Goal: Task Accomplishment & Management: Manage account settings

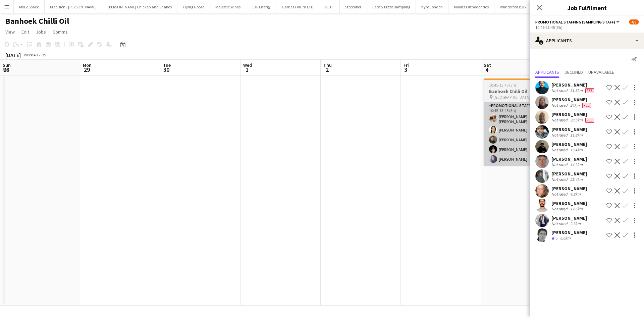
scroll to position [0, 230]
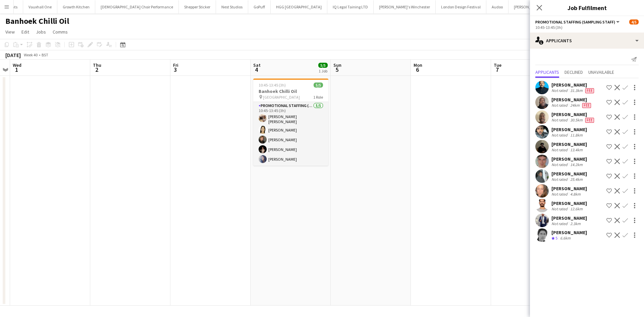
click at [480, 181] on app-calendar-viewport "Sun 28 Mon 29 Tue 30 Wed 1 Thu 2 Fri 3 Sat 4 5/5 1 Job Sun 5 Mon 6 Tue 7 Wed 8 …" at bounding box center [322, 183] width 644 height 246
click at [479, 181] on app-date-cell at bounding box center [449, 191] width 80 height 230
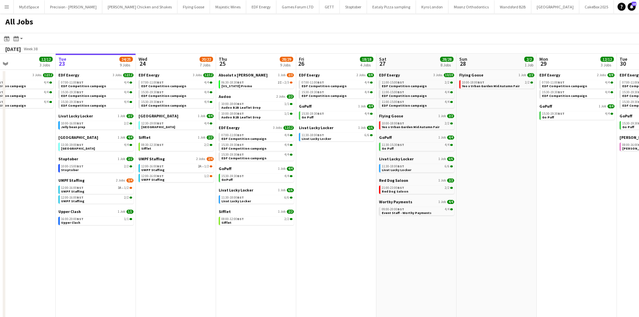
drag, startPoint x: 189, startPoint y: 261, endPoint x: 284, endPoint y: 260, distance: 94.9
click at [269, 257] on app-calendar-viewport "Sat 20 20/21 9 Jobs Sun 21 2/2 1 Job Mon 22 12/12 3 Jobs Tue 23 24/25 9 Jobs We…" at bounding box center [319, 203] width 639 height 299
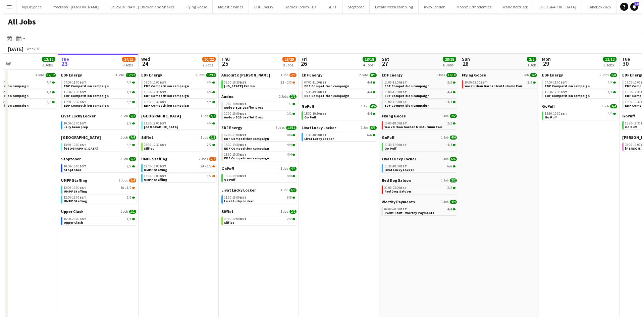
scroll to position [0, 161]
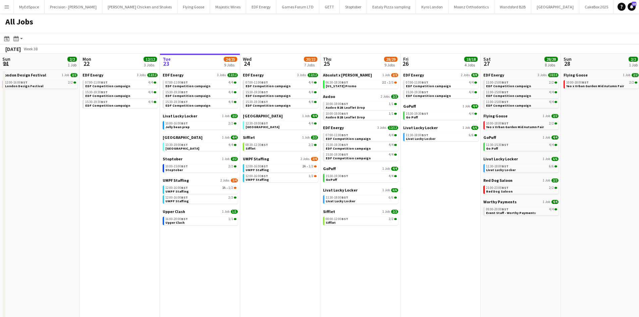
click at [6, 4] on app-icon "Menu" at bounding box center [6, 6] width 5 height 5
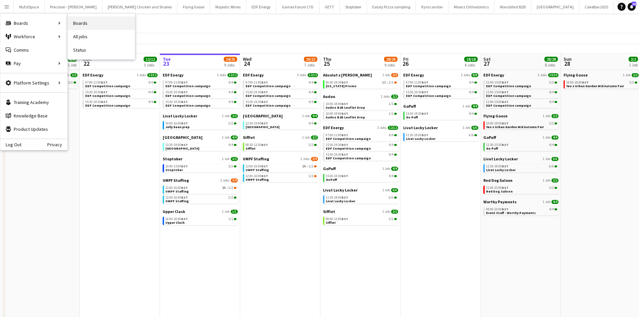
click at [111, 21] on link "Boards" at bounding box center [101, 22] width 67 height 13
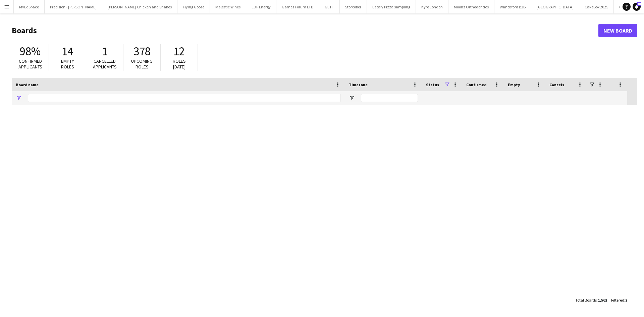
type input "*****"
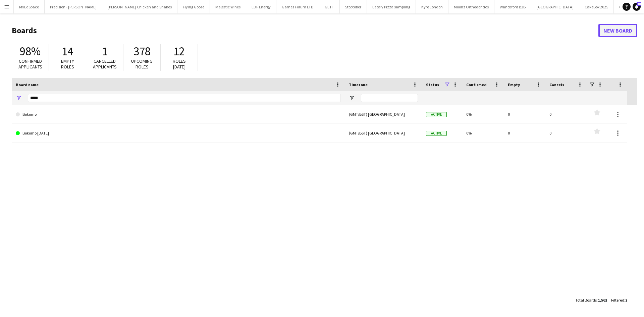
click at [612, 26] on link "New Board" at bounding box center [617, 30] width 39 height 13
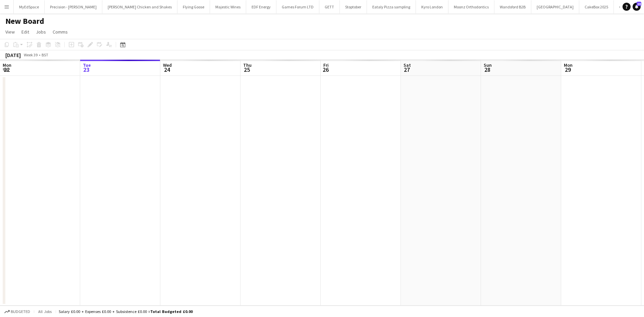
scroll to position [0, 1466]
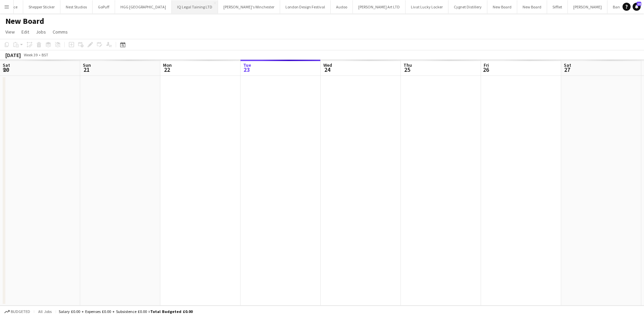
scroll to position [0, 160]
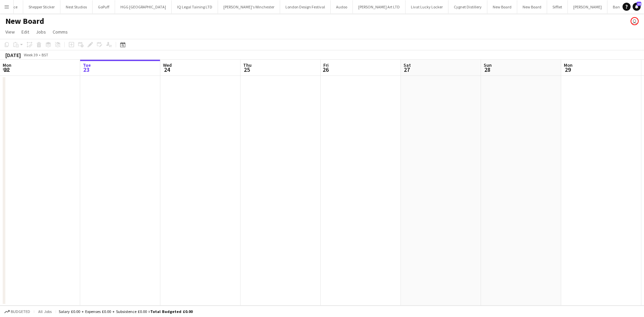
click at [9, 6] on button "Menu" at bounding box center [6, 6] width 13 height 13
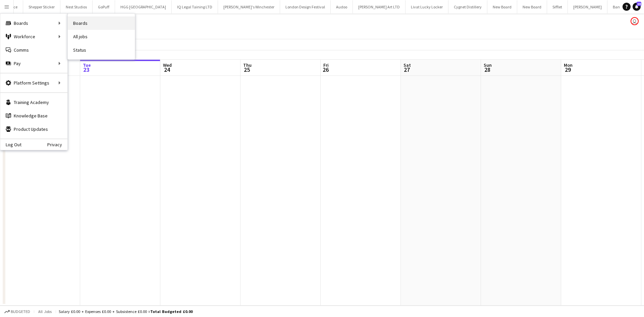
click at [71, 24] on link "Boards" at bounding box center [101, 22] width 67 height 13
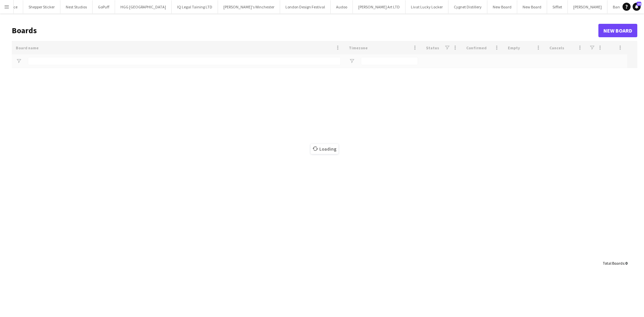
scroll to position [0, 1495]
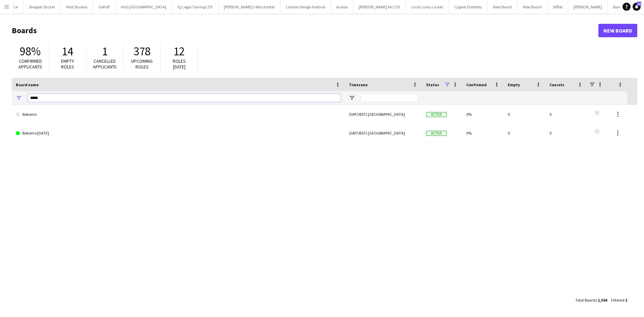
click at [114, 101] on input "*****" at bounding box center [184, 98] width 313 height 8
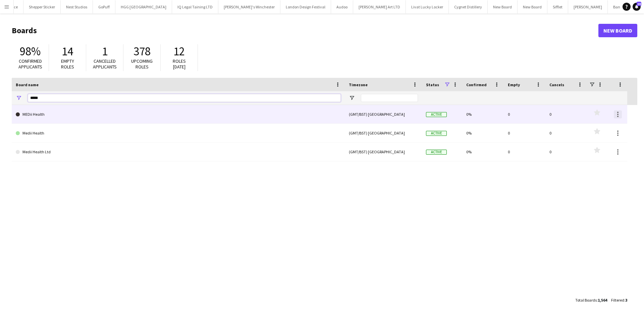
type input "*****"
click at [618, 115] on div at bounding box center [617, 114] width 1 height 1
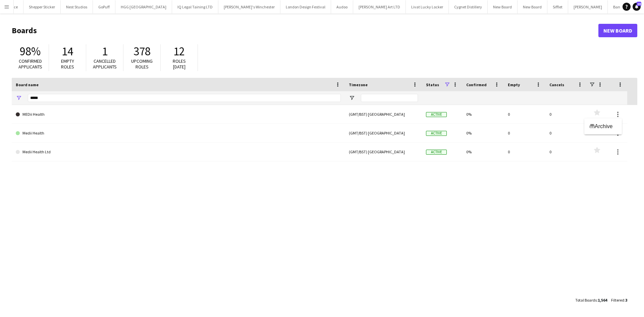
click at [616, 202] on div at bounding box center [322, 158] width 644 height 317
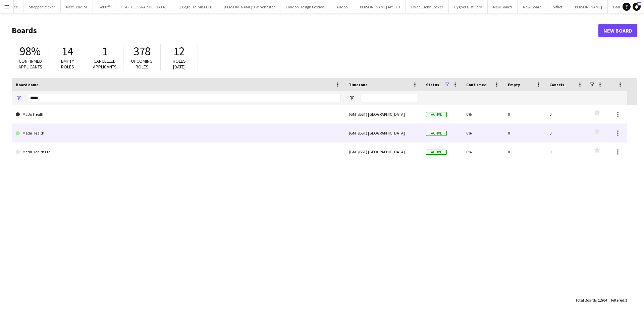
click at [71, 131] on link "Medii Health" at bounding box center [178, 133] width 325 height 19
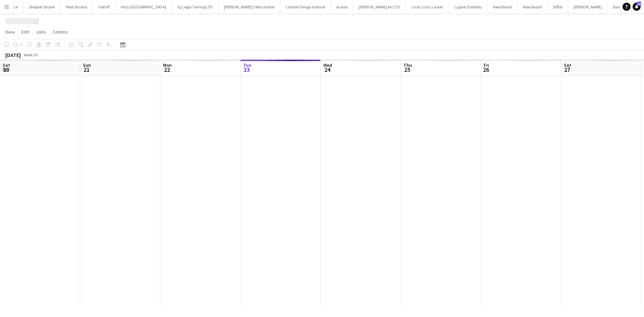
scroll to position [0, 1528]
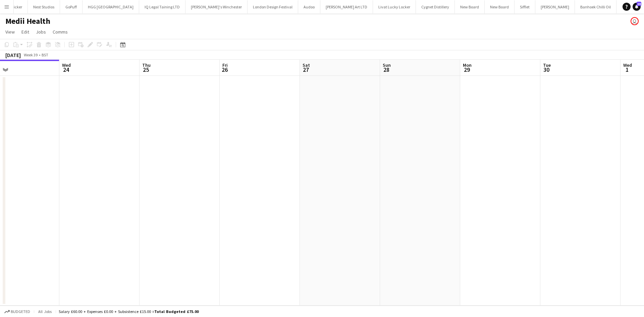
drag, startPoint x: 317, startPoint y: 147, endPoint x: 211, endPoint y: 126, distance: 108.3
click at [211, 126] on app-calendar-viewport "Sat 20 Sun 21 Mon 22 Tue 23 Wed 24 Thu 25 Fri 26 Sat 27 Sun 28 Mon 29 Tue 30 We…" at bounding box center [322, 183] width 644 height 246
drag, startPoint x: 437, startPoint y: 142, endPoint x: 427, endPoint y: 150, distance: 12.6
click at [522, 142] on app-calendar-viewport "Sat 20 Sun 21 Mon 22 Tue 23 Wed 24 Thu 25 Fri 26 Sat 27 Sun 28 Mon 29 Tue 30 We…" at bounding box center [322, 183] width 644 height 246
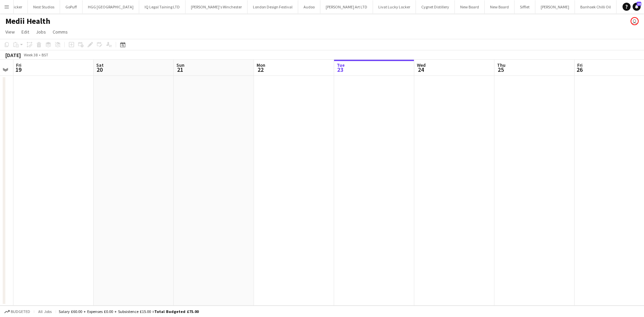
drag, startPoint x: 289, startPoint y: 161, endPoint x: 498, endPoint y: 185, distance: 210.4
click at [498, 185] on app-calendar-viewport "Wed 17 Thu 18 Fri 19 Sat 20 Sun 21 Mon 22 Tue 23 Wed 24 Thu 25 Fri 26 Sat 27 Su…" at bounding box center [322, 183] width 644 height 246
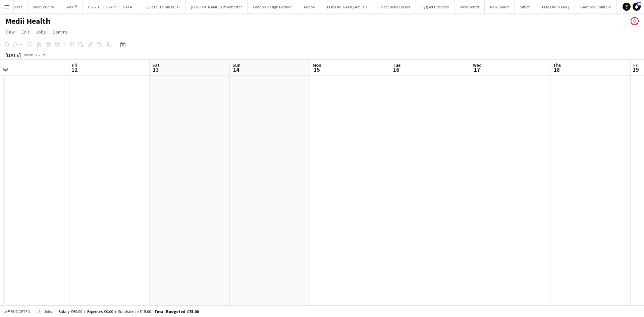
drag, startPoint x: 429, startPoint y: 163, endPoint x: 230, endPoint y: 160, distance: 199.6
click at [564, 184] on app-calendar-viewport "Tue 9 Wed 10 Thu 11 Fri 12 Sat 13 Sun 14 Mon 15 Tue 16 Wed 17 Thu 18 Fri 19 Sat…" at bounding box center [322, 183] width 644 height 246
drag, startPoint x: 131, startPoint y: 144, endPoint x: 332, endPoint y: 160, distance: 201.9
click at [591, 167] on app-calendar-viewport "Sat 6 Sun 7 Mon 8 Tue 9 Wed 10 Thu 11 Fri 12 Sat 13 Sun 14 Mon 15 Tue 16 Wed 17…" at bounding box center [322, 183] width 644 height 246
click at [615, 181] on app-calendar-viewport "Sun 31 Mon 1 Tue 2 Wed 3 Thu 4 Fri 5 Sat 6 Sun 7 Mon 8 Tue 9 Wed 10 Thu 11 Fri …" at bounding box center [322, 183] width 644 height 246
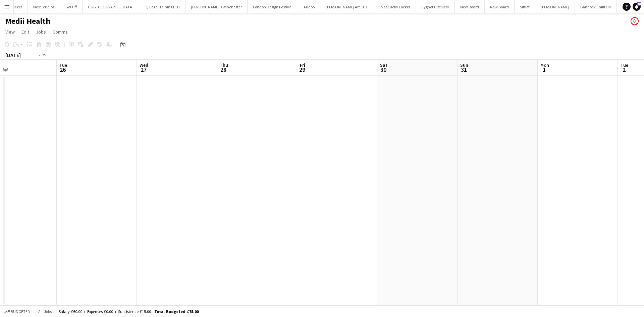
click at [644, 168] on app-calendar-viewport "Sun 24 Mon 25 Tue 26 Wed 27 Thu 28 Fri 29 Sat 30 Sun 31 Mon 1 Tue 2 Wed 3 Thu 4…" at bounding box center [322, 183] width 644 height 246
click at [569, 139] on app-calendar-viewport "Mon 18 Tue 19 Wed 20 Thu 21 Fri 22 Sat 23 Sun 24 Mon 25 Tue 26 Wed 27 Thu 28 Fr…" at bounding box center [322, 183] width 644 height 246
drag, startPoint x: 219, startPoint y: 114, endPoint x: 197, endPoint y: 93, distance: 30.8
click at [141, 99] on app-calendar-viewport "Fri 15 Sat 16 Sun 17 Mon 18 Tue 19 Wed 20 Thu 21 Fri 22 Sat 23 Sun 24 Mon 25 Tu…" at bounding box center [322, 183] width 644 height 246
drag, startPoint x: 197, startPoint y: 93, endPoint x: 433, endPoint y: 138, distance: 240.3
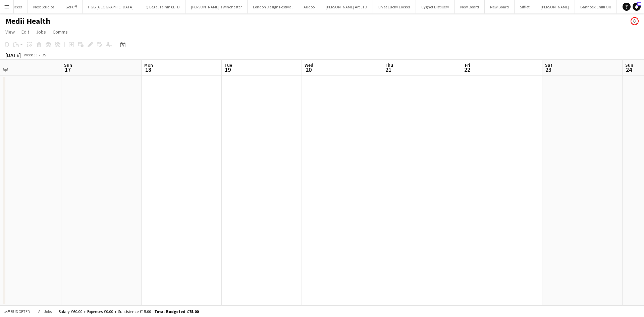
click at [433, 138] on app-calendar-viewport "Thu 14 Fri 15 Sat 16 Sun 17 Mon 18 Tue 19 Wed 20 Thu 21 Fri 22 Sat 23 Sun 24 Mo…" at bounding box center [322, 183] width 644 height 246
drag, startPoint x: 169, startPoint y: 122, endPoint x: 181, endPoint y: 122, distance: 12.1
click at [506, 139] on app-calendar-viewport "Sun 10 Mon 11 Tue 12 Wed 13 Thu 14 Fri 15 Sat 16 Sun 17 Mon 18 Tue 19 Wed 20 Th…" at bounding box center [322, 183] width 644 height 246
drag, startPoint x: 65, startPoint y: 117, endPoint x: 407, endPoint y: 138, distance: 342.4
click at [480, 136] on app-calendar-viewport "Tue 5 Wed 6 Thu 7 Fri 8 Sat 9 Sun 10 Mon 11 Tue 12 Wed 13 Thu 14 Fri 15 Sat 16 …" at bounding box center [322, 183] width 644 height 246
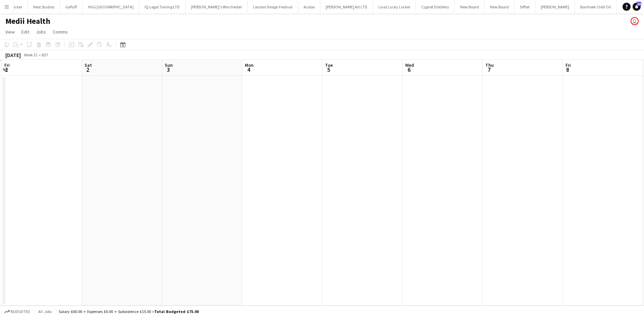
click at [532, 146] on app-calendar-viewport "Wed 30 Thu 31 Fri 1 Sat 2 Sun 3 Mon 4 Tue 5 Wed 6 Thu 7 Fri 8 Sat 9 Sun 10 Mon …" at bounding box center [322, 183] width 644 height 246
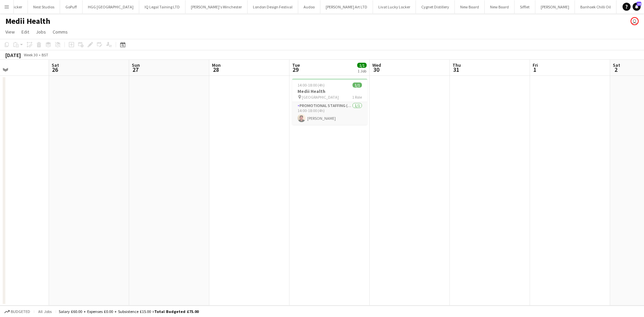
click at [532, 159] on app-calendar-viewport "Thu 24 Fri 25 Sat 26 Sun 27 Mon 28 Tue 29 1/1 1 Job Wed 30 Thu 31 Fri 1 Sat 2 S…" at bounding box center [322, 183] width 644 height 246
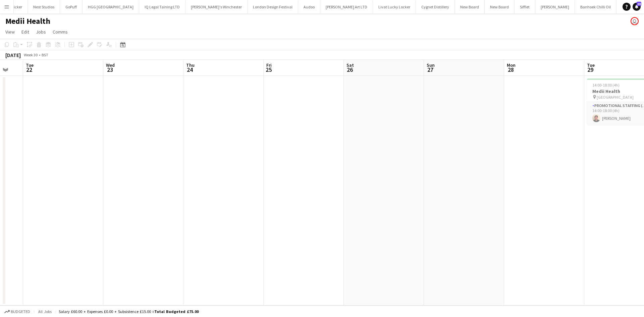
drag, startPoint x: 60, startPoint y: 136, endPoint x: 181, endPoint y: 139, distance: 120.5
click at [184, 139] on app-calendar-viewport "Sun 20 Mon 21 Tue 22 Wed 23 Thu 24 Fri 25 Sat 26 Sun 27 Mon 28 Tue 29 1/1 1 Job…" at bounding box center [322, 183] width 644 height 246
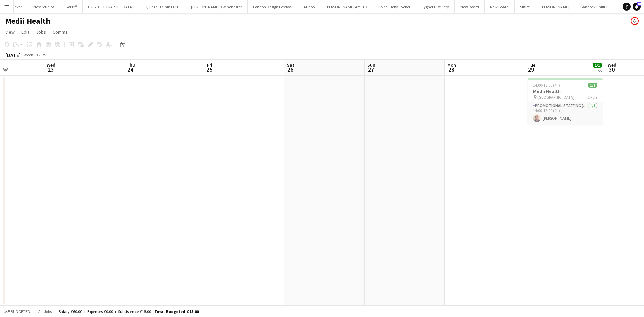
drag, startPoint x: 162, startPoint y: 139, endPoint x: 57, endPoint y: 129, distance: 105.4
click at [0, 119] on html "Menu Boards Boards Boards All jobs Status Workforce Workforce My Workforce Recr…" at bounding box center [322, 158] width 644 height 317
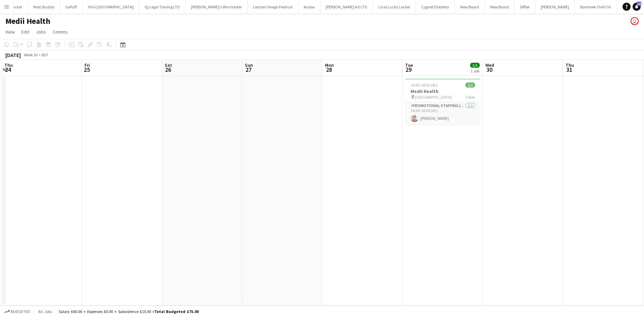
click at [137, 141] on app-calendar-viewport "Mon 21 Tue 22 Wed 23 Thu 24 Fri 25 Sat 26 Sun 27 Mon 28 Tue 29 1/1 1 Job Wed 30…" at bounding box center [322, 183] width 644 height 246
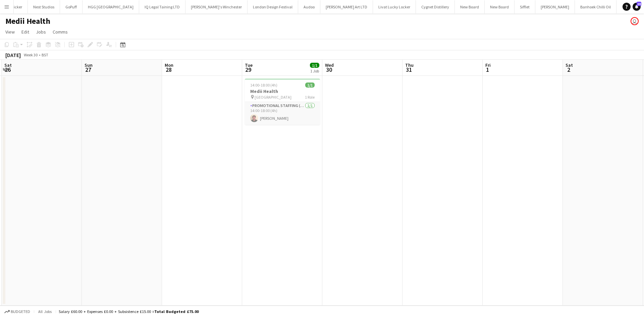
scroll to position [0, 241]
click at [254, 84] on span "14:00-18:00 (4h)" at bounding box center [262, 85] width 27 height 5
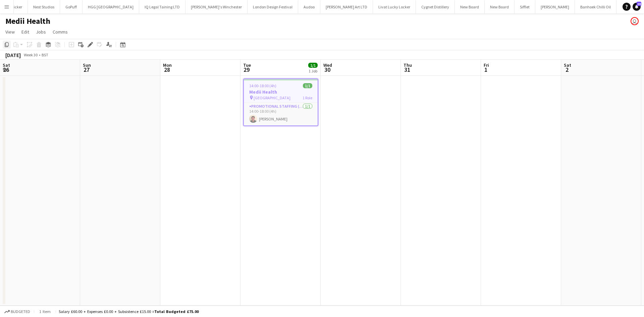
click at [4, 45] on icon "Copy" at bounding box center [6, 44] width 5 height 5
drag, startPoint x: 272, startPoint y: 132, endPoint x: 226, endPoint y: 126, distance: 46.4
click at [226, 126] on app-calendar-viewport "Wed 23 Thu 24 Fri 25 Sat 26 Sun 27 Mon 28 Tue 29 1/1 1 Job Wed 30 Thu 31 Fri 1 …" at bounding box center [322, 183] width 644 height 246
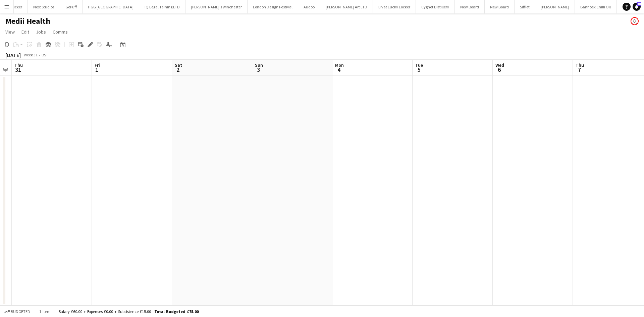
drag, startPoint x: 244, startPoint y: 112, endPoint x: 127, endPoint y: 103, distance: 117.0
click at [127, 103] on app-calendar-viewport "Mon 28 Tue 29 1/1 1 Job Wed 30 Thu 31 Fri 1 Sat 2 Sun 3 Mon 4 Tue 5 Wed 6 Thu 7…" at bounding box center [322, 183] width 644 height 246
drag, startPoint x: 189, startPoint y: 109, endPoint x: 487, endPoint y: 142, distance: 299.7
click at [158, 105] on app-calendar-viewport "Wed 30 Thu 31 Fri 1 Sat 2 Sun 3 Mon 4 Tue 5 Wed 6 Thu 7 Fri 8 Sat 9 Sun 10 Mon …" at bounding box center [322, 183] width 644 height 246
click at [208, 106] on app-calendar-viewport "Sun 3 Mon 4 Tue 5 Wed 6 Thu 7 Fri 8 Sat 9 Sun 10 Mon 11 Tue 12 Wed 13 Thu 14 Fr…" at bounding box center [322, 183] width 644 height 246
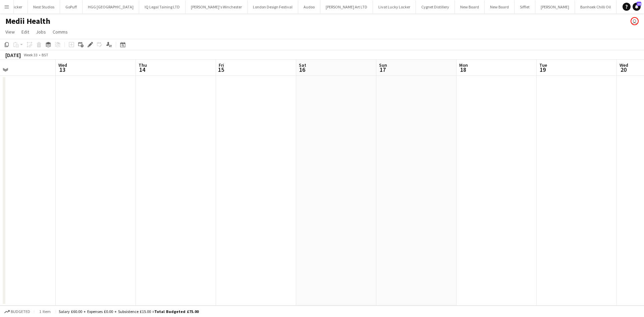
drag, startPoint x: 92, startPoint y: 82, endPoint x: 37, endPoint y: 81, distance: 54.7
click at [37, 81] on app-calendar-viewport "Sat 9 Sun 10 Mon 11 Tue 12 Wed 13 Thu 14 Fri 15 Sat 16 Sun 17 Mon 18 Tue 19 Wed…" at bounding box center [322, 183] width 644 height 246
drag, startPoint x: 91, startPoint y: 97, endPoint x: 158, endPoint y: 99, distance: 67.5
click at [83, 93] on app-calendar-viewport "Sun 10 Mon 11 Tue 12 Wed 13 Thu 14 Fri 15 Sat 16 Sun 17 Mon 18 Tue 19 Wed 20 Th…" at bounding box center [322, 183] width 644 height 246
drag, startPoint x: 202, startPoint y: 105, endPoint x: 135, endPoint y: 92, distance: 67.9
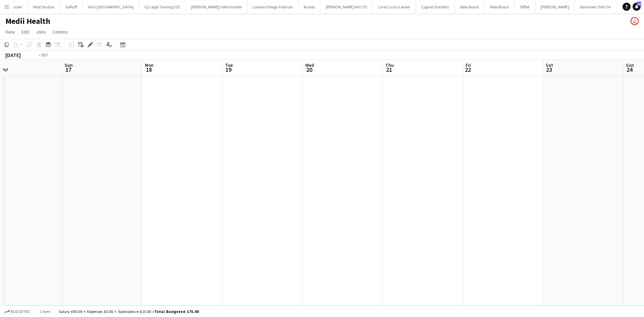
click at [136, 93] on app-calendar-viewport "Thu 14 Fri 15 Sat 16 Sun 17 Mon 18 Tue 19 Wed 20 Thu 21 Fri 22 Sat 23 Sun 24 Mo…" at bounding box center [322, 183] width 644 height 246
drag, startPoint x: 328, startPoint y: 114, endPoint x: 369, endPoint y: 103, distance: 42.2
click at [61, 76] on app-calendar-viewport "Tue 19 Wed 20 Thu 21 Fri 22 Sat 23 Sun 24 Mon 25 Tue 26 Wed 27 Thu 28 Fri 29 Sa…" at bounding box center [322, 183] width 644 height 246
drag, startPoint x: 471, startPoint y: 121, endPoint x: 201, endPoint y: 76, distance: 273.8
click at [140, 77] on app-calendar-viewport "Sat 23 Sun 24 Mon 25 Tue 26 Wed 27 Thu 28 Fri 29 Sat 30 Sun 31 Mon 1 Tue 2 Wed …" at bounding box center [322, 183] width 644 height 246
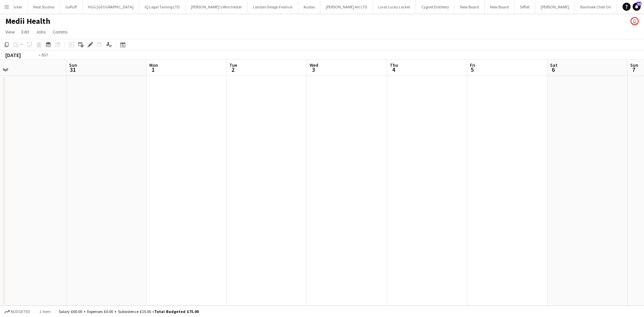
drag, startPoint x: 187, startPoint y: 81, endPoint x: 81, endPoint y: 65, distance: 107.2
click at [81, 65] on app-calendar-viewport "Wed 27 Thu 28 Fri 29 Sat 30 Sun 31 Mon 1 Tue 2 Wed 3 Thu 4 Fri 5 Sat 6 Sun 7 Mo…" at bounding box center [322, 183] width 644 height 246
drag, startPoint x: 254, startPoint y: 94, endPoint x: 420, endPoint y: 115, distance: 167.8
click at [173, 87] on app-calendar-viewport "Wed 3 Thu 4 Fri 5 Sat 6 Sun 7 Mon 8 Tue 9 Wed 10 Thu 11 Fri 12 Sat 13 Sun 14 Mo…" at bounding box center [322, 183] width 644 height 246
drag, startPoint x: 458, startPoint y: 122, endPoint x: 461, endPoint y: 137, distance: 15.1
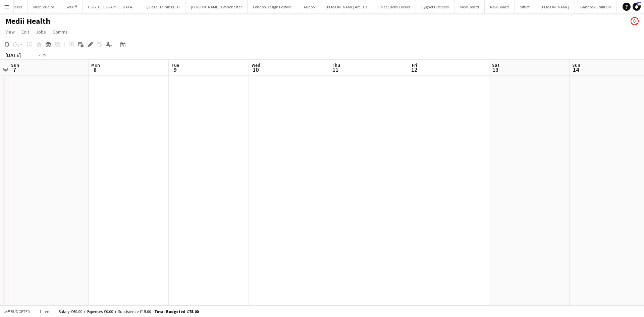
click at [186, 97] on app-calendar-viewport "Thu 4 Fri 5 Sat 6 Sun 7 Mon 8 Tue 9 Wed 10 Thu 11 Fri 12 Sat 13 Sun 14 Mon 15 T…" at bounding box center [322, 183] width 644 height 246
drag, startPoint x: 144, startPoint y: 79, endPoint x: 278, endPoint y: 98, distance: 135.4
click at [143, 79] on app-calendar-viewport "Sun 7 Mon 8 Tue 9 Wed 10 Thu 11 Fri 12 Sat 13 Sun 14 Mon 15 Tue 16 Wed 17 Thu 1…" at bounding box center [322, 183] width 644 height 246
drag, startPoint x: 183, startPoint y: 82, endPoint x: 174, endPoint y: 81, distance: 9.2
click at [174, 81] on app-calendar-viewport "Thu 11 Fri 12 Sat 13 Sun 14 Mon 15 Tue 16 Wed 17 Thu 18 Fri 19 Sat 20 Sun 21 Mo…" at bounding box center [322, 183] width 644 height 246
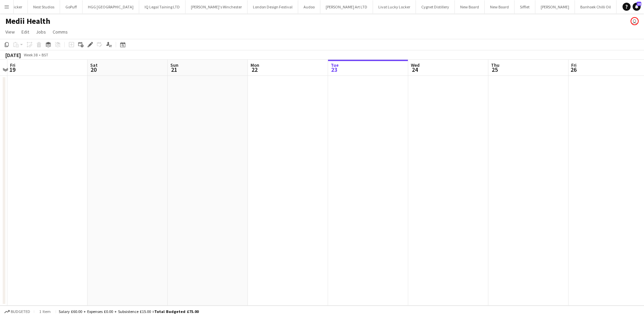
drag, startPoint x: 312, startPoint y: 93, endPoint x: 185, endPoint y: 75, distance: 128.0
click at [185, 75] on app-calendar-viewport "Tue 16 Wed 17 Thu 18 Fri 19 Sat 20 Sun 21 Mon 22 Tue 23 Wed 24 Thu 25 Fri 26 Sa…" at bounding box center [322, 183] width 644 height 246
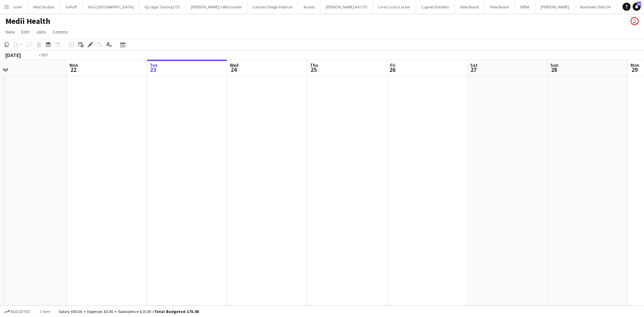
drag, startPoint x: 309, startPoint y: 88, endPoint x: 292, endPoint y: 90, distance: 17.0
click at [242, 79] on app-calendar-viewport "Thu 18 Fri 19 Sat 20 Sun 21 Mon 22 Tue 23 Wed 24 Thu 25 Fri 26 Sat 27 Sun 28 Mo…" at bounding box center [322, 183] width 644 height 246
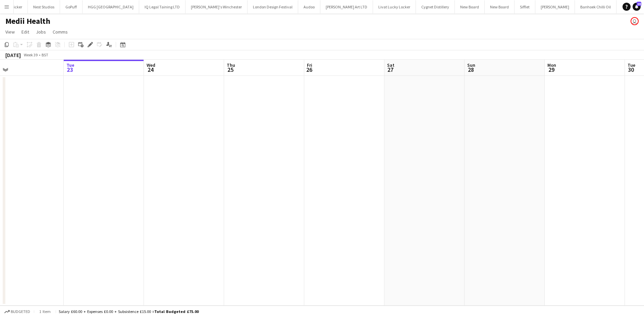
click at [337, 88] on app-calendar-viewport "Fri 19 Sat 20 Sun 21 Mon 22 Tue 23 Wed 24 Thu 25 Fri 26 Sat 27 Sun 28 Mon 29 Tu…" at bounding box center [322, 183] width 644 height 246
click at [323, 90] on app-date-cell at bounding box center [342, 191] width 80 height 230
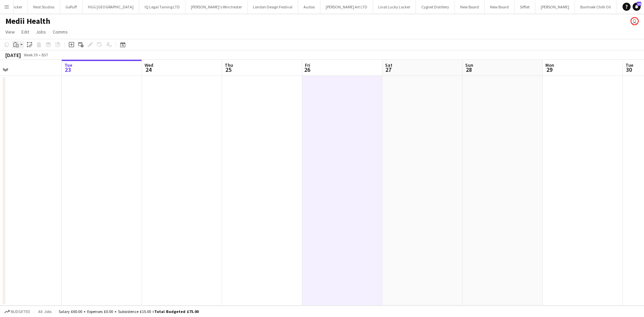
click at [15, 44] on icon "Paste" at bounding box center [15, 44] width 5 height 5
click at [28, 58] on link "Paste Ctrl+V" at bounding box center [49, 57] width 63 height 6
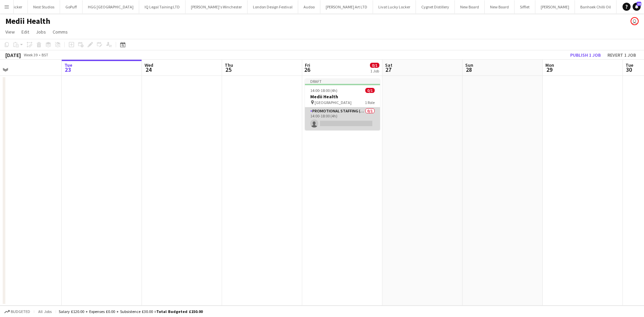
click at [336, 118] on app-card-role "Promotional Staffing (Brand Ambassadors) 0/1 14:00-18:00 (4h) single-neutral-ac…" at bounding box center [342, 118] width 75 height 23
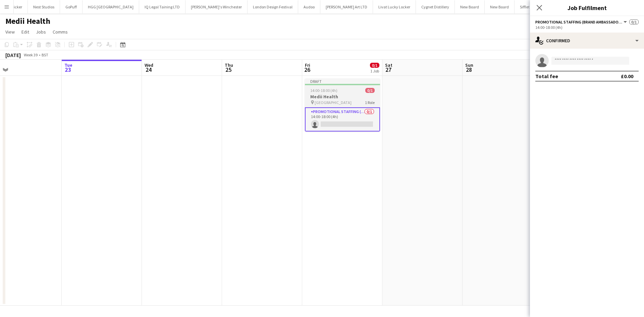
click at [349, 100] on div "pin Kings Cross Station 1 Role" at bounding box center [342, 102] width 75 height 5
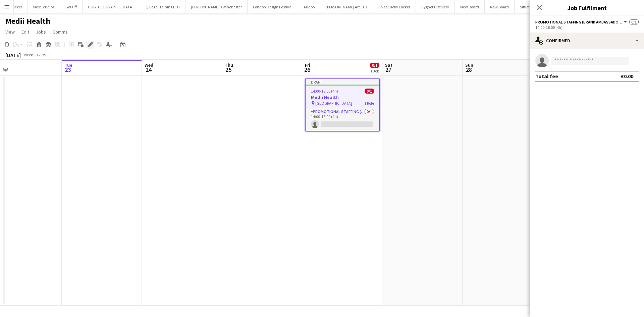
click at [87, 44] on div "Edit" at bounding box center [90, 45] width 8 height 8
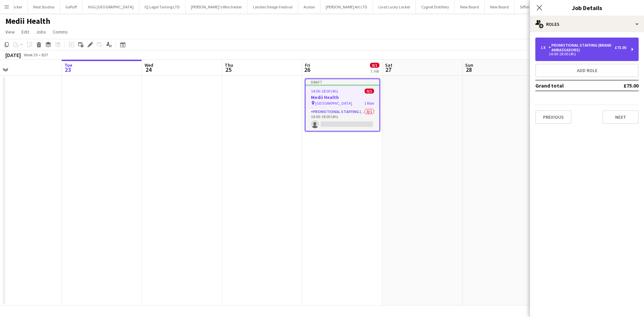
click at [604, 43] on div "1 x Promotional Staffing (Brand Ambassadors) £75.00 14:00-18:00 (4h)" at bounding box center [586, 49] width 103 height 23
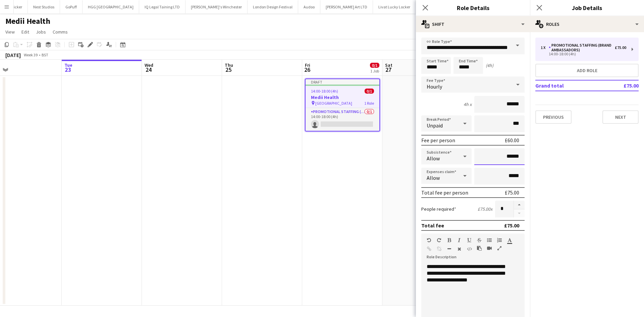
click at [506, 156] on input "******" at bounding box center [499, 156] width 50 height 17
type input "*****"
click at [379, 205] on app-date-cell "Draft 14:00-18:00 (4h) 0/1 Medii Health pin Kings Cross Station 1 Role Promotio…" at bounding box center [342, 191] width 80 height 230
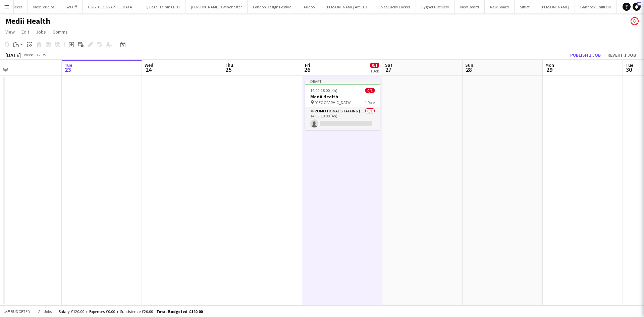
scroll to position [0, 259]
click at [575, 54] on button "Publish 1 job" at bounding box center [586, 55] width 36 height 9
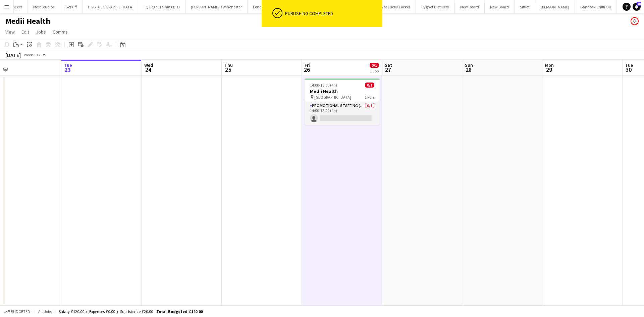
click at [330, 98] on span "Kings Cross Station" at bounding box center [332, 97] width 37 height 5
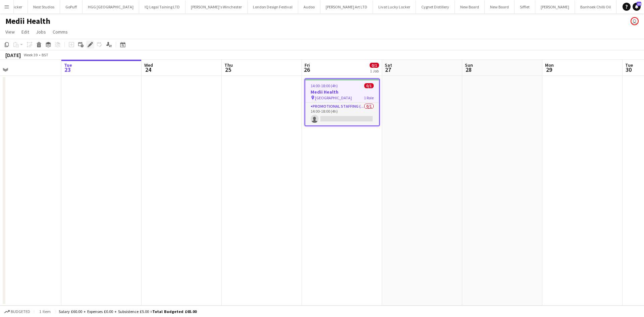
click at [87, 44] on div "Edit" at bounding box center [90, 45] width 8 height 8
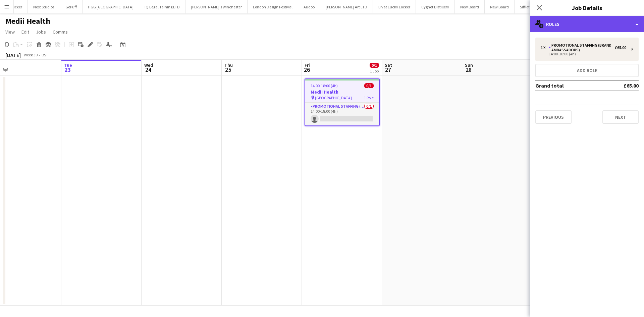
click at [607, 26] on div "multiple-users-add Roles" at bounding box center [587, 24] width 114 height 16
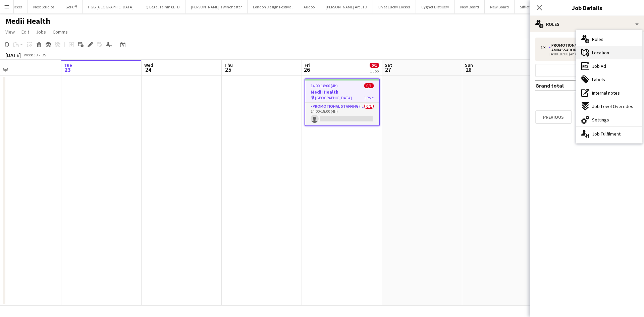
click at [603, 47] on div "maps-pin-1 Location" at bounding box center [609, 52] width 66 height 13
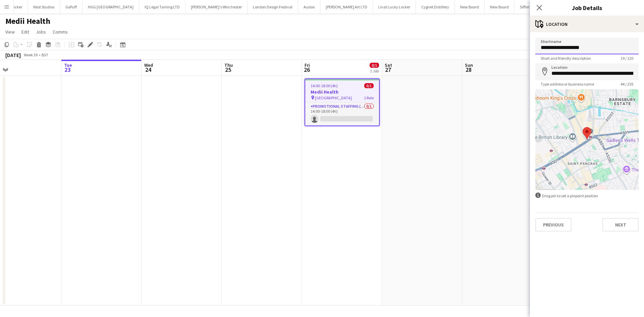
drag, startPoint x: 602, startPoint y: 51, endPoint x: 457, endPoint y: 36, distance: 146.7
click at [457, 35] on body "Menu Boards Boards Boards All jobs Status Workforce Workforce My Workforce Recr…" at bounding box center [322, 158] width 644 height 317
type input "******"
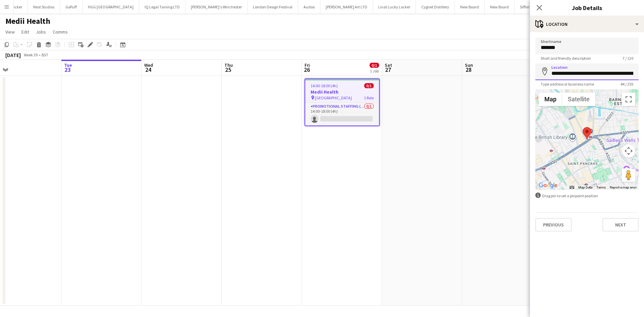
click at [590, 78] on input "**********" at bounding box center [586, 71] width 103 height 17
type input "**********"
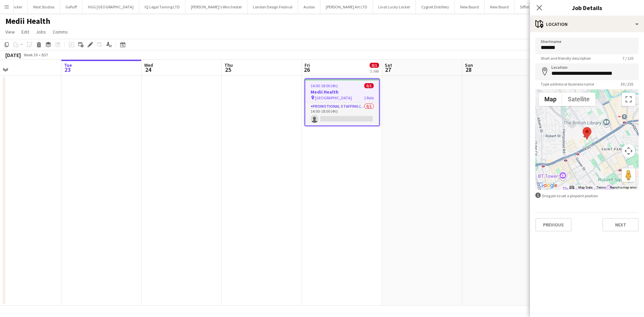
click at [485, 192] on app-date-cell at bounding box center [502, 191] width 80 height 230
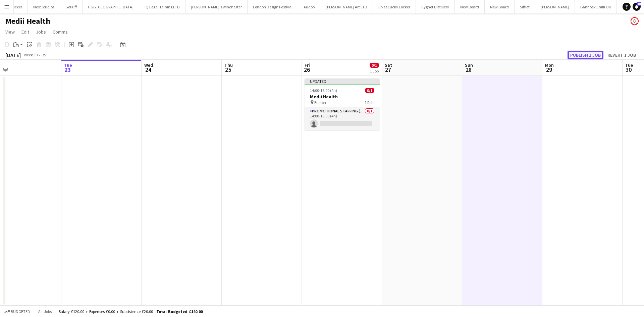
click at [588, 56] on button "Publish 1 job" at bounding box center [586, 55] width 36 height 9
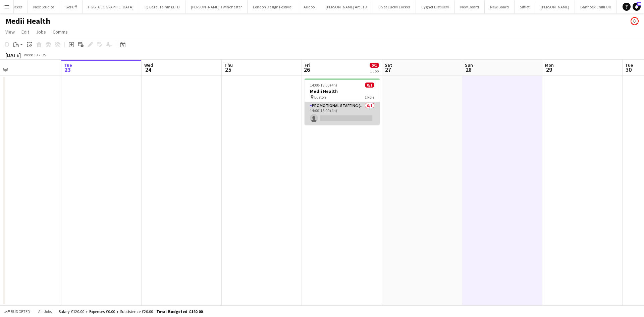
click at [352, 111] on app-card-role "Promotional Staffing (Brand Ambassadors) 0/1 14:00-18:00 (4h) single-neutral-ac…" at bounding box center [342, 113] width 75 height 23
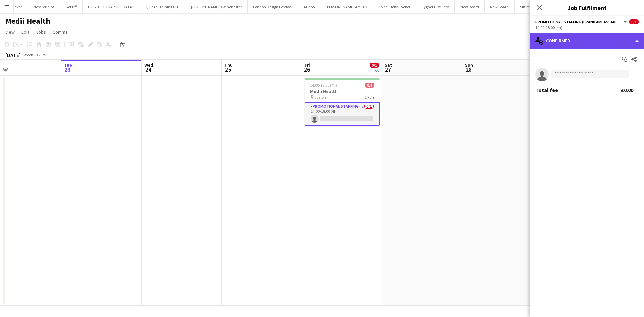
click at [581, 38] on div "single-neutral-actions-check-2 Confirmed" at bounding box center [587, 41] width 114 height 16
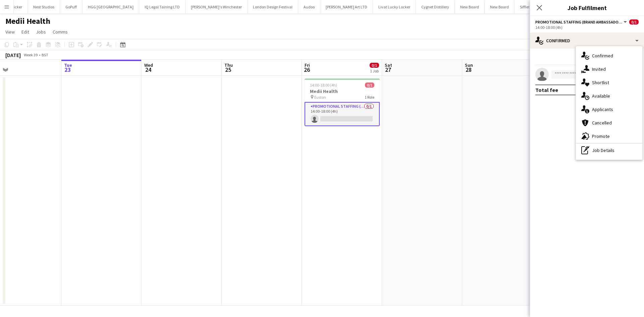
click at [606, 69] on div "single-neutral-actions-share-1 Invited" at bounding box center [609, 68] width 66 height 13
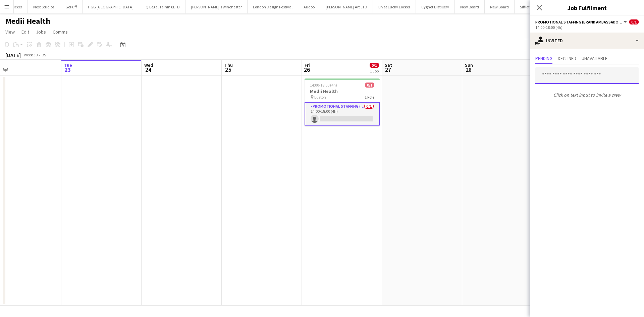
click at [572, 77] on input "text" at bounding box center [586, 75] width 103 height 17
type input "*****"
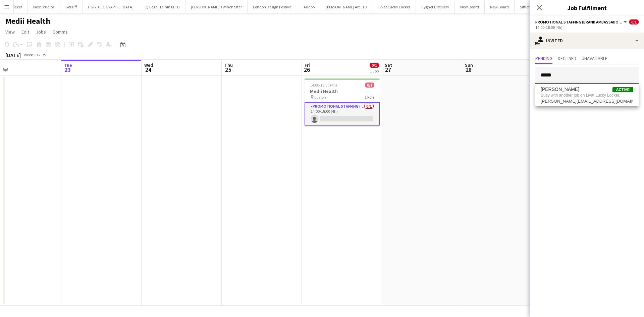
drag, startPoint x: 563, startPoint y: 77, endPoint x: 520, endPoint y: 71, distance: 43.4
click at [520, 71] on body "Menu Boards Boards Boards All jobs Status Workforce Workforce My Workforce Recr…" at bounding box center [322, 158] width 644 height 317
type input "*"
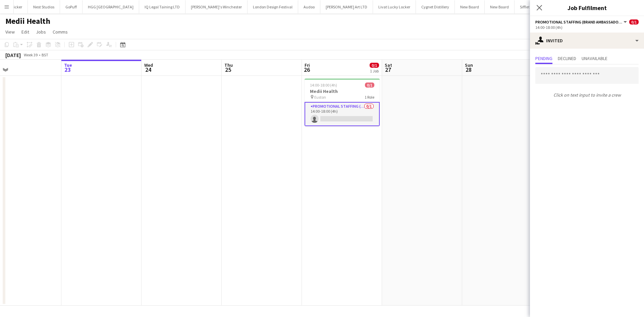
click at [358, 221] on app-date-cell "14:00-18:00 (4h) 0/1 Medii Health pin Euston 1 Role Promotional Staffing (Brand…" at bounding box center [342, 191] width 80 height 230
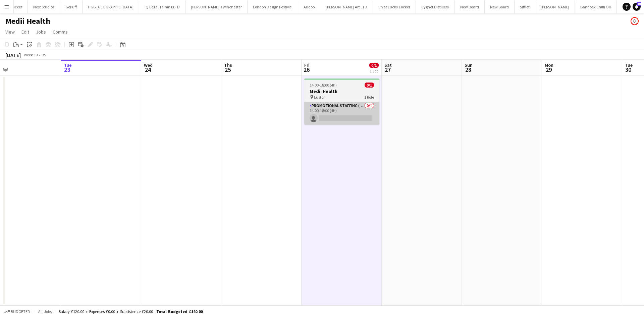
drag, startPoint x: 343, startPoint y: 101, endPoint x: 355, endPoint y: 106, distance: 12.3
click at [346, 102] on app-calendar-viewport "Fri 19 Sat 20 Sun 21 Mon 22 Tue 23 Wed 24 Thu 25 Fri 26 0/1 1 Job Sat 27 Sun 28…" at bounding box center [322, 183] width 644 height 246
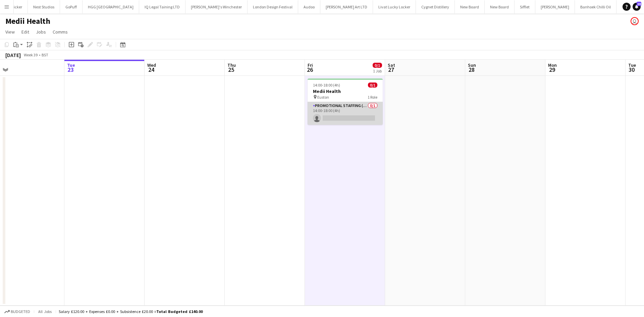
click at [355, 106] on app-card-role "Promotional Staffing (Brand Ambassadors) 0/1 14:00-18:00 (4h) single-neutral-ac…" at bounding box center [345, 113] width 75 height 23
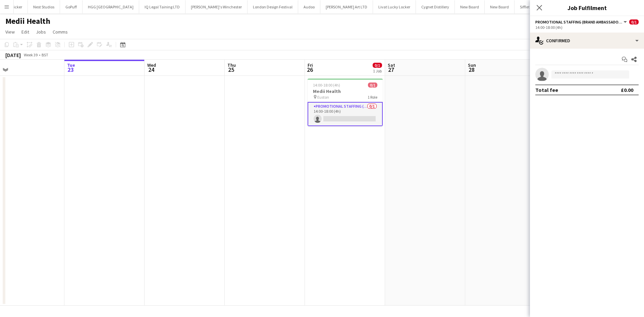
drag, startPoint x: 271, startPoint y: 144, endPoint x: 7, endPoint y: 6, distance: 297.7
click at [269, 144] on app-date-cell at bounding box center [265, 191] width 80 height 230
click at [6, 6] on app-icon "Menu" at bounding box center [6, 6] width 5 height 5
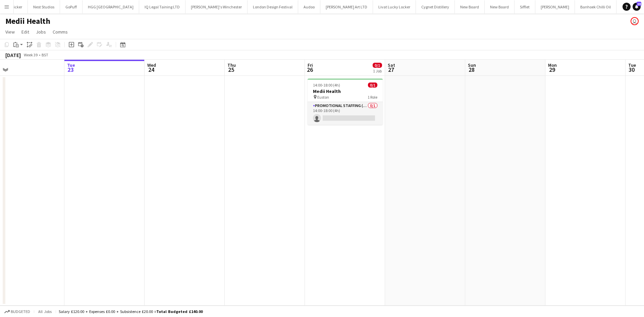
scroll to position [0, 258]
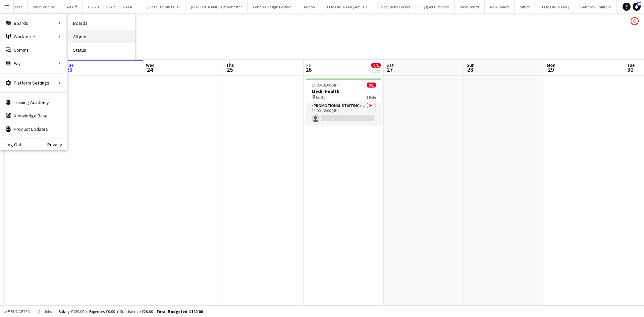
click at [86, 32] on link "All jobs" at bounding box center [101, 36] width 67 height 13
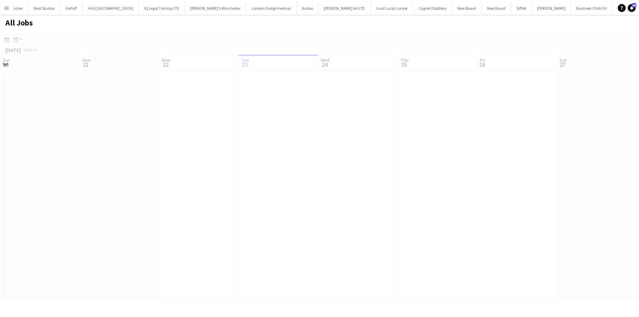
scroll to position [0, 160]
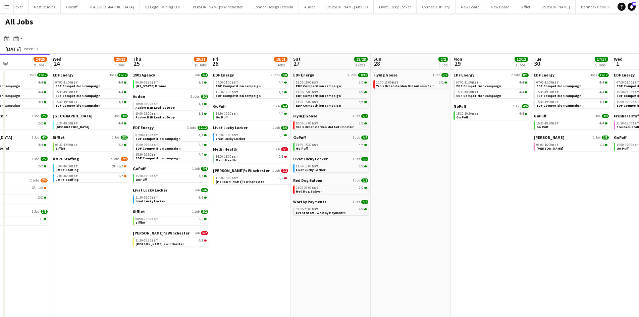
drag, startPoint x: 553, startPoint y: 210, endPoint x: 276, endPoint y: 206, distance: 277.1
click at [276, 206] on app-calendar-viewport "Sat 20 20/21 9 Jobs Sun 21 2/2 1 Job Mon 22 12/12 3 Jobs Tue 23 24/25 9 Jobs We…" at bounding box center [319, 203] width 639 height 299
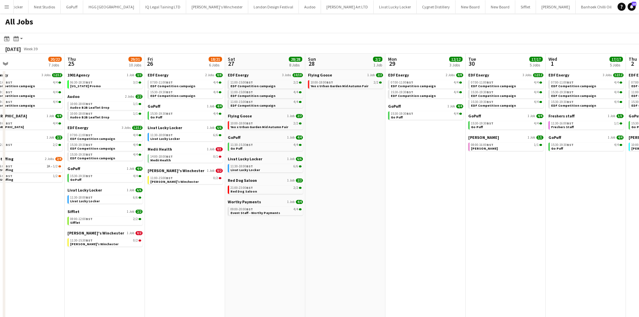
click at [292, 191] on app-all-jobs "All Jobs Date picker SEP 2025 SEP 2025 Monday M Tuesday T Wednesday W Thursday …" at bounding box center [319, 182] width 639 height 339
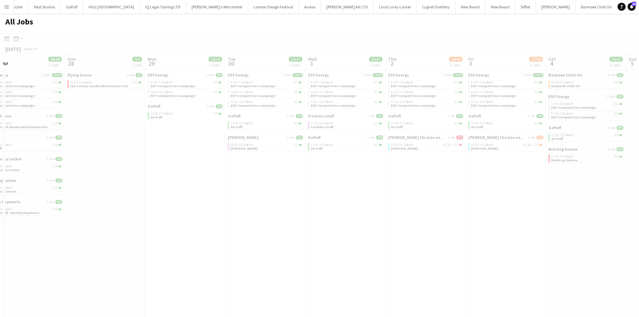
drag, startPoint x: 481, startPoint y: 206, endPoint x: 245, endPoint y: 192, distance: 236.2
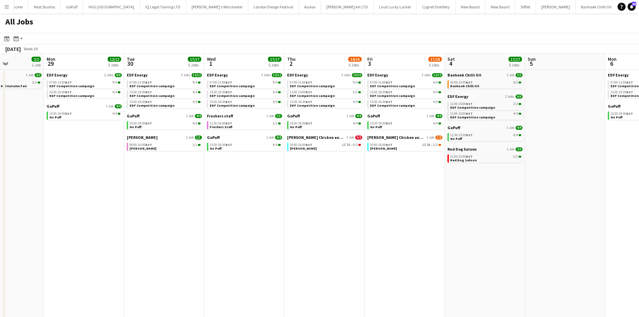
drag, startPoint x: 329, startPoint y: 218, endPoint x: 389, endPoint y: 230, distance: 61.2
click at [330, 219] on app-calendar-viewport "Thu 25 29/31 10 Jobs Fri 26 18/21 6 Jobs Sat 27 28/28 8 Jobs Sun 28 2/2 1 Job M…" at bounding box center [319, 203] width 639 height 299
drag, startPoint x: 106, startPoint y: 201, endPoint x: 146, endPoint y: 206, distance: 39.6
click at [102, 201] on app-calendar-viewport "Thu 25 29/31 10 Jobs Fri 26 18/21 6 Jobs Sat 27 28/28 8 Jobs Sun 28 2/2 1 Job M…" at bounding box center [319, 203] width 639 height 299
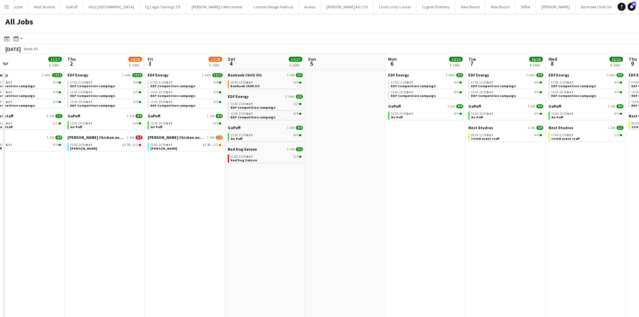
click at [81, 204] on app-all-jobs "All Jobs Date picker SEP 2025 SEP 2025 Monday M Tuesday T Wednesday W Thursday …" at bounding box center [319, 182] width 639 height 339
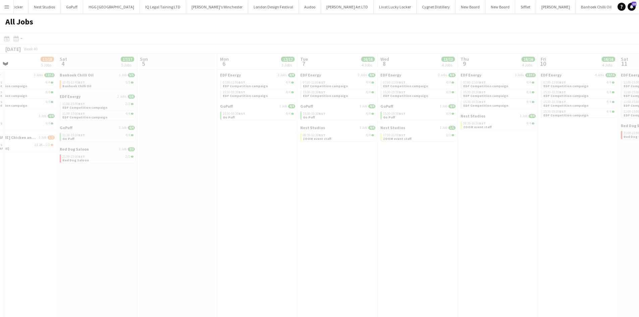
drag, startPoint x: 134, startPoint y: 210, endPoint x: 256, endPoint y: 220, distance: 122.5
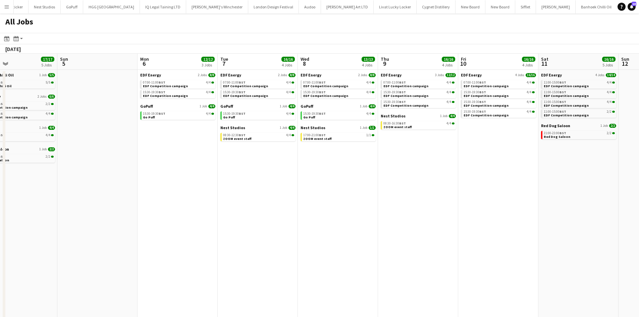
drag, startPoint x: 377, startPoint y: 217, endPoint x: 352, endPoint y: 214, distance: 25.0
click at [350, 214] on app-calendar-viewport "Wed 1 17/17 5 Jobs Thu 2 14/16 5 Jobs Fri 3 17/18 5 Jobs Sat 4 17/17 5 Jobs Sun…" at bounding box center [319, 203] width 639 height 299
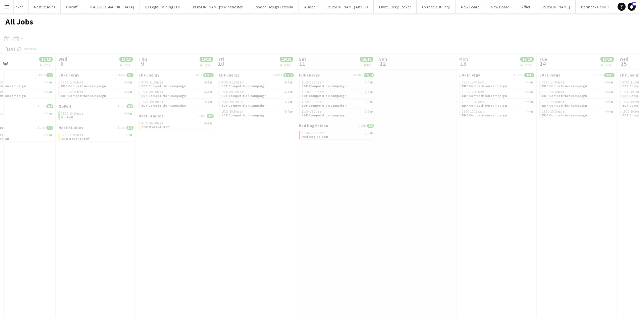
drag, startPoint x: 515, startPoint y: 230, endPoint x: 438, endPoint y: 212, distance: 78.3
click at [353, 207] on app-all-jobs "All Jobs Date picker SEP 2025 SEP 2025 Monday M Tuesday T Wednesday W Thursday …" at bounding box center [319, 182] width 639 height 339
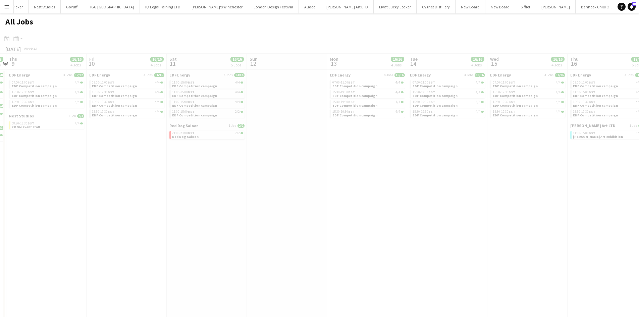
click at [285, 209] on app-all-jobs "All Jobs Date picker SEP 2025 SEP 2025 Monday M Tuesday T Wednesday W Thursday …" at bounding box center [319, 182] width 639 height 339
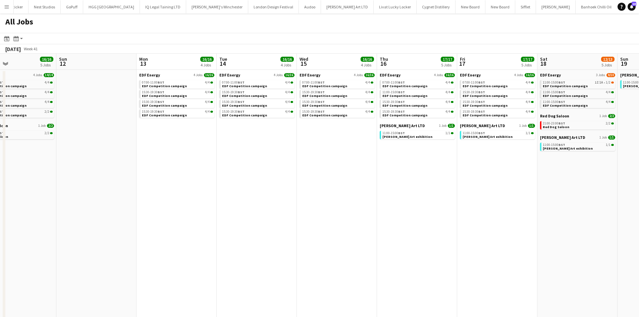
drag, startPoint x: 433, startPoint y: 221, endPoint x: 130, endPoint y: 191, distance: 304.4
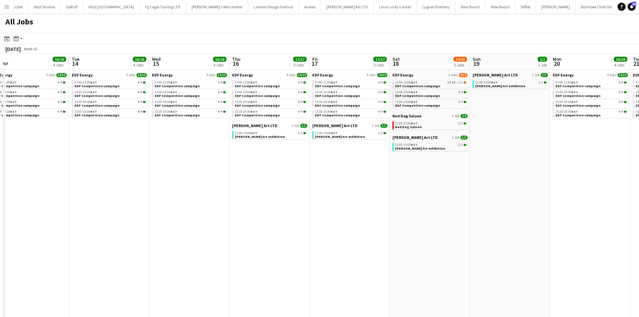
drag, startPoint x: 317, startPoint y: 219, endPoint x: 319, endPoint y: 211, distance: 8.2
click at [296, 209] on app-calendar-viewport "Sat 11 16/16 5 Jobs Sun 12 Mon 13 16/16 4 Jobs Tue 14 16/16 4 Jobs Wed 15 16/16…" at bounding box center [319, 203] width 639 height 299
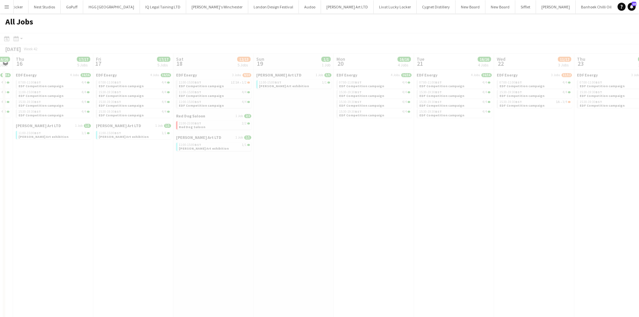
drag, startPoint x: 271, startPoint y: 206, endPoint x: 251, endPoint y: 203, distance: 20.3
click at [235, 202] on app-all-jobs "All Jobs Date picker SEP 2025 SEP 2025 Monday M Tuesday T Wednesday W Thursday …" at bounding box center [319, 182] width 639 height 339
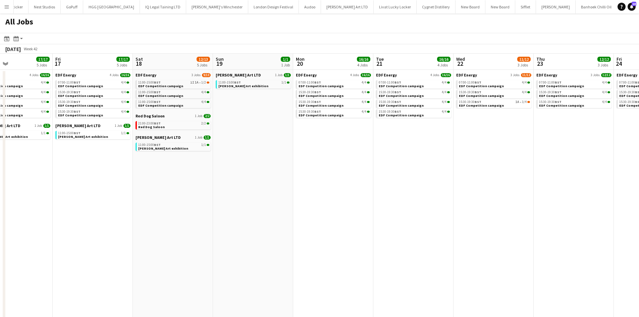
drag, startPoint x: 420, startPoint y: 231, endPoint x: 246, endPoint y: 211, distance: 174.7
click at [246, 211] on app-calendar-viewport "Mon 13 16/16 4 Jobs Tue 14 16/16 4 Jobs Wed 15 16/16 4 Jobs Thu 16 17/17 5 Jobs…" at bounding box center [319, 203] width 639 height 299
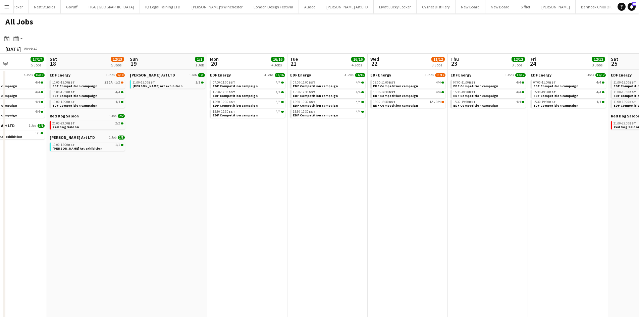
click at [283, 216] on app-all-jobs "All Jobs Date picker SEP 2025 SEP 2025 Monday M Tuesday T Wednesday W Thursday …" at bounding box center [319, 182] width 639 height 339
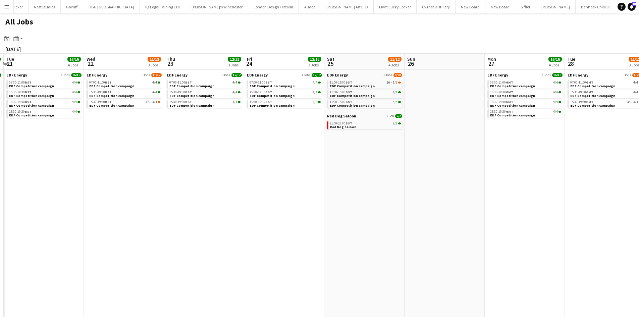
drag, startPoint x: 494, startPoint y: 233, endPoint x: 304, endPoint y: 213, distance: 191.0
click at [304, 213] on app-calendar-viewport "Fri 17 17/17 5 Jobs Sat 18 12/13 5 Jobs Sun 19 1/1 1 Job Mon 20 16/16 4 Jobs Tu…" at bounding box center [319, 203] width 639 height 299
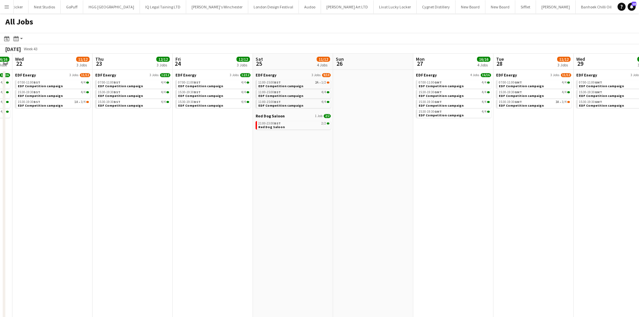
click at [164, 185] on app-all-jobs "All Jobs Date picker SEP 2025 SEP 2025 Monday M Tuesday T Wednesday W Thursday …" at bounding box center [319, 182] width 639 height 339
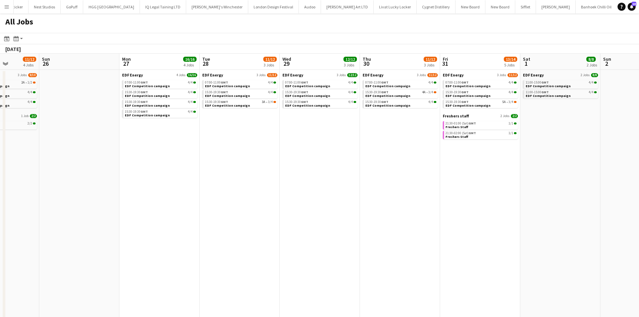
drag, startPoint x: 432, startPoint y: 213, endPoint x: 269, endPoint y: 188, distance: 165.7
click at [263, 189] on app-calendar-viewport "Wed 22 11/12 3 Jobs Thu 23 12/12 3 Jobs Fri 24 12/12 3 Jobs Sat 25 11/12 4 Jobs…" at bounding box center [319, 203] width 639 height 299
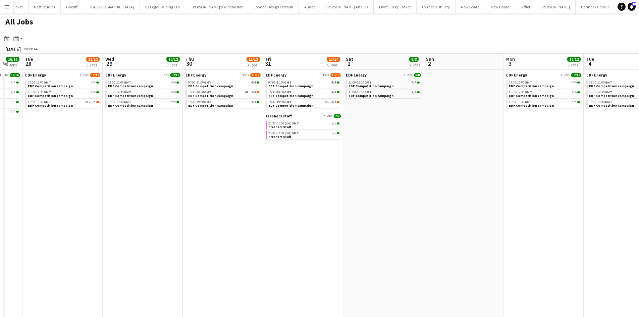
click at [260, 221] on app-all-jobs "All Jobs Date picker SEP 2025 SEP 2025 Monday M Tuesday T Wednesday W Thursday …" at bounding box center [319, 182] width 639 height 339
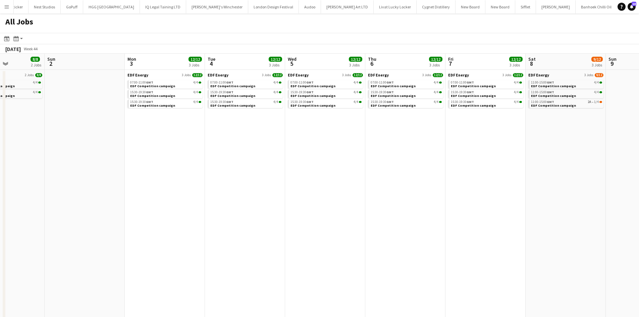
drag, startPoint x: 545, startPoint y: 245, endPoint x: 375, endPoint y: 215, distance: 172.4
click at [297, 222] on app-calendar-viewport "Thu 30 11/12 3 Jobs Fri 31 13/14 5 Jobs Sat 1 8/8 2 Jobs Sun 2 Mon 3 12/12 3 Jo…" at bounding box center [319, 203] width 639 height 299
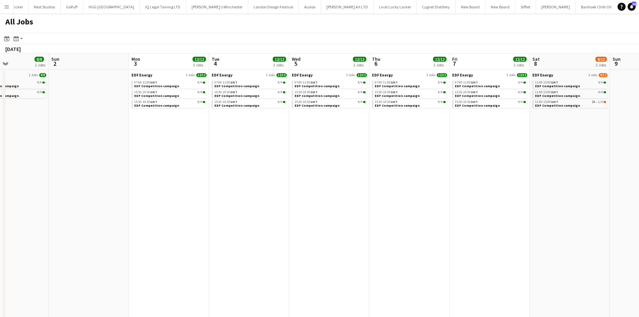
click at [268, 193] on app-all-jobs "All Jobs Date picker SEP 2025 SEP 2025 Monday M Tuesday T Wednesday W Thursday …" at bounding box center [319, 182] width 639 height 339
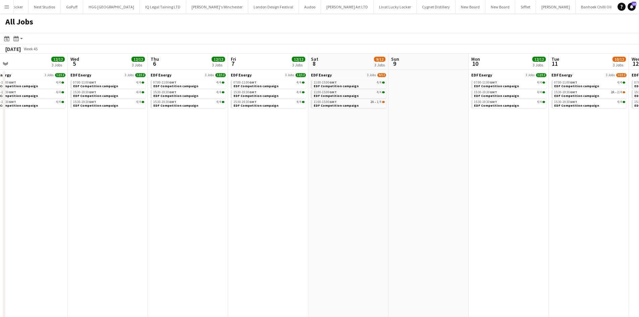
drag, startPoint x: 599, startPoint y: 221, endPoint x: 319, endPoint y: 200, distance: 280.5
click at [320, 200] on app-calendar-viewport "Sat 1 8/8 2 Jobs Sun 2 Mon 3 12/12 3 Jobs Tue 4 12/12 3 Jobs Wed 5 12/12 3 Jobs…" at bounding box center [319, 203] width 639 height 299
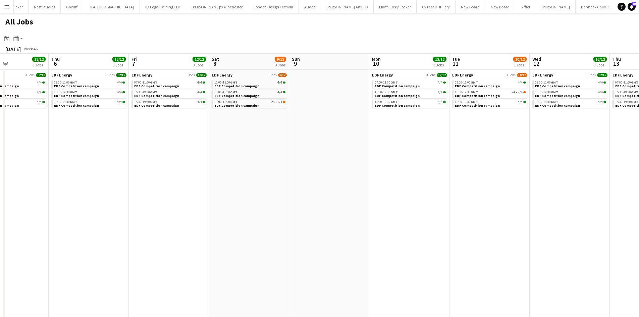
click at [336, 203] on app-all-jobs "All Jobs Date picker SEP 2025 SEP 2025 Monday M Tuesday T Wednesday W Thursday …" at bounding box center [319, 182] width 639 height 339
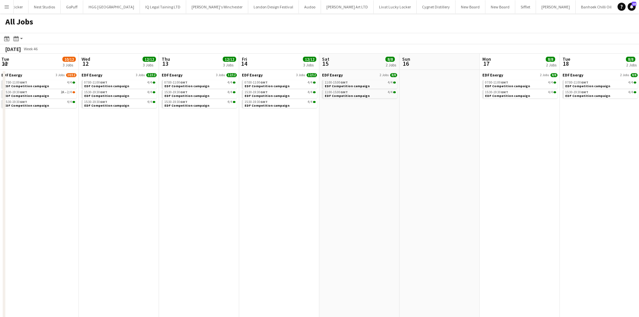
drag, startPoint x: 634, startPoint y: 228, endPoint x: 357, endPoint y: 196, distance: 278.9
click at [335, 198] on app-calendar-viewport "Fri 7 12/12 3 Jobs Sat 8 9/12 3 Jobs Sun 9 Mon 10 12/12 3 Jobs Tue 11 10/12 3 J…" at bounding box center [319, 203] width 639 height 299
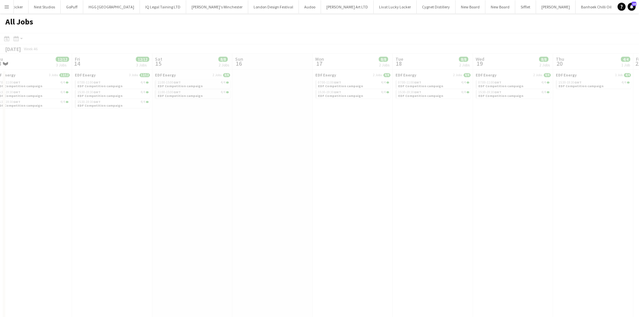
drag, startPoint x: 555, startPoint y: 220, endPoint x: 447, endPoint y: 209, distance: 109.2
click at [447, 210] on app-calendar-viewport "Sun 9 Mon 10 12/12 3 Jobs Tue 11 10/12 3 Jobs Wed 12 12/12 3 Jobs Thu 13 12/12 …" at bounding box center [319, 203] width 639 height 299
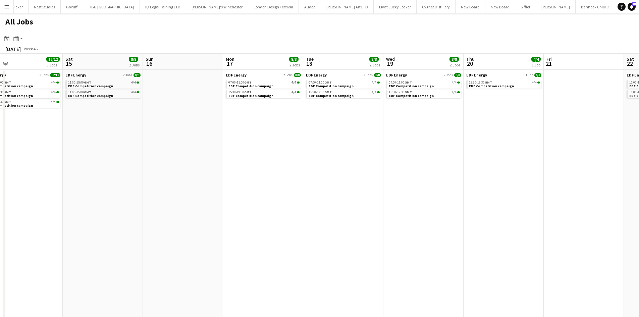
scroll to position [0, 308]
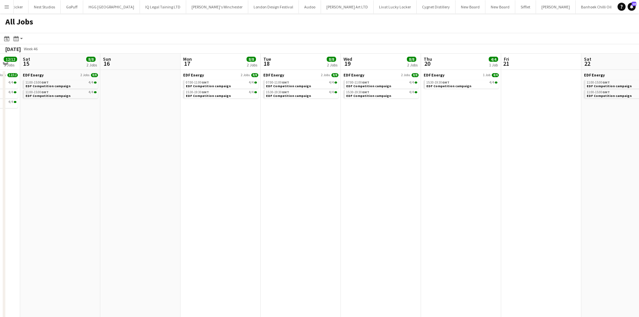
drag, startPoint x: 366, startPoint y: 197, endPoint x: 291, endPoint y: 141, distance: 93.1
click at [302, 180] on app-calendar-viewport "Tue 11 10/12 3 Jobs Wed 12 12/12 3 Jobs Thu 13 12/12 3 Jobs Fri 14 12/12 3 Jobs…" at bounding box center [319, 203] width 639 height 299
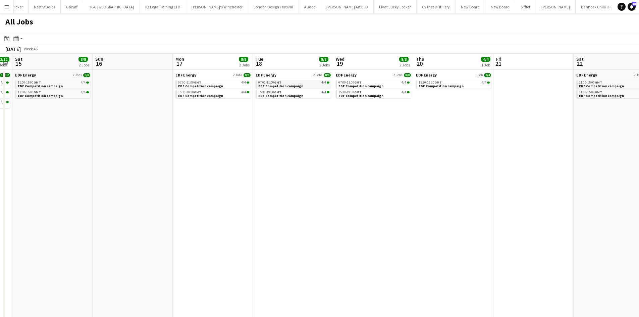
click at [288, 84] on link "07:00-11:00 GMT 4/4 EDF Competition campaign" at bounding box center [293, 84] width 71 height 8
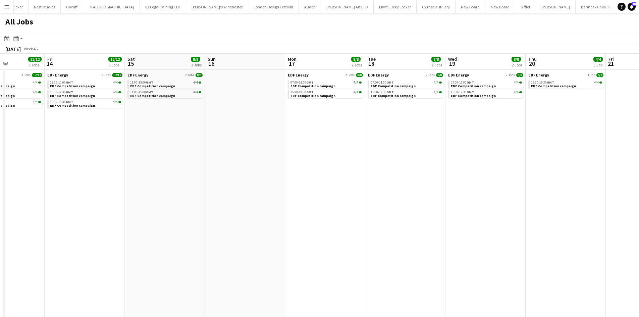
drag, startPoint x: 229, startPoint y: 147, endPoint x: 370, endPoint y: 161, distance: 142.0
click at [372, 161] on app-calendar-viewport "Tue 11 10/12 3 Jobs Wed 12 12/12 3 Jobs Thu 13 12/12 3 Jobs Fri 14 12/12 3 Jobs…" at bounding box center [319, 203] width 639 height 299
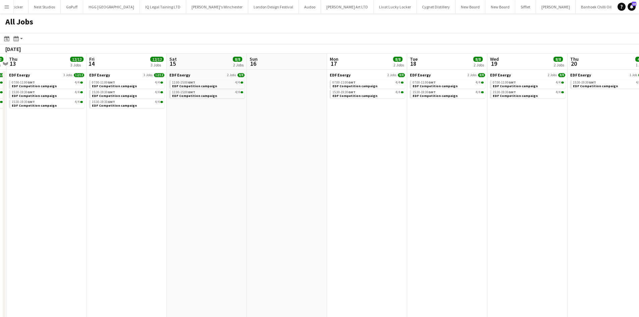
click at [413, 163] on app-calendar-viewport "Tue 11 10/12 3 Jobs Wed 12 12/12 3 Jobs Thu 13 12/12 3 Jobs Fri 14 12/12 3 Jobs…" at bounding box center [319, 203] width 639 height 299
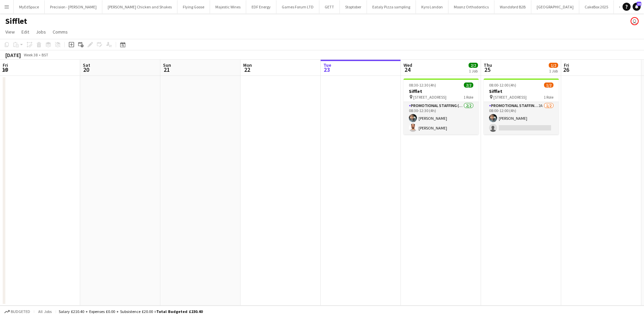
scroll to position [0, 237]
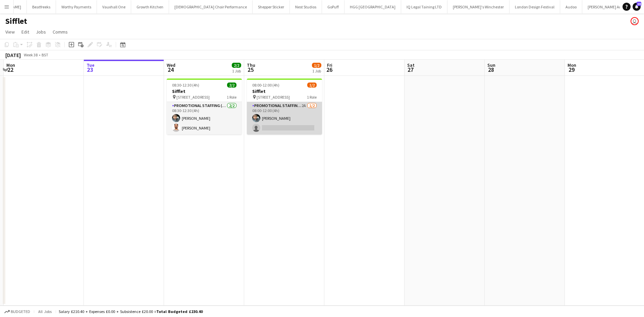
click at [303, 108] on app-card-role "Promotional Staffing (Brand Ambassadors) 2A 1/2 08:00-12:00 (4h) Abdul Wahhab A…" at bounding box center [284, 118] width 75 height 33
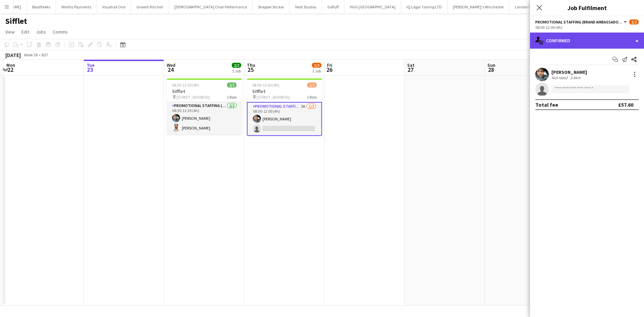
click at [565, 35] on div "single-neutral-actions-check-2 Confirmed" at bounding box center [587, 41] width 114 height 16
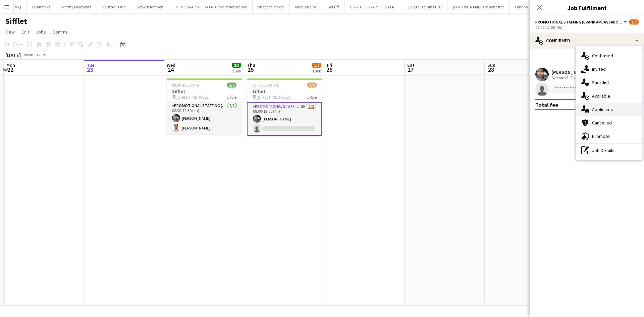
click at [616, 109] on div "single-neutral-actions-information Applicants" at bounding box center [609, 109] width 66 height 13
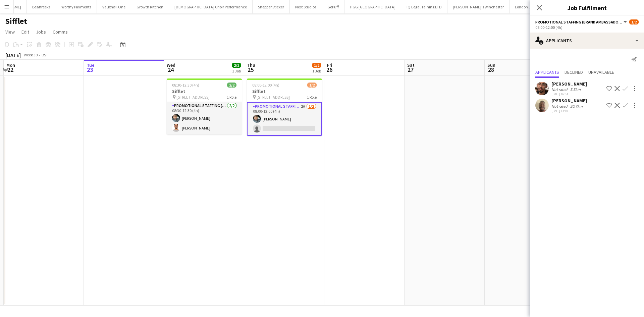
click at [567, 104] on div "Oluwatobi Fagbenle Not rated 20.7km 23-09-2025 14:10" at bounding box center [569, 105] width 36 height 15
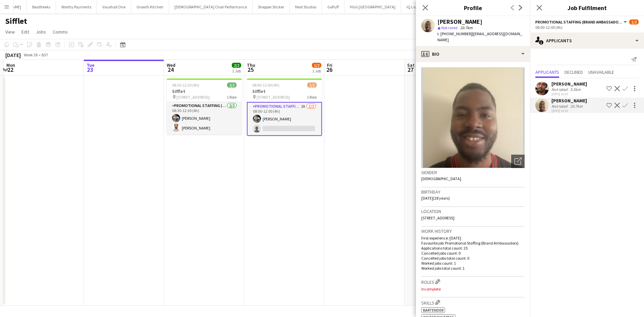
click at [626, 104] on app-icon "Confirm" at bounding box center [625, 105] width 5 height 5
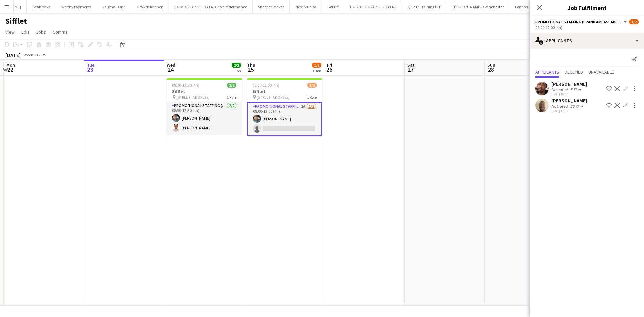
click at [582, 109] on div "23-09-2025 14:10" at bounding box center [569, 111] width 36 height 4
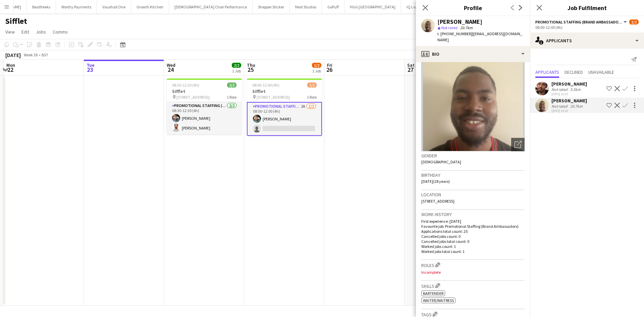
scroll to position [0, 0]
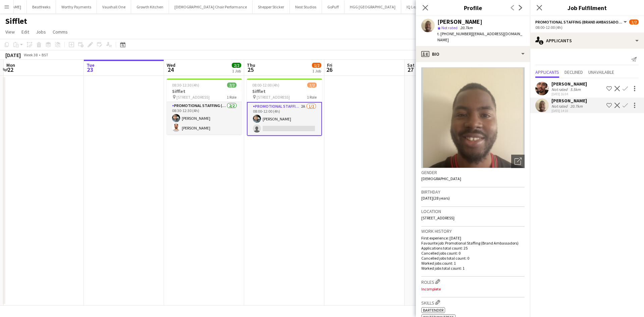
click at [627, 104] on app-icon "Confirm" at bounding box center [625, 105] width 5 height 5
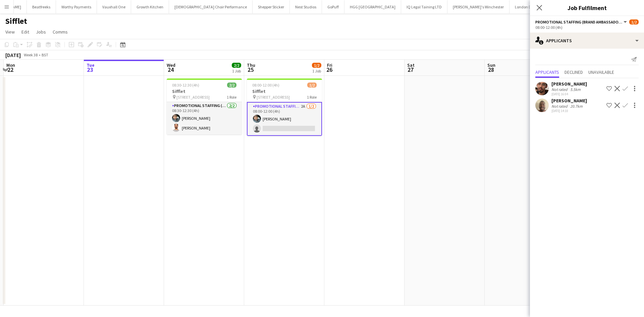
click at [627, 106] on app-icon "Confirm" at bounding box center [625, 105] width 5 height 5
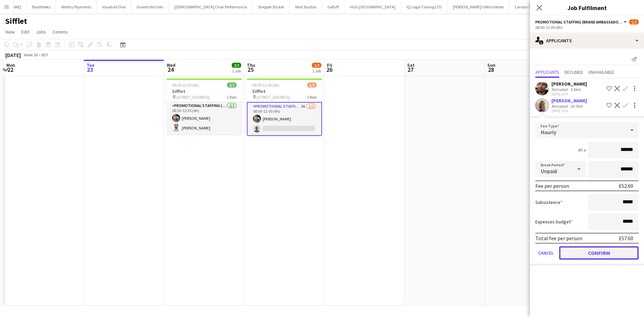
click at [594, 253] on button "Confirm" at bounding box center [598, 252] width 79 height 13
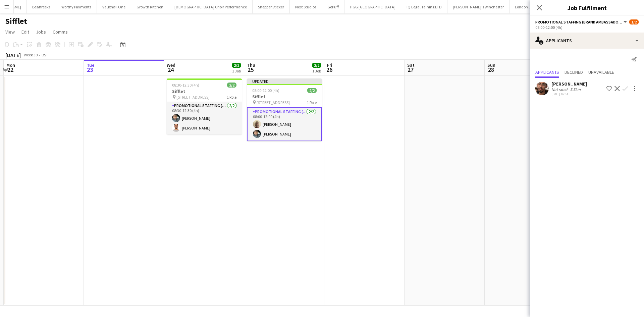
click at [456, 224] on app-date-cell at bounding box center [445, 191] width 80 height 230
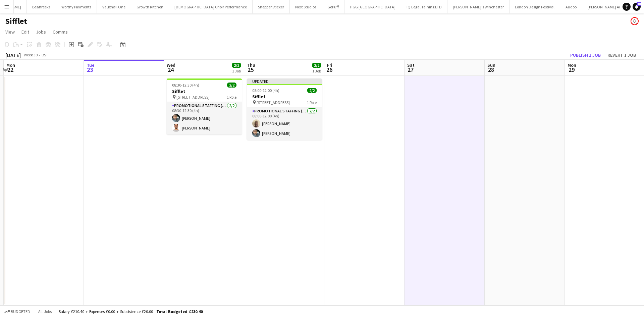
scroll to position [0, 237]
click at [588, 51] on div "Copy Paste Paste Ctrl+V Paste with crew Ctrl+Shift+V Paste linked Job Delete Gr…" at bounding box center [322, 49] width 644 height 21
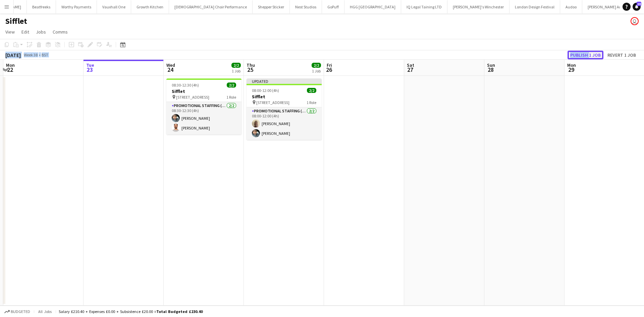
click at [592, 53] on button "Publish 1 job" at bounding box center [586, 55] width 36 height 9
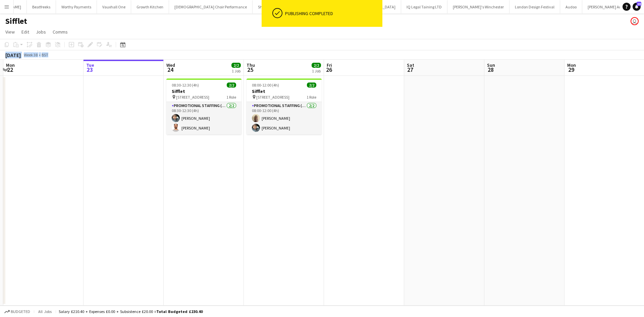
scroll to position [0, 237]
click at [457, 184] on app-date-cell at bounding box center [444, 191] width 80 height 230
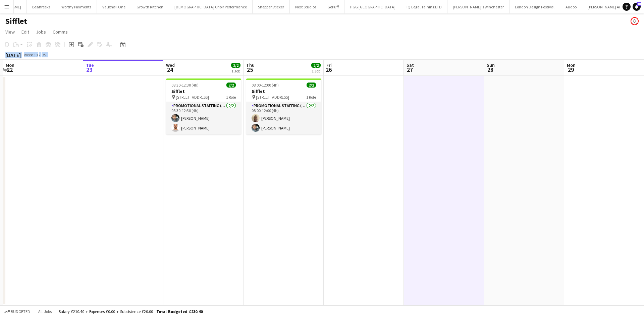
click at [301, 164] on app-date-cell "08:00-12:00 (4h) 2/2 Sifflet pin Olympia London, Hammersmith Road, W14 8UX 1 Ro…" at bounding box center [284, 191] width 80 height 230
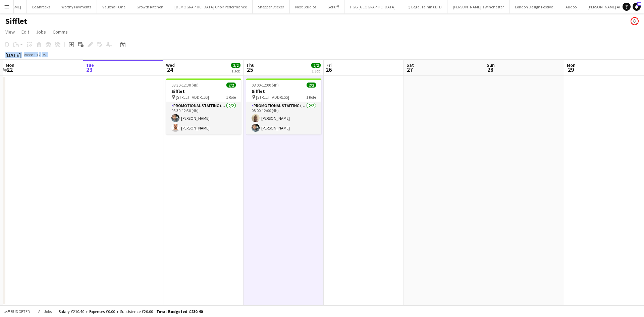
click at [259, 40] on app-toolbar "Copy Paste Paste Ctrl+V Paste with crew Ctrl+Shift+V Paste linked Job Delete Gr…" at bounding box center [322, 44] width 644 height 11
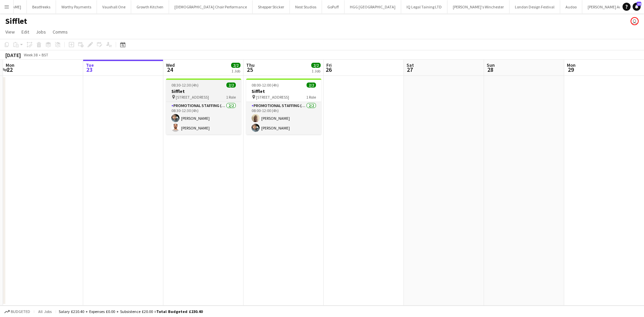
drag, startPoint x: 208, startPoint y: 92, endPoint x: 201, endPoint y: 90, distance: 7.3
click at [208, 92] on h3 "Sifflet" at bounding box center [203, 91] width 75 height 6
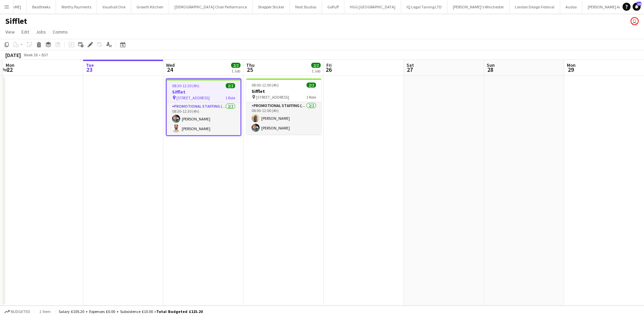
click at [86, 42] on div "Add job Add linked Job Edit Edit linked Job Applicants" at bounding box center [87, 45] width 51 height 8
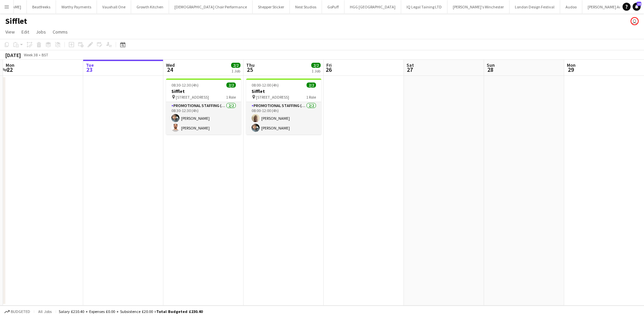
drag, startPoint x: 211, startPoint y: 91, endPoint x: 206, endPoint y: 88, distance: 5.9
click at [210, 91] on h3 "Sifflet" at bounding box center [203, 91] width 75 height 6
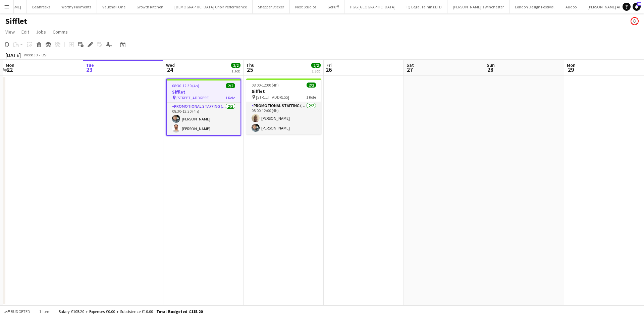
scroll to position [0, 238]
click at [92, 44] on icon at bounding box center [90, 45] width 4 height 4
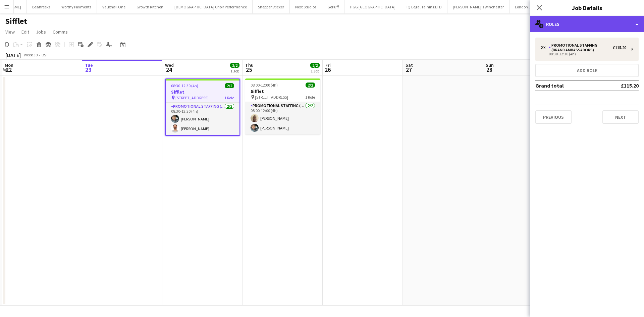
click at [578, 24] on div "multiple-users-add Roles" at bounding box center [587, 24] width 114 height 16
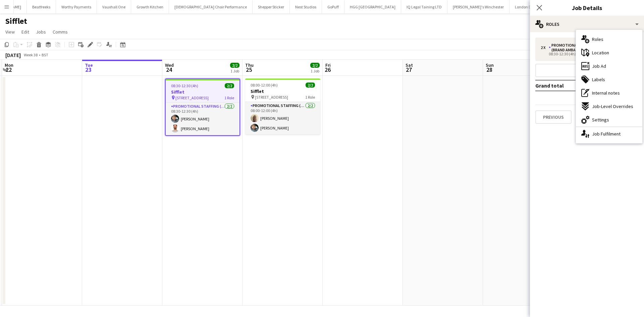
click at [606, 65] on div "ads-window Job Ad" at bounding box center [609, 65] width 66 height 13
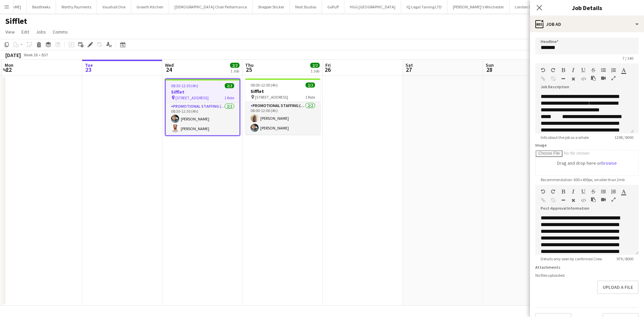
scroll to position [0, 0]
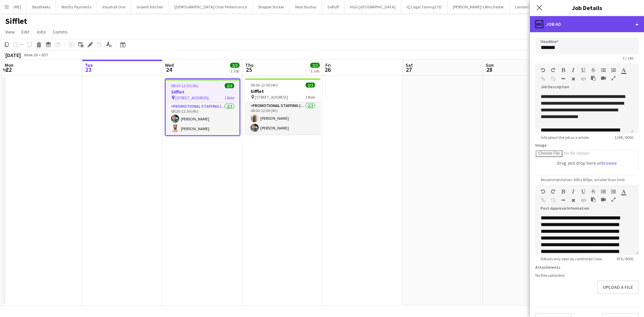
click at [576, 20] on div "ads-window Job Ad" at bounding box center [587, 24] width 114 height 16
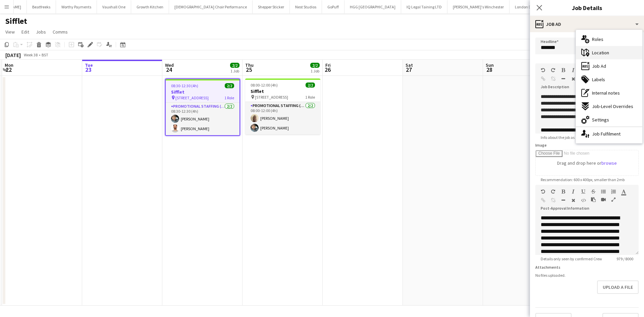
click at [602, 54] on span "Location" at bounding box center [600, 53] width 17 height 6
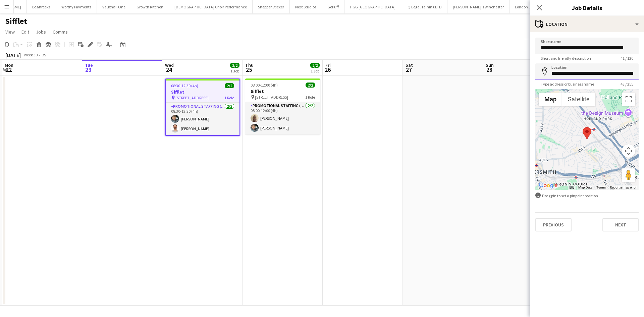
scroll to position [0, 28]
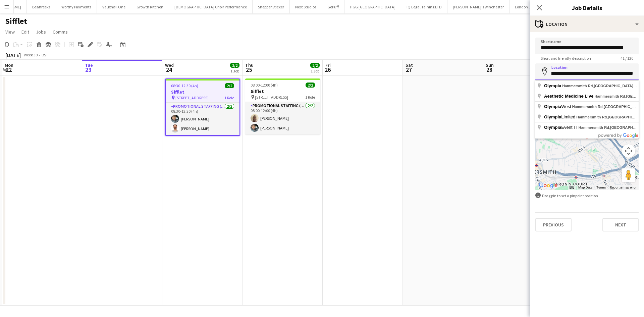
click at [644, 78] on form "**********" at bounding box center [587, 135] width 114 height 194
click at [607, 74] on input "**********" at bounding box center [586, 71] width 103 height 17
drag, startPoint x: 605, startPoint y: 74, endPoint x: 624, endPoint y: 73, distance: 18.8
click at [624, 73] on input "**********" at bounding box center [586, 71] width 103 height 17
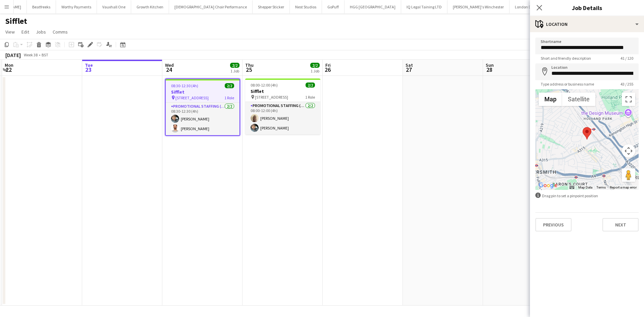
click at [582, 33] on div "**********" at bounding box center [587, 134] width 114 height 205
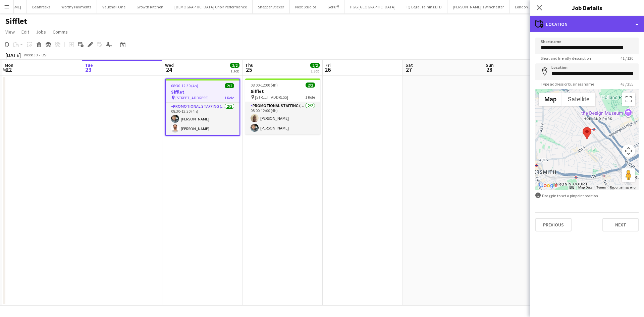
click at [584, 28] on div "maps-pin-1 Location" at bounding box center [587, 24] width 114 height 16
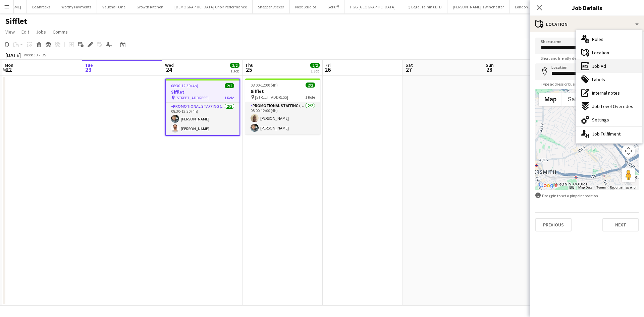
click at [598, 62] on div "ads-window Job Ad" at bounding box center [609, 65] width 66 height 13
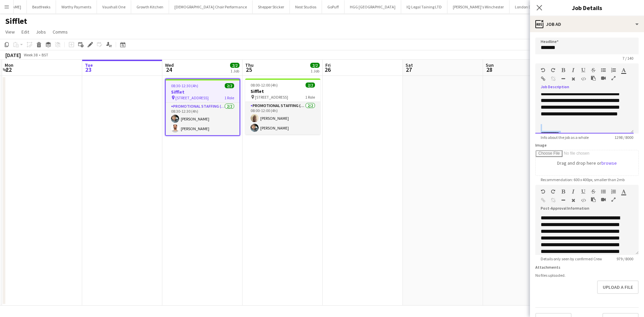
scroll to position [174, 0]
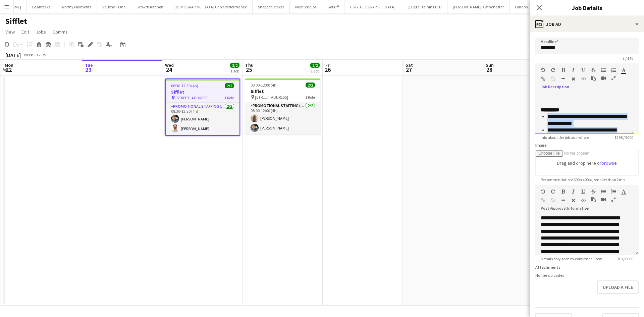
drag, startPoint x: 612, startPoint y: 125, endPoint x: 547, endPoint y: 114, distance: 65.8
click at [547, 114] on ul "**********" at bounding box center [585, 133] width 88 height 40
copy div "**"
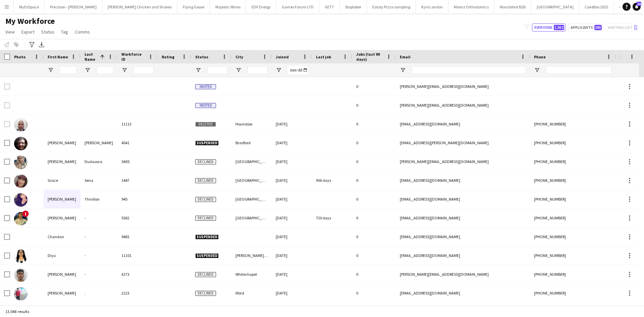
scroll to position [0, 8]
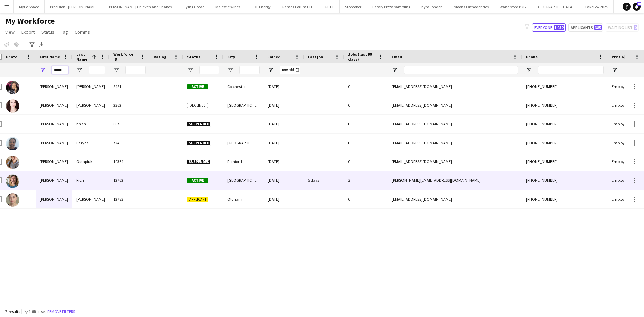
type input "*****"
click at [35, 181] on div at bounding box center [19, 180] width 34 height 18
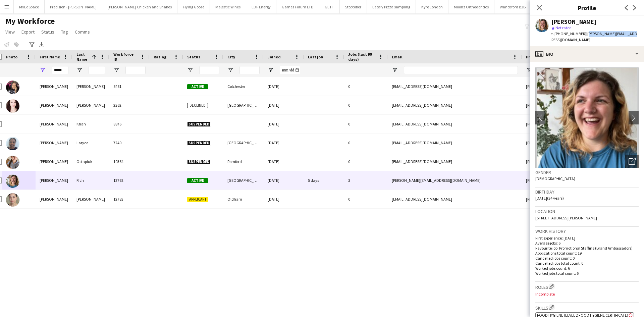
drag, startPoint x: 584, startPoint y: 33, endPoint x: 627, endPoint y: 35, distance: 43.0
click at [627, 35] on div "Nadia Rich star Not rated t. +447872325801 | nadia_rich@hotmail.com" at bounding box center [587, 31] width 114 height 30
copy span "nadia_rich@hotmail.com"
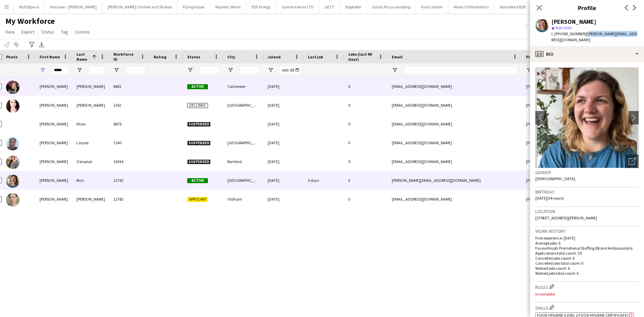
click at [53, 79] on div "Nadia" at bounding box center [54, 86] width 37 height 18
click at [58, 70] on input "*****" at bounding box center [60, 70] width 17 height 8
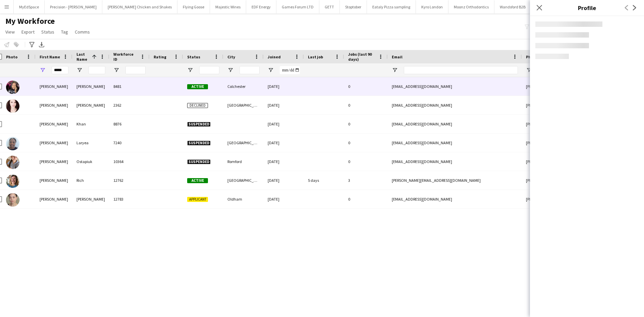
click at [58, 70] on input "*****" at bounding box center [60, 70] width 17 height 8
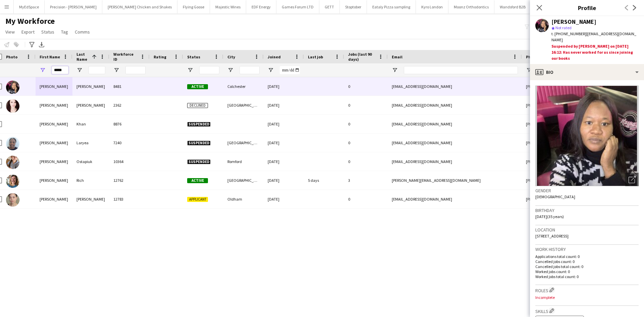
click at [59, 70] on input "*****" at bounding box center [60, 70] width 17 height 8
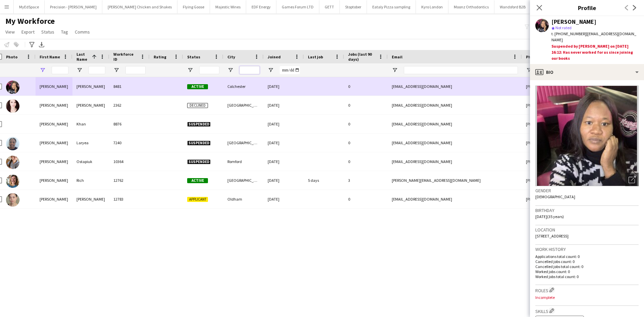
click at [254, 70] on input "City Filter Input" at bounding box center [249, 70] width 20 height 8
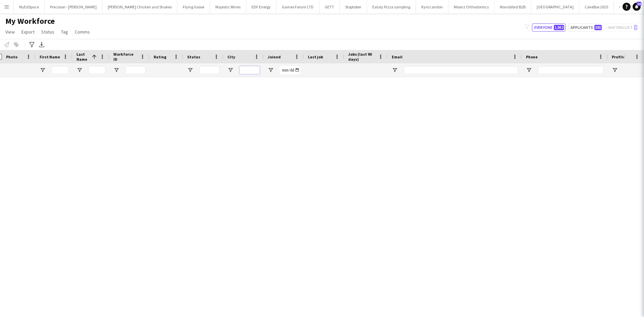
click at [250, 70] on input "City Filter Input" at bounding box center [249, 70] width 20 height 8
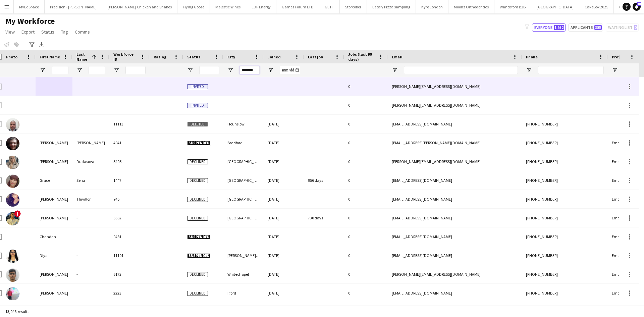
type input "*******"
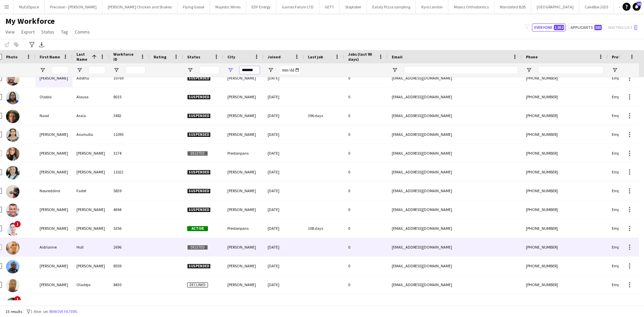
scroll to position [0, 0]
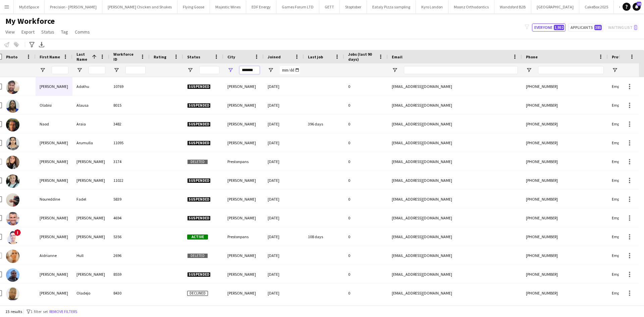
click at [251, 69] on input "*******" at bounding box center [249, 70] width 20 height 8
click at [61, 68] on input "First Name Filter Input" at bounding box center [60, 70] width 17 height 8
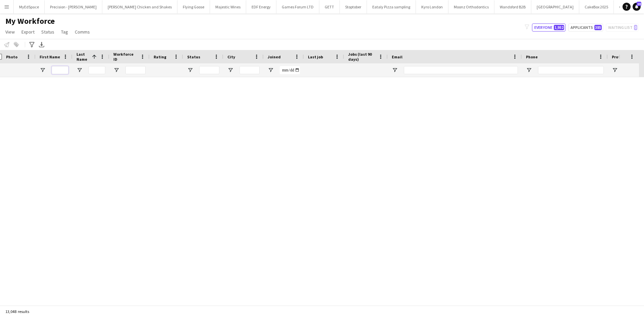
click at [67, 68] on input "First Name Filter Input" at bounding box center [60, 70] width 17 height 8
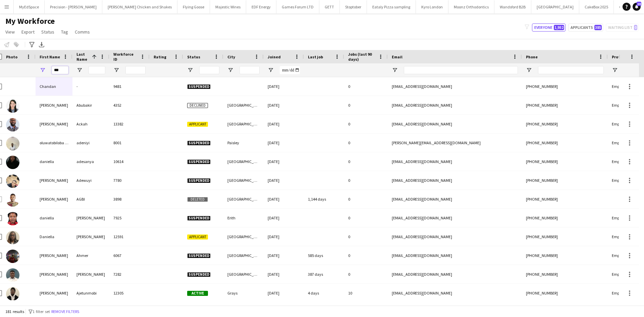
type input "***"
click at [102, 70] on input "Last Name Filter Input" at bounding box center [97, 70] width 17 height 8
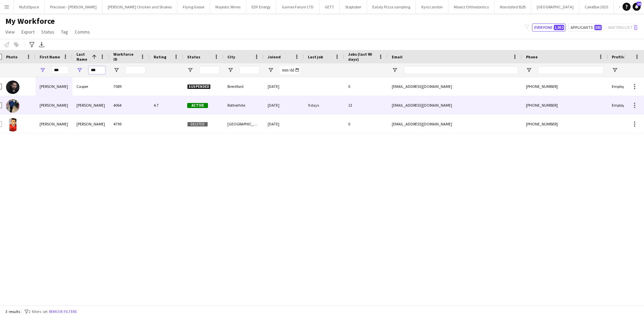
type input "***"
drag, startPoint x: 38, startPoint y: 101, endPoint x: 43, endPoint y: 105, distance: 6.4
click at [38, 101] on div "Dan" at bounding box center [54, 105] width 37 height 18
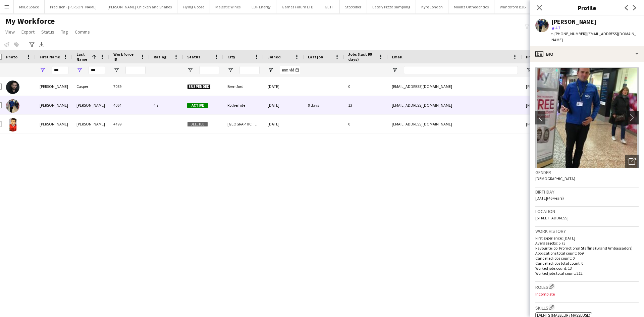
click at [627, 111] on button "chevron-right" at bounding box center [633, 117] width 13 height 13
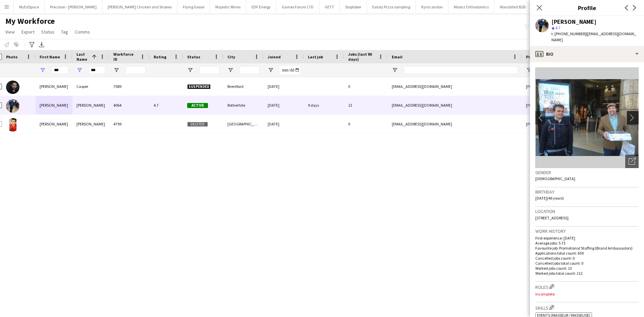
click at [627, 111] on button "chevron-right" at bounding box center [633, 117] width 13 height 13
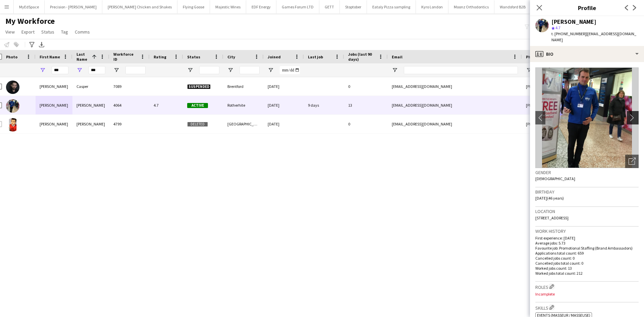
click at [627, 111] on button "chevron-right" at bounding box center [633, 117] width 13 height 13
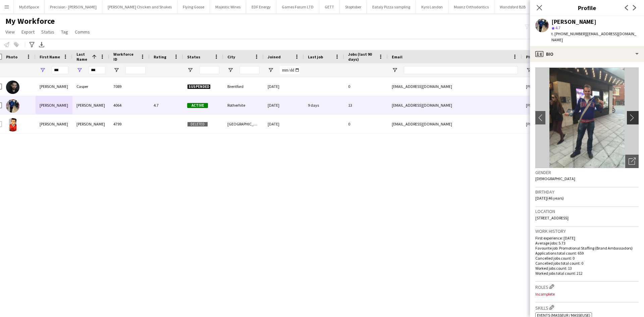
click at [627, 111] on button "chevron-right" at bounding box center [633, 117] width 13 height 13
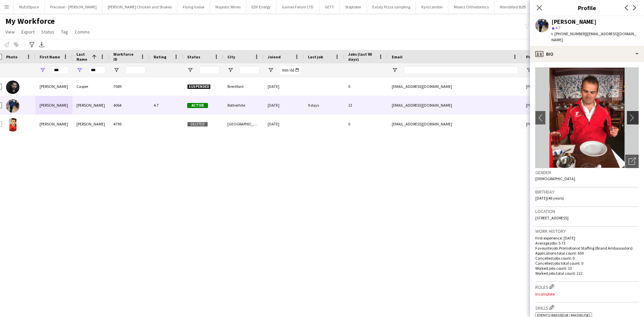
click at [627, 111] on button "chevron-right" at bounding box center [633, 117] width 13 height 13
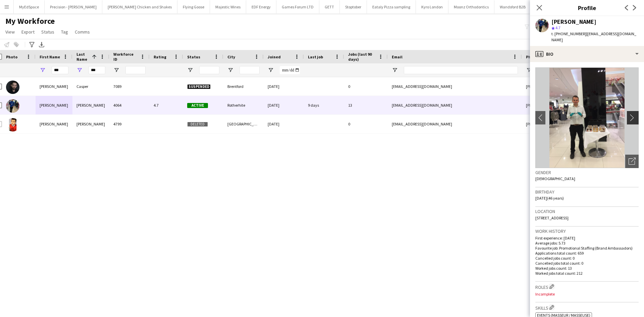
click at [627, 111] on button "chevron-right" at bounding box center [633, 117] width 13 height 13
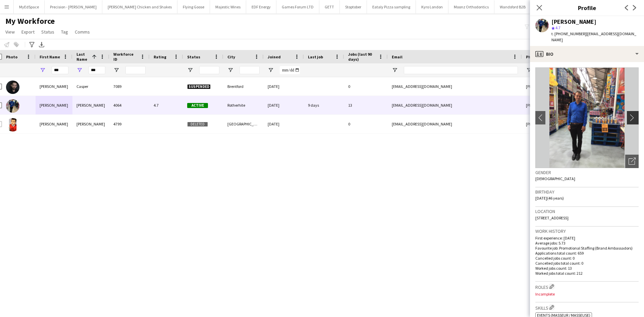
click at [627, 111] on button "chevron-right" at bounding box center [633, 117] width 13 height 13
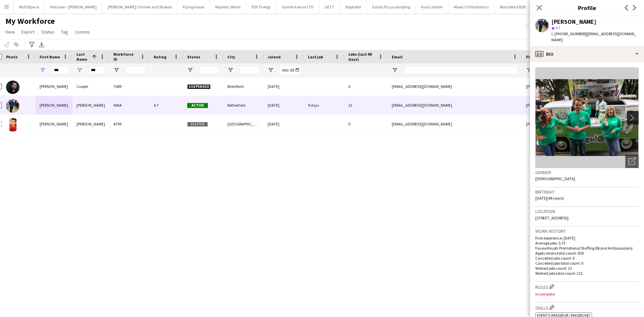
click at [627, 111] on button "chevron-right" at bounding box center [633, 117] width 13 height 13
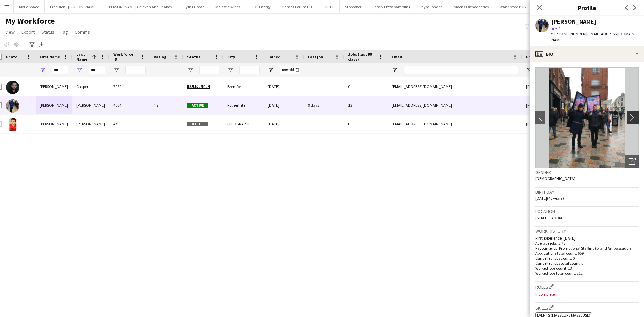
click at [627, 111] on button "chevron-right" at bounding box center [633, 117] width 13 height 13
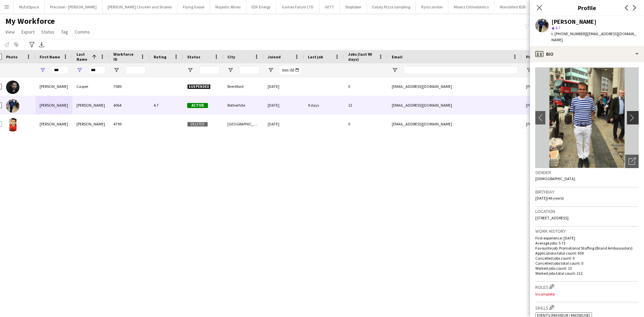
click at [627, 111] on button "chevron-right" at bounding box center [633, 117] width 13 height 13
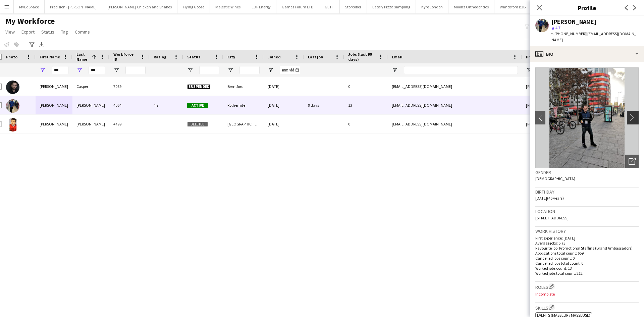
click at [627, 111] on button "chevron-right" at bounding box center [633, 117] width 13 height 13
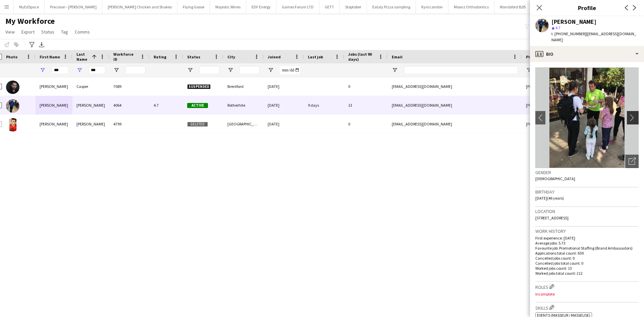
click at [627, 111] on button "chevron-right" at bounding box center [633, 117] width 13 height 13
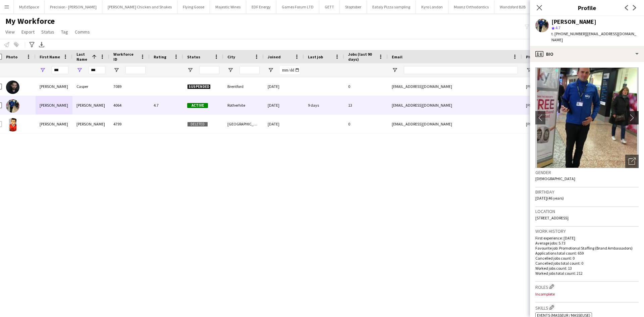
click at [627, 111] on button "chevron-right" at bounding box center [633, 117] width 13 height 13
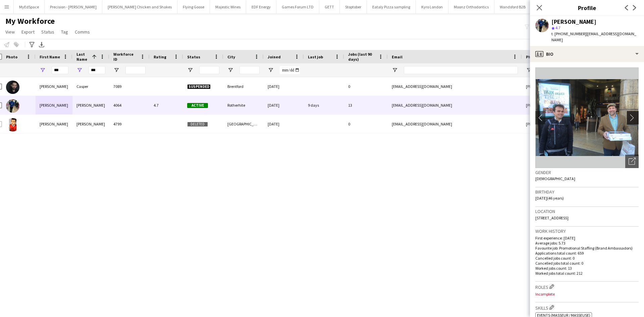
click at [627, 111] on button "chevron-right" at bounding box center [633, 117] width 13 height 13
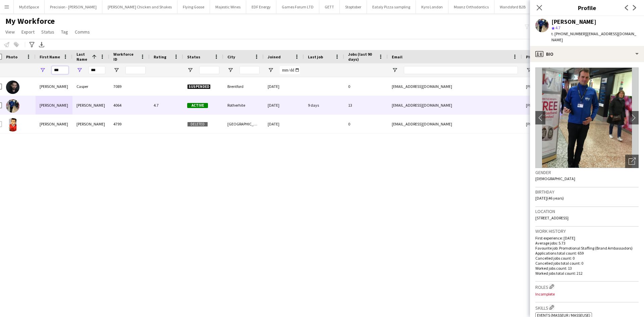
click at [67, 71] on input "***" at bounding box center [60, 70] width 17 height 8
click at [100, 73] on input "***" at bounding box center [97, 70] width 17 height 8
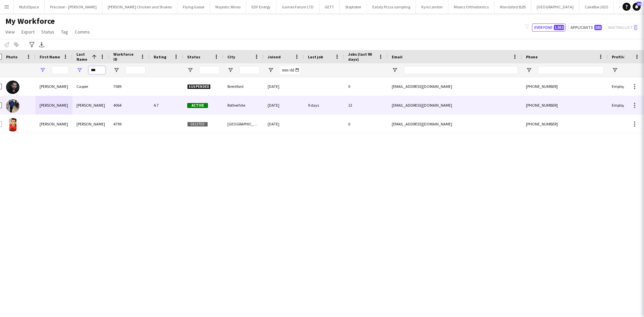
click at [101, 73] on input "***" at bounding box center [97, 70] width 17 height 8
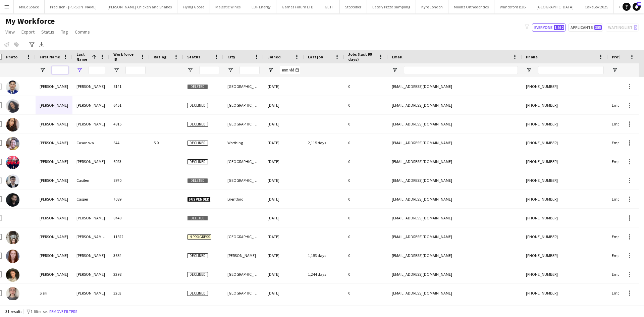
click at [63, 71] on input "First Name Filter Input" at bounding box center [60, 70] width 17 height 8
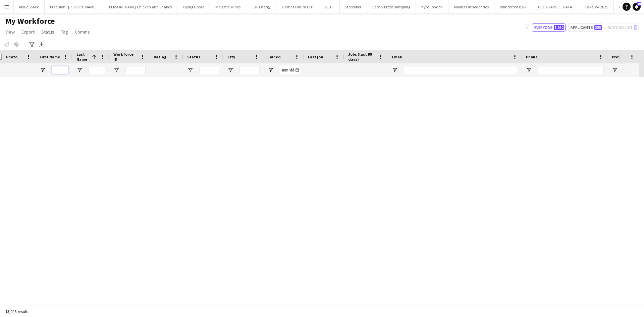
click at [58, 71] on input "First Name Filter Input" at bounding box center [60, 70] width 17 height 8
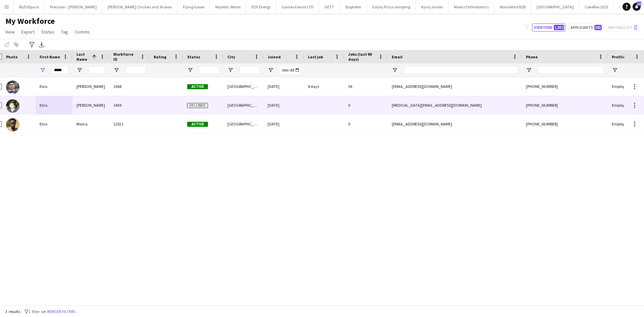
click at [76, 110] on div "Assadi" at bounding box center [90, 105] width 37 height 18
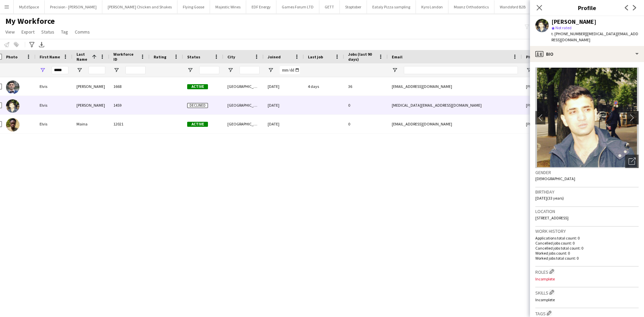
click at [629, 114] on app-icon "chevron-right" at bounding box center [634, 117] width 10 height 7
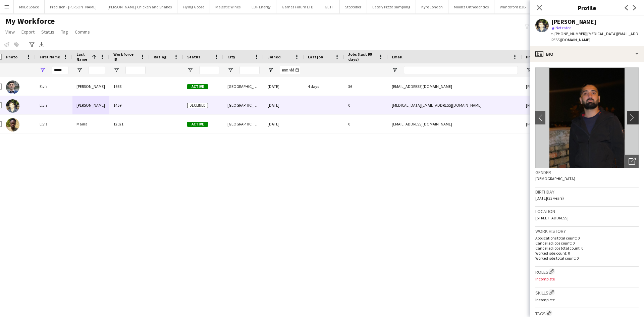
click at [629, 114] on app-icon "chevron-right" at bounding box center [634, 117] width 10 height 7
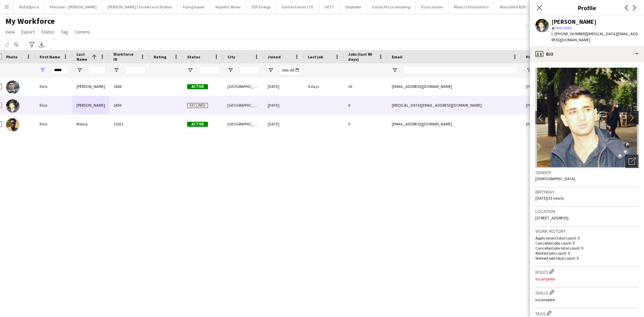
click at [629, 114] on app-icon "chevron-right" at bounding box center [634, 117] width 10 height 7
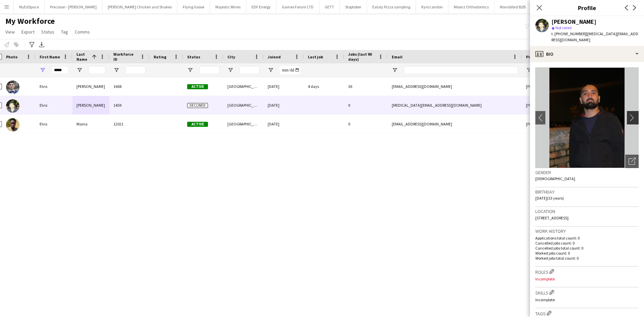
click at [629, 114] on app-icon "chevron-right" at bounding box center [634, 117] width 10 height 7
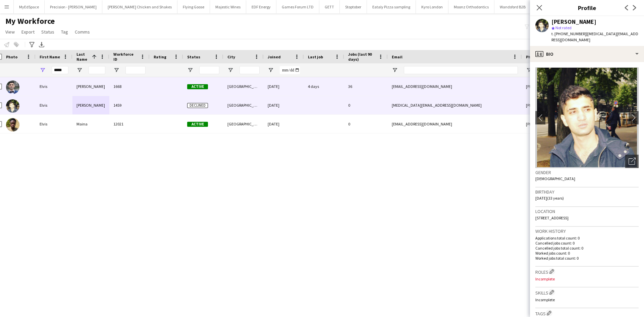
click at [49, 85] on div "Elvis" at bounding box center [54, 86] width 37 height 18
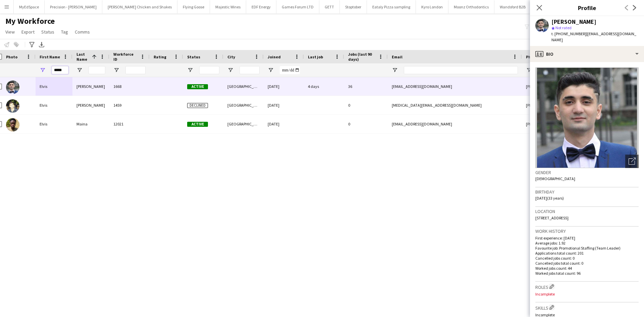
click at [63, 67] on input "*****" at bounding box center [60, 70] width 17 height 8
click at [62, 68] on input "*****" at bounding box center [60, 70] width 17 height 8
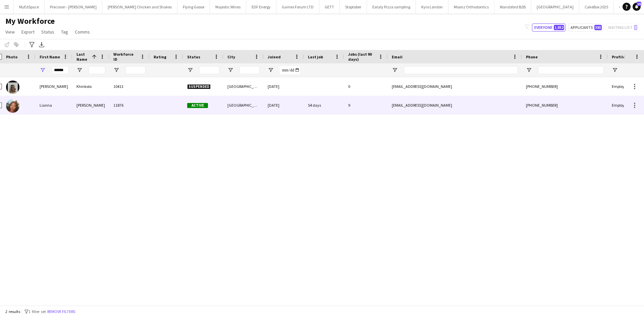
drag, startPoint x: 36, startPoint y: 107, endPoint x: 107, endPoint y: 128, distance: 74.3
click at [36, 106] on div "Lianna" at bounding box center [54, 105] width 37 height 18
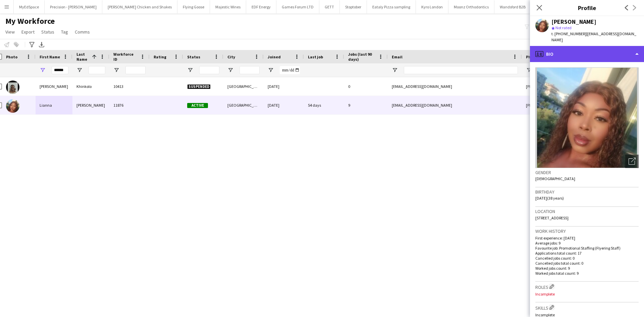
click at [590, 49] on div "profile Bio" at bounding box center [587, 54] width 114 height 16
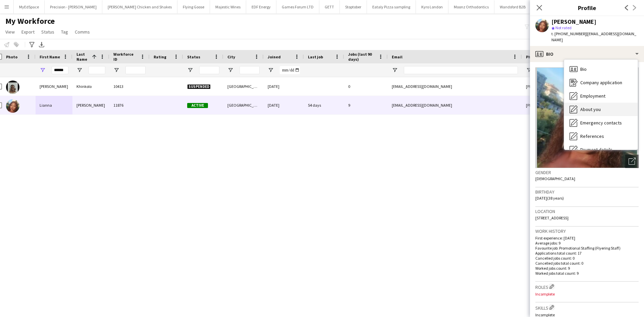
click at [600, 103] on div "About you About you" at bounding box center [600, 109] width 73 height 13
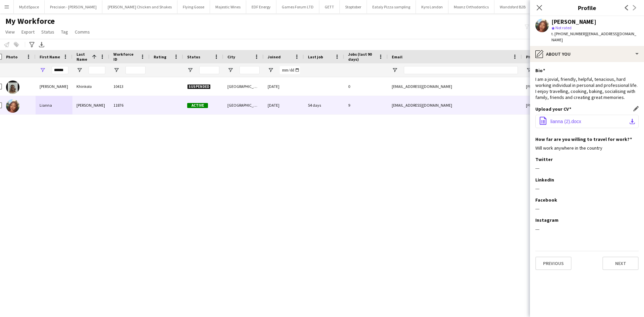
click at [546, 117] on app-icon "office-file-sheet" at bounding box center [543, 121] width 8 height 9
click at [64, 71] on input "******" at bounding box center [60, 70] width 17 height 8
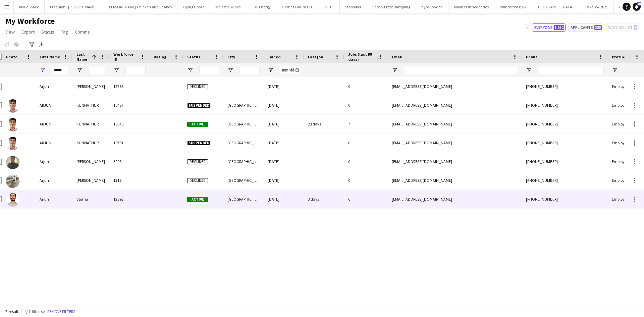
drag, startPoint x: 51, startPoint y: 200, endPoint x: 90, endPoint y: 196, distance: 39.2
click at [51, 200] on div "Arjun" at bounding box center [54, 199] width 37 height 18
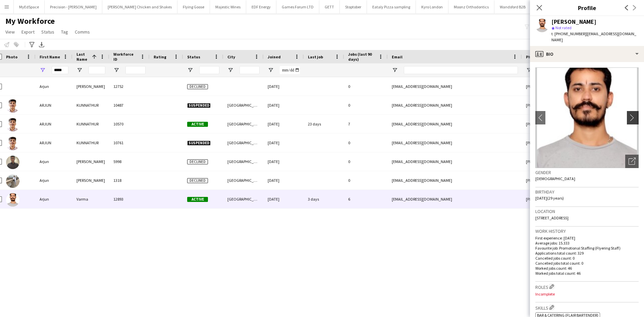
click at [629, 114] on app-icon "chevron-right" at bounding box center [634, 117] width 10 height 7
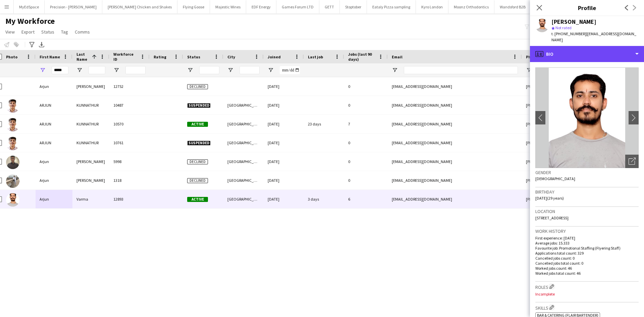
drag, startPoint x: 586, startPoint y: 46, endPoint x: 592, endPoint y: 80, distance: 35.0
click at [586, 46] on div "profile Bio" at bounding box center [587, 54] width 114 height 16
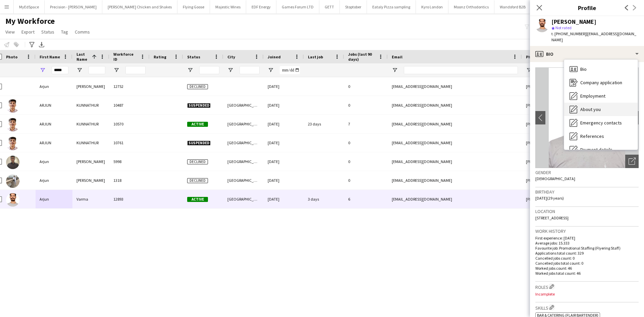
click at [593, 106] on span "About you" at bounding box center [590, 109] width 20 height 6
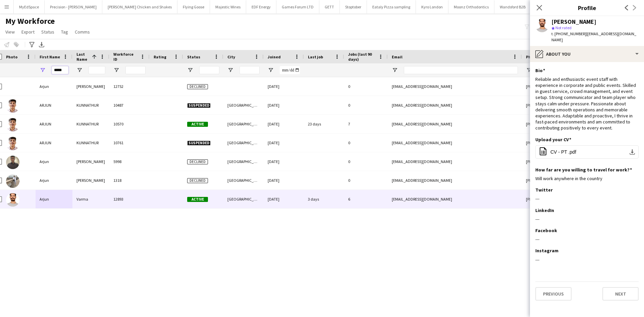
click at [64, 73] on input "*****" at bounding box center [60, 70] width 17 height 8
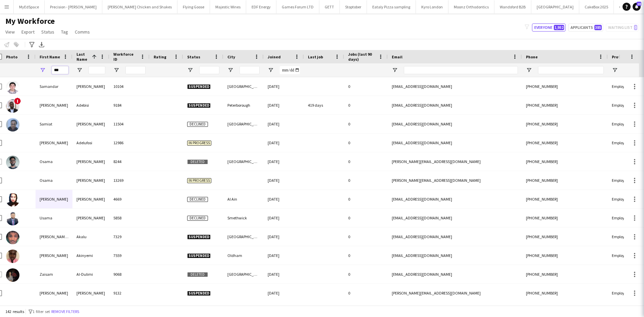
type input "***"
click at [97, 61] on div "Last Name 1" at bounding box center [86, 57] width 21 height 10
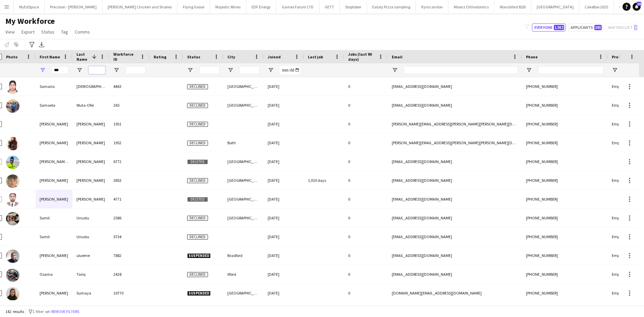
click at [97, 72] on input "Last Name Filter Input" at bounding box center [97, 70] width 17 height 8
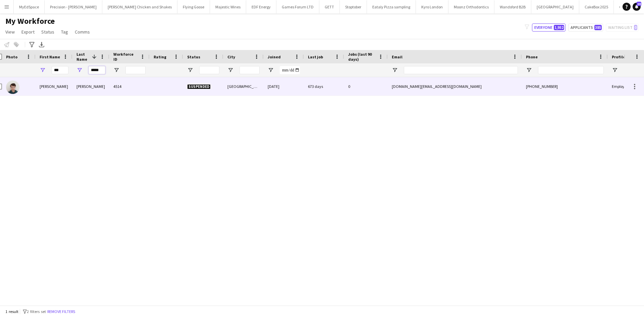
type input "*****"
click at [87, 89] on div "Hancock" at bounding box center [90, 86] width 37 height 18
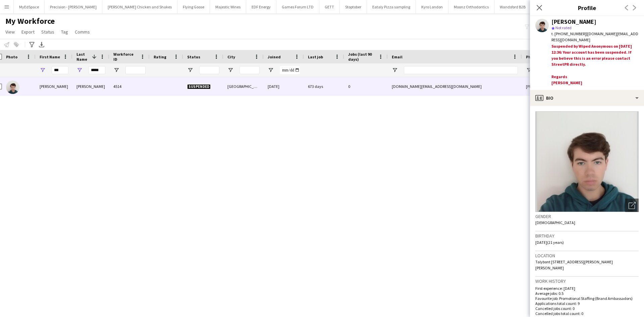
click at [371, 193] on div "Sam Hancock 4514 Suspended Cardiff 03-11-2022 673 days 0 samhancock.sh@gmail.co…" at bounding box center [312, 188] width 624 height 223
click at [96, 68] on input "*****" at bounding box center [97, 70] width 17 height 8
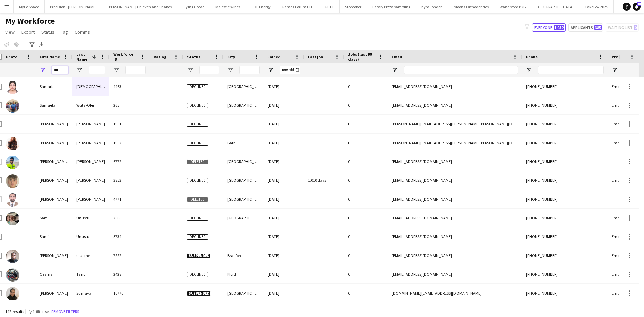
click at [55, 66] on input "***" at bounding box center [60, 70] width 17 height 8
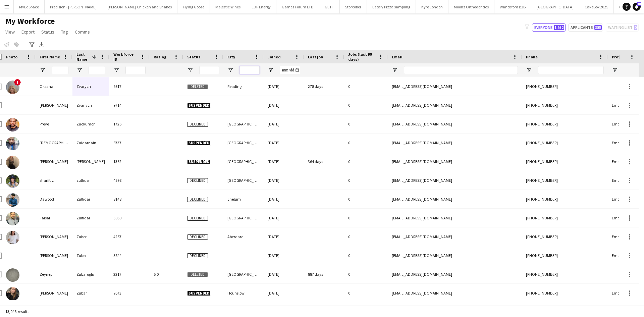
click at [246, 70] on input "City Filter Input" at bounding box center [249, 70] width 20 height 8
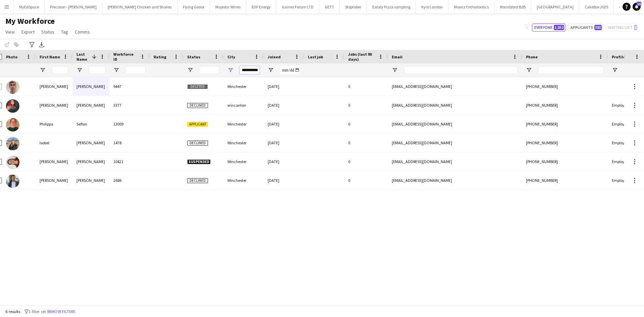
scroll to position [0, 1]
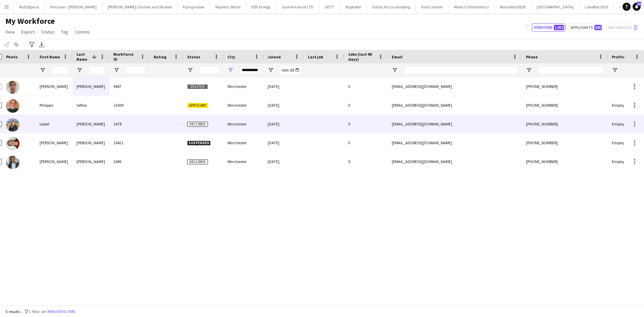
click at [89, 103] on div "Sefton" at bounding box center [90, 105] width 37 height 18
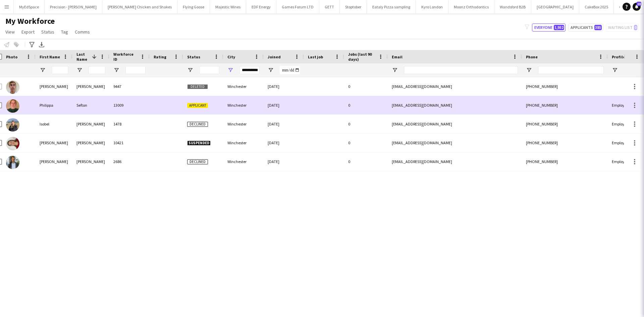
scroll to position [0, 0]
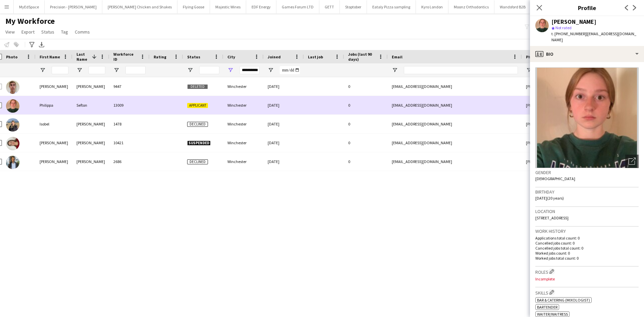
click at [46, 90] on div "Harvey" at bounding box center [54, 86] width 37 height 18
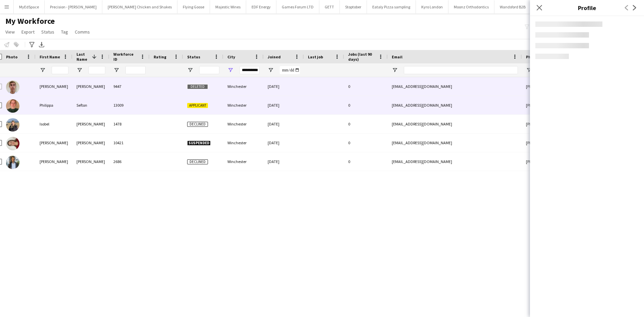
click at [48, 109] on div "Philippa" at bounding box center [54, 105] width 37 height 18
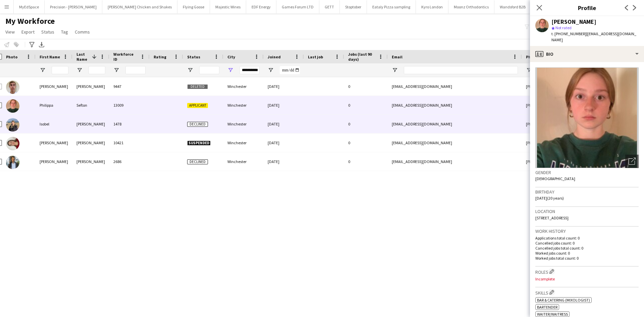
click at [49, 125] on div "Isobel" at bounding box center [54, 124] width 37 height 18
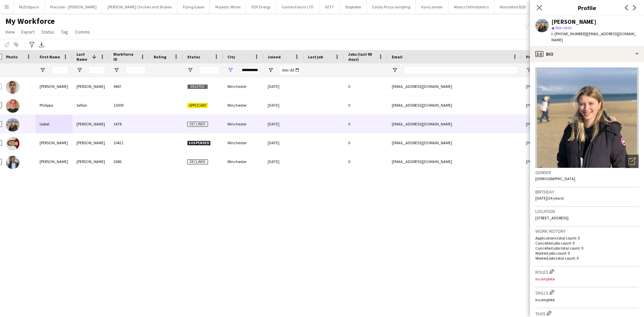
drag, startPoint x: 563, startPoint y: 34, endPoint x: 583, endPoint y: 35, distance: 19.8
click at [583, 35] on span "t. +4407826927887" at bounding box center [568, 33] width 35 height 5
copy span "7826927887"
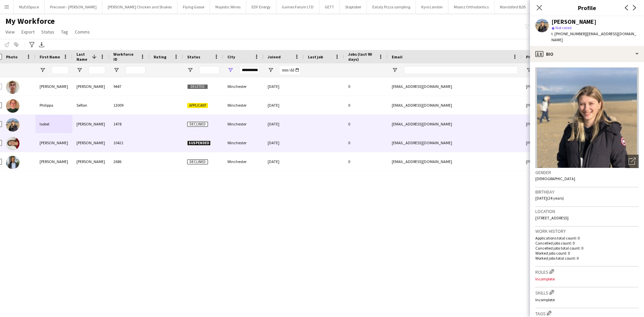
click at [50, 139] on div "Aleksandra" at bounding box center [54, 143] width 37 height 18
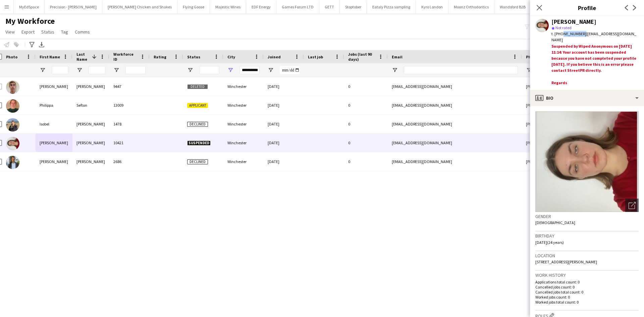
drag, startPoint x: 560, startPoint y: 34, endPoint x: 580, endPoint y: 34, distance: 19.8
click at [580, 34] on span "t. +447934845397" at bounding box center [568, 33] width 35 height 5
copy span "7934845397"
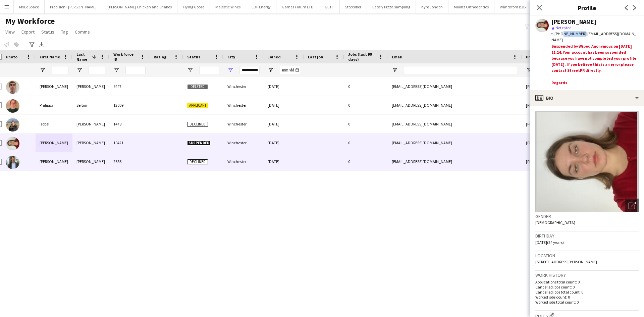
click at [47, 160] on div "Nathan" at bounding box center [54, 161] width 37 height 18
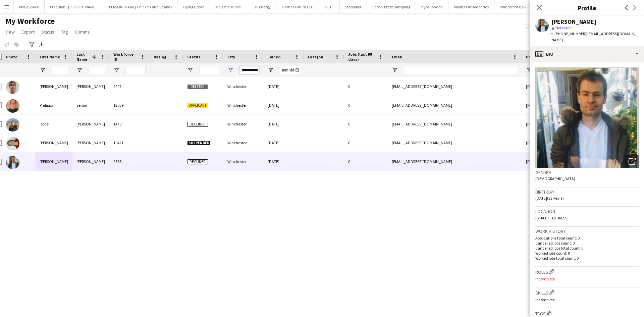
click at [255, 71] on input "**********" at bounding box center [249, 70] width 20 height 8
click at [254, 71] on input "**********" at bounding box center [249, 70] width 20 height 8
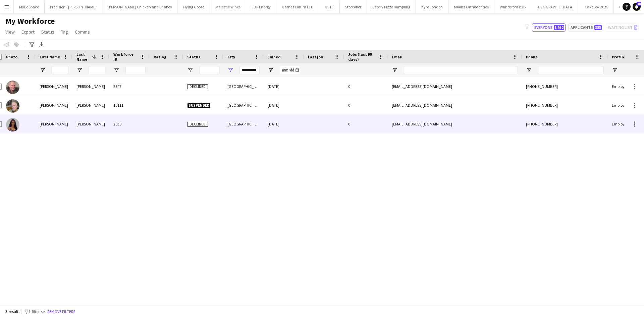
drag, startPoint x: 48, startPoint y: 123, endPoint x: 60, endPoint y: 123, distance: 12.8
click at [53, 123] on div "Molly" at bounding box center [54, 124] width 37 height 18
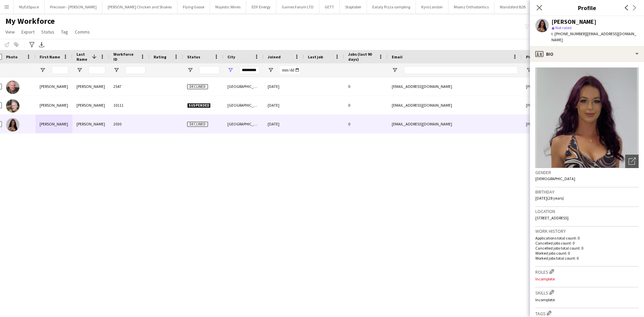
drag, startPoint x: 563, startPoint y: 35, endPoint x: 582, endPoint y: 34, distance: 19.1
click at [582, 34] on span "t. +4407546743067" at bounding box center [568, 33] width 35 height 5
copy span "7546743067"
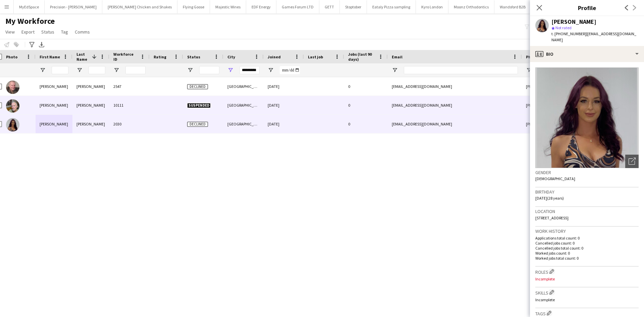
click at [49, 98] on div "JAMIE" at bounding box center [54, 105] width 37 height 18
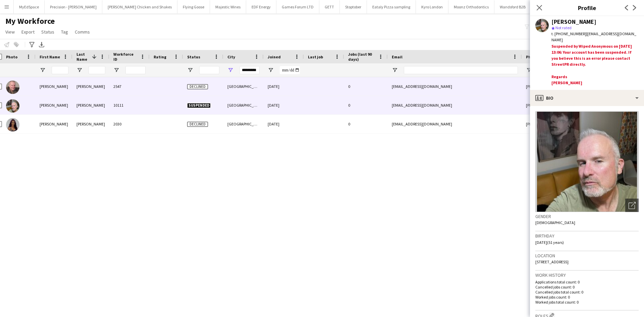
click at [48, 89] on div "JAMIE" at bounding box center [54, 86] width 37 height 18
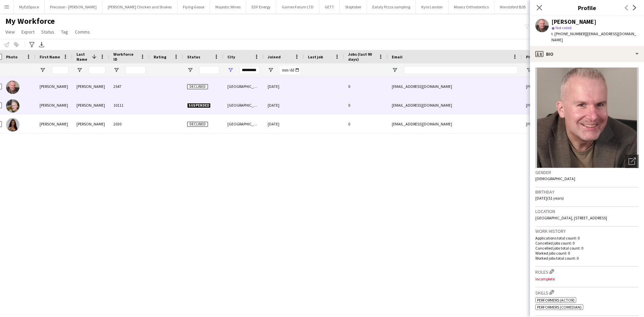
click at [47, 109] on div "JAMIE" at bounding box center [54, 105] width 37 height 18
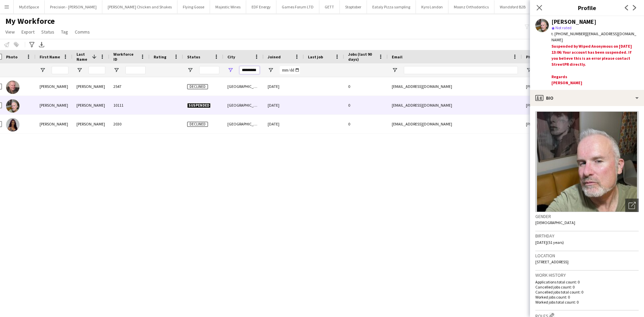
click at [256, 67] on input "*********" at bounding box center [249, 70] width 20 height 8
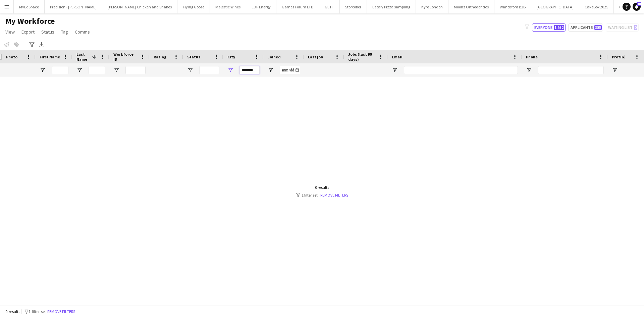
click at [254, 68] on input "*******" at bounding box center [249, 70] width 20 height 8
click at [255, 71] on input "******" at bounding box center [249, 70] width 20 height 8
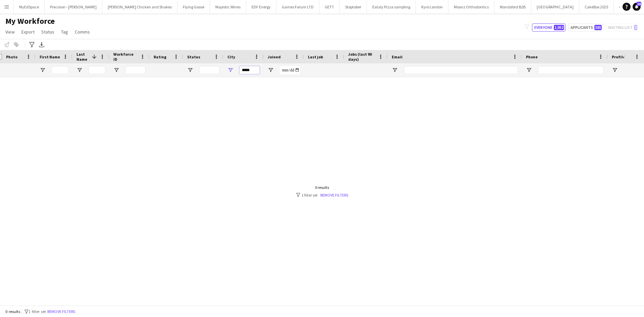
type input "*****"
click at [256, 73] on input "*****" at bounding box center [249, 70] width 20 height 8
click at [255, 70] on input "********" at bounding box center [249, 70] width 20 height 8
click at [254, 70] on input "********" at bounding box center [249, 70] width 20 height 8
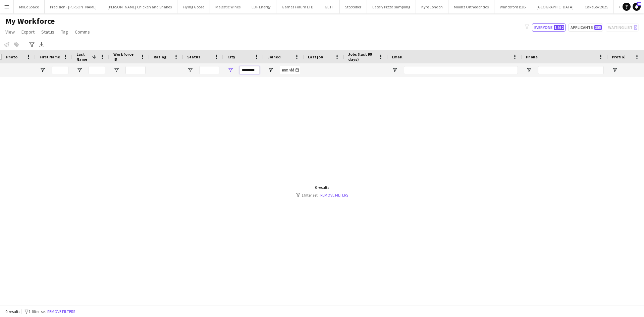
click at [255, 69] on input "********" at bounding box center [249, 70] width 20 height 8
drag, startPoint x: 257, startPoint y: 68, endPoint x: 235, endPoint y: 69, distance: 21.8
click at [235, 69] on div "********" at bounding box center [243, 69] width 40 height 13
type input "*"
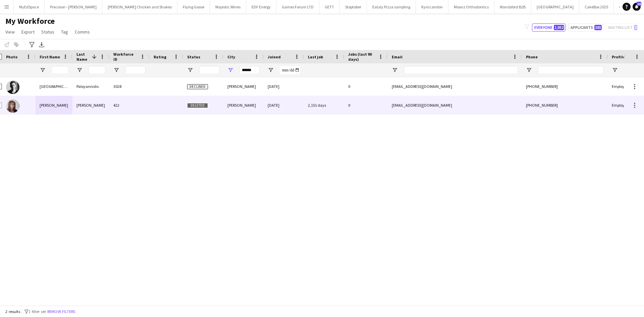
click at [89, 102] on div "Ellis" at bounding box center [90, 105] width 37 height 18
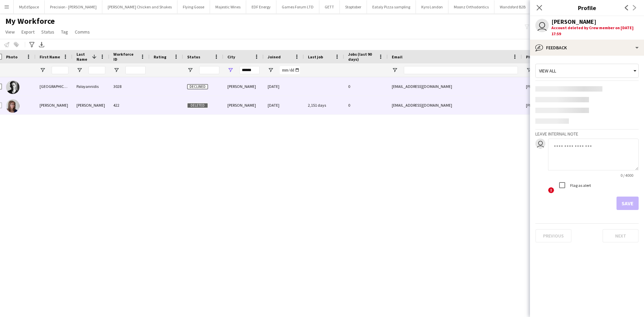
click at [93, 90] on div "Paloyannidis" at bounding box center [90, 86] width 37 height 18
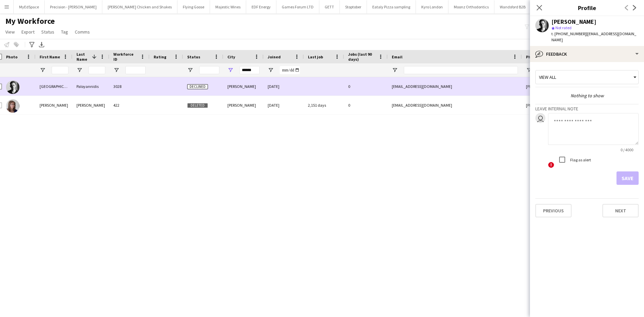
click at [93, 90] on div "Paloyannidis" at bounding box center [90, 86] width 37 height 18
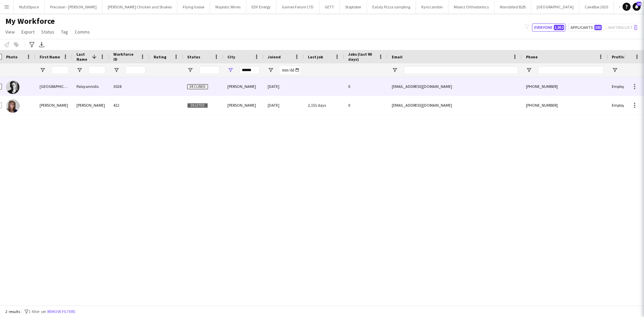
click at [94, 89] on div "Paloyannidis" at bounding box center [90, 86] width 37 height 18
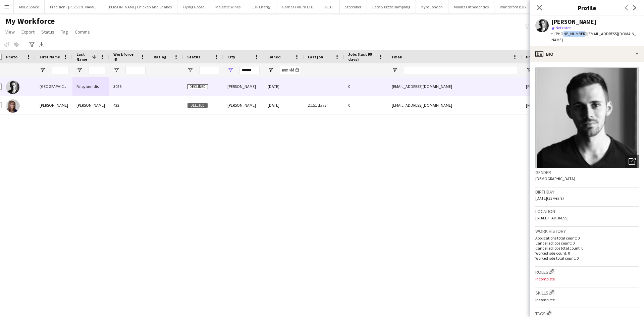
drag, startPoint x: 561, startPoint y: 32, endPoint x: 580, endPoint y: 35, distance: 19.5
click at [580, 35] on span "t. +447454319911" at bounding box center [568, 33] width 35 height 5
drag, startPoint x: 564, startPoint y: 32, endPoint x: 582, endPoint y: 32, distance: 18.8
click at [582, 32] on span "| milan.palo135@gmail.com" at bounding box center [593, 36] width 85 height 11
drag, startPoint x: 582, startPoint y: 32, endPoint x: 565, endPoint y: 33, distance: 17.2
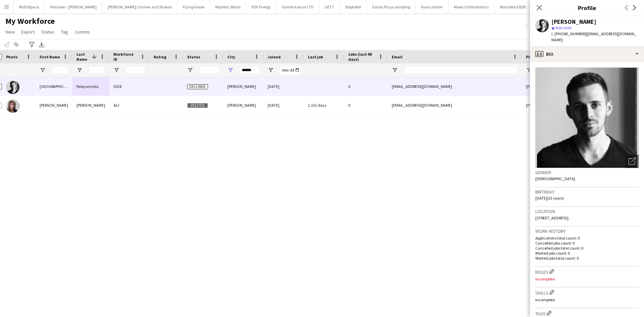
click at [565, 33] on div "t. +447454319911 | milan.palo135@gmail.com" at bounding box center [594, 37] width 87 height 12
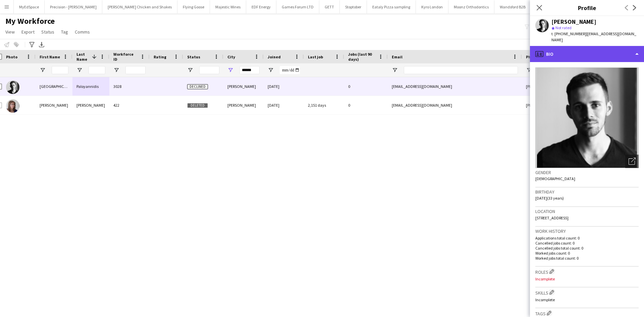
drag, startPoint x: 565, startPoint y: 33, endPoint x: 625, endPoint y: 41, distance: 59.9
click at [626, 46] on div "profile Bio" at bounding box center [587, 54] width 114 height 16
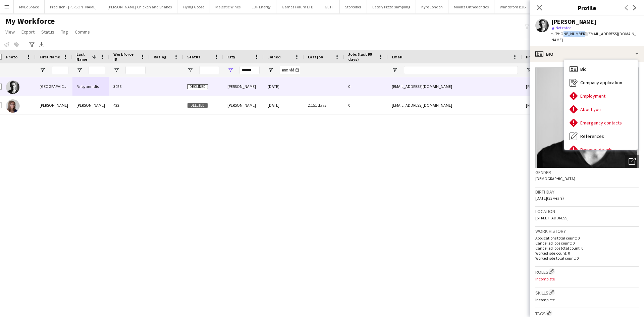
drag, startPoint x: 561, startPoint y: 34, endPoint x: 580, endPoint y: 33, distance: 19.1
click at [580, 33] on span "t. +447454319911" at bounding box center [568, 33] width 35 height 5
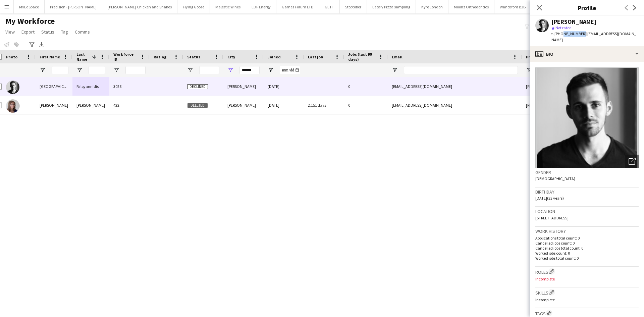
drag, startPoint x: 580, startPoint y: 33, endPoint x: 561, endPoint y: 33, distance: 19.5
click at [561, 33] on span "t. +447454319911" at bounding box center [568, 33] width 35 height 5
copy span "7454319911"
click at [258, 68] on input "******" at bounding box center [249, 70] width 20 height 8
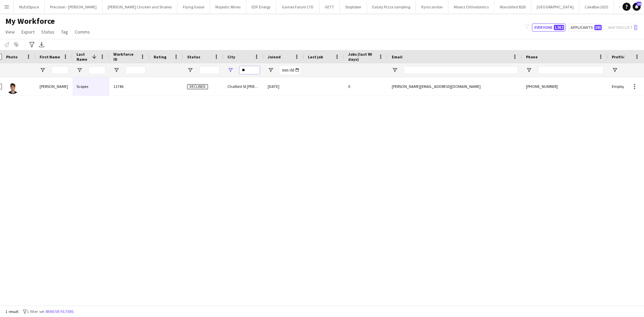
type input "*"
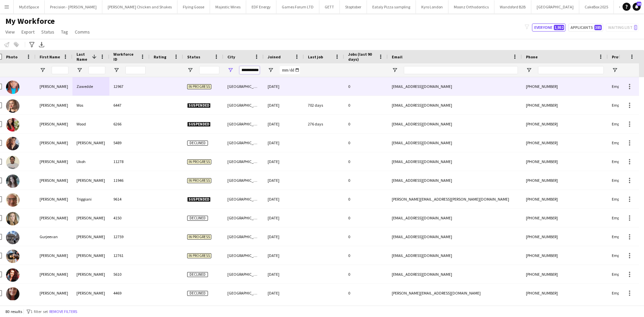
scroll to position [0, 6]
click at [48, 85] on div "Vanessa" at bounding box center [54, 86] width 37 height 18
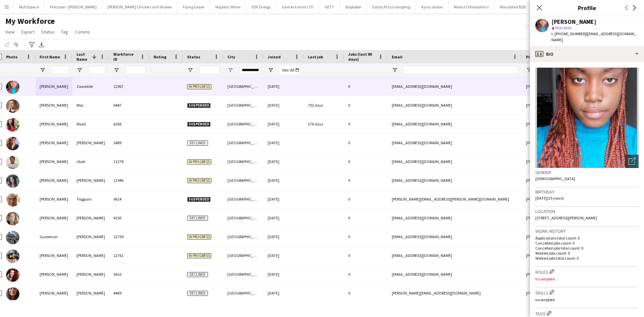
drag, startPoint x: 564, startPoint y: 32, endPoint x: 583, endPoint y: 36, distance: 19.8
click at [583, 36] on span "t. +4407578650954" at bounding box center [568, 33] width 35 height 5
copy span "7578650954"
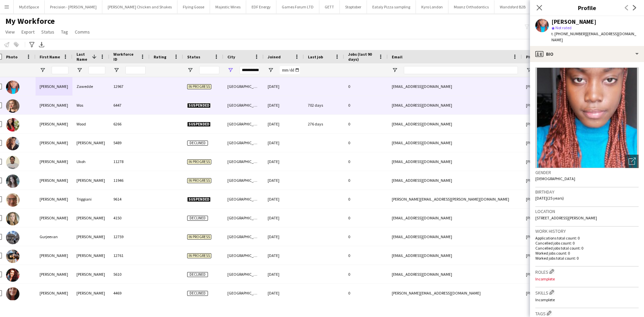
click at [53, 108] on div "Karolina" at bounding box center [54, 105] width 37 height 18
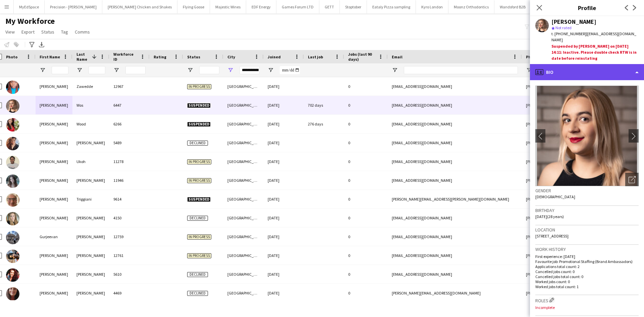
click at [581, 65] on div "profile Bio" at bounding box center [587, 72] width 114 height 16
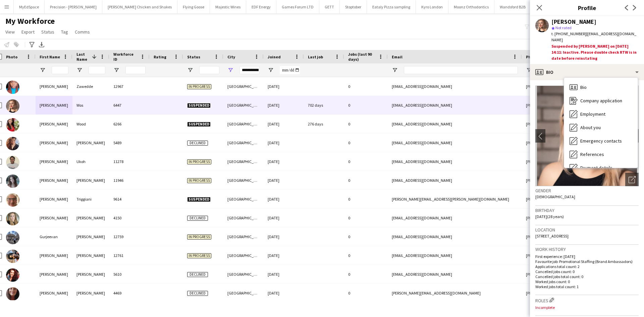
click at [591, 25] on div "star Not rated" at bounding box center [594, 28] width 87 height 6
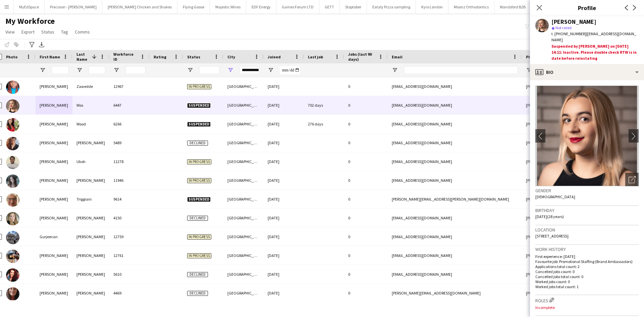
drag, startPoint x: 562, startPoint y: 33, endPoint x: 583, endPoint y: 35, distance: 20.6
click at [583, 35] on span "t. +4407511220875" at bounding box center [568, 33] width 35 height 5
copy span "7511220875"
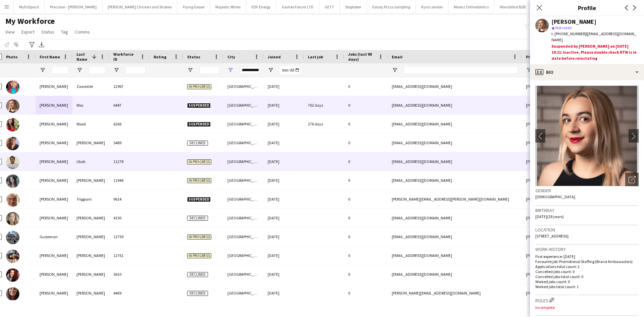
click at [42, 165] on div "Mary" at bounding box center [54, 161] width 37 height 18
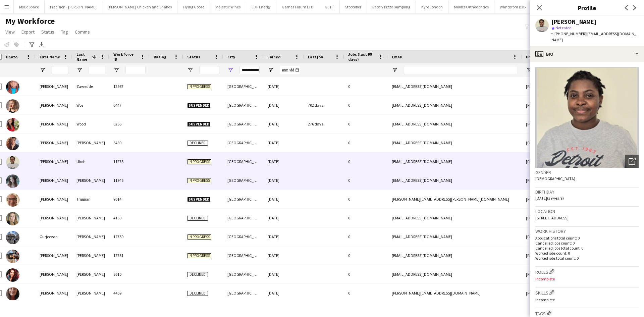
click at [42, 174] on div "Aimee" at bounding box center [54, 180] width 37 height 18
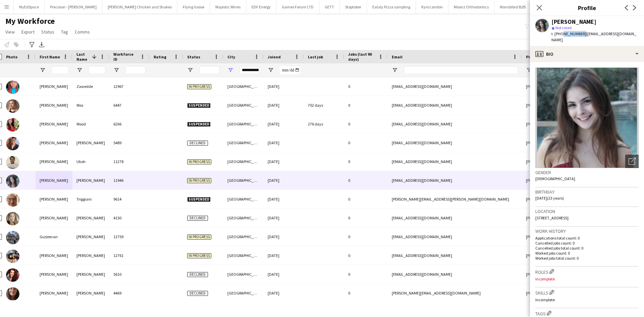
drag, startPoint x: 570, startPoint y: 34, endPoint x: 580, endPoint y: 36, distance: 10.5
click at [580, 36] on span "t. +447484837341" at bounding box center [568, 33] width 35 height 5
copy span "7484837341"
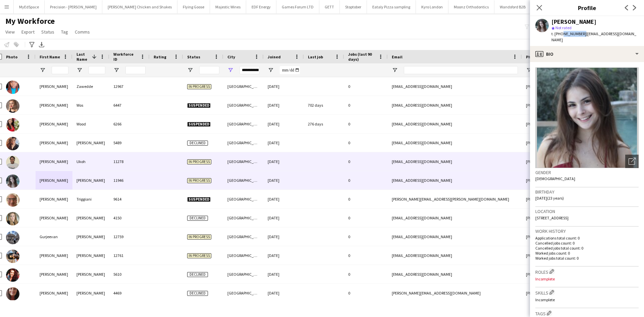
click at [57, 159] on div "Mary" at bounding box center [54, 161] width 37 height 18
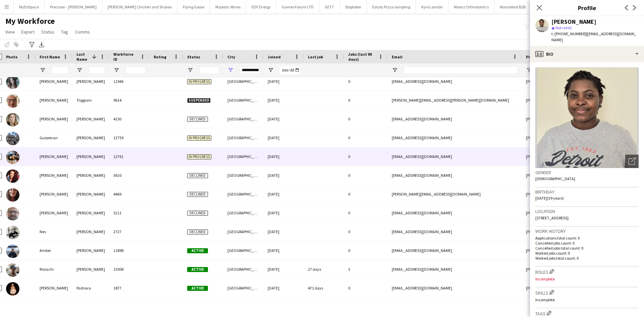
scroll to position [101, 0]
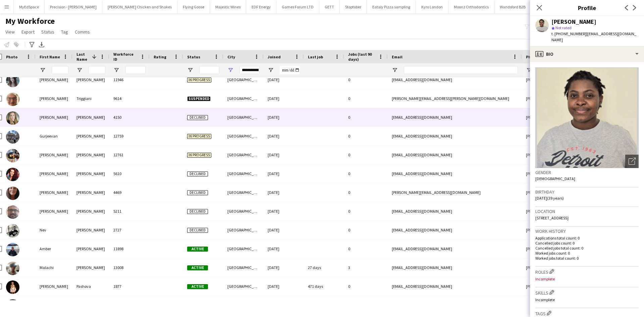
click at [41, 117] on div "Erika" at bounding box center [54, 117] width 37 height 18
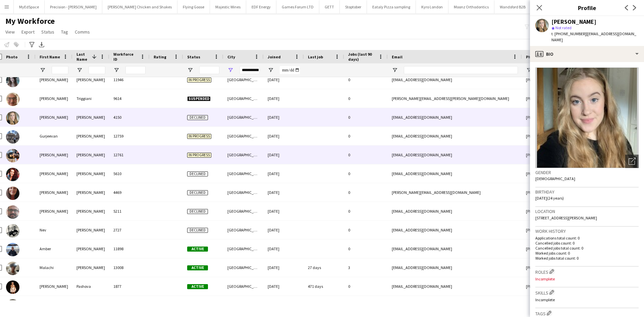
click at [42, 156] on div "Gurkeerat" at bounding box center [54, 155] width 37 height 18
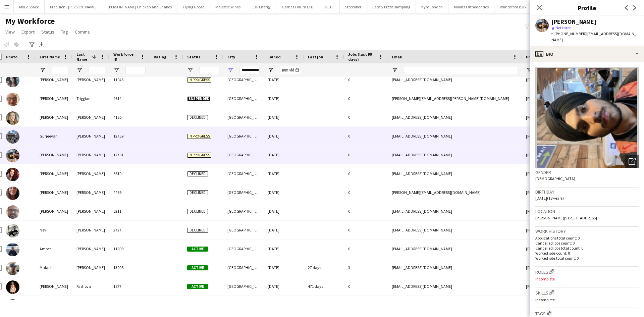
click at [54, 132] on div "Gurjeevan" at bounding box center [54, 136] width 37 height 18
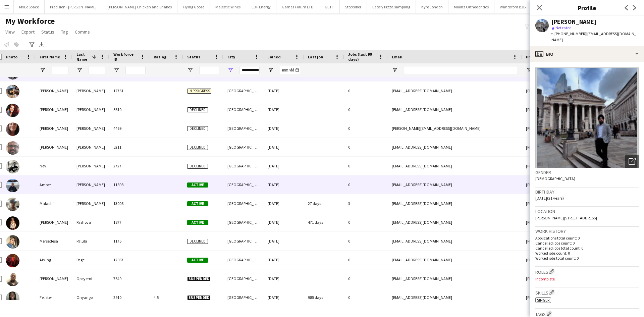
scroll to position [201, 0]
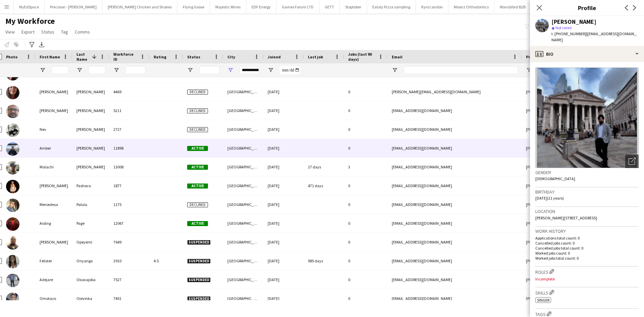
click at [69, 150] on div "Amber" at bounding box center [54, 148] width 37 height 18
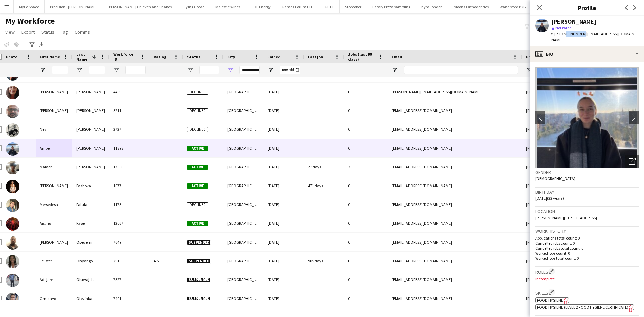
drag, startPoint x: 562, startPoint y: 34, endPoint x: 581, endPoint y: 34, distance: 19.1
click at [581, 34] on span "t. +353894124849" at bounding box center [568, 33] width 35 height 5
copy span "894124849"
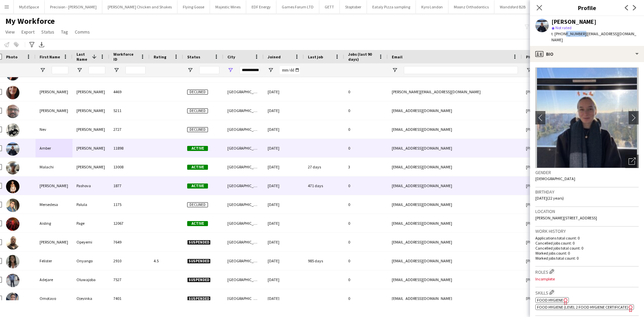
click at [77, 168] on div "Philip" at bounding box center [90, 167] width 37 height 18
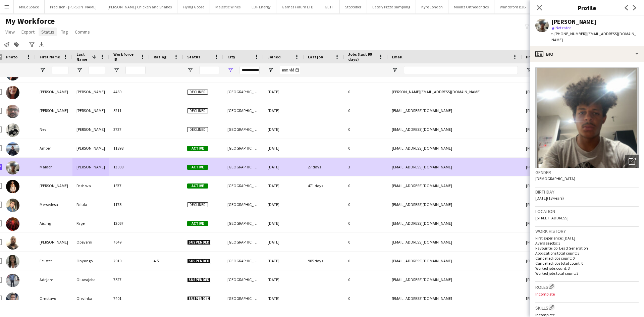
click at [50, 29] on span "Status" at bounding box center [47, 32] width 13 height 6
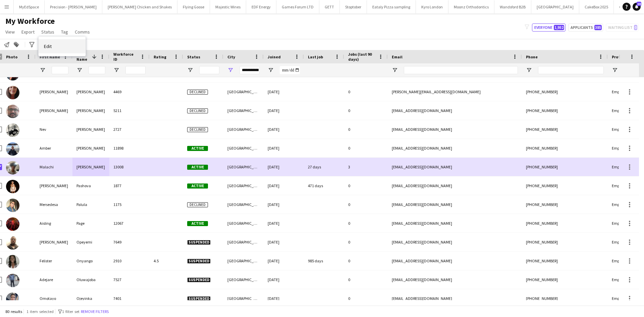
click at [61, 46] on link "Edit" at bounding box center [62, 46] width 47 height 14
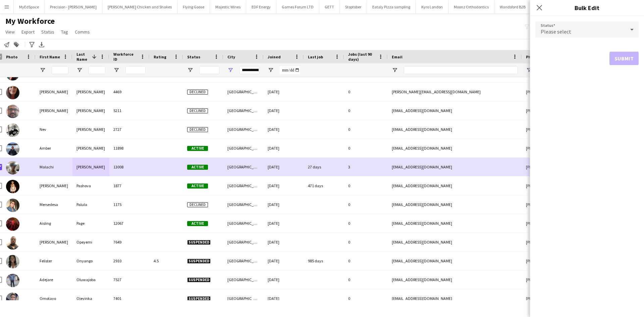
click at [546, 35] on span "Please select" at bounding box center [556, 31] width 31 height 7
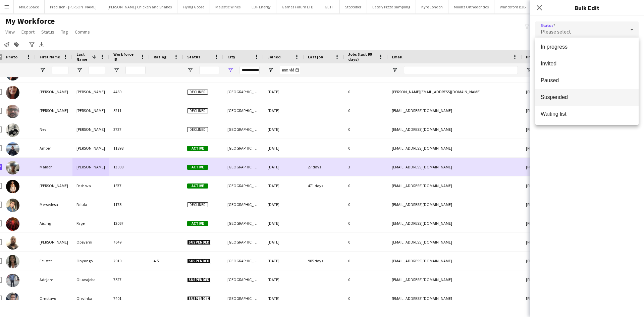
scroll to position [69, 0]
click at [574, 100] on span "Suspended" at bounding box center [587, 97] width 93 height 6
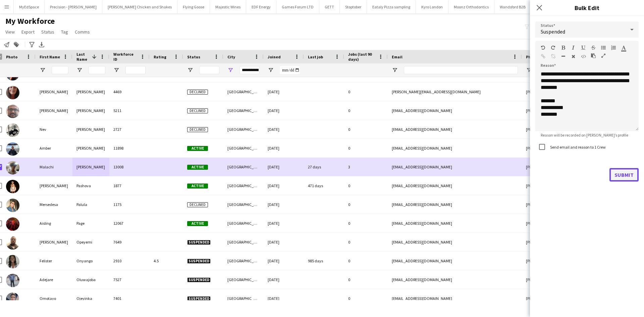
click at [626, 175] on button "Submit" at bounding box center [623, 174] width 29 height 13
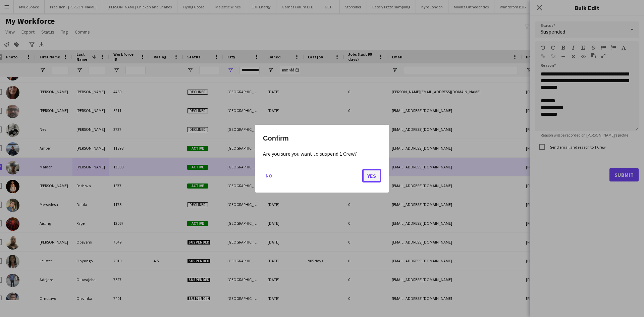
click at [374, 180] on button "Yes" at bounding box center [371, 175] width 19 height 13
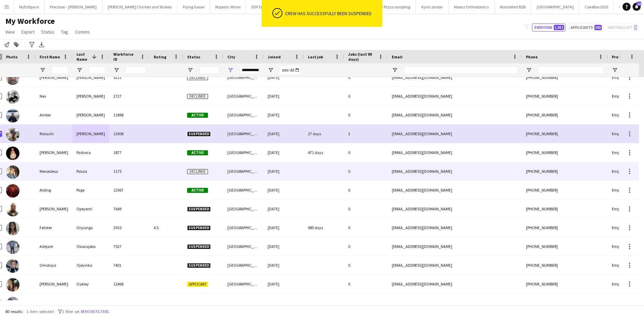
scroll to position [235, 0]
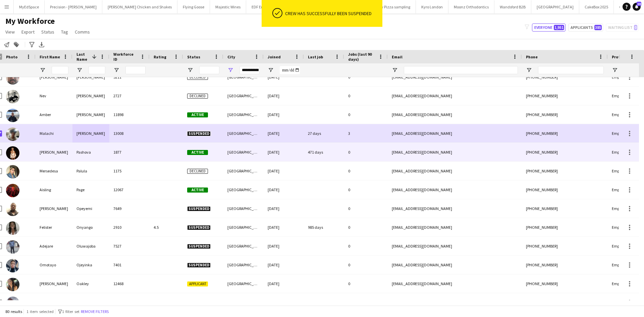
click at [46, 157] on div "Sabina" at bounding box center [54, 152] width 37 height 18
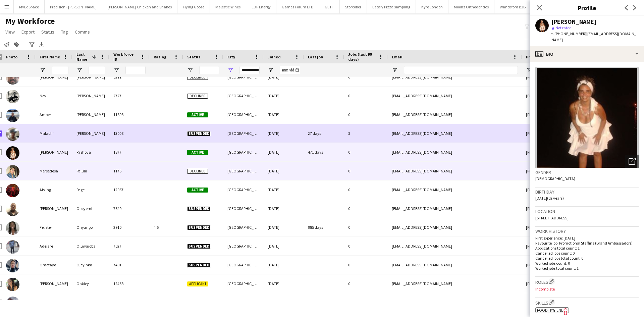
click at [64, 170] on div "Mersedesa" at bounding box center [54, 171] width 37 height 18
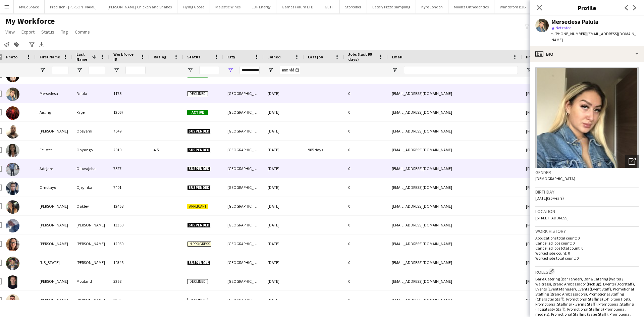
scroll to position [369, 0]
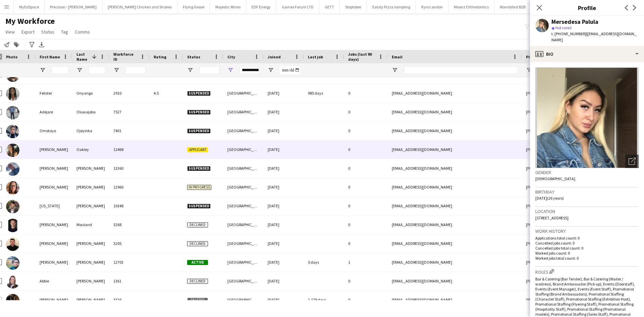
click at [66, 157] on div "Maria" at bounding box center [54, 149] width 37 height 18
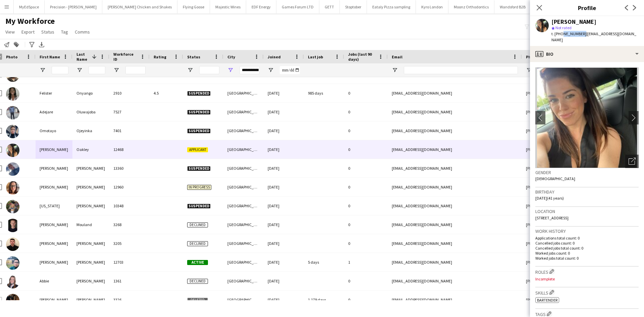
drag, startPoint x: 562, startPoint y: 33, endPoint x: 580, endPoint y: 32, distance: 18.9
click at [580, 32] on span "t. +447979142017" at bounding box center [568, 33] width 35 height 5
copy span "7979142017"
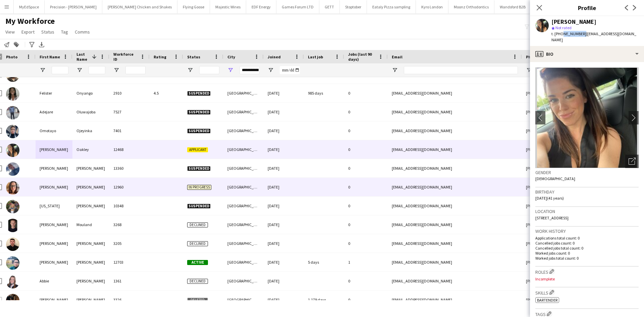
drag, startPoint x: 91, startPoint y: 190, endPoint x: 90, endPoint y: 183, distance: 6.4
click at [91, 190] on div "Nash" at bounding box center [90, 187] width 37 height 18
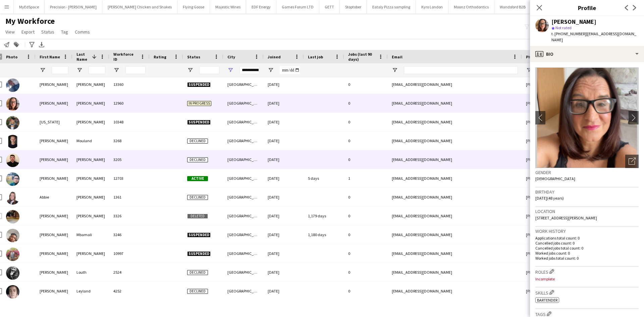
scroll to position [470, 0]
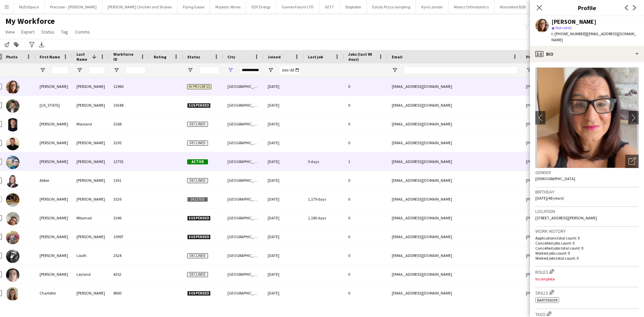
click at [85, 161] on div "Mohammed" at bounding box center [90, 161] width 37 height 18
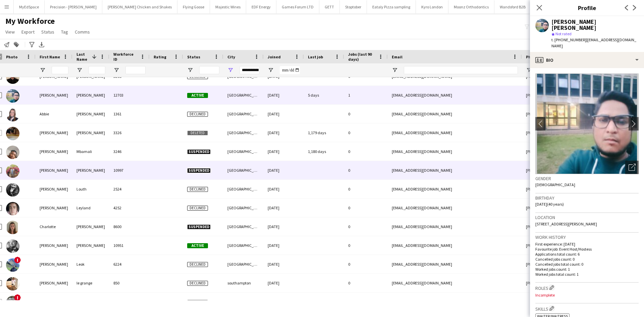
scroll to position [537, 0]
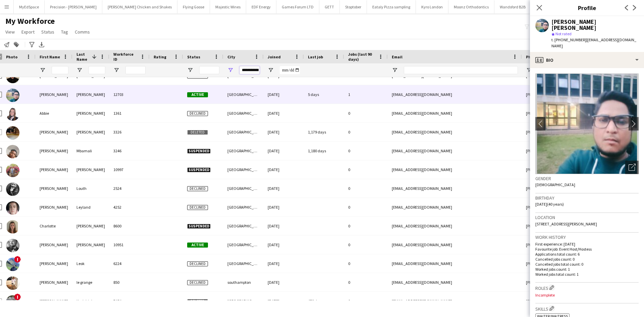
click at [244, 69] on input "**********" at bounding box center [249, 70] width 20 height 8
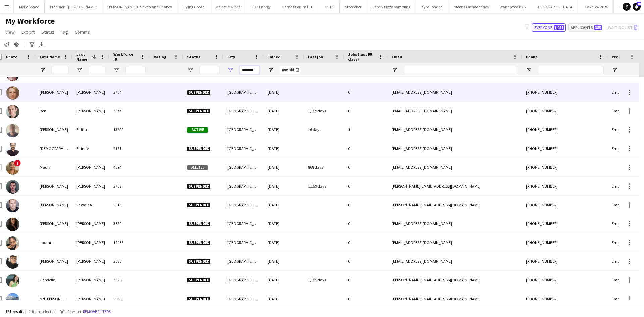
scroll to position [201, 0]
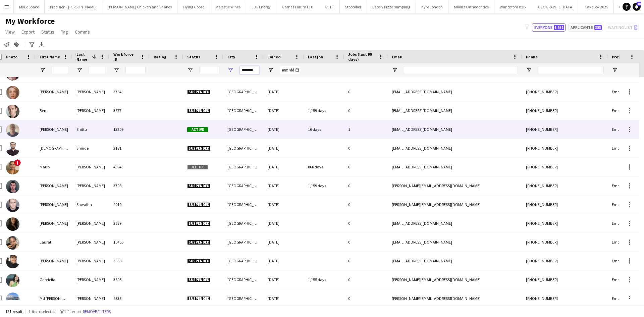
type input "*******"
click at [81, 126] on div "Shittu" at bounding box center [90, 129] width 37 height 18
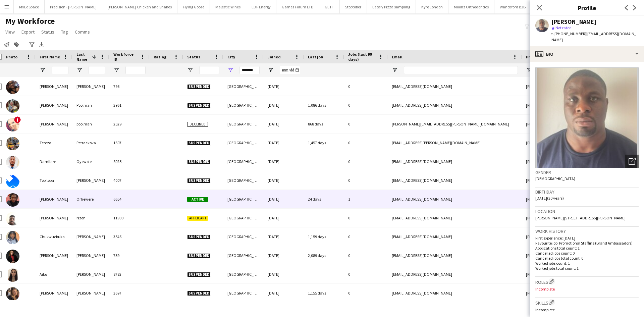
click at [138, 199] on div "6654" at bounding box center [129, 199] width 40 height 18
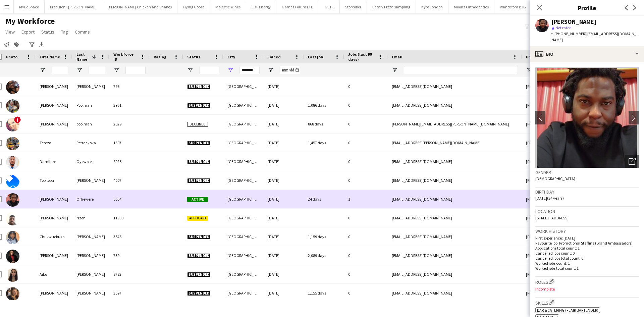
click at [141, 206] on div "6654" at bounding box center [129, 199] width 40 height 18
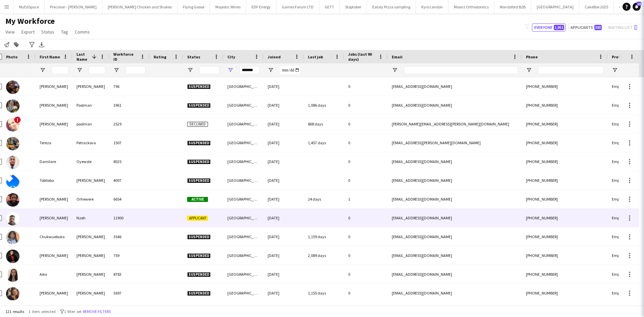
click at [140, 213] on div "11900" at bounding box center [129, 218] width 40 height 18
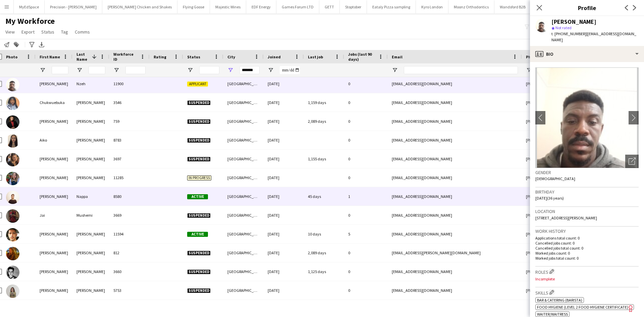
click at [133, 199] on div "8580" at bounding box center [129, 196] width 40 height 18
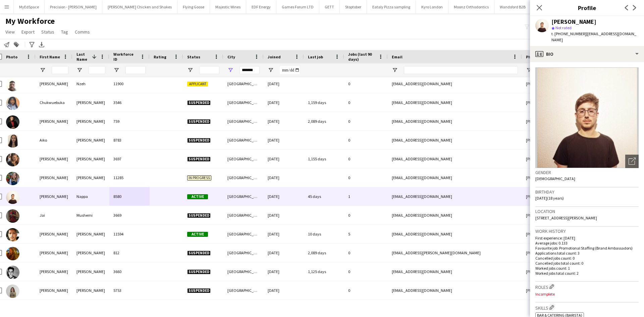
drag, startPoint x: 562, startPoint y: 34, endPoint x: 582, endPoint y: 35, distance: 19.5
click at [582, 35] on div "t. +447395829403 | cnappa06@gmail.com" at bounding box center [594, 37] width 87 height 12
click at [578, 34] on span "t. +447395829403" at bounding box center [568, 33] width 35 height 5
drag, startPoint x: 580, startPoint y: 34, endPoint x: 562, endPoint y: 34, distance: 18.4
click at [562, 34] on span "t. +447395829403" at bounding box center [568, 33] width 35 height 5
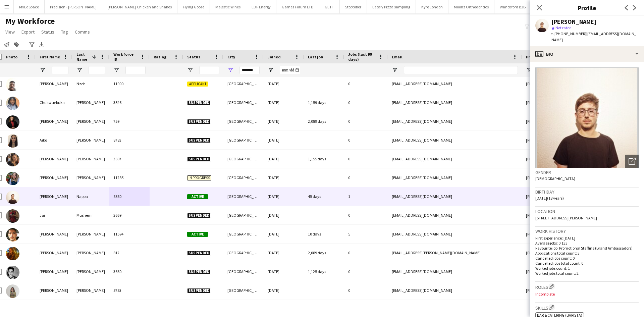
drag, startPoint x: 568, startPoint y: 29, endPoint x: 587, endPoint y: 35, distance: 20.4
click at [587, 35] on span "| cnappa06@gmail.com" at bounding box center [593, 36] width 85 height 11
drag, startPoint x: 580, startPoint y: 35, endPoint x: 561, endPoint y: 35, distance: 19.1
click at [561, 35] on span "t. +447395829403" at bounding box center [568, 33] width 35 height 5
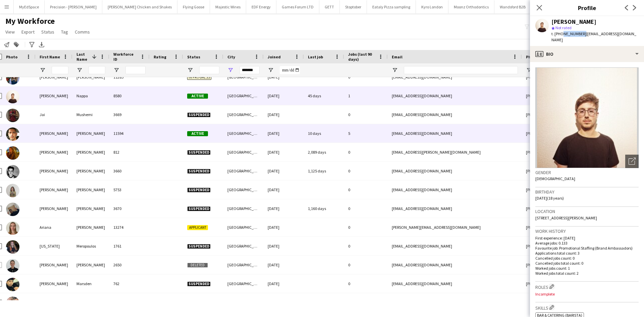
click at [45, 134] on div "Haydn" at bounding box center [54, 133] width 37 height 18
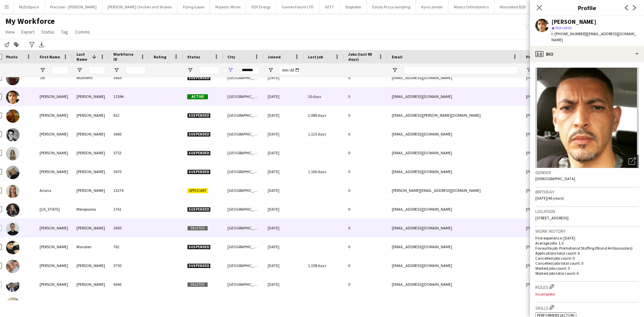
scroll to position [771, 0]
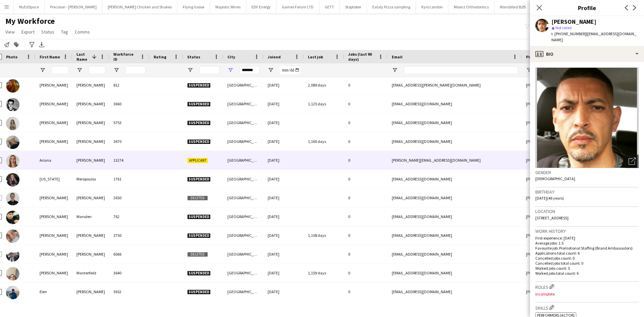
click at [155, 163] on div at bounding box center [167, 160] width 34 height 18
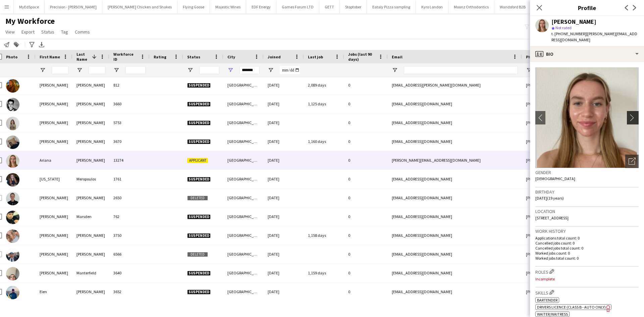
click at [629, 114] on app-icon "chevron-right" at bounding box center [634, 117] width 10 height 7
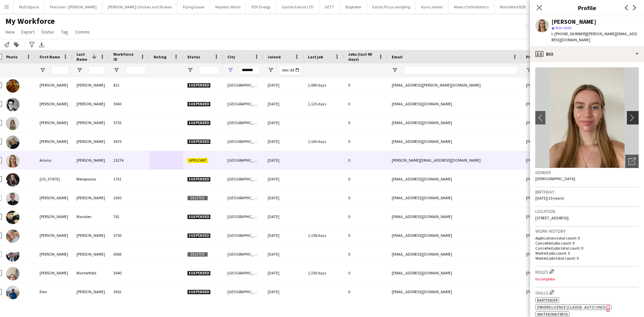
click at [629, 114] on app-icon "chevron-right" at bounding box center [634, 117] width 10 height 7
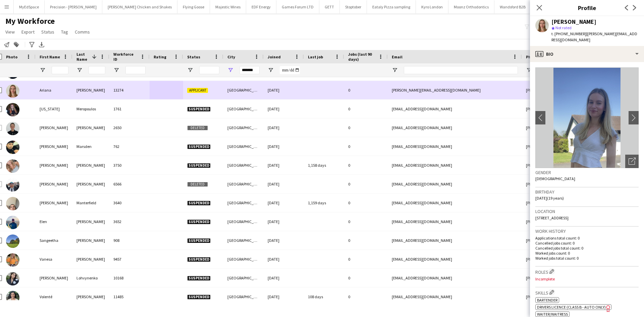
scroll to position [872, 0]
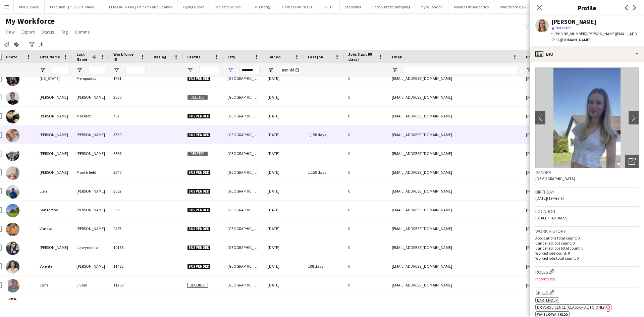
click at [116, 130] on div "3750" at bounding box center [129, 134] width 40 height 18
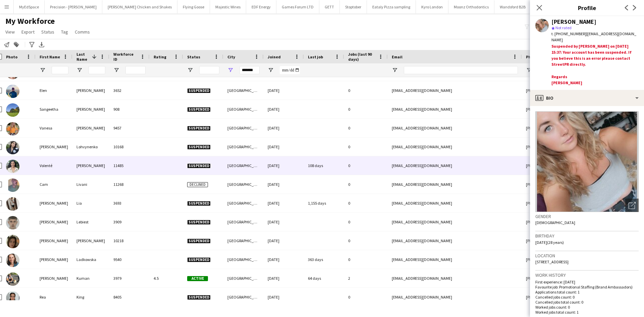
scroll to position [1006, 0]
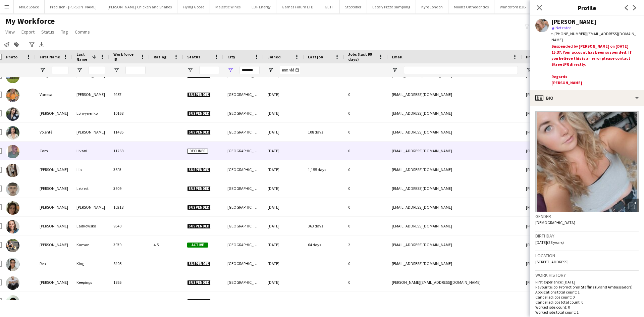
click at [152, 144] on div at bounding box center [167, 151] width 34 height 18
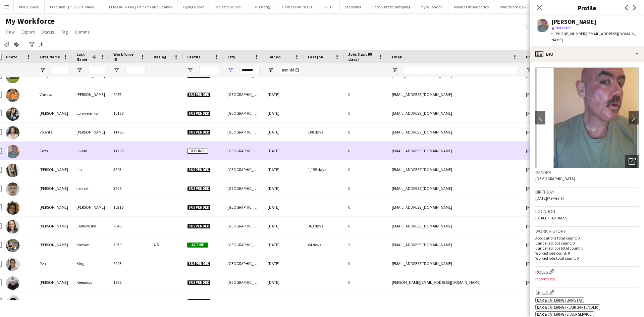
click at [153, 135] on div at bounding box center [167, 132] width 34 height 18
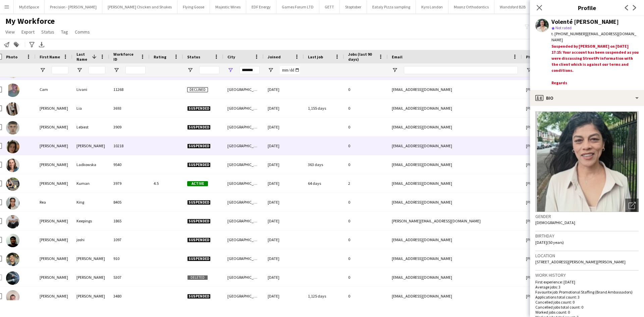
scroll to position [1073, 0]
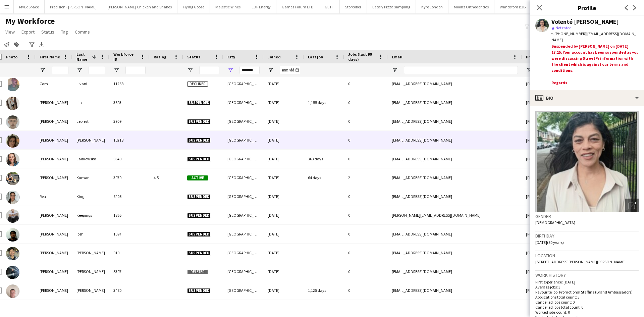
click at [93, 142] on div "Lawrence" at bounding box center [90, 140] width 37 height 18
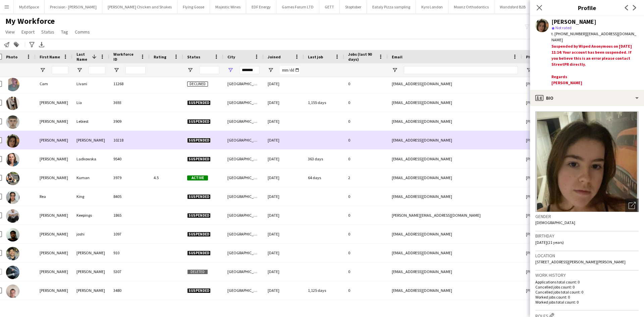
scroll to position [1100, 0]
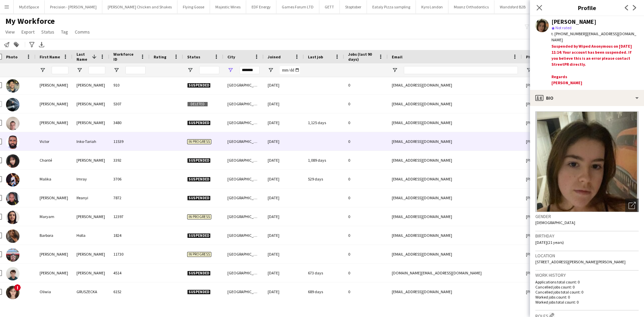
click at [94, 144] on div "Inko-Tariah" at bounding box center [90, 141] width 37 height 18
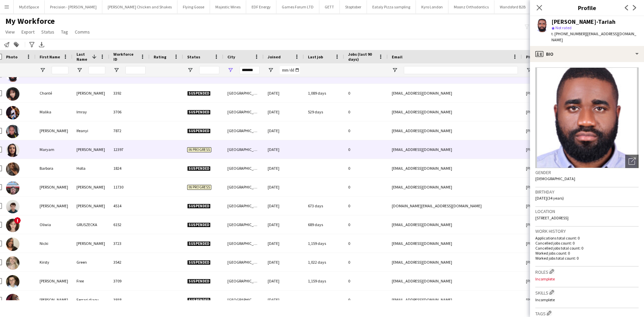
click at [110, 153] on div "12397" at bounding box center [129, 149] width 40 height 18
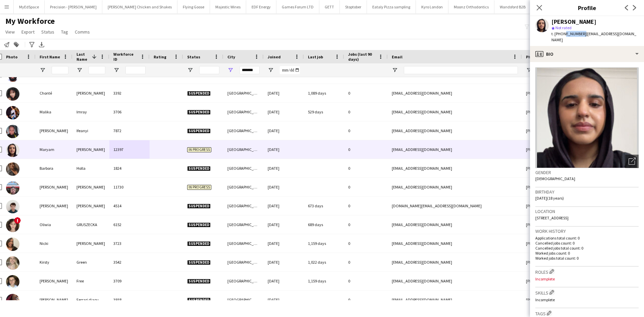
drag, startPoint x: 563, startPoint y: 34, endPoint x: 581, endPoint y: 34, distance: 18.1
click at [581, 34] on span "t. +447853582621" at bounding box center [568, 33] width 35 height 5
drag, startPoint x: 561, startPoint y: 34, endPoint x: 580, endPoint y: 33, distance: 19.1
click at [580, 33] on span "t. +447853582621" at bounding box center [568, 33] width 35 height 5
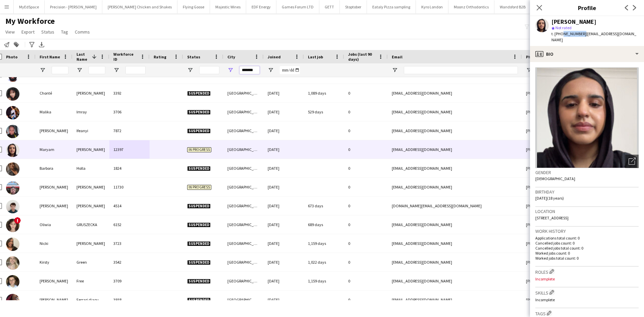
click at [252, 70] on input "*******" at bounding box center [249, 70] width 20 height 8
click at [58, 72] on input "First Name Filter Input" at bounding box center [60, 70] width 17 height 8
click at [61, 70] on input "First Name Filter Input" at bounding box center [60, 70] width 17 height 8
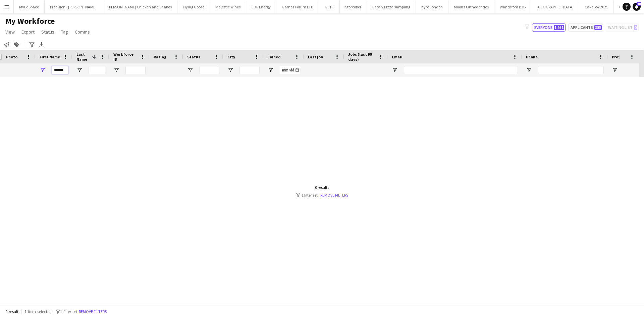
scroll to position [0, 0]
click at [65, 70] on input "*****" at bounding box center [60, 70] width 17 height 8
type input "*"
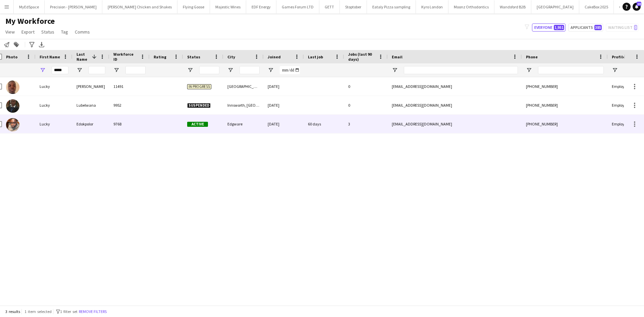
click at [49, 121] on div "Lucky" at bounding box center [54, 124] width 37 height 18
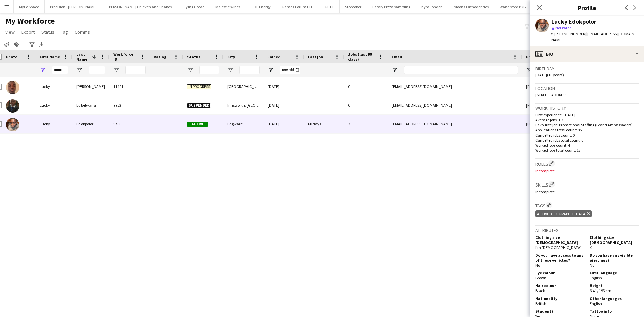
scroll to position [134, 0]
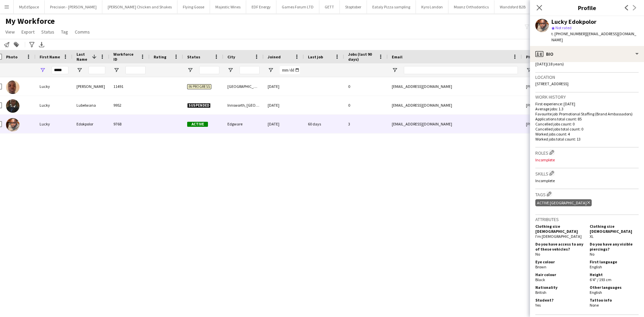
click at [372, 272] on div "Lucky Owusu 11491 In progress Manchester 20-05-2025 0 luckypreciousowusu1994@gm…" at bounding box center [312, 188] width 624 height 223
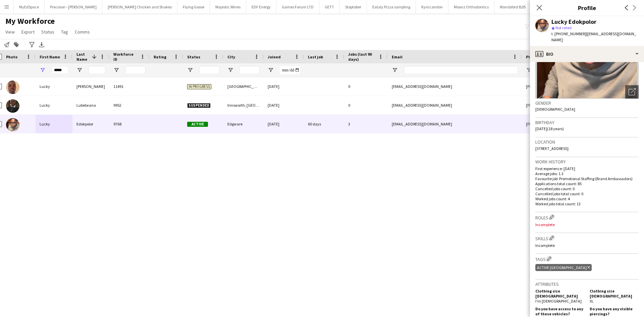
scroll to position [67, 0]
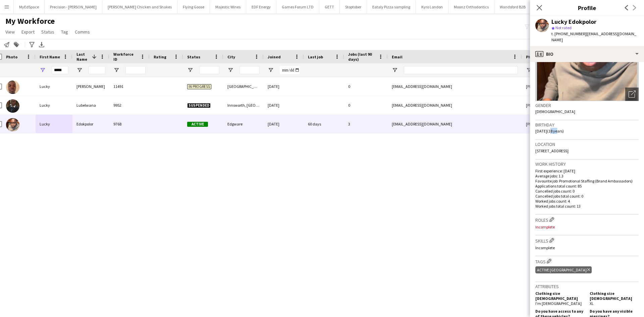
drag, startPoint x: 556, startPoint y: 126, endPoint x: 562, endPoint y: 128, distance: 6.3
click at [562, 128] on div "Birthday 14-07-2007 (18 years)" at bounding box center [586, 129] width 103 height 19
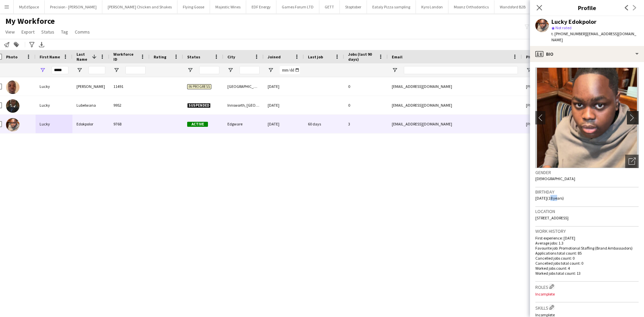
click at [624, 108] on app-photos-slider "chevron-left chevron-right Open photos pop-in" at bounding box center [586, 117] width 103 height 101
click at [629, 114] on app-icon "chevron-right" at bounding box center [634, 117] width 10 height 7
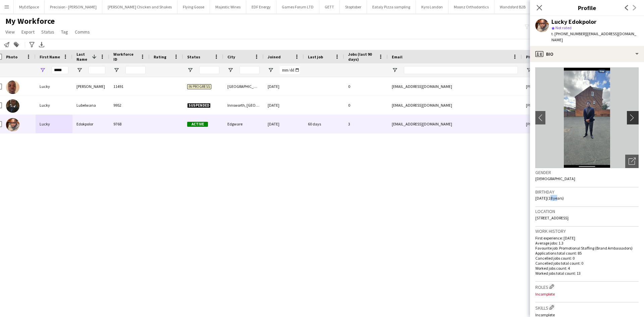
click at [629, 114] on app-icon "chevron-right" at bounding box center [634, 117] width 10 height 7
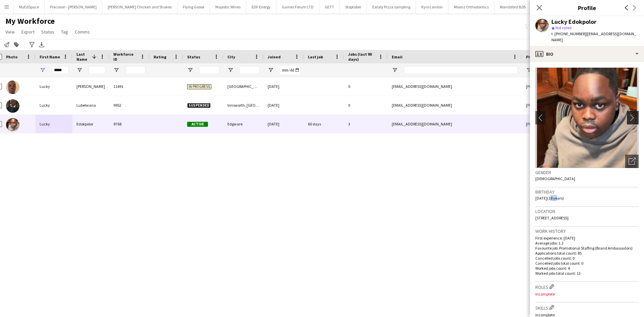
click at [629, 114] on app-icon "chevron-right" at bounding box center [634, 117] width 10 height 7
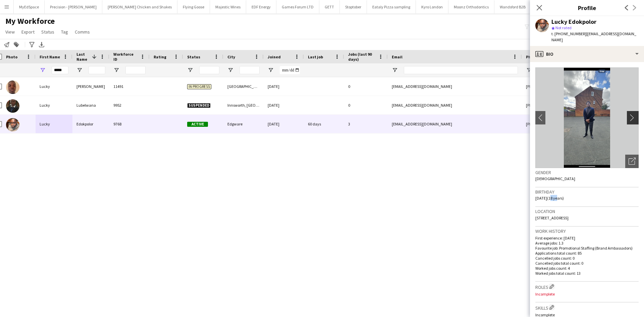
click at [629, 114] on app-icon "chevron-right" at bounding box center [634, 117] width 10 height 7
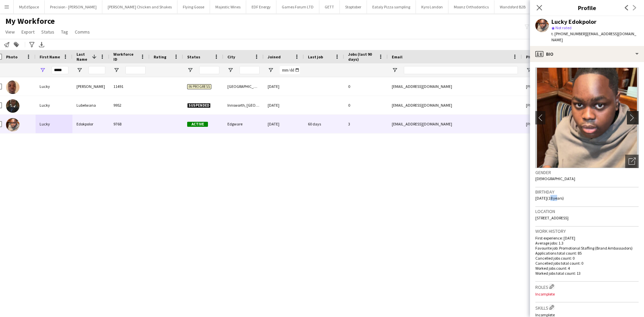
click at [629, 114] on app-icon "chevron-right" at bounding box center [634, 117] width 10 height 7
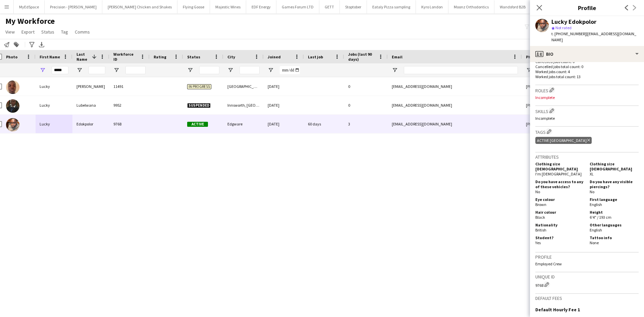
scroll to position [268, 0]
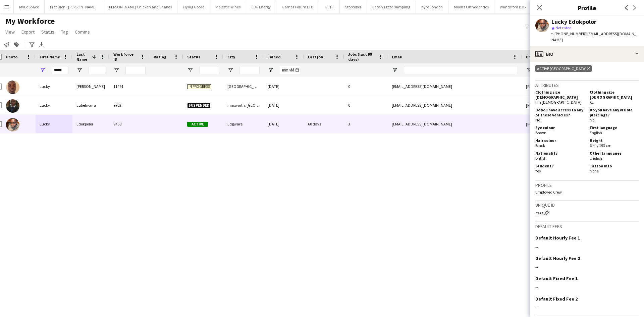
click at [233, 181] on div "Lucky Owusu 11491 In progress Manchester 20-05-2025 0 luckypreciousowusu1994@gm…" at bounding box center [312, 188] width 624 height 223
click at [64, 73] on input "*****" at bounding box center [60, 70] width 17 height 8
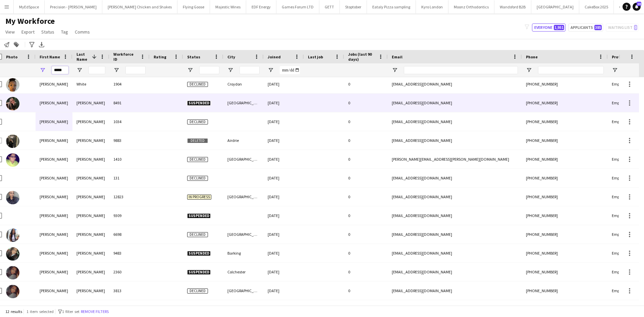
scroll to position [0, 0]
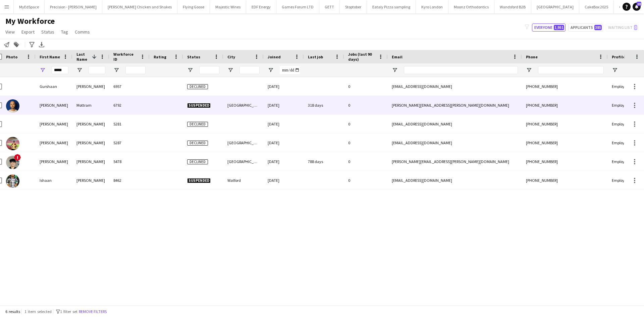
click at [45, 103] on div "Shaan" at bounding box center [54, 105] width 37 height 18
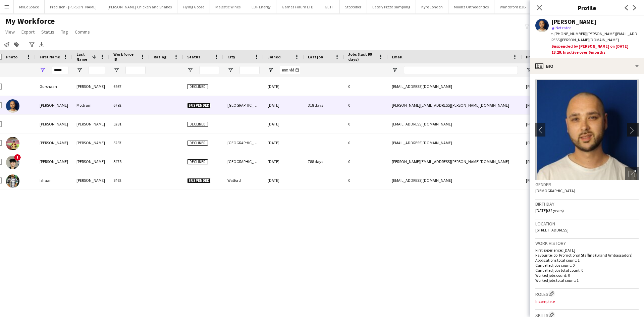
click at [633, 129] on button "chevron-right" at bounding box center [633, 129] width 13 height 13
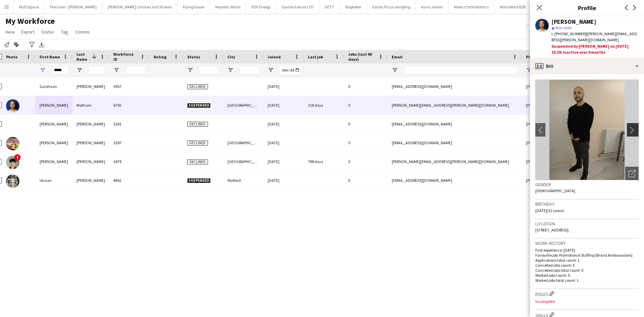
click at [631, 126] on app-icon "chevron-right" at bounding box center [634, 129] width 10 height 7
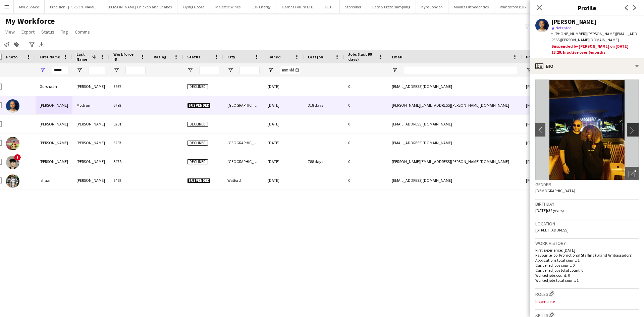
click at [631, 126] on app-icon "chevron-right" at bounding box center [634, 129] width 10 height 7
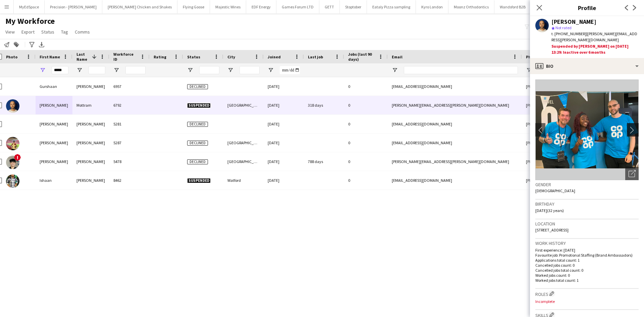
click at [628, 123] on button "chevron-right" at bounding box center [633, 129] width 13 height 13
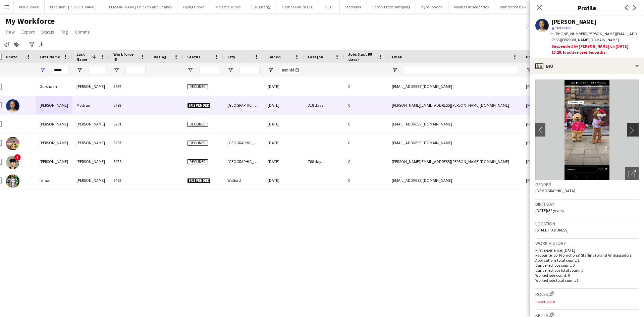
click at [628, 123] on button "chevron-right" at bounding box center [633, 129] width 13 height 13
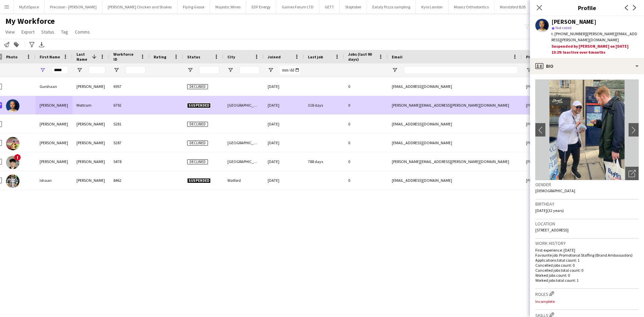
click at [45, 35] on span "Status" at bounding box center [47, 32] width 13 height 6
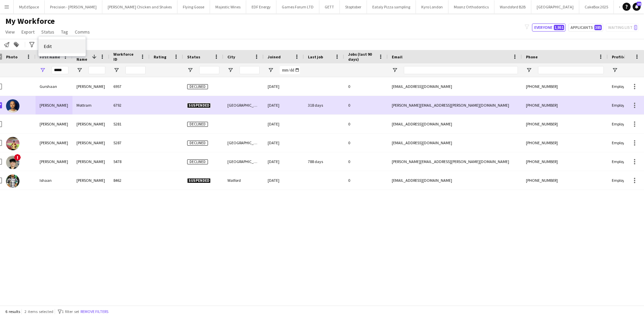
click at [58, 47] on link "Edit" at bounding box center [62, 46] width 47 height 14
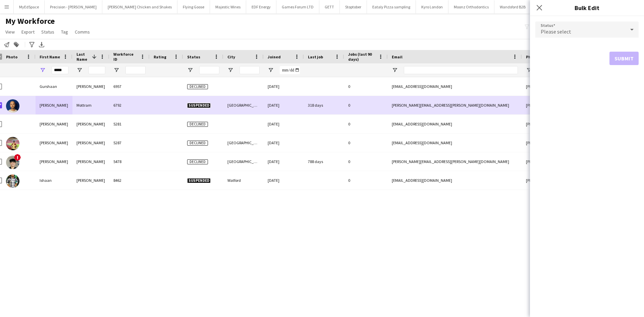
click at [618, 27] on div "Please select" at bounding box center [580, 29] width 90 height 16
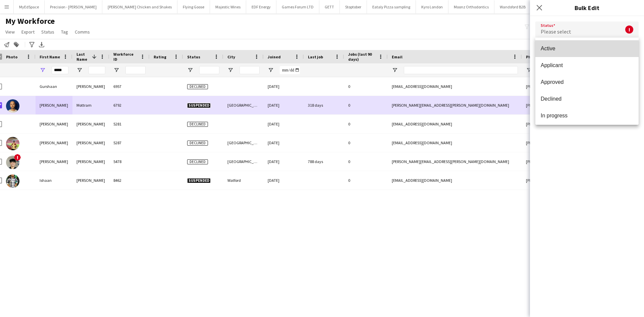
click at [591, 47] on span "Active" at bounding box center [587, 48] width 93 height 6
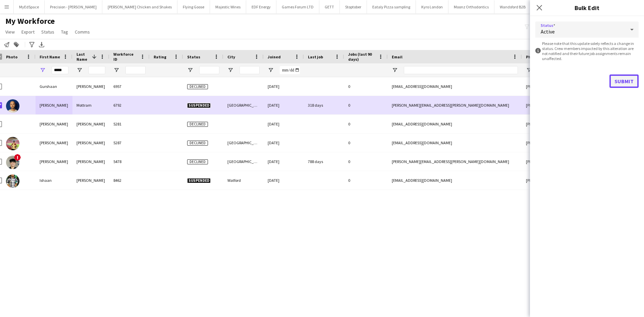
click at [622, 80] on button "Submit" at bounding box center [623, 80] width 29 height 13
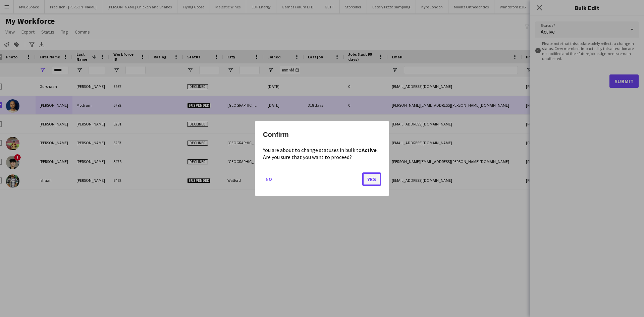
click at [371, 179] on button "Yes" at bounding box center [371, 178] width 19 height 13
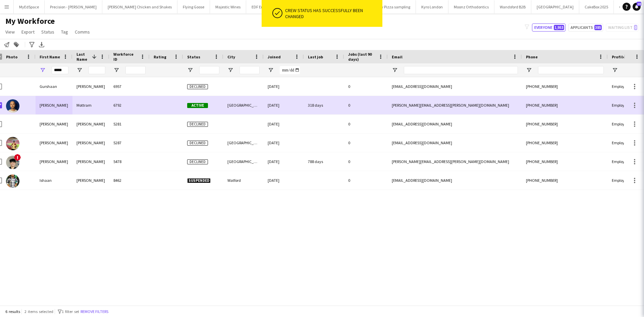
click at [444, 233] on div "Gurshaan Rathore 6957 Declined 12-01-2024 0 gurshaanrathore030706@gmail.com +44…" at bounding box center [312, 188] width 624 height 223
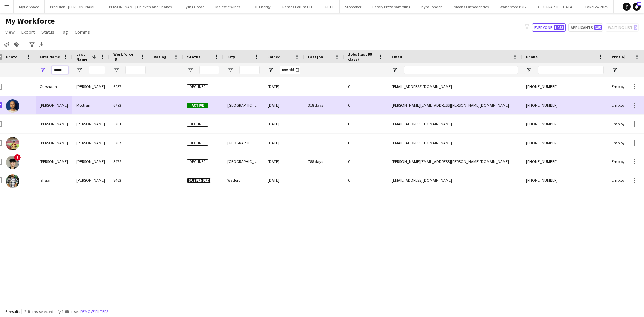
click at [65, 70] on input "*****" at bounding box center [60, 70] width 17 height 8
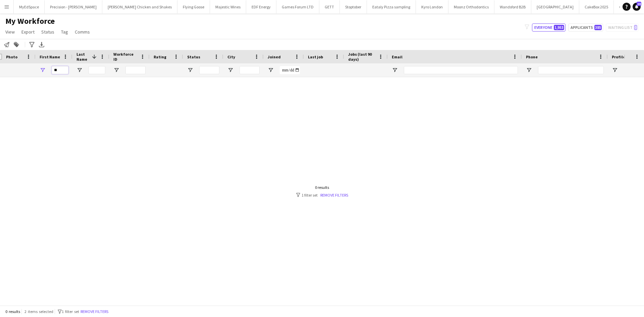
type input "*"
click at [101, 71] on input "Last Name Filter Input" at bounding box center [97, 70] width 17 height 8
click at [94, 70] on input "Last Name Filter Input" at bounding box center [97, 70] width 17 height 8
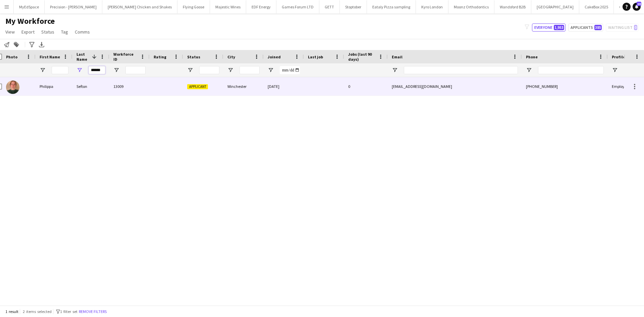
type input "******"
click at [48, 87] on div "Philippa" at bounding box center [54, 86] width 37 height 18
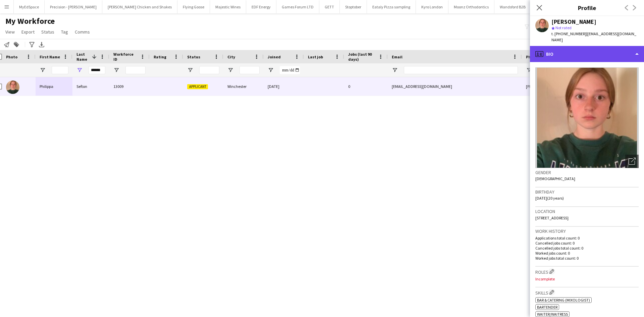
click at [608, 46] on div "profile Bio" at bounding box center [587, 54] width 114 height 16
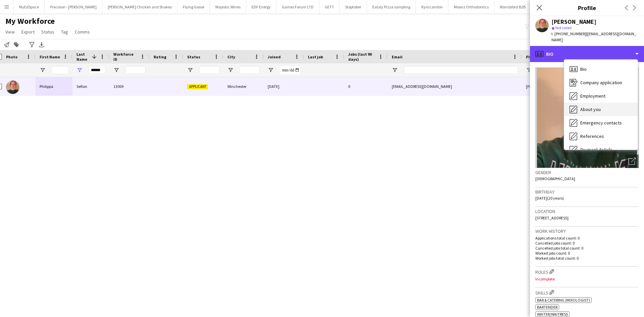
scroll to position [90, 0]
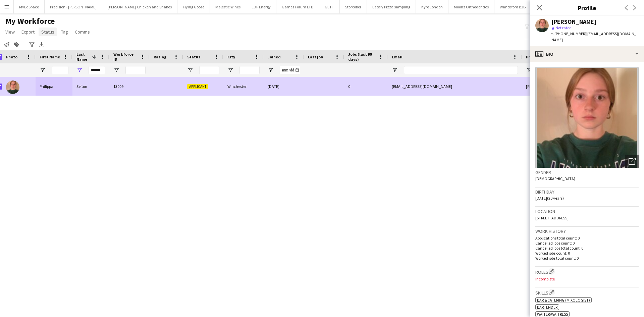
click at [41, 28] on link "Status" at bounding box center [48, 32] width 18 height 9
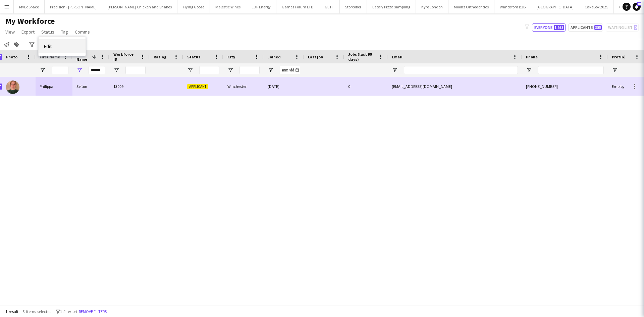
click at [56, 43] on link "Edit" at bounding box center [62, 46] width 47 height 14
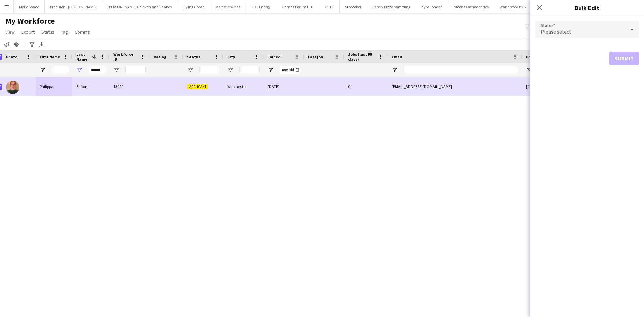
click at [600, 27] on div "Please select" at bounding box center [580, 29] width 90 height 16
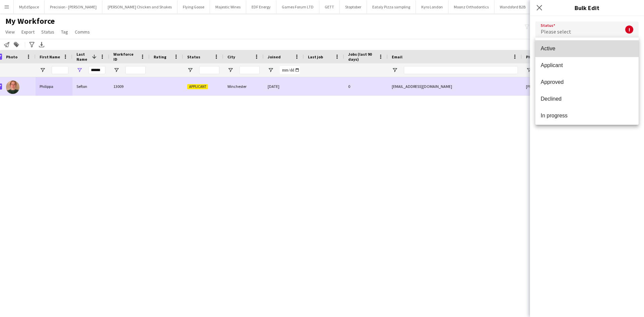
click at [592, 52] on mat-option "Active" at bounding box center [586, 48] width 103 height 17
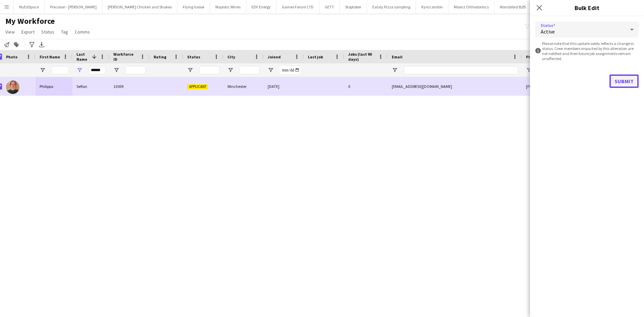
click at [626, 78] on button "Submit" at bounding box center [623, 80] width 29 height 13
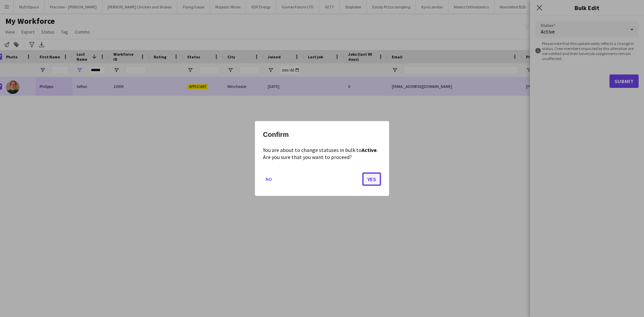
click at [376, 179] on button "Yes" at bounding box center [371, 178] width 19 height 13
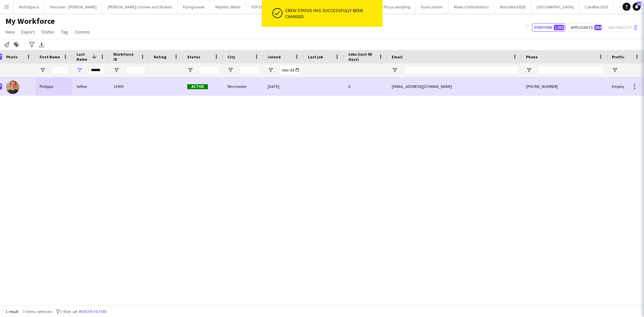
click at [397, 174] on div "Philippa Sefton 13009 Active Winchester 19-08-2025 0 pipsefton@gmail.com +44(0)…" at bounding box center [312, 188] width 624 height 223
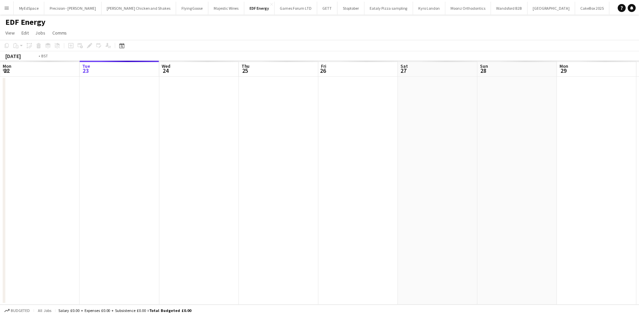
scroll to position [0, 231]
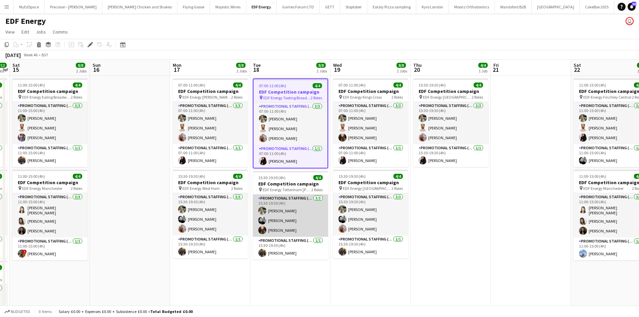
click at [280, 231] on app-card-role "Promotional Staffing (Flyering Staff) [DATE] 15:30-19:30 (4h) [PERSON_NAME] [PE…" at bounding box center [290, 216] width 75 height 42
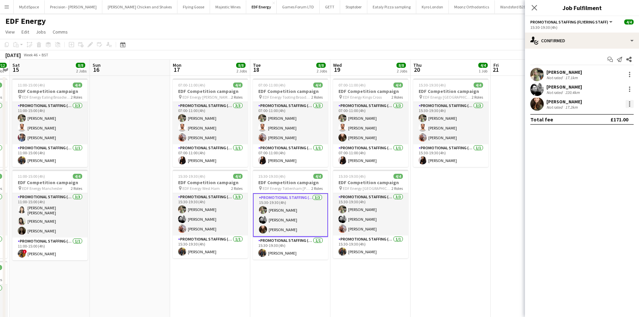
click at [627, 107] on div at bounding box center [630, 104] width 8 height 8
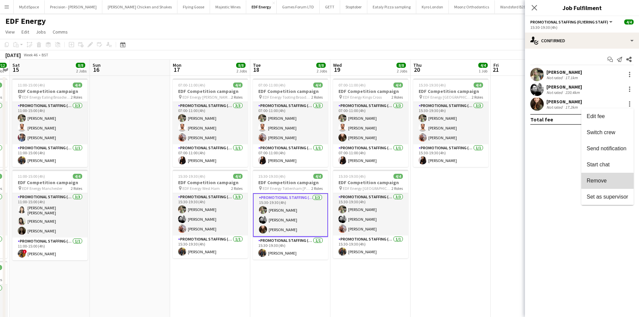
drag, startPoint x: 610, startPoint y: 178, endPoint x: 440, endPoint y: 221, distance: 175.6
click at [610, 178] on span "Remove" at bounding box center [608, 181] width 42 height 6
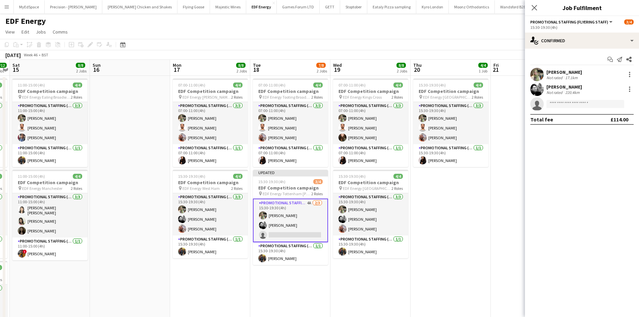
click at [437, 225] on app-date-cell "15:30-19:30 (4h) 4/4 EDF Competition campaign pin EDF Energy Liverpool Street 2…" at bounding box center [451, 229] width 80 height 307
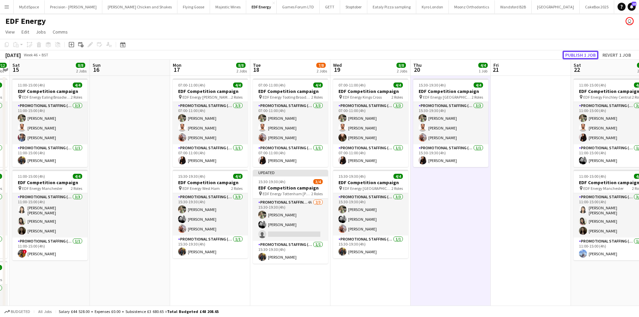
click at [593, 53] on button "Publish 1 job" at bounding box center [581, 55] width 36 height 9
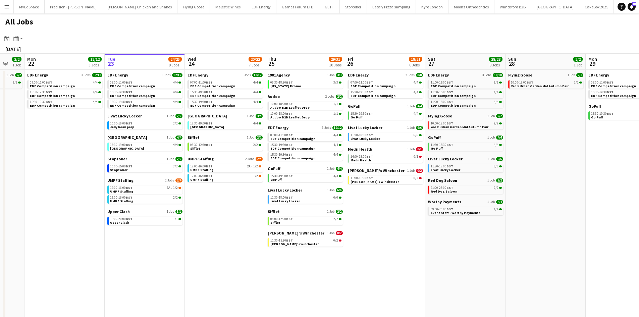
drag, startPoint x: 425, startPoint y: 248, endPoint x: 532, endPoint y: 261, distance: 107.5
click at [532, 261] on app-calendar-viewport "Sat 20 20/21 9 Jobs Sun 21 2/2 1 Job Mon 22 12/12 3 Jobs Tue 23 24/25 9 Jobs We…" at bounding box center [319, 203] width 639 height 299
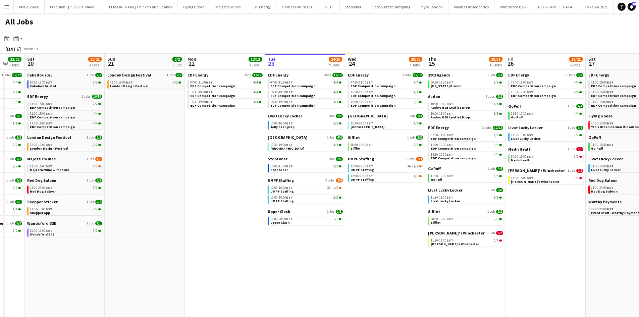
scroll to position [0, 214]
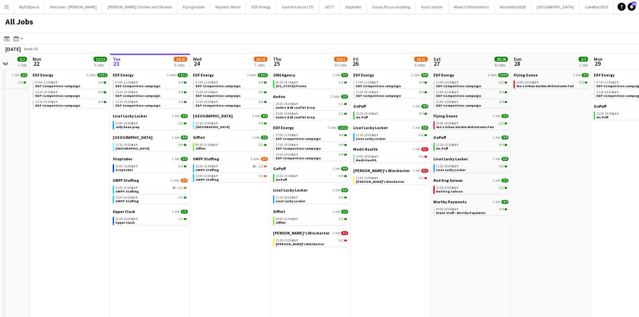
drag, startPoint x: 475, startPoint y: 209, endPoint x: 398, endPoint y: 199, distance: 77.5
click at [398, 199] on app-calendar-viewport "Thu 18 29/29 14 Jobs Fri 19 22/22 9 Jobs Sat 20 20/21 9 Jobs Sun 21 2/2 1 Job M…" at bounding box center [319, 203] width 639 height 299
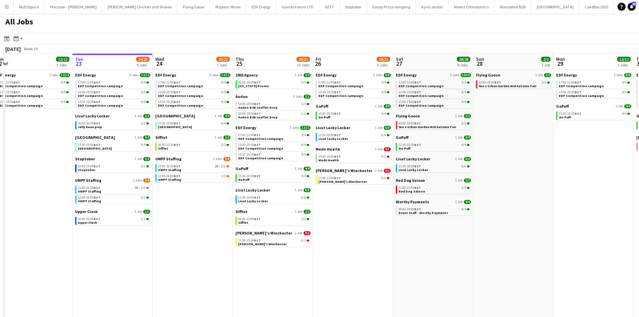
scroll to position [0, 329]
drag, startPoint x: 541, startPoint y: 217, endPoint x: 504, endPoint y: 216, distance: 36.9
click at [504, 216] on app-calendar-viewport "Thu 18 29/29 14 Jobs Fri 19 22/22 9 Jobs Sat 20 20/21 9 Jobs Sun 21 2/2 1 Job M…" at bounding box center [319, 203] width 639 height 299
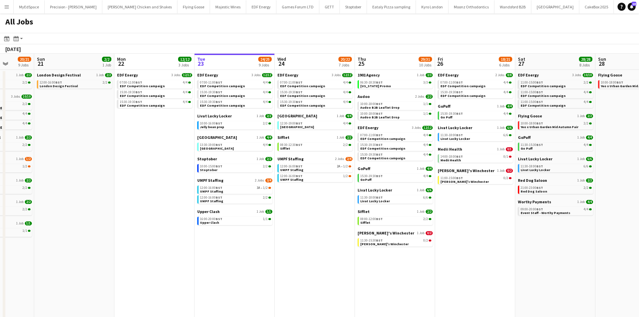
drag, startPoint x: 235, startPoint y: 258, endPoint x: 384, endPoint y: 253, distance: 149.0
click at [383, 254] on app-calendar-viewport "Thu 18 29/29 14 Jobs Fri 19 22/22 9 Jobs Sat 20 20/21 9 Jobs Sun 21 2/2 1 Job M…" at bounding box center [319, 203] width 639 height 299
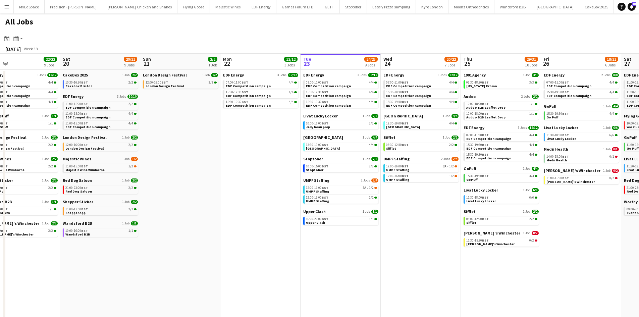
click at [294, 166] on app-all-jobs "All Jobs Date picker [DATE] [DATE] [DATE] M [DATE] T [DATE] W [DATE] T [DATE] F…" at bounding box center [319, 182] width 639 height 339
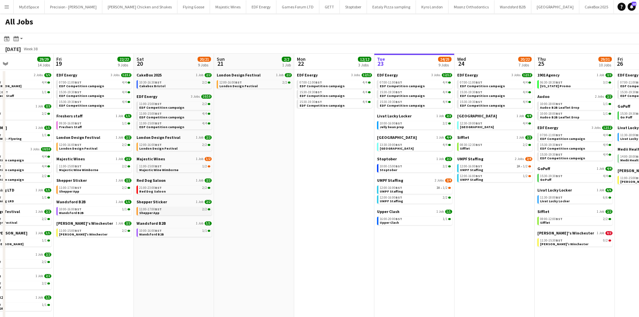
click at [171, 212] on link "11:00-17:00 BST 2/2 Shepper App" at bounding box center [174, 211] width 71 height 8
drag, startPoint x: 373, startPoint y: 150, endPoint x: 134, endPoint y: 105, distance: 243.0
click at [134, 105] on app-calendar-viewport "Tue 16 23/23 11 Jobs Wed 17 26/26 12 Jobs Thu 18 29/29 14 Jobs Fri 19 22/22 9 J…" at bounding box center [319, 203] width 639 height 299
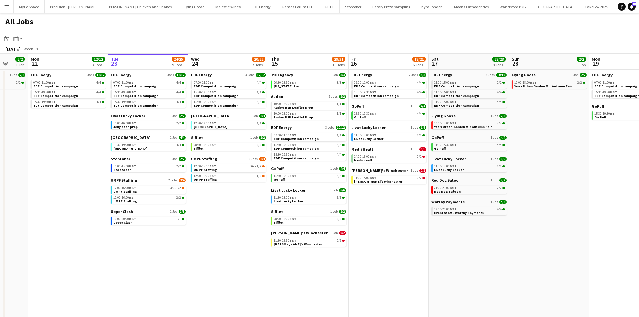
drag, startPoint x: 350, startPoint y: 193, endPoint x: 365, endPoint y: 191, distance: 15.3
click at [365, 191] on app-calendar-viewport "Thu 18 29/29 14 Jobs Fri 19 22/22 9 Jobs Sat 20 20/21 9 Jobs Sun 21 2/2 1 Job M…" at bounding box center [319, 203] width 639 height 299
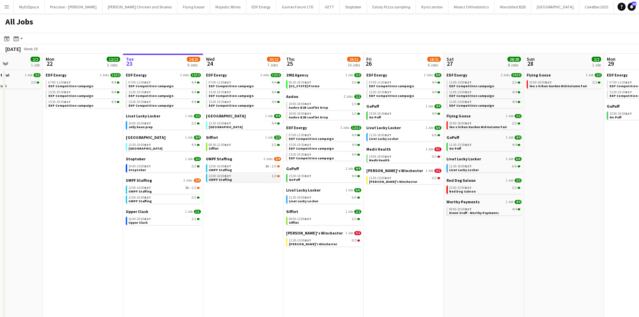
click at [254, 175] on div "12:00-16:00 BST 1/2" at bounding box center [244, 175] width 71 height 3
click at [432, 182] on link "11:00-15:00 BST 0/2 zizzi's Winchester" at bounding box center [404, 180] width 71 height 8
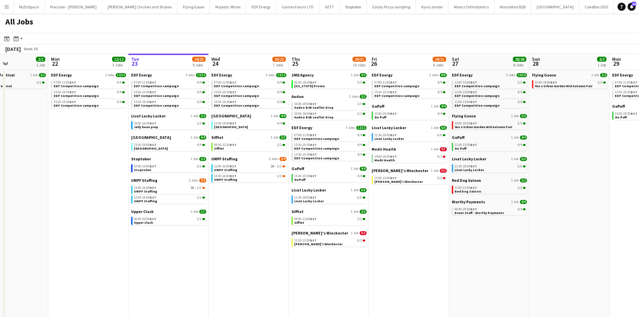
drag, startPoint x: 258, startPoint y: 243, endPoint x: 263, endPoint y: 244, distance: 5.4
click at [263, 244] on app-calendar-viewport "Thu 18 29/29 14 Jobs Fri 19 22/22 9 Jobs Sat 20 20/21 9 Jobs Sun 21 2/2 1 Job M…" at bounding box center [319, 203] width 639 height 299
drag, startPoint x: 458, startPoint y: 252, endPoint x: 452, endPoint y: 250, distance: 6.9
click at [458, 252] on app-date-cell "EDF Energy 3 Jobs [DATE] 11:00-15:00 BST 2/2 EDF Competition campaign 11:00-15:…" at bounding box center [489, 211] width 80 height 283
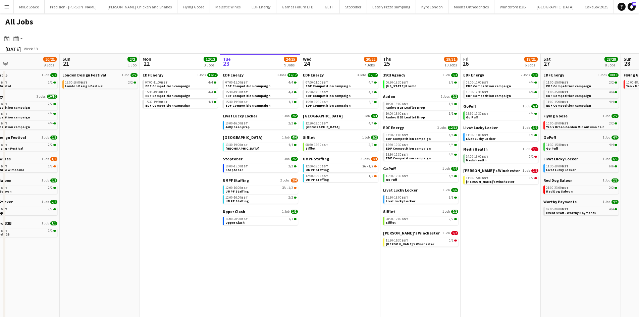
drag, startPoint x: 124, startPoint y: 158, endPoint x: 300, endPoint y: 176, distance: 177.0
click at [300, 176] on app-calendar-viewport "Thu 18 29/29 14 Jobs Fri 19 22/22 9 Jobs Sat 20 20/21 9 Jobs Sun 21 2/2 1 Job M…" at bounding box center [319, 203] width 639 height 299
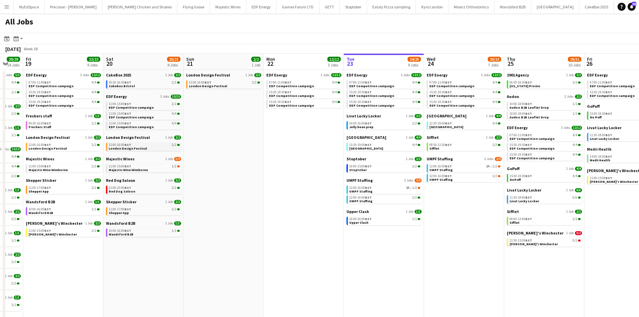
drag, startPoint x: 191, startPoint y: 158, endPoint x: 285, endPoint y: 145, distance: 95.2
click at [324, 177] on app-calendar-viewport "Wed 17 26/26 12 Jobs Thu 18 29/29 14 Jobs Fri 19 22/22 9 Jobs Sat 20 20/21 9 Jo…" at bounding box center [319, 203] width 639 height 299
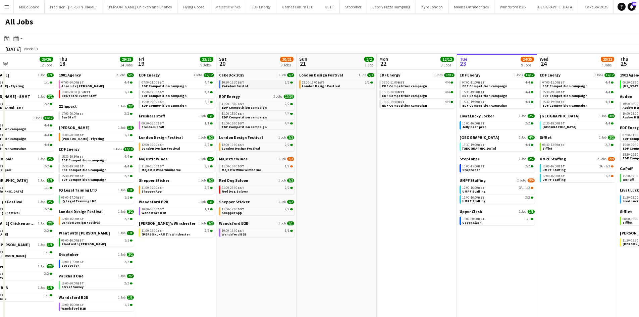
click at [246, 82] on div "10:30-16:30 BST 2/2" at bounding box center [257, 82] width 71 height 3
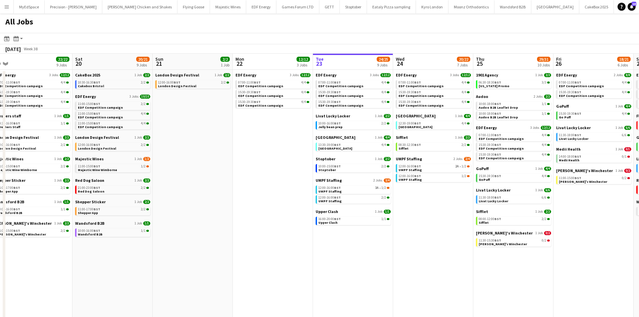
drag, startPoint x: 450, startPoint y: 250, endPoint x: 286, endPoint y: 240, distance: 164.3
click at [292, 240] on app-calendar-viewport "Mon 15 15/15 5 Jobs Tue 16 23/23 11 Jobs Wed 17 26/26 12 Jobs Thu 18 29/29 14 J…" at bounding box center [319, 203] width 639 height 299
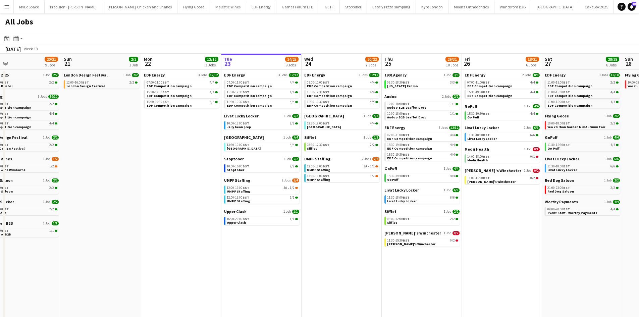
scroll to position [0, 268]
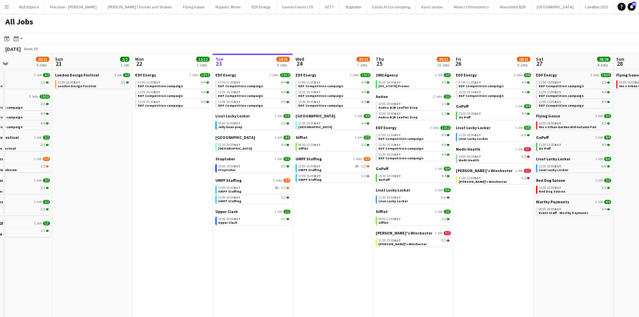
drag, startPoint x: 456, startPoint y: 273, endPoint x: 387, endPoint y: 267, distance: 68.4
click at [387, 267] on app-calendar-viewport "Wed 17 26/26 12 Jobs Thu 18 29/29 14 Jobs Fri 19 22/22 9 Jobs Sat 20 20/21 9 Jo…" at bounding box center [319, 203] width 639 height 299
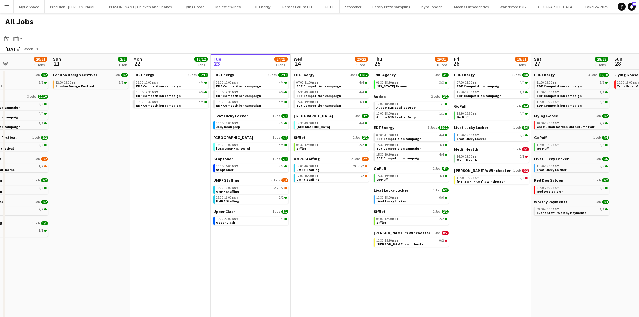
click at [497, 274] on app-calendar-viewport "Wed 17 26/26 12 Jobs Thu 18 29/29 14 Jobs Fri 19 22/22 9 Jobs Sat 20 20/21 9 Jo…" at bounding box center [319, 203] width 639 height 299
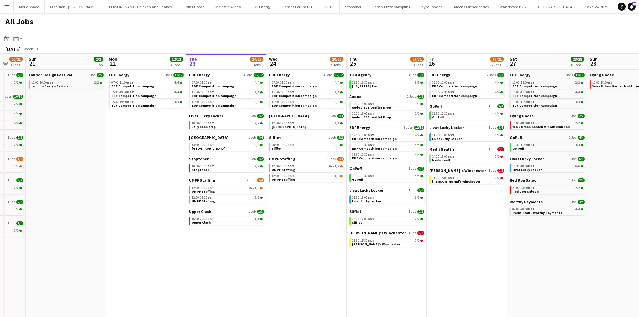
drag, startPoint x: 572, startPoint y: 272, endPoint x: 546, endPoint y: 273, distance: 25.5
click at [546, 273] on app-calendar-viewport "Wed 17 26/26 12 Jobs Thu 18 29/29 14 Jobs Fri 19 22/22 9 Jobs Sat 20 20/21 9 Jo…" at bounding box center [319, 203] width 639 height 299
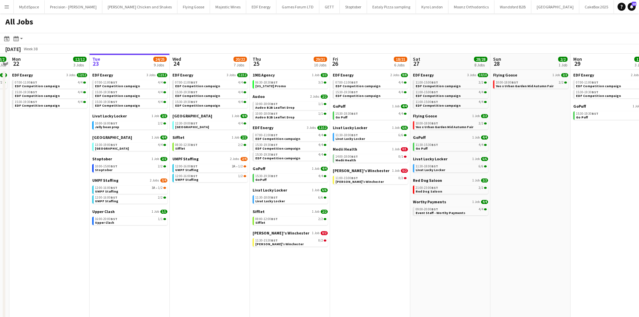
drag, startPoint x: 546, startPoint y: 273, endPoint x: 450, endPoint y: 279, distance: 95.8
click at [450, 279] on app-calendar-viewport "Fri 19 22/22 9 Jobs Sat 20 20/21 9 Jobs Sun 21 2/2 1 Job Mon 22 12/12 3 Jobs Tu…" at bounding box center [319, 203] width 639 height 299
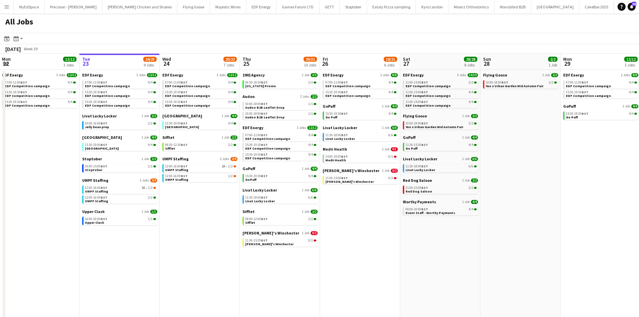
drag, startPoint x: 565, startPoint y: 276, endPoint x: 555, endPoint y: 278, distance: 10.6
click at [555, 278] on app-calendar-viewport "Fri 19 22/22 9 Jobs Sat 20 20/21 9 Jobs Sun 21 2/2 1 Job Mon 22 12/12 3 Jobs Tu…" at bounding box center [319, 203] width 639 height 299
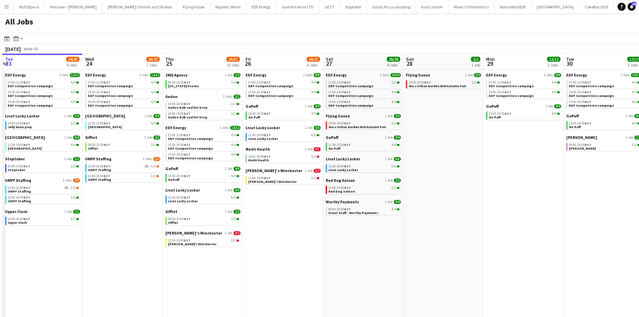
drag, startPoint x: 459, startPoint y: 274, endPoint x: 449, endPoint y: 274, distance: 9.7
click at [441, 271] on app-calendar-viewport "Fri 19 22/22 9 Jobs Sat 20 20/21 9 Jobs Sun 21 2/2 1 Job Mon 22 12/12 3 Jobs Tu…" at bounding box center [319, 203] width 639 height 299
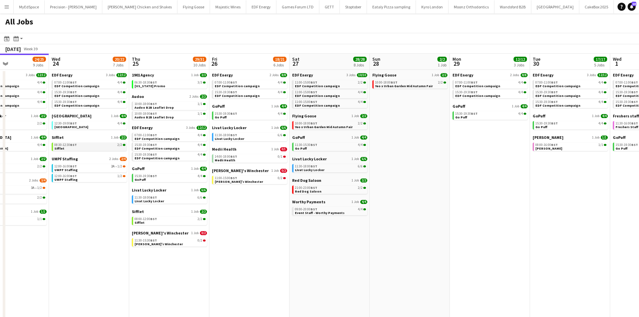
click at [91, 143] on div "08:30-12:30 BST 2/2" at bounding box center [89, 144] width 71 height 3
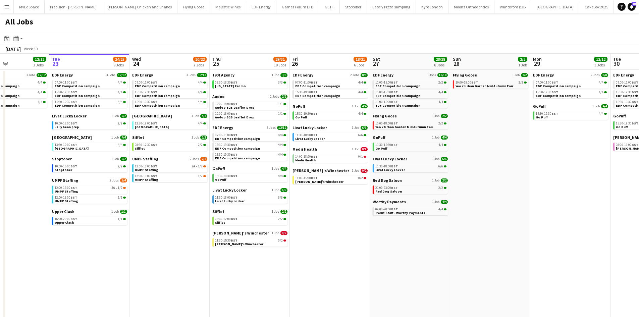
drag, startPoint x: 349, startPoint y: 245, endPoint x: 409, endPoint y: 248, distance: 59.4
click at [413, 248] on app-calendar-viewport "Sat 20 20/21 9 Jobs Sun 21 2/2 1 Job Mon 22 12/12 3 Jobs Tue 23 24/25 9 Jobs We…" at bounding box center [319, 203] width 639 height 299
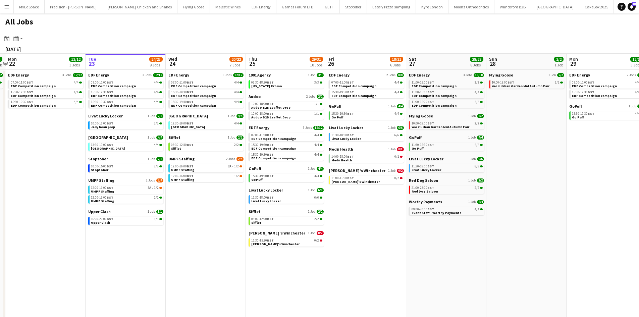
drag, startPoint x: 363, startPoint y: 253, endPoint x: 376, endPoint y: 252, distance: 12.8
click at [376, 252] on app-calendar-viewport "Sat 20 20/21 9 Jobs Sun 21 2/2 1 Job Mon 22 12/12 3 Jobs Tue 23 24/25 9 Jobs We…" at bounding box center [319, 203] width 639 height 299
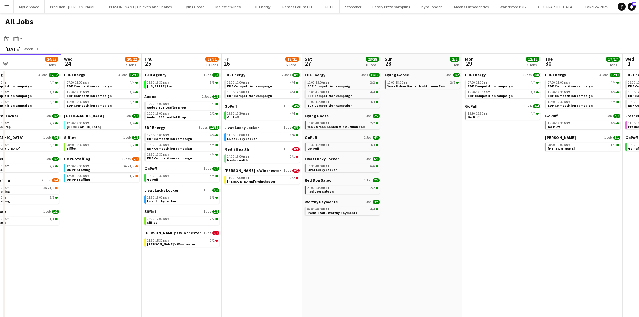
drag, startPoint x: 405, startPoint y: 257, endPoint x: 360, endPoint y: 257, distance: 45.3
click at [360, 257] on app-calendar-viewport "Sat 20 20/21 9 Jobs Sun 21 2/2 1 Job Mon 22 12/12 3 Jobs Tue 23 24/25 9 Jobs We…" at bounding box center [319, 203] width 639 height 299
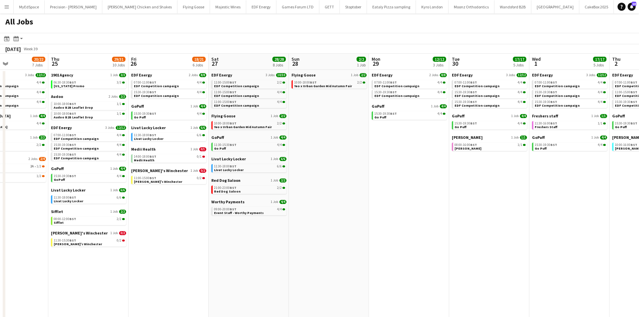
drag, startPoint x: 442, startPoint y: 249, endPoint x: 349, endPoint y: 246, distance: 93.3
click at [349, 246] on app-calendar-viewport "Mon 22 12/12 3 Jobs Tue 23 24/25 9 Jobs Wed 24 20/22 7 Jobs Thu 25 29/31 10 Job…" at bounding box center [319, 203] width 639 height 299
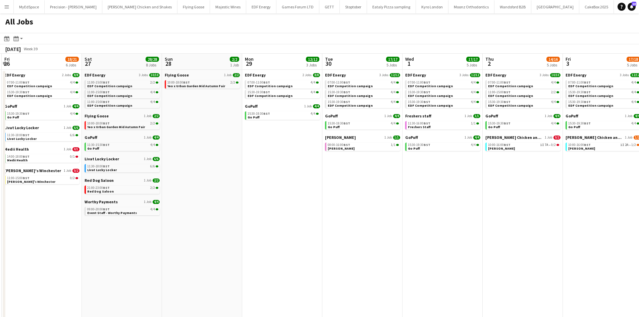
click at [234, 214] on app-calendar-viewport "Mon 22 12/12 3 Jobs Tue 23 24/25 9 Jobs Wed 24 20/22 7 Jobs Thu 25 29/31 10 Job…" at bounding box center [319, 203] width 639 height 299
click at [200, 222] on app-all-jobs "All Jobs Date picker SEP 2025 SEP 2025 Monday M Tuesday T Wednesday W Thursday …" at bounding box center [319, 182] width 639 height 339
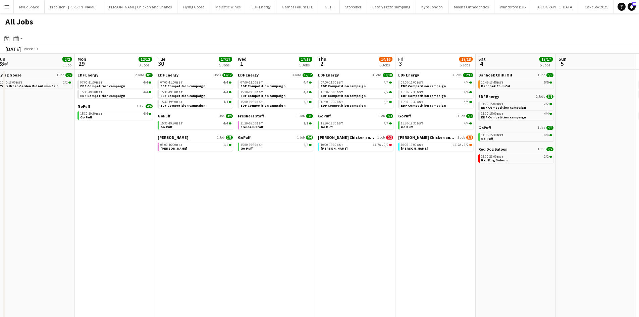
drag, startPoint x: 357, startPoint y: 205, endPoint x: 286, endPoint y: 198, distance: 71.8
click at [286, 198] on app-calendar-viewport "Thu 25 29/31 10 Jobs Fri 26 18/21 6 Jobs Sat 27 28/28 8 Jobs Sun 28 2/2 1 Job M…" at bounding box center [319, 203] width 639 height 299
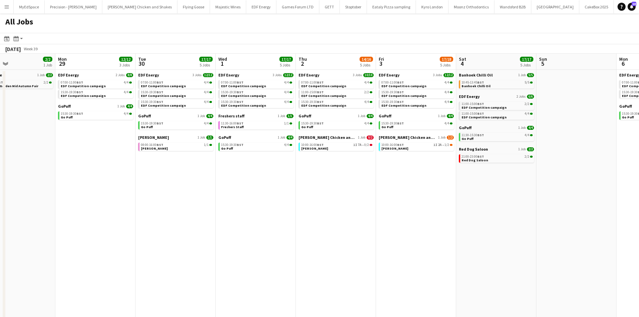
drag, startPoint x: 372, startPoint y: 194, endPoint x: 353, endPoint y: 196, distance: 19.6
click at [353, 196] on app-calendar-viewport "Thu 25 29/31 10 Jobs Fri 26 18/21 6 Jobs Sat 27 28/28 8 Jobs Sun 28 2/2 1 Job M…" at bounding box center [319, 203] width 639 height 299
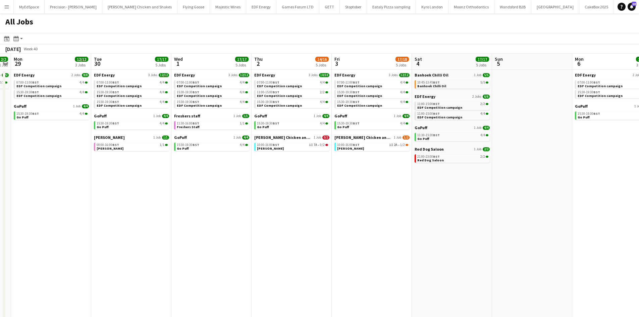
drag, startPoint x: 363, startPoint y: 186, endPoint x: 346, endPoint y: 185, distance: 17.2
click at [346, 185] on app-calendar-viewport "Thu 25 29/31 10 Jobs Fri 26 18/21 6 Jobs Sat 27 28/28 8 Jobs Sun 28 2/2 1 Job M…" at bounding box center [319, 203] width 639 height 299
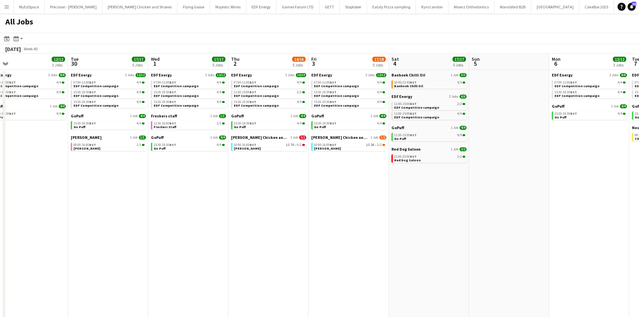
drag, startPoint x: 347, startPoint y: 169, endPoint x: 300, endPoint y: 169, distance: 47.0
click at [318, 171] on app-calendar-viewport "Thu 25 29/31 10 Jobs Fri 26 18/21 6 Jobs Sat 27 28/28 8 Jobs Sun 28 2/2 1 Job M…" at bounding box center [319, 203] width 639 height 299
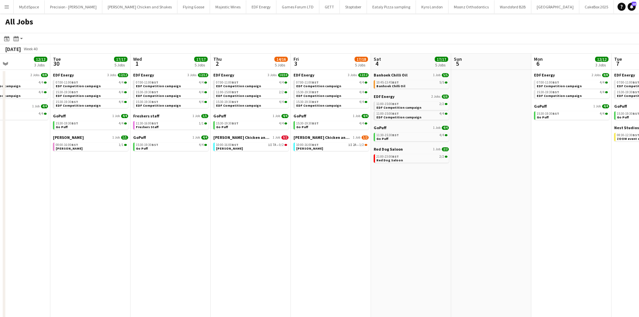
click at [295, 195] on app-all-jobs "All Jobs Date picker SEP 2025 SEP 2025 Monday M Tuesday T Wednesday W Thursday …" at bounding box center [319, 182] width 639 height 339
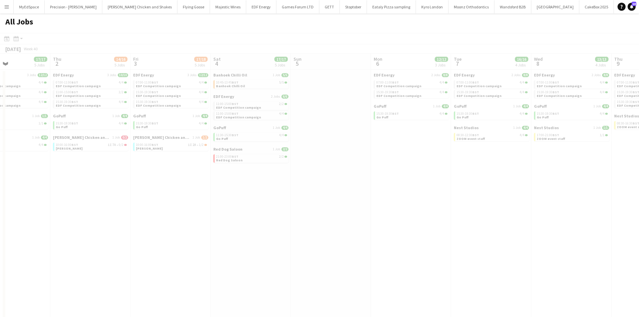
drag, startPoint x: 307, startPoint y: 195, endPoint x: 322, endPoint y: 183, distance: 18.9
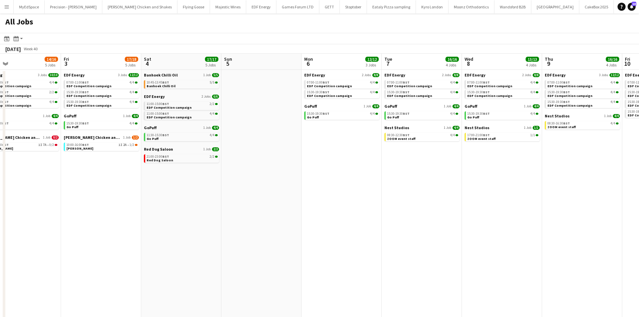
drag, startPoint x: 447, startPoint y: 204, endPoint x: 257, endPoint y: 211, distance: 190.3
click at [200, 214] on app-calendar-viewport "Mon 29 12/12 3 Jobs Tue 30 17/17 5 Jobs Wed 1 17/17 5 Jobs Thu 2 14/16 5 Jobs F…" at bounding box center [319, 203] width 639 height 299
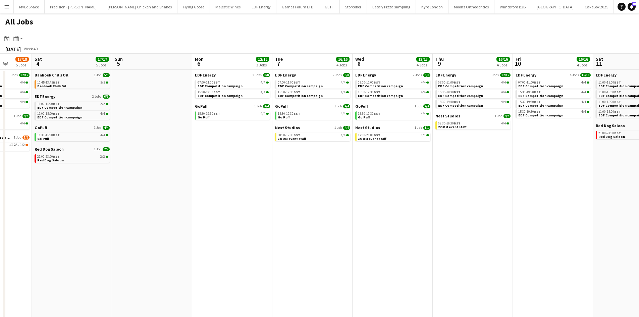
click at [321, 199] on app-all-jobs "All Jobs Date picker SEP 2025 SEP 2025 Monday M Tuesday T Wednesday W Thursday …" at bounding box center [319, 182] width 639 height 339
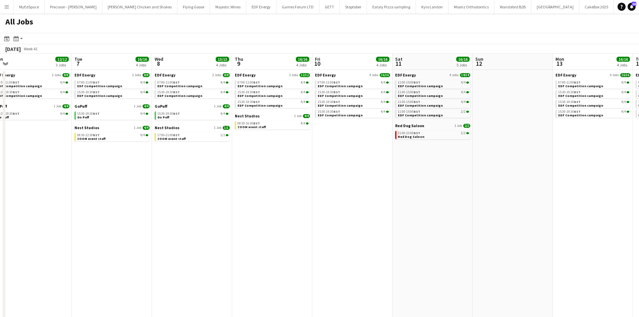
drag, startPoint x: 371, startPoint y: 198, endPoint x: 326, endPoint y: 199, distance: 45.3
click at [326, 199] on app-calendar-viewport "Fri 3 17/18 5 Jobs Sat 4 17/17 5 Jobs Sun 5 Mon 6 12/12 3 Jobs Tue 7 16/16 4 Jo…" at bounding box center [319, 203] width 639 height 299
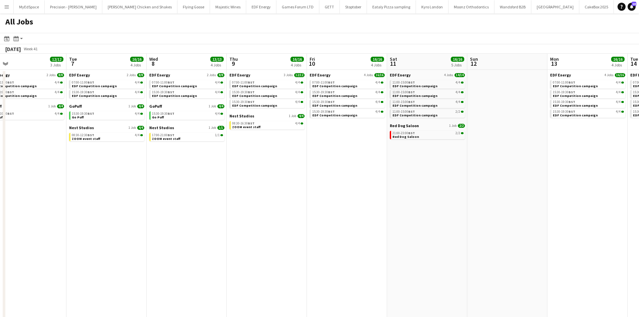
drag, startPoint x: 421, startPoint y: 170, endPoint x: 361, endPoint y: 162, distance: 60.6
click at [379, 164] on app-calendar-viewport "Fri 3 17/18 5 Jobs Sat 4 17/17 5 Jobs Sun 5 Mon 6 12/12 3 Jobs Tue 7 16/16 4 Jo…" at bounding box center [319, 203] width 639 height 299
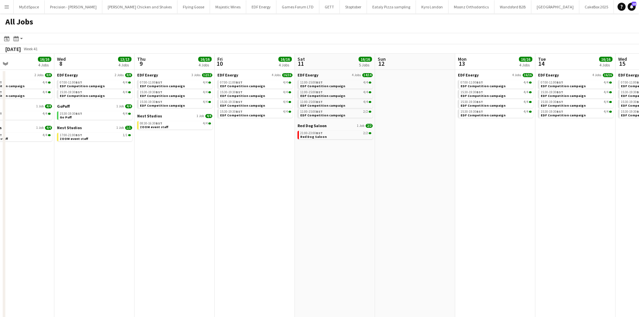
click at [370, 170] on app-all-jobs "All Jobs Date picker SEP 2025 SEP 2025 Monday M Tuesday T Wednesday W Thursday …" at bounding box center [319, 182] width 639 height 339
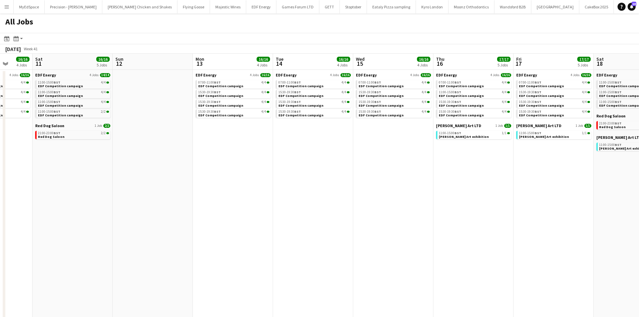
drag, startPoint x: 408, startPoint y: 173, endPoint x: 341, endPoint y: 171, distance: 66.4
click at [330, 172] on app-calendar-viewport "Tue 7 16/16 4 Jobs Wed 8 13/13 4 Jobs Thu 9 16/16 4 Jobs Fri 10 16/16 4 Jobs Sa…" at bounding box center [319, 203] width 639 height 299
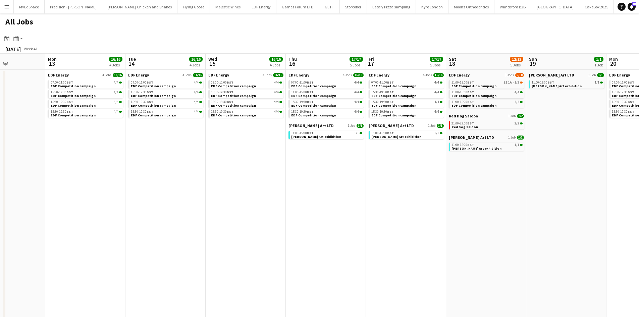
drag, startPoint x: 456, startPoint y: 169, endPoint x: 338, endPoint y: 171, distance: 117.4
click at [338, 171] on app-calendar-viewport "Thu 9 16/16 4 Jobs Fri 10 16/16 4 Jobs Sat 11 16/16 5 Jobs Sun 12 Mon 13 16/16 …" at bounding box center [319, 203] width 639 height 299
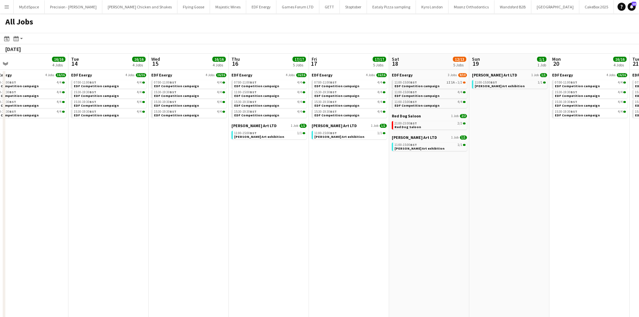
click at [351, 172] on app-all-jobs "All Jobs Date picker SEP 2025 SEP 2025 Monday M Tuesday T Wednesday W Thursday …" at bounding box center [319, 182] width 639 height 339
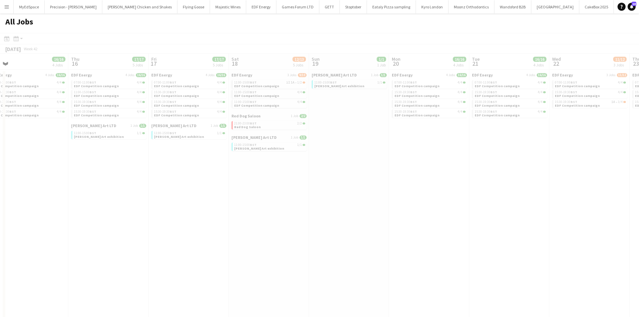
scroll to position [0, 187]
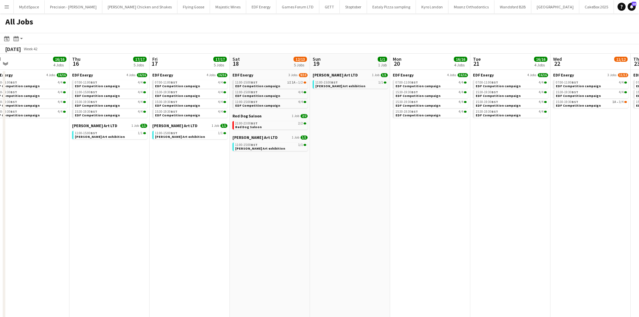
drag, startPoint x: 388, startPoint y: 180, endPoint x: 367, endPoint y: 180, distance: 21.8
click at [366, 180] on app-calendar-viewport "Sat 11 16/16 5 Jobs Sun 12 Mon 13 16/16 4 Jobs Tue 14 16/16 4 Jobs Wed 15 16/16…" at bounding box center [319, 203] width 639 height 299
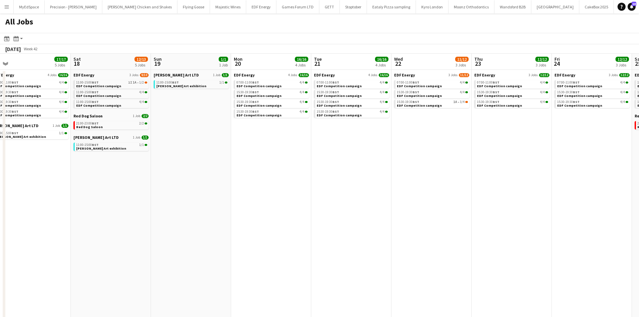
click at [351, 168] on app-all-jobs "All Jobs Date picker SEP 2025 SEP 2025 Monday M Tuesday T Wednesday W Thursday …" at bounding box center [319, 182] width 639 height 339
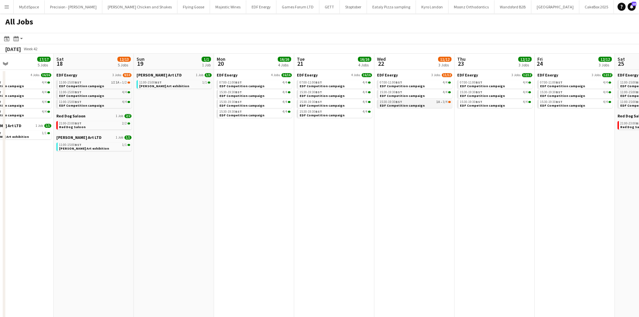
click at [434, 104] on link "15:30-19:30 BST 1A • 3/4 EDF Competition campaign" at bounding box center [415, 104] width 71 height 8
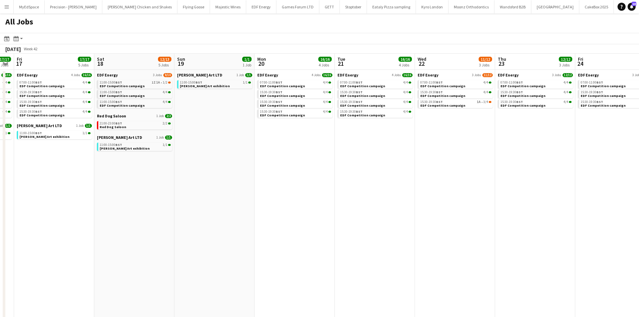
drag, startPoint x: 193, startPoint y: 115, endPoint x: 251, endPoint y: 115, distance: 58.7
click at [251, 115] on app-calendar-viewport "Wed 15 16/16 4 Jobs Thu 16 17/17 5 Jobs Fri 17 17/17 5 Jobs Sat 18 12/13 5 Jobs…" at bounding box center [319, 203] width 639 height 299
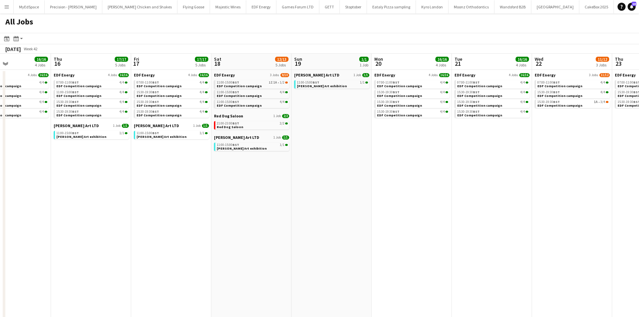
scroll to position [0, 192]
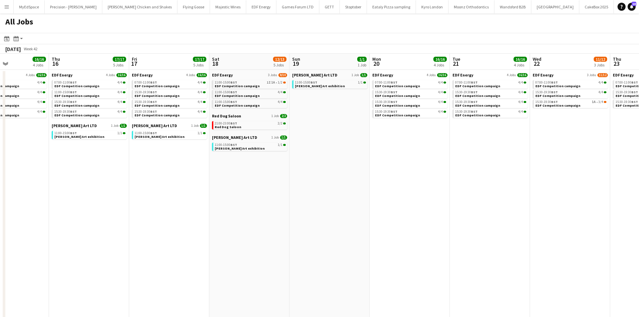
drag, startPoint x: 261, startPoint y: 96, endPoint x: 397, endPoint y: 91, distance: 136.9
click at [397, 91] on app-calendar-viewport "Mon 13 16/16 4 Jobs Tue 14 16/16 4 Jobs Wed 15 16/16 4 Jobs Thu 16 17/17 5 Jobs…" at bounding box center [319, 203] width 639 height 299
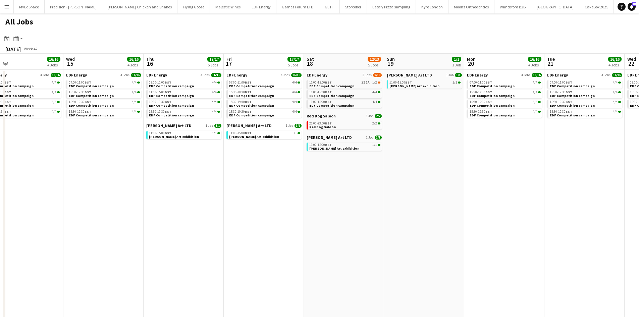
drag, startPoint x: 416, startPoint y: 177, endPoint x: 454, endPoint y: 174, distance: 38.0
click at [456, 175] on app-calendar-viewport "Sun 12 Mon 13 16/16 4 Jobs Tue 14 16/16 4 Jobs Wed 15 16/16 4 Jobs Thu 16 17/17…" at bounding box center [319, 203] width 639 height 299
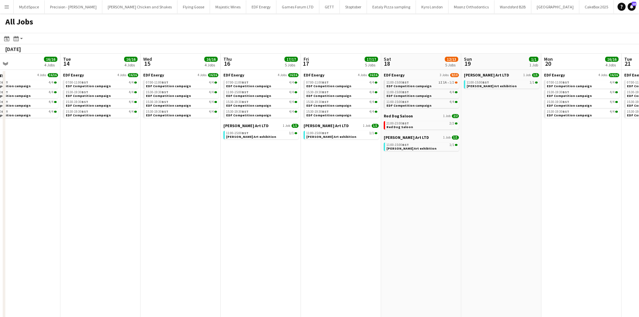
drag, startPoint x: 257, startPoint y: 175, endPoint x: 409, endPoint y: 175, distance: 151.3
click at [409, 175] on app-calendar-viewport "Sat 11 16/16 5 Jobs Sun 12 Mon 13 16/16 4 Jobs Tue 14 16/16 4 Jobs Wed 15 16/16…" at bounding box center [319, 203] width 639 height 299
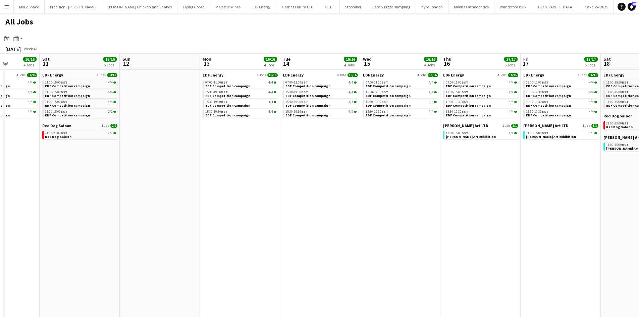
drag, startPoint x: 337, startPoint y: 167, endPoint x: 441, endPoint y: 165, distance: 104.7
click at [444, 165] on app-calendar-viewport "Wed 8 13/13 4 Jobs Thu 9 16/16 4 Jobs Fri 10 16/16 4 Jobs Sat 11 16/16 5 Jobs S…" at bounding box center [319, 203] width 639 height 299
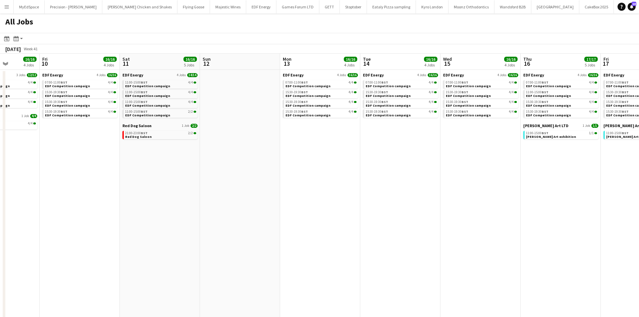
scroll to position [0, 208]
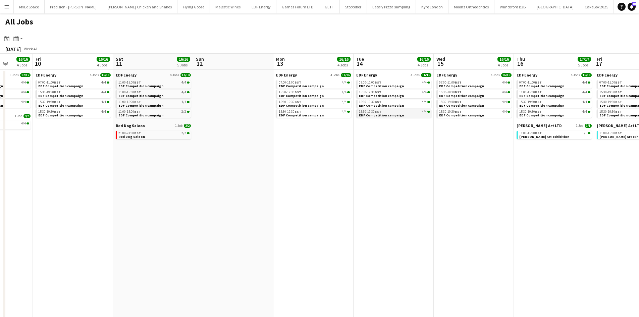
drag, startPoint x: 420, startPoint y: 159, endPoint x: 147, endPoint y: 113, distance: 277.2
click at [195, 126] on app-calendar-viewport "Tue 7 16/16 4 Jobs Wed 8 13/13 4 Jobs Thu 9 16/16 4 Jobs Fri 10 16/16 4 Jobs Sa…" at bounding box center [319, 203] width 639 height 299
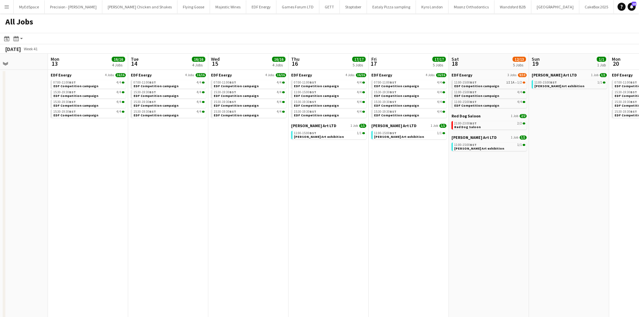
click at [494, 142] on app-calendar-brief-board "TJ Fowler Art LTD 1 Job 1/1 11:00-15:00 BST 1/1 TJ Fowler Art exhibition" at bounding box center [488, 143] width 75 height 16
click at [494, 145] on div "11:00-15:00 BST 1/1" at bounding box center [489, 144] width 71 height 3
drag, startPoint x: 246, startPoint y: 146, endPoint x: 305, endPoint y: 148, distance: 59.1
click at [358, 148] on app-calendar-viewport "Thu 9 16/16 4 Jobs Fri 10 16/16 4 Jobs Sat 11 16/16 5 Jobs Sun 12 Mon 13 16/16 …" at bounding box center [319, 203] width 639 height 299
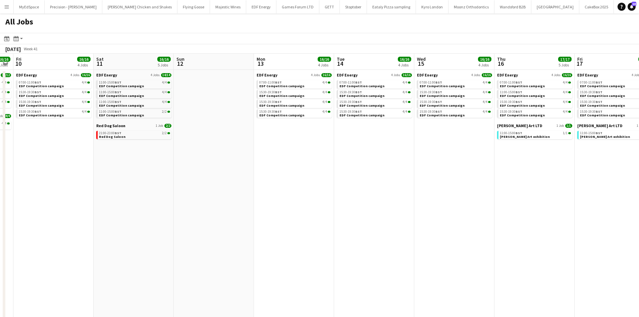
drag, startPoint x: 164, startPoint y: 148, endPoint x: 294, endPoint y: 150, distance: 129.2
click at [299, 149] on app-calendar-viewport "Wed 8 13/13 4 Jobs Thu 9 16/16 4 Jobs Fri 10 16/16 4 Jobs Sat 11 16/16 5 Jobs S…" at bounding box center [319, 203] width 639 height 299
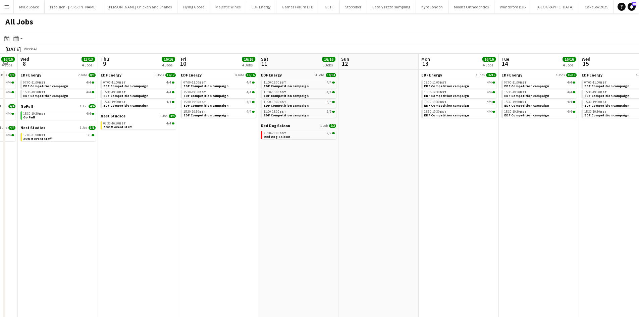
click at [251, 155] on app-calendar-viewport "Mon 6 12/12 3 Jobs Tue 7 16/16 4 Jobs Wed 8 13/13 4 Jobs Thu 9 16/16 4 Jobs Fri…" at bounding box center [319, 203] width 639 height 299
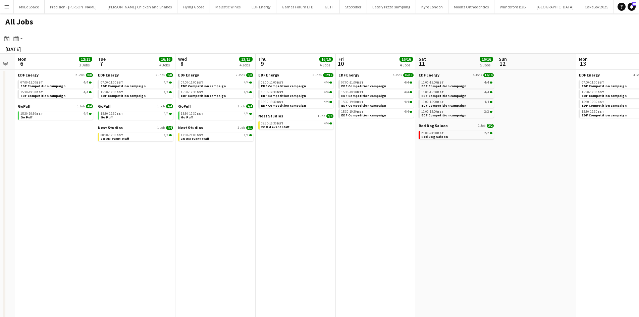
drag, startPoint x: 137, startPoint y: 171, endPoint x: 322, endPoint y: 169, distance: 185.5
click at [322, 169] on app-calendar-viewport "Sat 4 17/17 5 Jobs Sun 5 Mon 6 12/12 3 Jobs Tue 7 16/16 4 Jobs Wed 8 13/13 4 Jo…" at bounding box center [319, 203] width 639 height 299
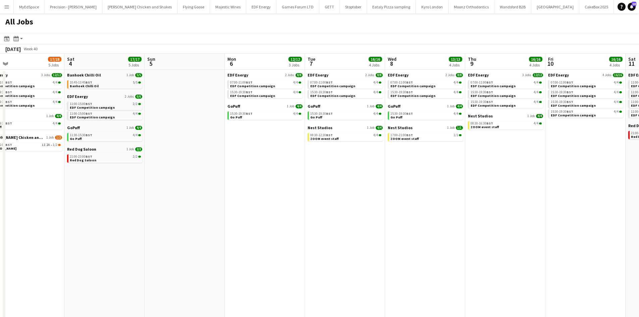
drag, startPoint x: 216, startPoint y: 165, endPoint x: 185, endPoint y: 174, distance: 31.8
click at [295, 164] on app-calendar-viewport "Wed 1 17/17 5 Jobs Thu 2 14/16 5 Jobs Fri 3 17/18 5 Jobs Sat 4 17/17 5 Jobs Sun…" at bounding box center [319, 203] width 639 height 299
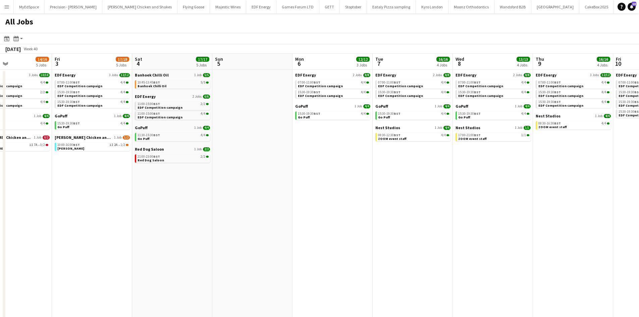
drag, startPoint x: 184, startPoint y: 174, endPoint x: 316, endPoint y: 172, distance: 131.5
click at [324, 172] on app-calendar-viewport "Tue 30 17/17 5 Jobs Wed 1 17/17 5 Jobs Thu 2 14/16 5 Jobs Fri 3 17/18 5 Jobs Sa…" at bounding box center [319, 203] width 639 height 299
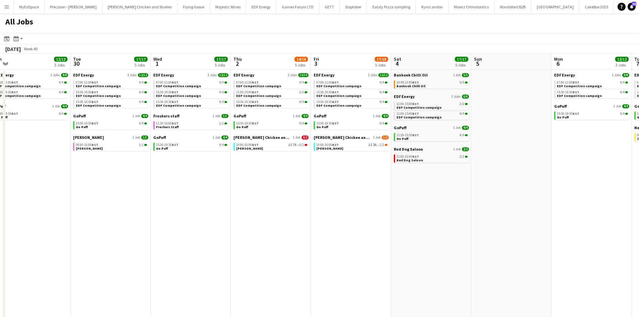
drag, startPoint x: 209, startPoint y: 166, endPoint x: 270, endPoint y: 166, distance: 60.7
click at [269, 166] on app-calendar-viewport "Sat 27 28/28 8 Jobs Sun 28 2/2 1 Job Mon 29 12/12 3 Jobs Tue 30 17/17 5 Jobs We…" at bounding box center [319, 203] width 639 height 299
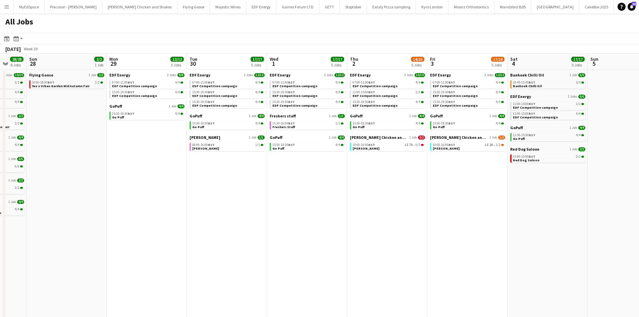
drag, startPoint x: 202, startPoint y: 166, endPoint x: 287, endPoint y: 165, distance: 85.2
click at [287, 165] on app-calendar-viewport "Fri 26 18/21 6 Jobs Sat 27 28/28 8 Jobs Sun 28 2/2 1 Job Mon 29 12/12 3 Jobs Tu…" at bounding box center [319, 203] width 639 height 299
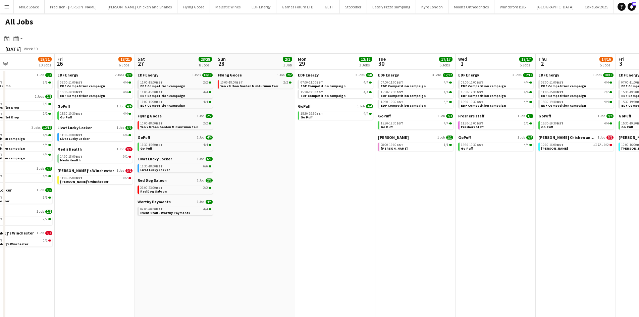
drag, startPoint x: 374, startPoint y: 161, endPoint x: 444, endPoint y: 161, distance: 69.8
click at [447, 161] on app-calendar-viewport "Tue 23 24/25 9 Jobs Wed 24 20/22 7 Jobs Thu 25 29/31 10 Jobs Fri 26 18/21 6 Job…" at bounding box center [319, 203] width 639 height 299
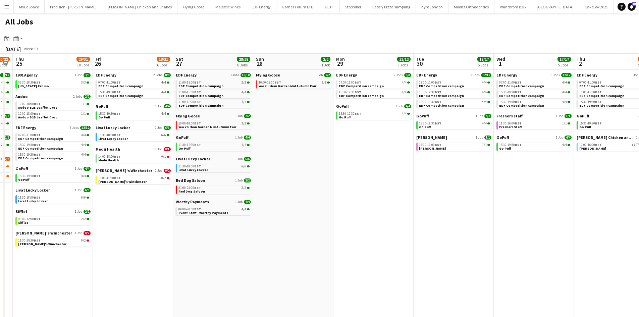
drag, startPoint x: 305, startPoint y: 164, endPoint x: 429, endPoint y: 164, distance: 123.4
click at [429, 164] on app-calendar-viewport "Tue 23 24/25 9 Jobs Wed 24 20/22 7 Jobs Thu 25 29/31 10 Jobs Fri 26 18/21 6 Job…" at bounding box center [319, 203] width 639 height 299
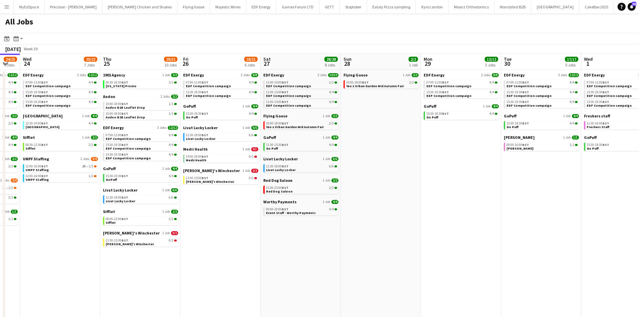
scroll to position [0, 138]
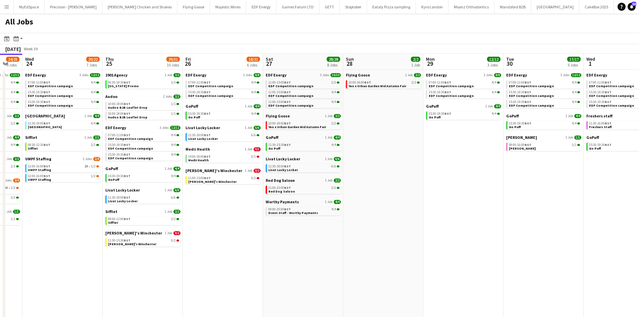
drag, startPoint x: 353, startPoint y: 163, endPoint x: 432, endPoint y: 162, distance: 78.8
click at [432, 162] on app-calendar-viewport "Mon 22 12/12 3 Jobs Tue 23 24/25 9 Jobs Wed 24 20/22 7 Jobs Thu 25 29/31 10 Job…" at bounding box center [319, 203] width 639 height 299
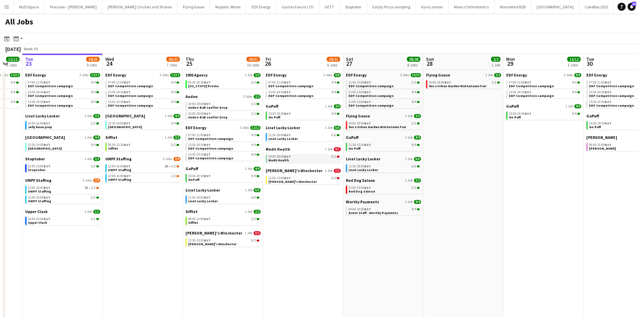
click at [302, 158] on div "14:00-18:00 BST 0/1" at bounding box center [303, 156] width 71 height 3
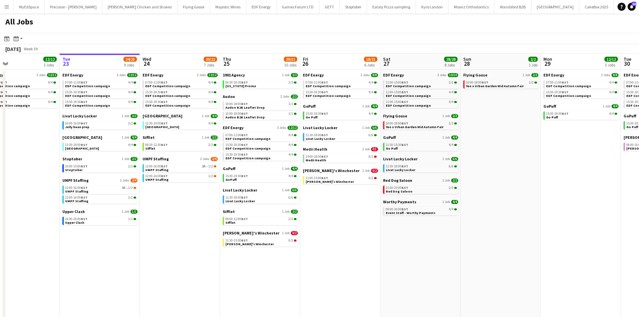
scroll to position [0, 173]
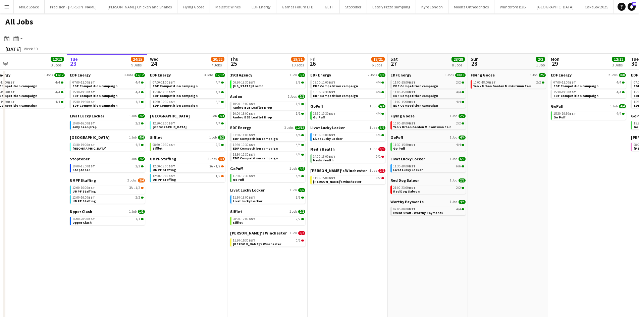
drag, startPoint x: 299, startPoint y: 242, endPoint x: 343, endPoint y: 233, distance: 45.3
click at [343, 233] on app-calendar-viewport "Sat 20 20/21 9 Jobs Sun 21 2/2 1 Job Mon 22 12/12 3 Jobs Tue 23 24/25 9 Jobs We…" at bounding box center [319, 203] width 639 height 299
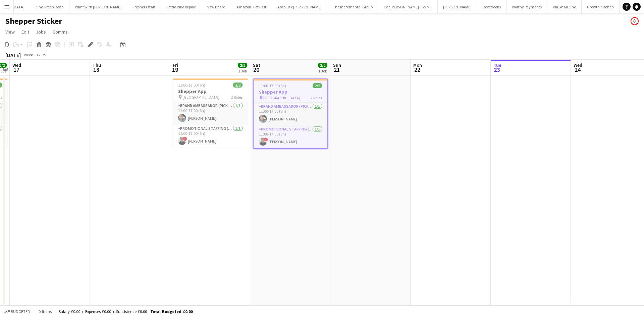
scroll to position [0, 822]
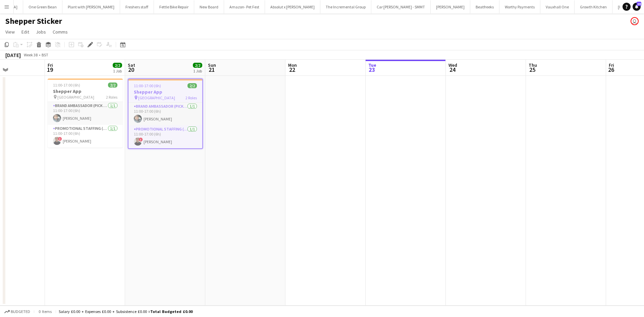
drag, startPoint x: 412, startPoint y: 193, endPoint x: 273, endPoint y: 178, distance: 139.2
click at [273, 178] on app-calendar-viewport "Tue 16 2/2 1 Job Wed 17 Thu 18 Fri 19 2/2 1 Job Sat 20 2/2 1 Job Sun 21 Mon 22 …" at bounding box center [322, 183] width 644 height 246
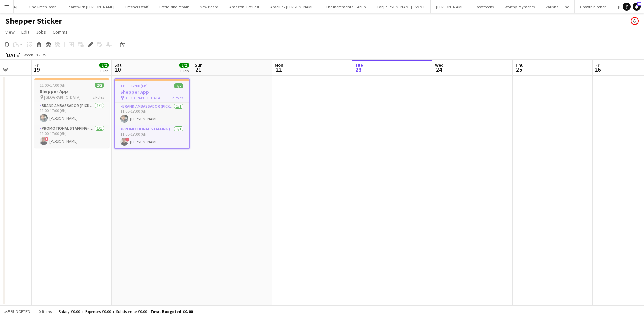
click at [75, 95] on div "pin Central London 2 Roles" at bounding box center [71, 96] width 75 height 5
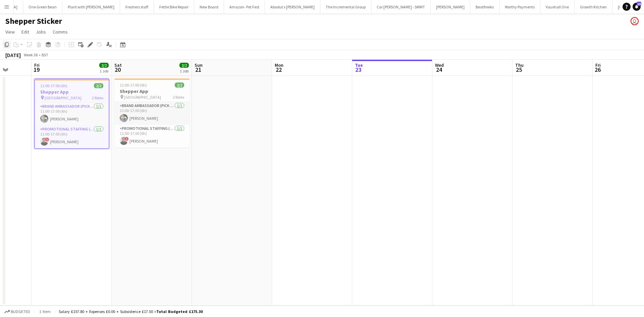
click at [4, 45] on icon "Copy" at bounding box center [6, 44] width 5 height 5
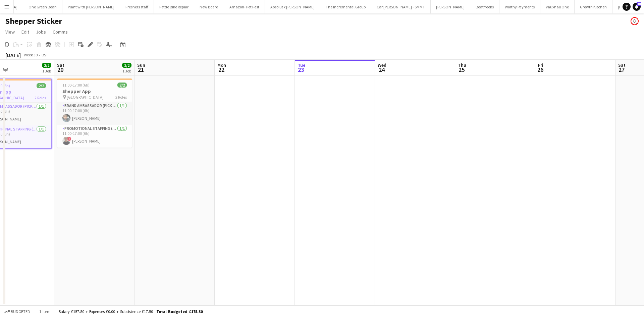
scroll to position [0, 274]
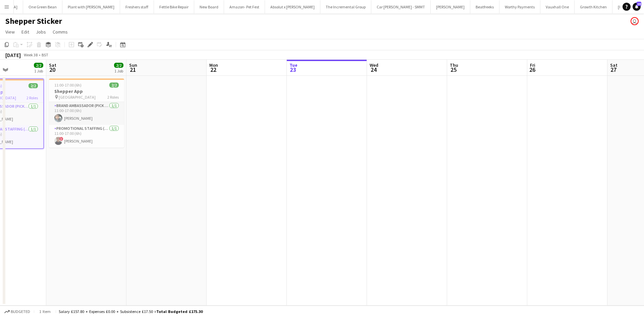
drag, startPoint x: 470, startPoint y: 109, endPoint x: 407, endPoint y: 109, distance: 63.4
click at [407, 109] on app-calendar-viewport "Tue 16 2/2 1 Job Wed 17 Thu 18 Fri 19 2/2 1 Job Sat 20 2/2 1 Job Sun 21 Mon 22 …" at bounding box center [322, 183] width 644 height 246
click at [484, 93] on app-date-cell at bounding box center [487, 191] width 80 height 230
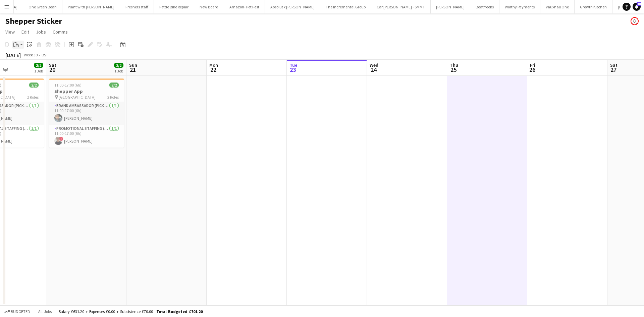
click at [15, 44] on icon "Paste" at bounding box center [15, 44] width 5 height 5
click at [28, 59] on link "Paste Ctrl+V" at bounding box center [49, 57] width 63 height 6
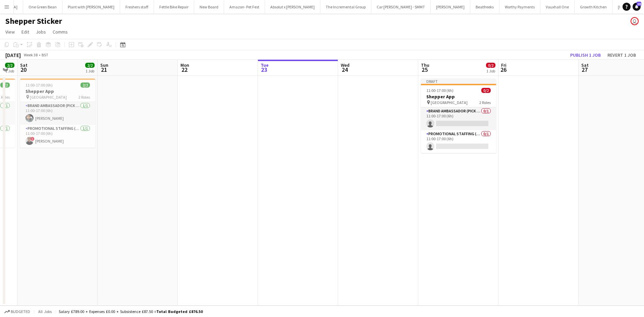
scroll to position [0, 305]
drag, startPoint x: 558, startPoint y: 166, endPoint x: 528, endPoint y: 172, distance: 31.1
click at [528, 172] on app-calendar-viewport "Tue 16 2/2 1 Job Wed 17 Thu 18 Fri 19 2/2 1 Job Sat 20 2/2 1 Job Sun 21 Mon 22 …" at bounding box center [322, 183] width 644 height 246
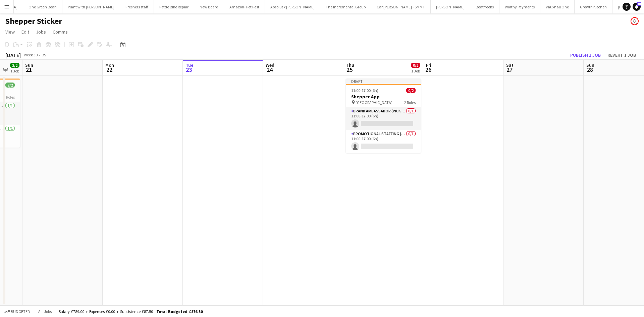
drag, startPoint x: 539, startPoint y: 171, endPoint x: 465, endPoint y: 172, distance: 74.1
click at [465, 172] on app-calendar-viewport "Thu 18 Fri 19 2/2 1 Job Sat 20 2/2 1 Job Sun 21 Mon 22 Tue 23 Wed 24 Thu 25 0/2…" at bounding box center [322, 183] width 644 height 246
click at [440, 90] on app-date-cell at bounding box center [463, 191] width 80 height 230
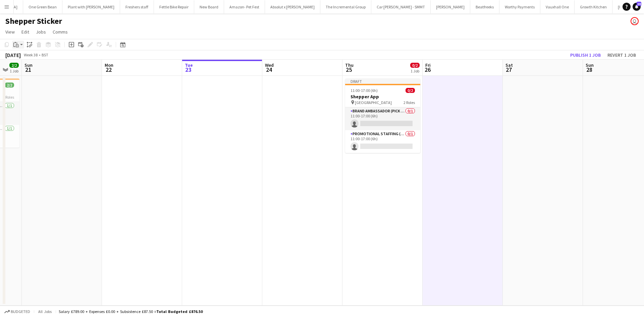
click at [18, 46] on icon at bounding box center [17, 46] width 1 height 0
click at [25, 56] on link "Paste Ctrl+V" at bounding box center [49, 57] width 63 height 6
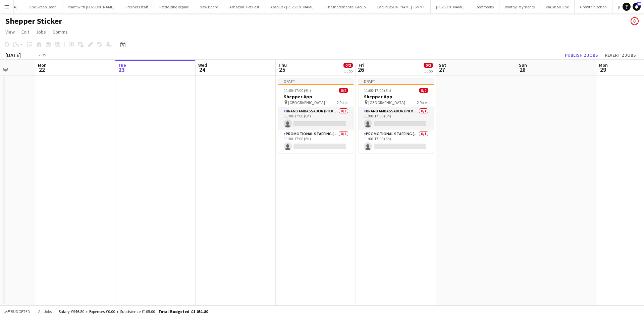
scroll to position [0, 223]
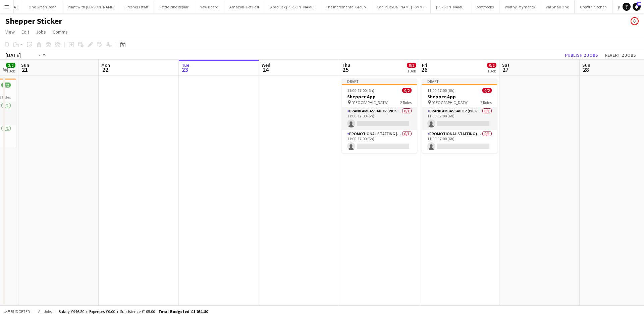
drag, startPoint x: 504, startPoint y: 182, endPoint x: 339, endPoint y: 168, distance: 165.6
click at [339, 168] on app-calendar-viewport "Thu 18 Fri 19 2/2 1 Job Sat 20 2/2 1 Job Sun 21 Mon 22 Tue 23 Wed 24 Thu 25 0/2…" at bounding box center [322, 183] width 644 height 246
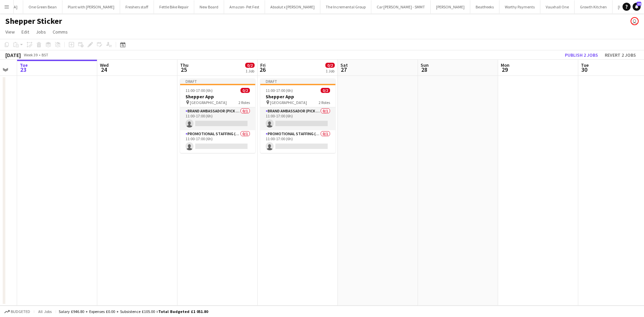
click at [535, 92] on app-date-cell at bounding box center [538, 191] width 80 height 230
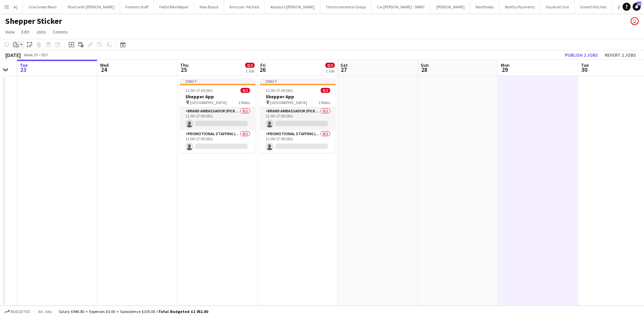
click at [15, 42] on icon "Paste" at bounding box center [15, 44] width 5 height 5
click at [25, 58] on link "Paste Ctrl+V" at bounding box center [49, 57] width 63 height 6
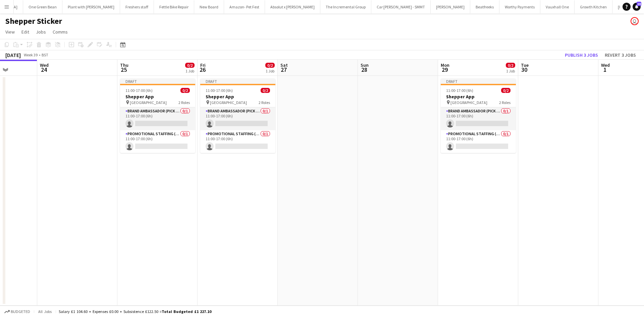
scroll to position [0, 285]
drag, startPoint x: 526, startPoint y: 184, endPoint x: 465, endPoint y: 184, distance: 61.7
click at [465, 184] on app-calendar-viewport "Sat 20 2/2 1 Job Sun 21 Mon 22 Tue 23 Wed 24 Thu 25 0/2 1 Job Fri 26 0/2 1 Job …" at bounding box center [322, 183] width 644 height 246
click at [536, 95] on app-date-cell at bounding box center [557, 191] width 80 height 230
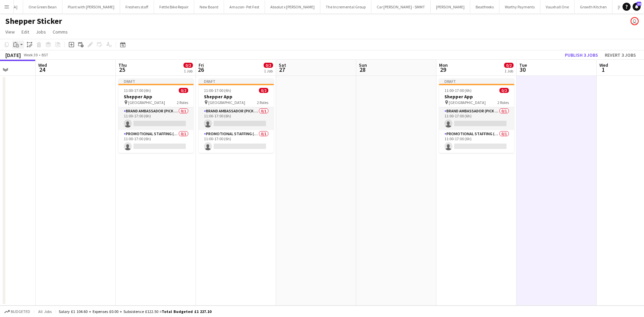
click at [21, 45] on app-action-btn "Paste" at bounding box center [18, 45] width 12 height 8
click at [24, 56] on link "Paste Ctrl+V" at bounding box center [49, 57] width 63 height 6
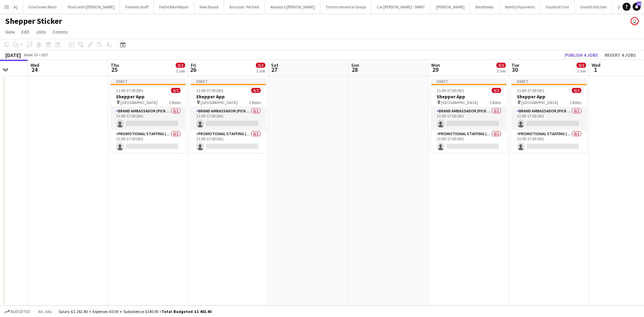
scroll to position [0, 293]
drag, startPoint x: 555, startPoint y: 188, endPoint x: 547, endPoint y: 189, distance: 8.1
click at [547, 189] on app-calendar-viewport "Sat 20 2/2 1 Job Sun 21 Mon 22 Tue 23 Wed 24 Thu 25 0/2 1 Job Fri 26 0/2 1 Job …" at bounding box center [322, 183] width 644 height 246
click at [154, 98] on h3 "Shepper App" at bounding box center [147, 97] width 75 height 6
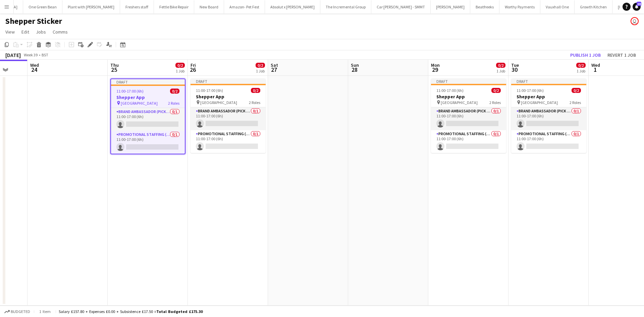
click at [89, 47] on div "Edit" at bounding box center [90, 45] width 8 height 8
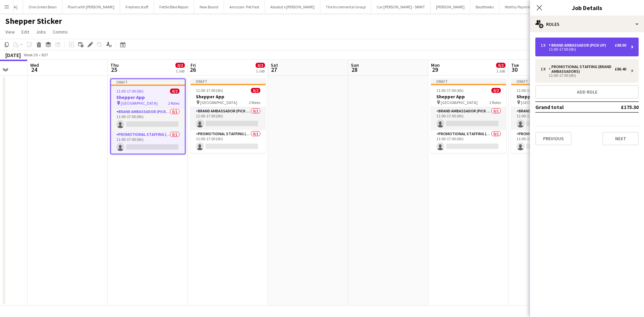
click at [590, 48] on div "11:00-17:00 (6h)" at bounding box center [584, 49] width 86 height 3
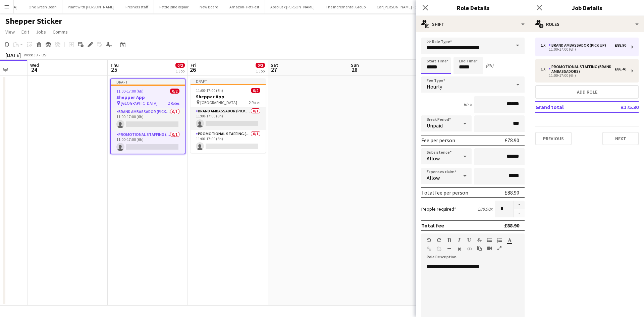
click at [425, 67] on input "*****" at bounding box center [436, 65] width 30 height 17
click at [429, 55] on div at bounding box center [429, 53] width 13 height 7
click at [428, 79] on div at bounding box center [429, 77] width 13 height 7
type input "*****"
click at [428, 79] on div at bounding box center [429, 77] width 13 height 7
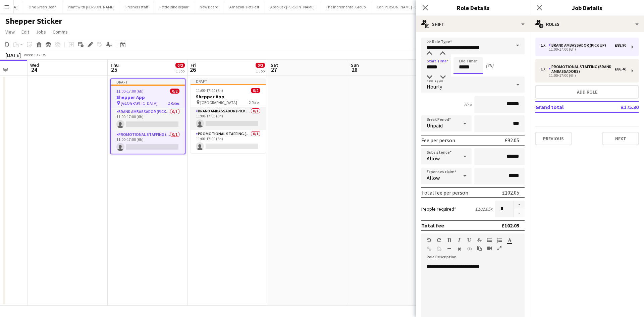
click at [467, 66] on input "*****" at bounding box center [469, 65] width 30 height 17
click at [461, 79] on div at bounding box center [461, 77] width 13 height 7
type input "*****"
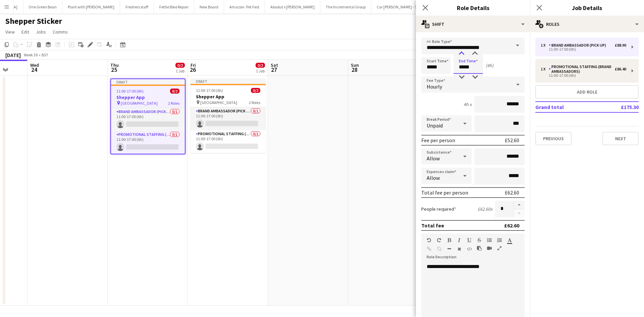
click at [462, 51] on div at bounding box center [461, 53] width 13 height 7
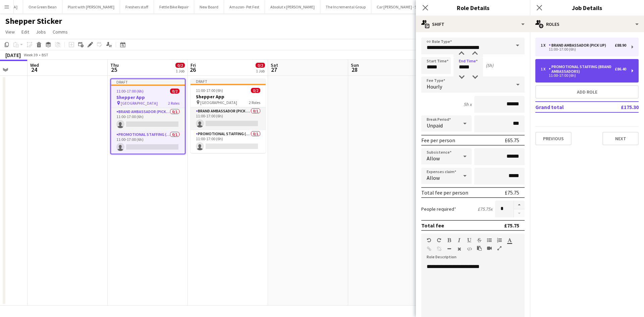
click at [576, 71] on div "Promotional Staffing (Brand Ambassadors)" at bounding box center [582, 68] width 66 height 9
type input "**********"
type input "*****"
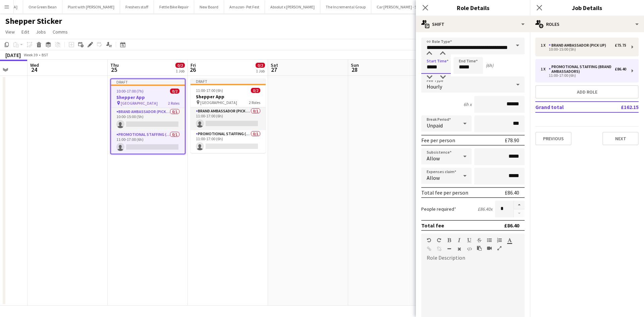
click at [431, 64] on input "*****" at bounding box center [436, 65] width 30 height 17
type input "*****"
click at [428, 75] on div at bounding box center [429, 77] width 13 height 7
click at [472, 65] on input "*****" at bounding box center [469, 65] width 30 height 17
click at [463, 76] on div at bounding box center [461, 77] width 13 height 7
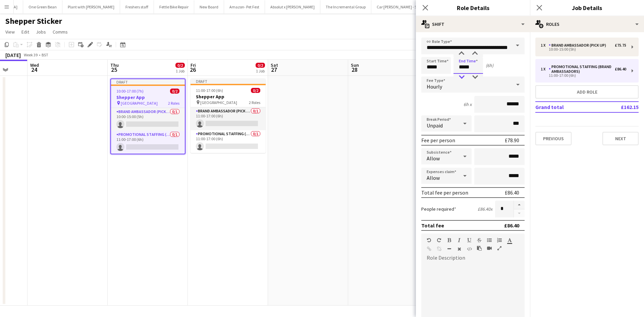
type input "*****"
click at [463, 76] on div at bounding box center [461, 77] width 13 height 7
drag, startPoint x: 246, startPoint y: 109, endPoint x: 251, endPoint y: 108, distance: 5.0
click at [246, 109] on app-card-role "Brand Ambassador (Pick up) 0/1 11:00-17:00 (6h) single-neutral-actions" at bounding box center [228, 118] width 75 height 23
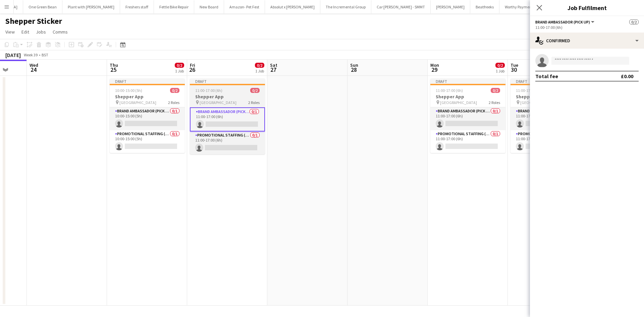
click at [236, 99] on app-job-card "Draft 11:00-17:00 (6h) 0/2 Shepper App pin Central London 2 Roles Brand Ambassa…" at bounding box center [227, 116] width 75 height 76
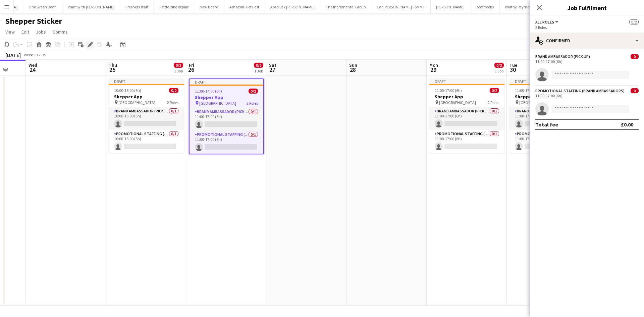
click at [88, 45] on icon "Edit" at bounding box center [90, 44] width 5 height 5
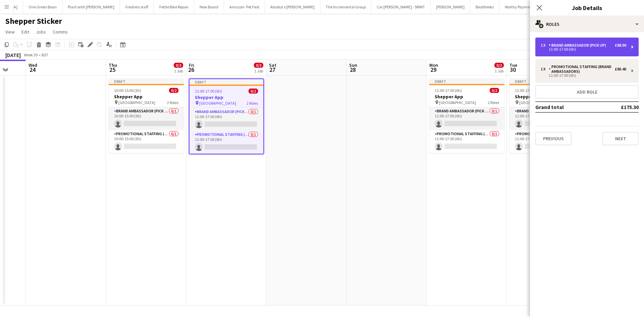
click at [585, 46] on div "Brand Ambassador (Pick up)" at bounding box center [579, 45] width 60 height 5
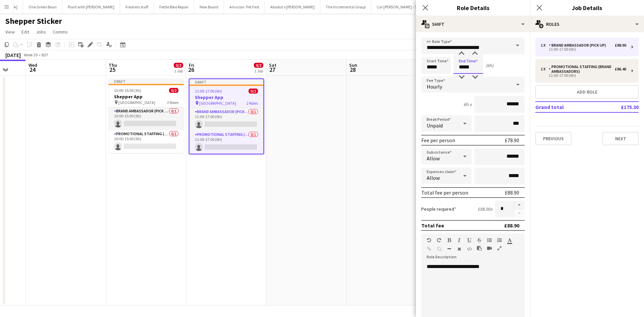
click at [465, 67] on input "*****" at bounding box center [469, 65] width 30 height 17
type input "*****"
click at [461, 52] on div at bounding box center [461, 53] width 13 height 7
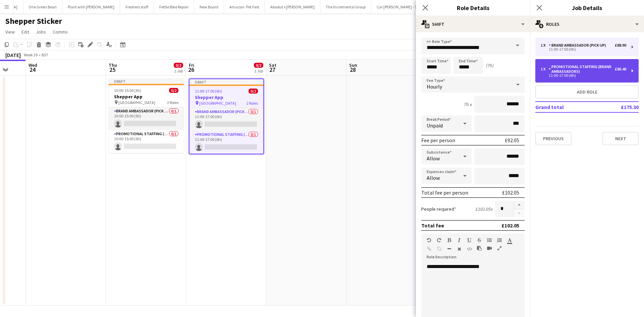
click at [574, 71] on div "Promotional Staffing (Brand Ambassadors)" at bounding box center [582, 68] width 66 height 9
type input "**********"
type input "*****"
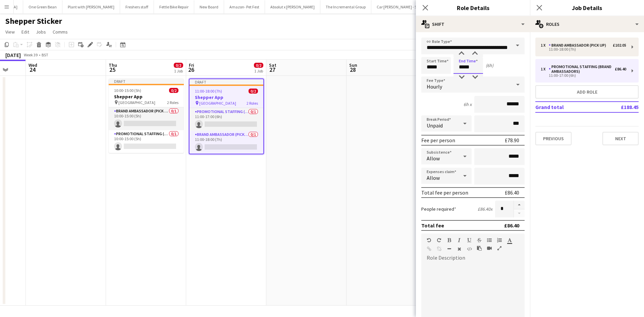
click at [471, 68] on input "*****" at bounding box center [469, 65] width 30 height 17
type input "*****"
click at [462, 55] on div at bounding box center [461, 53] width 13 height 7
click at [377, 110] on app-date-cell at bounding box center [386, 191] width 80 height 230
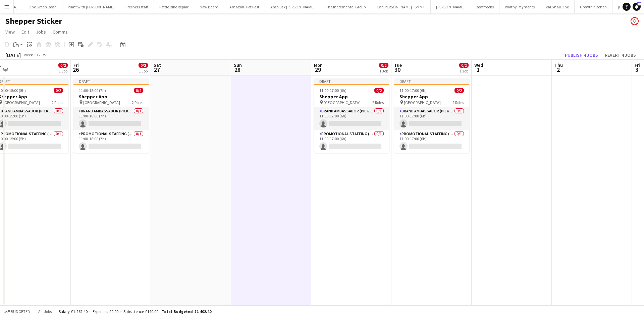
drag, startPoint x: 557, startPoint y: 165, endPoint x: 440, endPoint y: 153, distance: 117.0
click at [440, 153] on app-calendar-viewport "Mon 22 Tue 23 Wed 24 Thu 25 0/2 1 Job Fri 26 0/2 1 Job Sat 27 Sun 28 Mon 29 0/2…" at bounding box center [322, 183] width 644 height 246
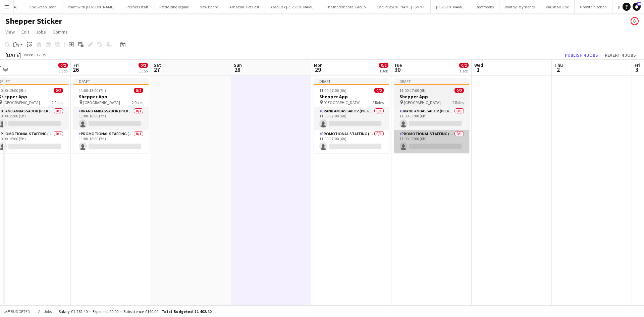
scroll to position [0, 261]
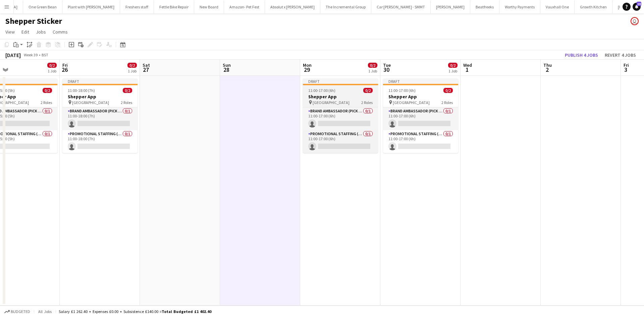
click at [353, 102] on div "pin Central London 2 Roles" at bounding box center [340, 102] width 75 height 5
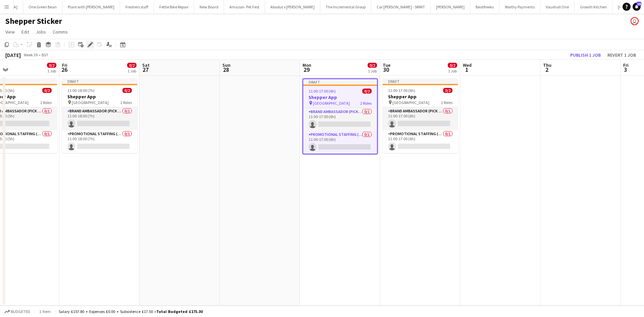
click at [87, 44] on div "Edit" at bounding box center [90, 45] width 8 height 8
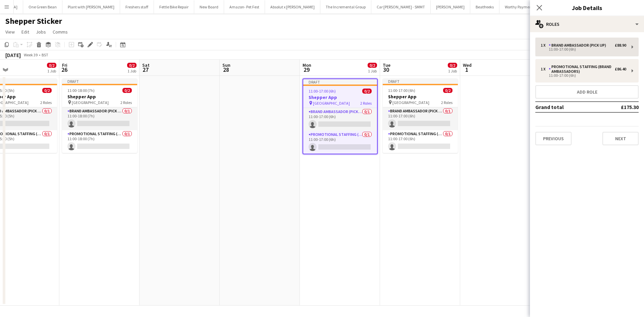
click at [594, 37] on div "1 x Brand Ambassador (Pick up) £88.90 11:00-17:00 (6h) 1 x Promotional Staffing…" at bounding box center [587, 91] width 114 height 118
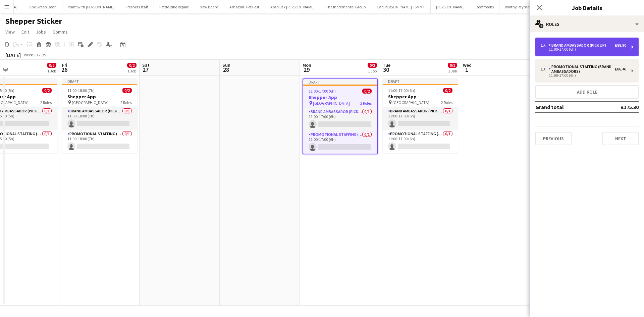
click at [593, 44] on div "Brand Ambassador (Pick up)" at bounding box center [579, 45] width 60 height 5
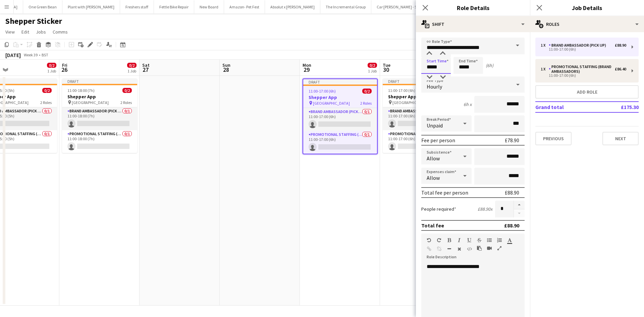
click at [444, 65] on input "*****" at bounding box center [436, 65] width 30 height 17
click at [473, 66] on input "*****" at bounding box center [469, 65] width 30 height 17
click at [476, 54] on div at bounding box center [474, 53] width 13 height 7
click at [473, 75] on div at bounding box center [474, 77] width 13 height 7
type input "*****"
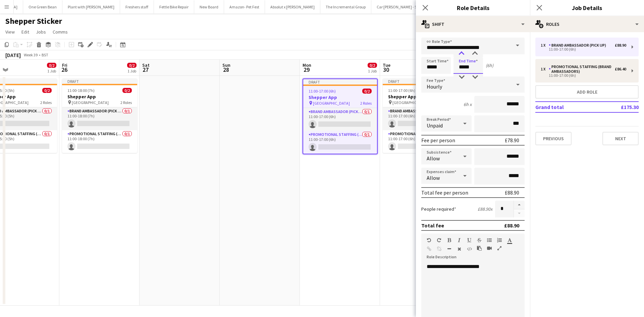
click at [462, 55] on div at bounding box center [461, 53] width 13 height 7
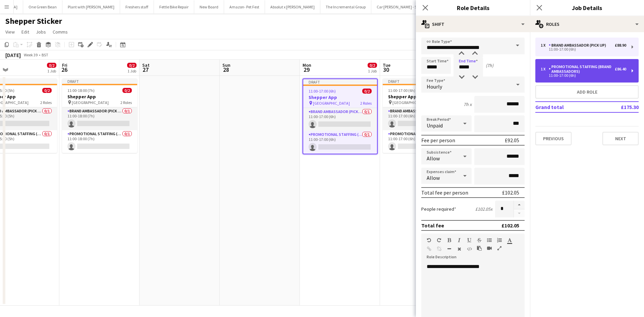
click at [550, 74] on div "11:00-17:00 (6h)" at bounding box center [584, 75] width 86 height 3
type input "**********"
type input "*****"
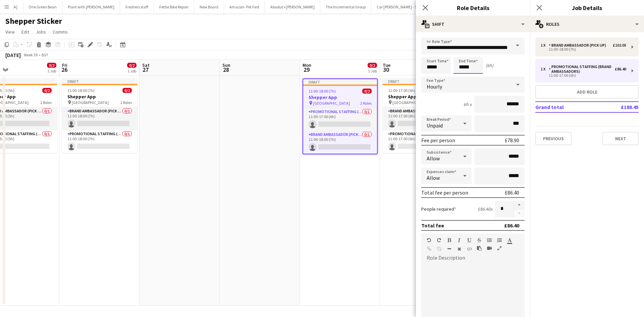
drag, startPoint x: 469, startPoint y: 66, endPoint x: 468, endPoint y: 60, distance: 5.8
click at [469, 66] on input "*****" at bounding box center [469, 65] width 30 height 17
type input "*****"
click at [463, 54] on div at bounding box center [461, 53] width 13 height 7
click at [390, 154] on app-date-cell "Draft 11:00-17:00 (6h) 0/2 Shepper App pin Central London 2 Roles Brand Ambassa…" at bounding box center [420, 191] width 80 height 230
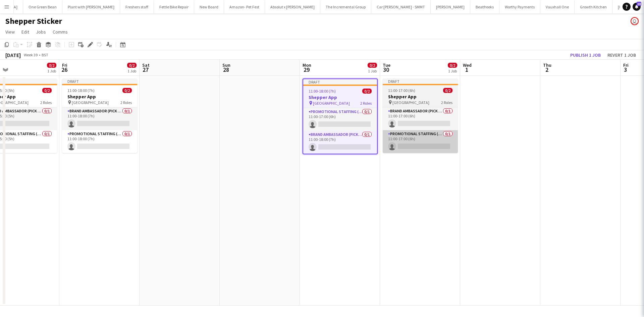
scroll to position [0, 262]
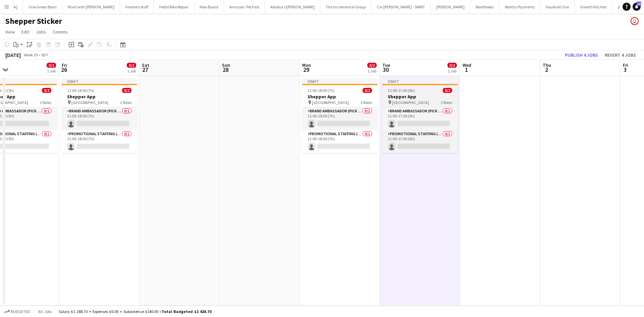
click at [402, 103] on span "Central London" at bounding box center [410, 102] width 37 height 5
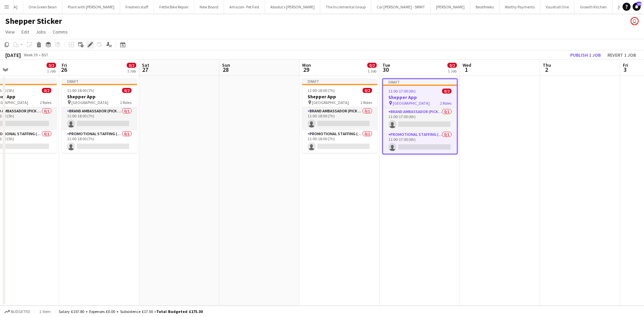
click at [89, 47] on icon at bounding box center [89, 47] width 2 height 2
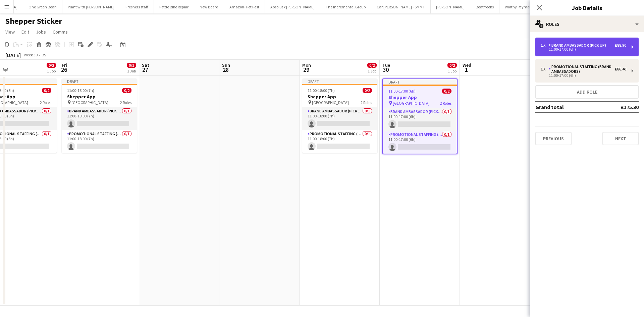
click at [578, 42] on div "1 x Brand Ambassador (Pick up) £88.90 11:00-17:00 (6h)" at bounding box center [586, 47] width 103 height 19
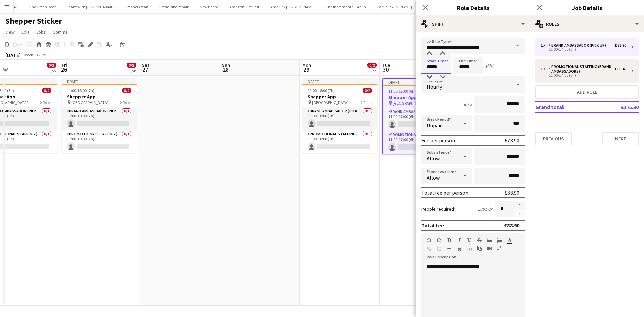
click at [432, 64] on input "*****" at bounding box center [436, 65] width 30 height 17
type input "*****"
click at [432, 77] on div at bounding box center [429, 77] width 13 height 7
click at [471, 64] on input "*****" at bounding box center [469, 65] width 30 height 17
click at [461, 78] on div at bounding box center [461, 77] width 13 height 7
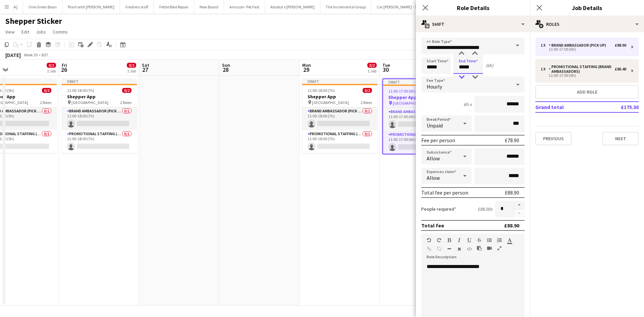
type input "*****"
click at [461, 78] on div at bounding box center [461, 77] width 13 height 7
click at [371, 193] on app-date-cell "Draft 11:00-18:00 (7h) 0/2 Shepper App pin Central London 2 Roles Brand Ambassa…" at bounding box center [340, 191] width 80 height 230
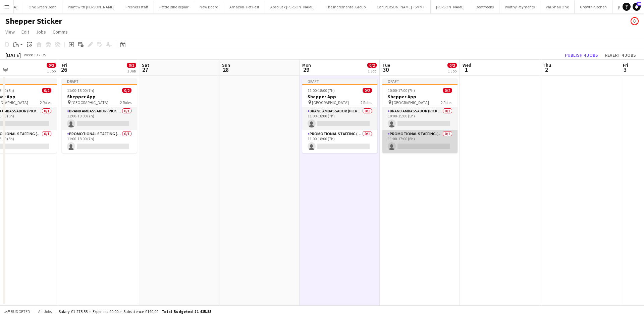
click at [418, 137] on app-card-role "Promotional Staffing (Brand Ambassadors) 0/1 11:00-17:00 (6h) single-neutral-ac…" at bounding box center [419, 141] width 75 height 23
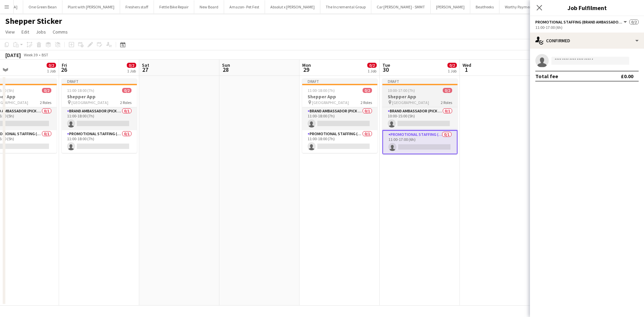
click at [416, 88] on div "10:00-17:00 (7h) 0/2" at bounding box center [419, 90] width 75 height 5
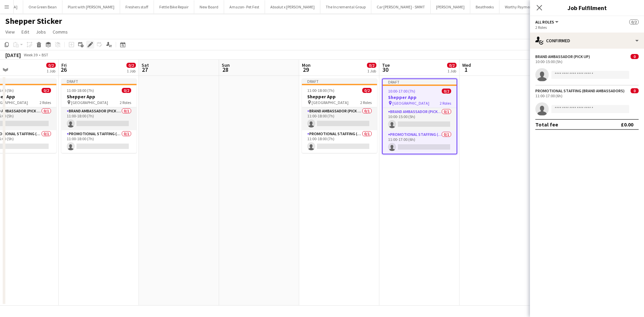
drag, startPoint x: 91, startPoint y: 46, endPoint x: 194, endPoint y: 59, distance: 104.5
click at [91, 45] on icon "Edit" at bounding box center [90, 44] width 5 height 5
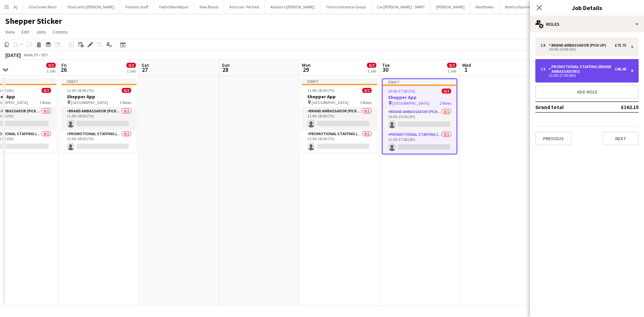
click at [578, 73] on div "Promotional Staffing (Brand Ambassadors)" at bounding box center [582, 68] width 66 height 9
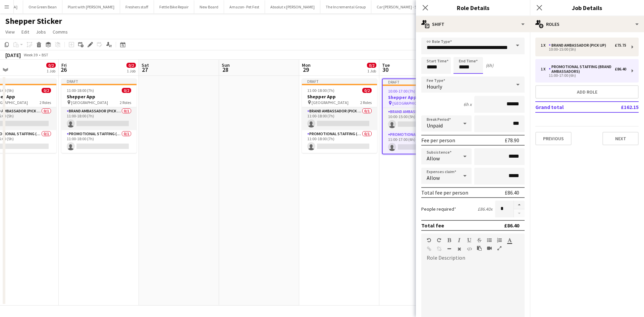
click at [467, 68] on input "*****" at bounding box center [469, 65] width 30 height 17
click at [436, 63] on input "*****" at bounding box center [436, 65] width 30 height 17
type input "*****"
click at [430, 75] on div at bounding box center [429, 77] width 13 height 7
click at [460, 68] on input "*****" at bounding box center [469, 65] width 30 height 17
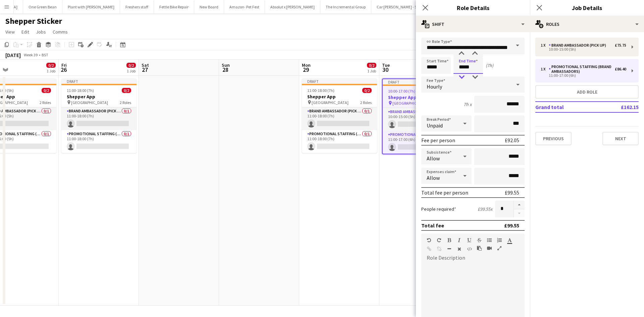
click at [462, 76] on div at bounding box center [461, 77] width 13 height 7
type input "*****"
click at [462, 76] on div at bounding box center [461, 77] width 13 height 7
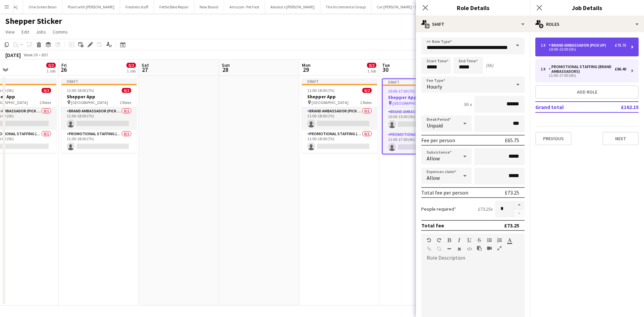
click at [565, 48] on div "10:00-15:00 (5h)" at bounding box center [584, 49] width 86 height 3
type input "**********"
type input "******"
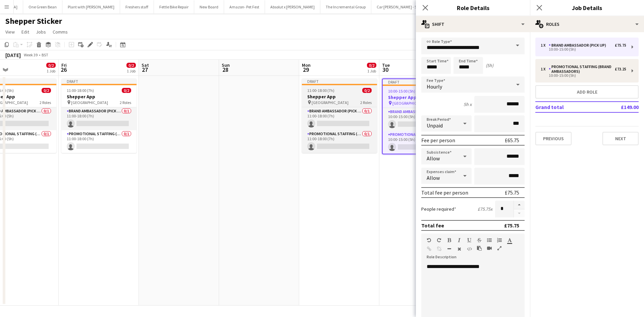
click at [350, 97] on h3 "Shepper App" at bounding box center [339, 97] width 75 height 6
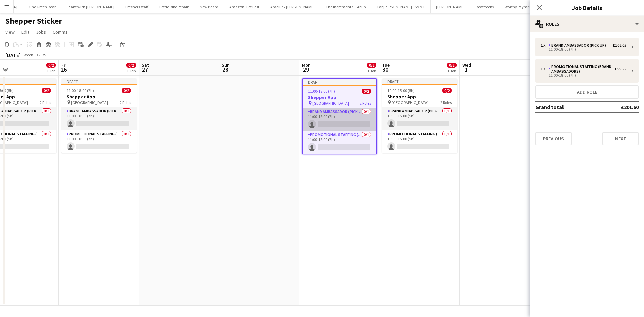
click at [353, 118] on app-card-role "Brand Ambassador (Pick up) 0/1 11:00-18:00 (7h) single-neutral-actions" at bounding box center [340, 119] width 74 height 23
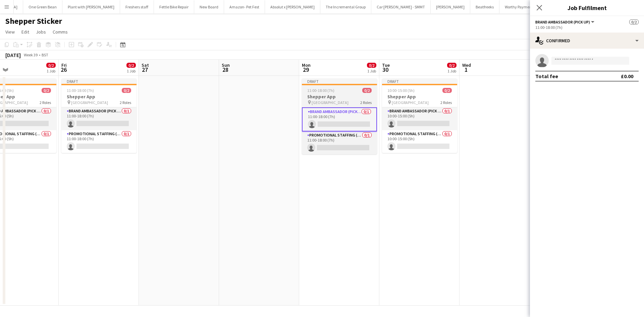
click at [347, 104] on div "pin Central London 2 Roles" at bounding box center [339, 102] width 75 height 5
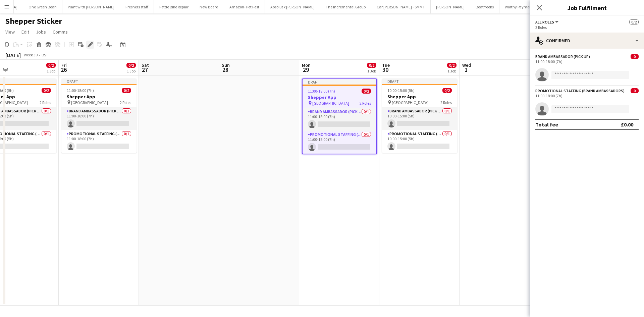
click at [91, 42] on icon "Edit" at bounding box center [90, 44] width 5 height 5
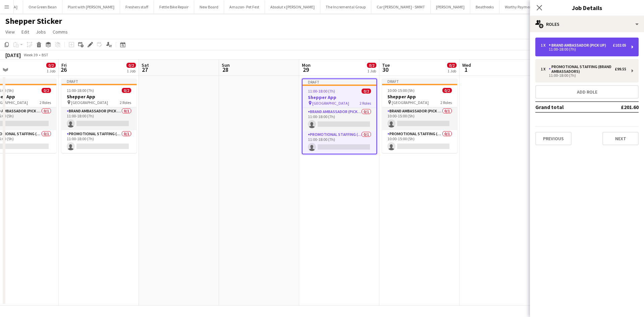
click at [591, 45] on div "Brand Ambassador (Pick up)" at bounding box center [579, 45] width 60 height 5
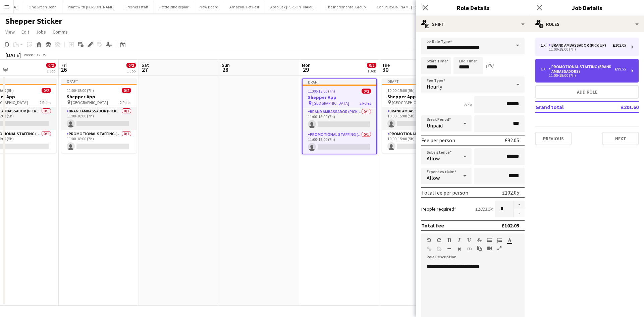
click at [588, 79] on div "1 x Promotional Staffing (Brand Ambassadors) £99.55 11:00-18:00 (7h)" at bounding box center [586, 70] width 103 height 23
type input "**********"
type input "*****"
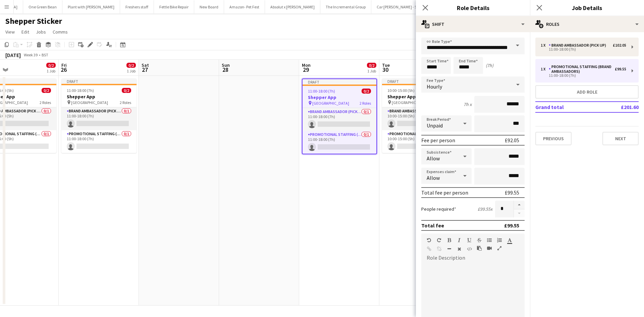
click at [383, 165] on app-date-cell "Draft 10:00-15:00 (5h) 0/2 Shepper App pin Central London 2 Roles Brand Ambassa…" at bounding box center [419, 191] width 80 height 230
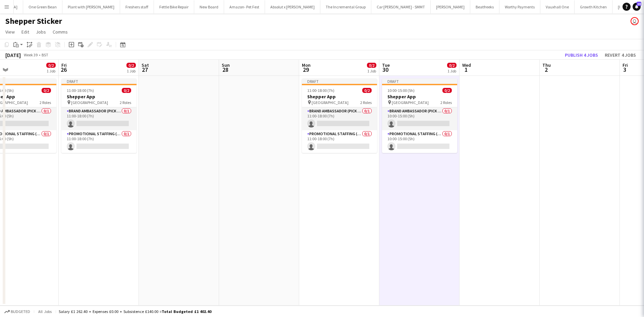
scroll to position [0, 261]
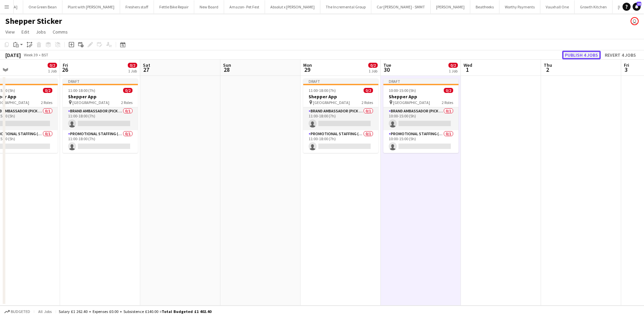
click at [570, 57] on button "Publish 4 jobs" at bounding box center [581, 55] width 39 height 9
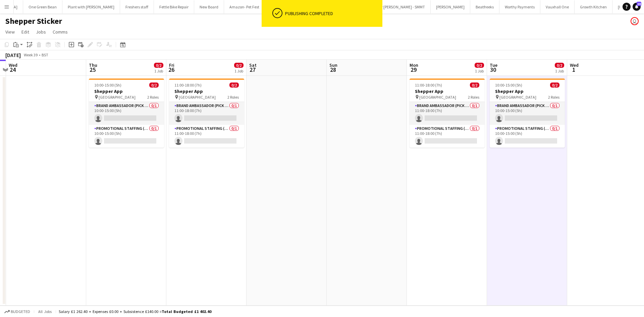
drag, startPoint x: 193, startPoint y: 189, endPoint x: 210, endPoint y: 188, distance: 17.1
click at [217, 189] on app-calendar-viewport "Mon 22 Tue 23 Wed 24 Thu 25 0/2 1 Job Fri 26 0/2 1 Job Sat 27 Sun 28 Mon 29 0/2…" at bounding box center [322, 183] width 644 height 246
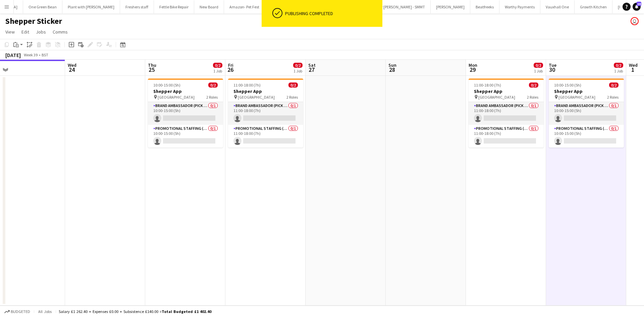
drag, startPoint x: 199, startPoint y: 182, endPoint x: 233, endPoint y: 180, distance: 33.9
click at [233, 180] on app-calendar-viewport "Sun 21 Mon 22 Tue 23 Wed 24 Thu 25 0/2 1 Job Fri 26 0/2 1 Job Sat 27 Sun 28 Mon…" at bounding box center [322, 183] width 644 height 246
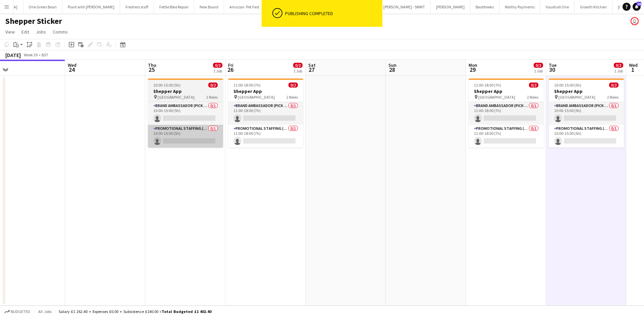
scroll to position [0, 167]
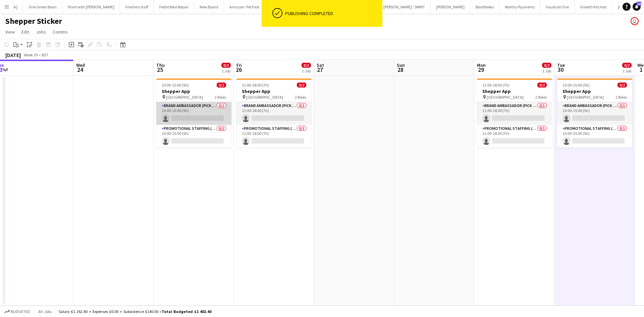
click at [196, 114] on app-card-role "Brand Ambassador (Pick up) 0/1 10:00-15:00 (5h) single-neutral-actions" at bounding box center [193, 113] width 75 height 23
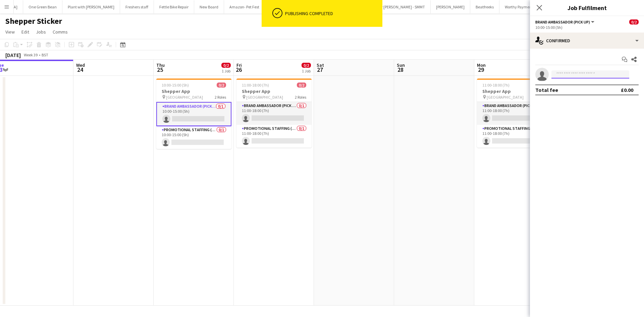
click at [581, 73] on input at bounding box center [590, 74] width 78 height 8
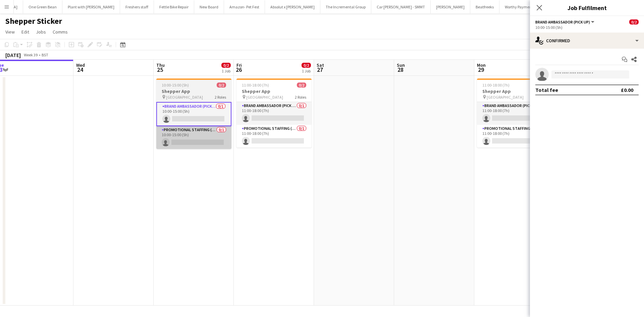
click at [209, 138] on app-card-role "Promotional Staffing (Brand Ambassadors) 0/1 10:00-15:00 (5h) single-neutral-ac…" at bounding box center [193, 137] width 75 height 23
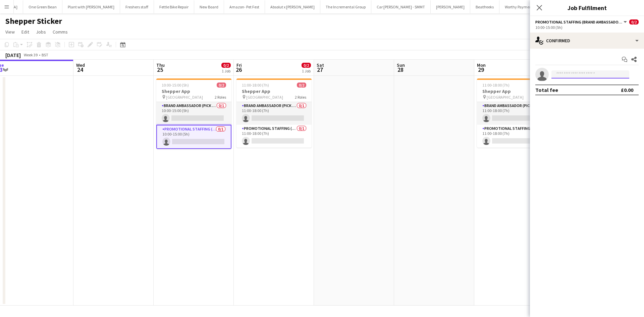
click at [573, 74] on input at bounding box center [590, 74] width 78 height 8
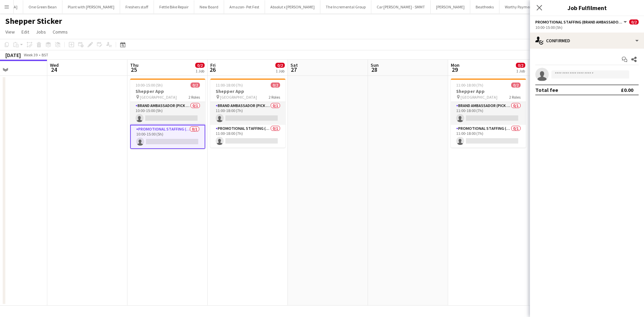
drag, startPoint x: 356, startPoint y: 205, endPoint x: 307, endPoint y: 202, distance: 48.4
click at [307, 202] on app-calendar-viewport "Sun 21 Mon 22 Tue 23 Wed 24 Thu 25 0/2 1 Job Fri 26 0/2 1 Job Sat 27 Sun 28 Mon…" at bounding box center [322, 183] width 644 height 246
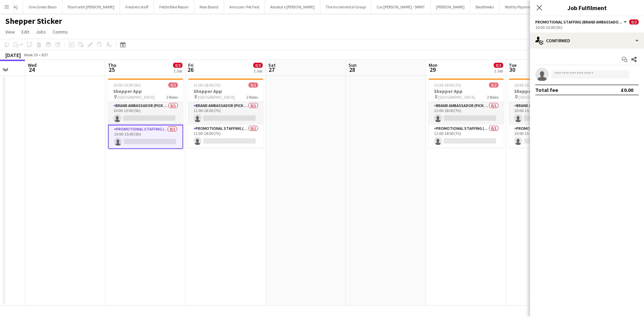
click at [295, 110] on app-date-cell at bounding box center [306, 191] width 80 height 230
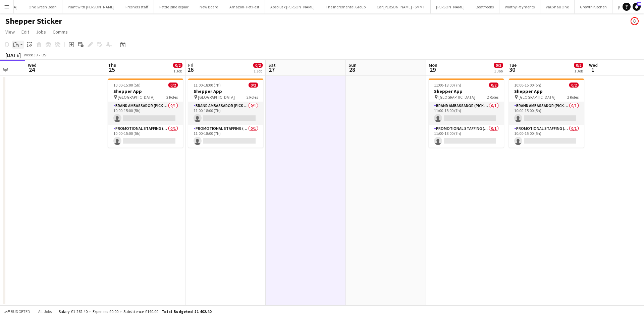
click at [19, 48] on div "Paste" at bounding box center [16, 45] width 8 height 8
click at [32, 55] on link "Paste Ctrl+V" at bounding box center [49, 57] width 63 height 6
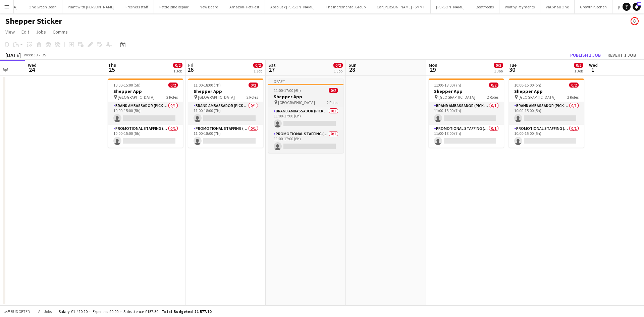
click at [294, 95] on h3 "Shepper App" at bounding box center [305, 97] width 75 height 6
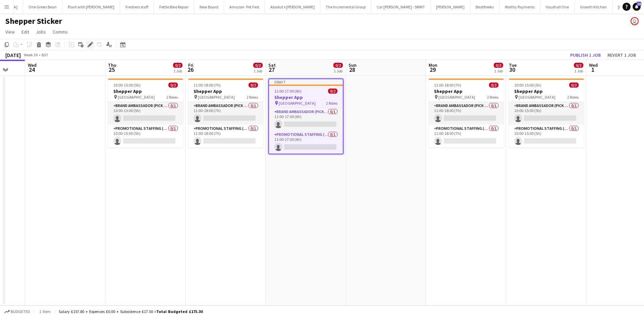
click at [91, 46] on icon "Edit" at bounding box center [90, 44] width 5 height 5
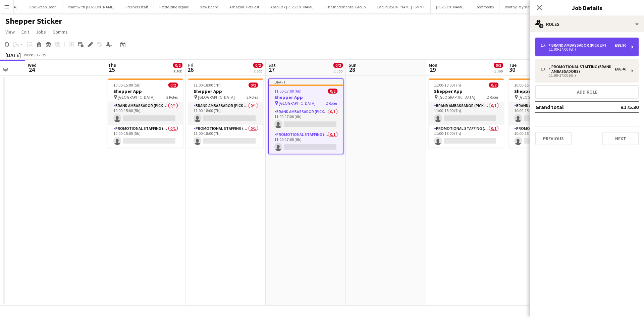
click at [590, 51] on div "11:00-17:00 (6h)" at bounding box center [584, 49] width 86 height 3
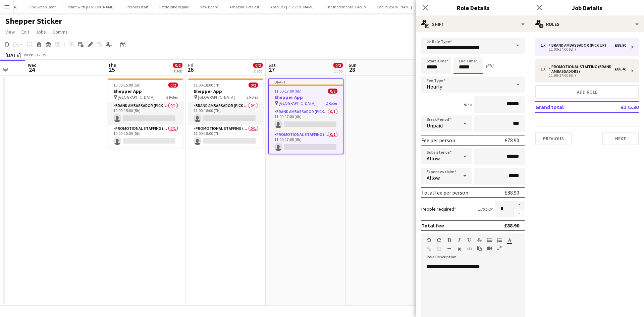
click at [466, 69] on input "*****" at bounding box center [469, 65] width 30 height 17
type input "*****"
click at [464, 55] on div at bounding box center [461, 53] width 13 height 7
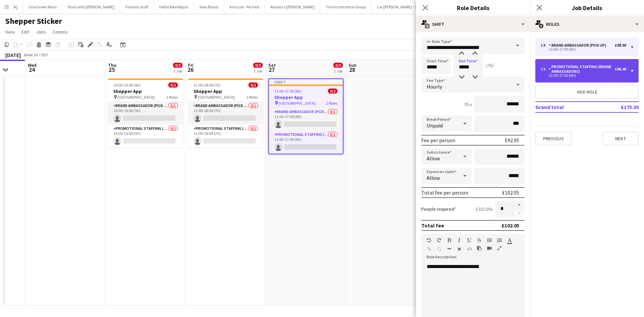
drag, startPoint x: 568, startPoint y: 74, endPoint x: 559, endPoint y: 73, distance: 8.1
click at [568, 74] on div "11:00-17:00 (6h)" at bounding box center [584, 75] width 86 height 3
type input "**********"
type input "*****"
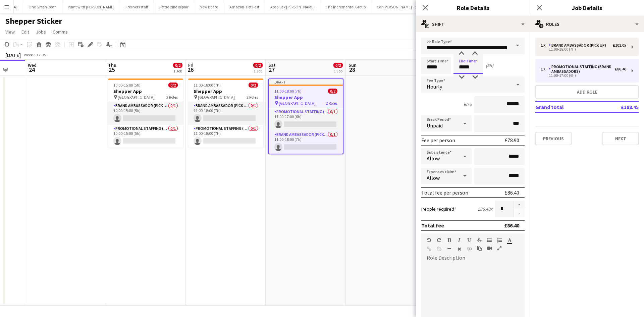
click at [463, 67] on input "*****" at bounding box center [469, 65] width 30 height 17
type input "*****"
click at [462, 54] on div at bounding box center [461, 53] width 13 height 7
click at [384, 126] on app-date-cell at bounding box center [386, 191] width 80 height 230
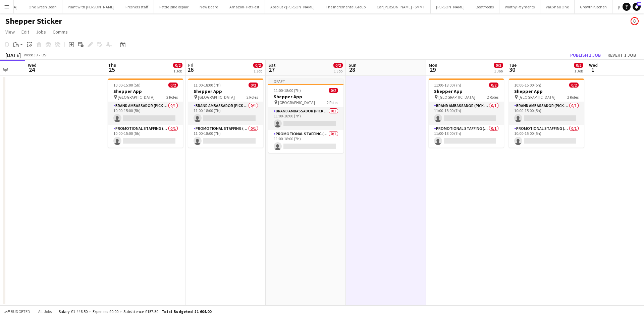
click at [379, 99] on app-date-cell at bounding box center [386, 191] width 80 height 230
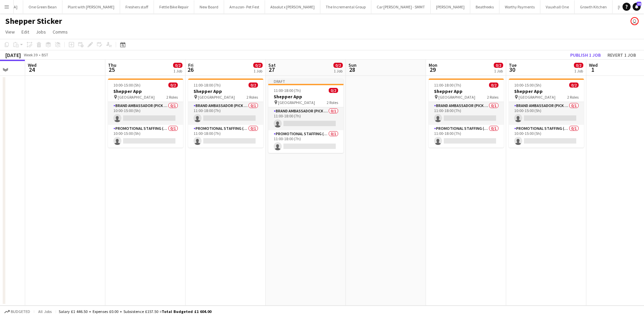
drag, startPoint x: 381, startPoint y: 90, endPoint x: 377, endPoint y: 90, distance: 4.0
click at [380, 90] on app-date-cell at bounding box center [386, 191] width 80 height 230
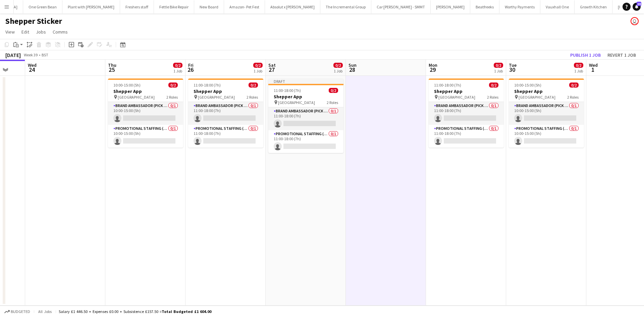
scroll to position [0, 216]
click at [15, 45] on icon "Paste" at bounding box center [15, 44] width 5 height 5
click at [30, 57] on link "Paste Ctrl+V" at bounding box center [49, 57] width 63 height 6
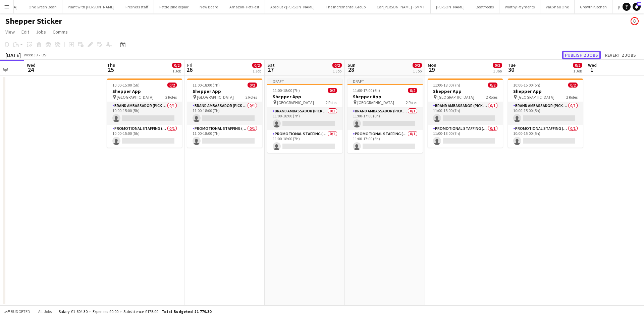
click at [589, 52] on button "Publish 2 jobs" at bounding box center [581, 55] width 39 height 9
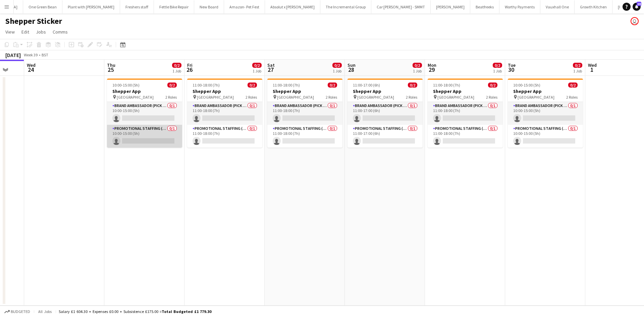
drag, startPoint x: 148, startPoint y: 120, endPoint x: 153, endPoint y: 128, distance: 9.6
click at [149, 120] on app-card-role "Brand Ambassador (Pick up) 0/1 10:00-15:00 (5h) single-neutral-actions" at bounding box center [144, 113] width 75 height 23
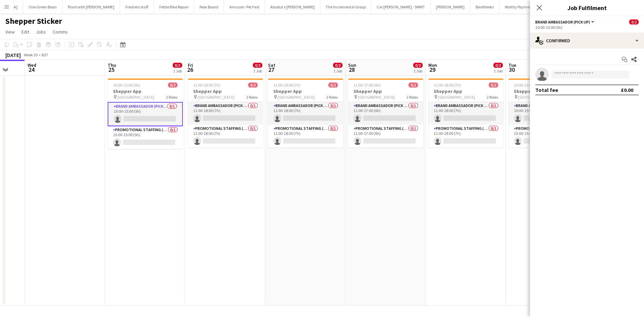
click at [585, 64] on div "Start chat Share" at bounding box center [586, 59] width 103 height 11
click at [584, 74] on input at bounding box center [590, 74] width 78 height 8
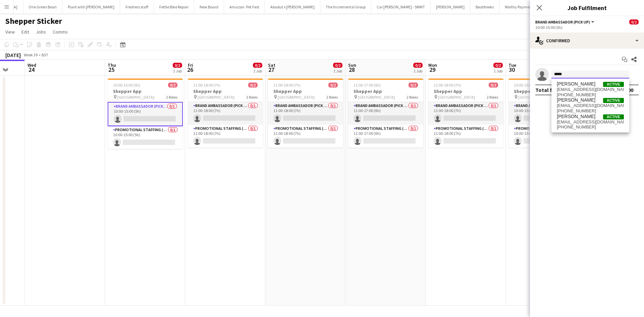
type input "*****"
click at [585, 122] on span "shaunpham.dsp@gmail.com" at bounding box center [590, 121] width 67 height 5
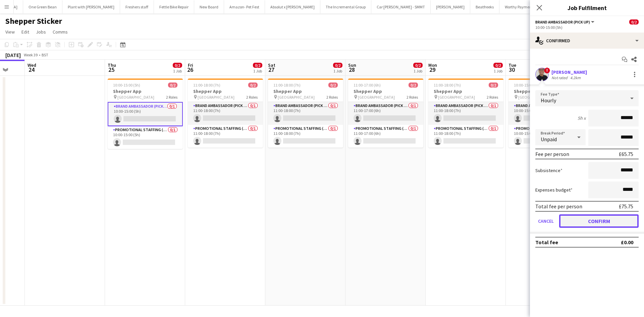
click at [599, 223] on button "Confirm" at bounding box center [598, 220] width 79 height 13
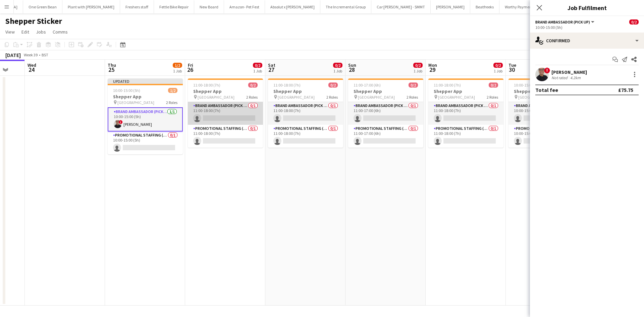
click at [209, 115] on app-card-role "Brand Ambassador (Pick up) 0/1 11:00-18:00 (7h) single-neutral-actions" at bounding box center [225, 113] width 75 height 23
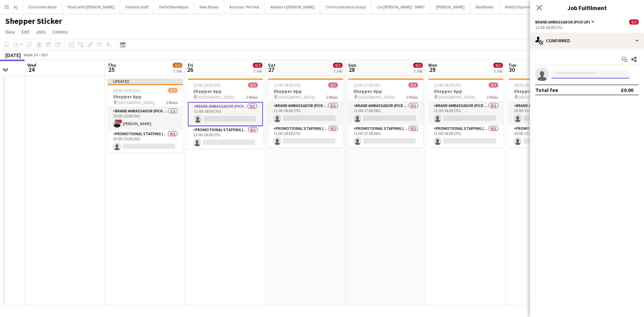
click at [584, 75] on input at bounding box center [590, 74] width 78 height 8
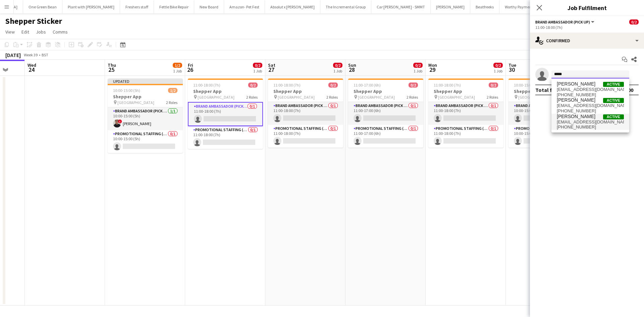
type input "*****"
click at [580, 127] on span "+447593060218" at bounding box center [590, 126] width 67 height 5
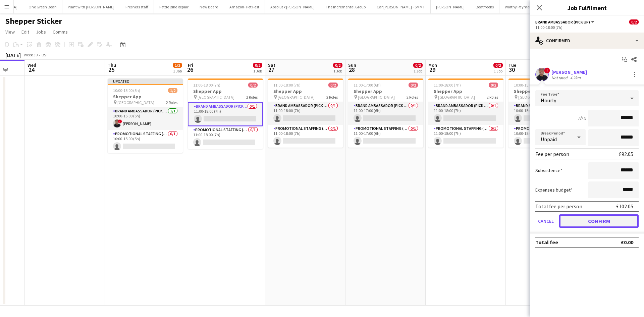
click at [598, 218] on button "Confirm" at bounding box center [598, 220] width 79 height 13
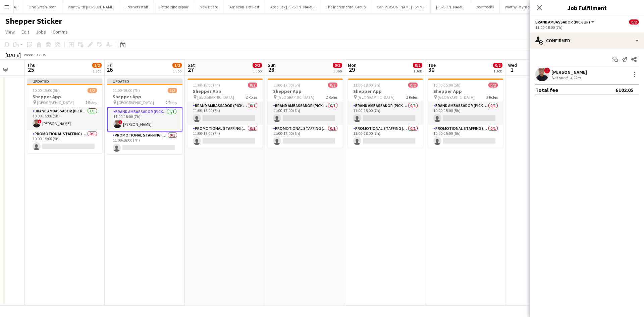
drag, startPoint x: 417, startPoint y: 189, endPoint x: 374, endPoint y: 182, distance: 43.7
click at [374, 182] on app-calendar-viewport "Sun 21 Mon 22 Tue 23 Wed 24 Thu 25 1/2 1 Job Fri 26 1/2 1 Job Sat 27 0/2 1 Job …" at bounding box center [322, 183] width 644 height 246
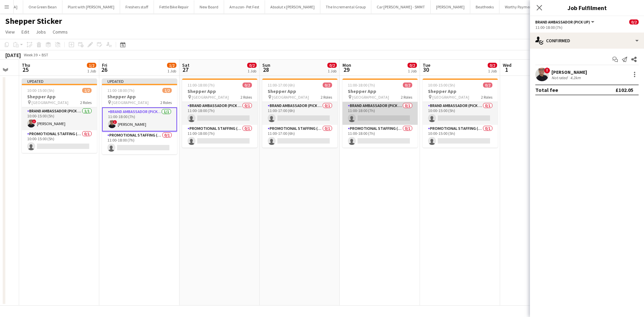
click at [379, 116] on app-card-role "Brand Ambassador (Pick up) 0/1 11:00-18:00 (7h) single-neutral-actions" at bounding box center [379, 113] width 75 height 23
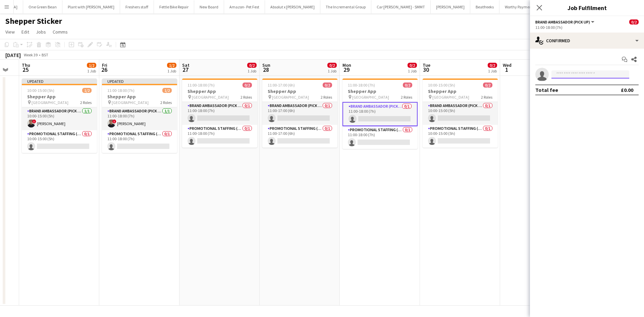
click at [577, 72] on input at bounding box center [590, 74] width 78 height 8
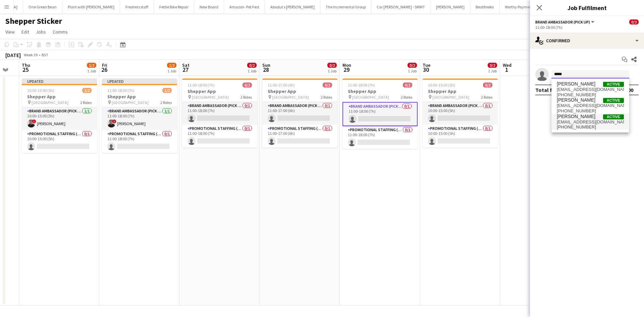
type input "*****"
click at [580, 122] on span "shaunpham.dsp@gmail.com" at bounding box center [590, 121] width 67 height 5
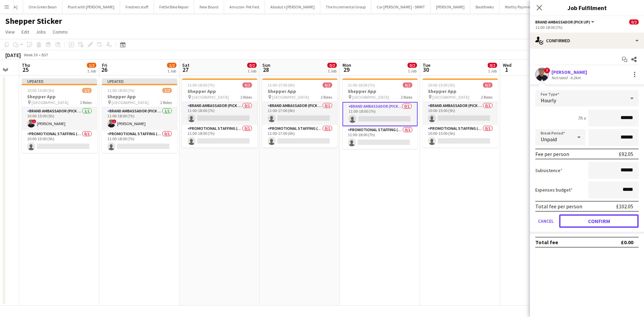
drag, startPoint x: 587, startPoint y: 223, endPoint x: 569, endPoint y: 202, distance: 27.8
click at [587, 223] on button "Confirm" at bounding box center [598, 220] width 79 height 13
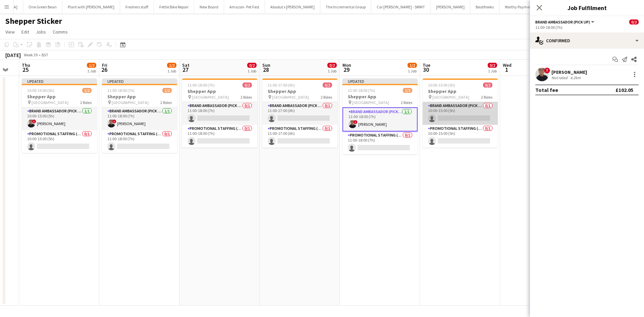
click at [449, 115] on app-card-role "Brand Ambassador (Pick up) 0/1 10:00-15:00 (5h) single-neutral-actions" at bounding box center [460, 113] width 75 height 23
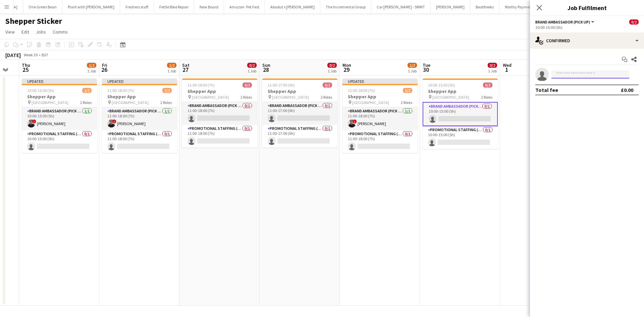
click at [597, 76] on input at bounding box center [590, 74] width 78 height 8
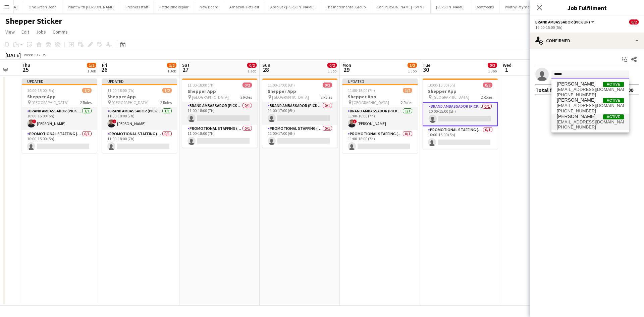
type input "*****"
click at [583, 123] on span "shaunpham.dsp@gmail.com" at bounding box center [590, 121] width 67 height 5
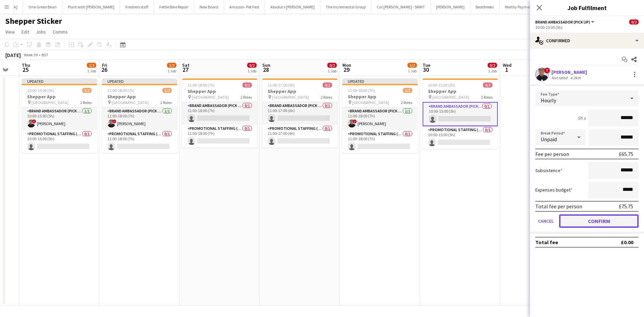
click at [596, 221] on button "Confirm" at bounding box center [598, 220] width 79 height 13
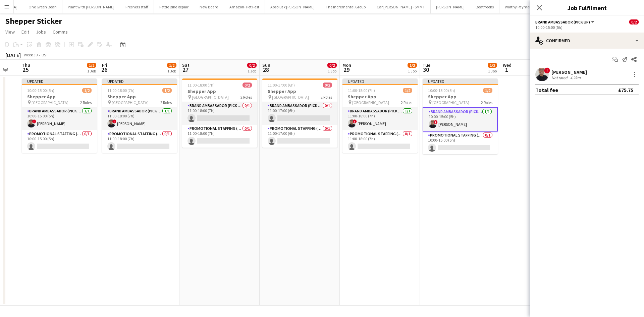
click at [491, 202] on app-date-cell "Updated 10:00-15:00 (5h) 1/2 Shepper App pin Central London 2 Roles Brand Ambas…" at bounding box center [460, 191] width 80 height 230
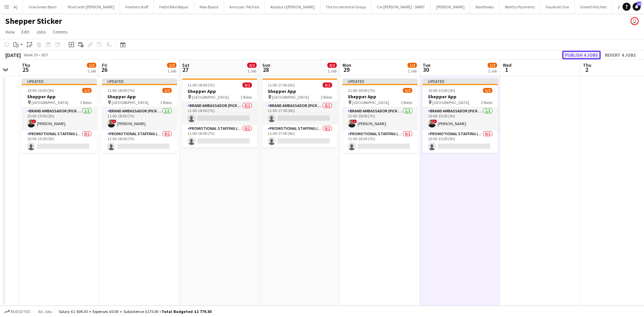
click at [584, 53] on button "Publish 4 jobs" at bounding box center [581, 55] width 39 height 9
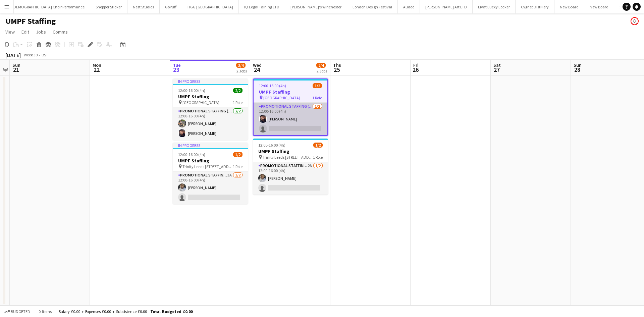
scroll to position [0, 1429]
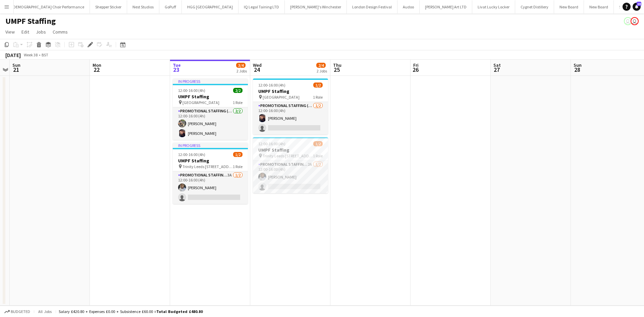
click at [294, 93] on h3 "UMPF Staffing" at bounding box center [290, 91] width 75 height 6
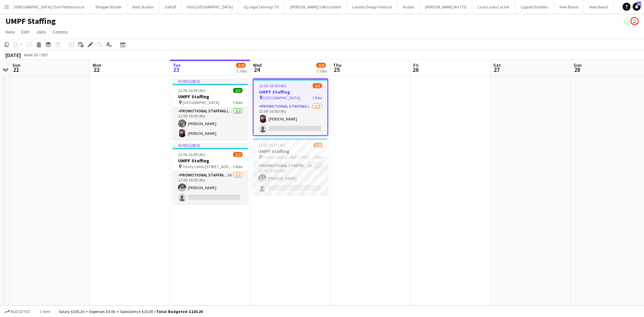
click at [89, 44] on icon "Edit" at bounding box center [90, 44] width 5 height 5
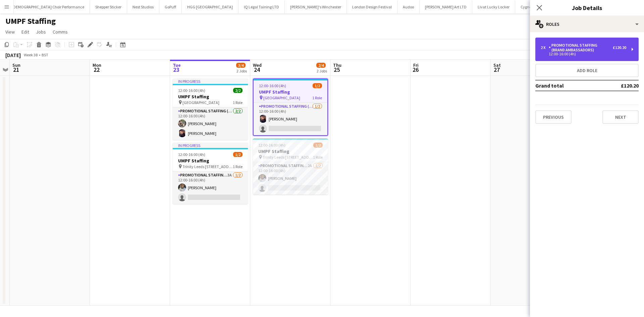
click at [591, 56] on div "2 x Promotional Staffing (Brand Ambassadors) £120.20 12:00-16:00 (4h)" at bounding box center [586, 49] width 103 height 23
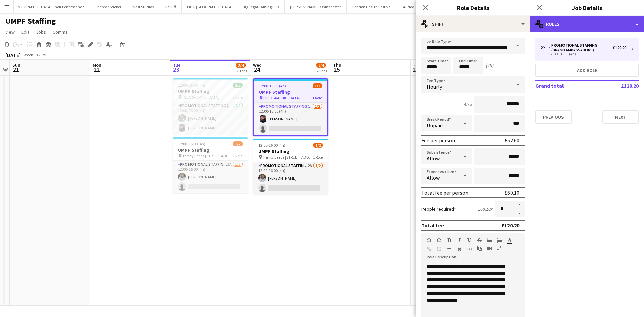
click at [602, 24] on div "multiple-users-add Roles" at bounding box center [587, 24] width 114 height 16
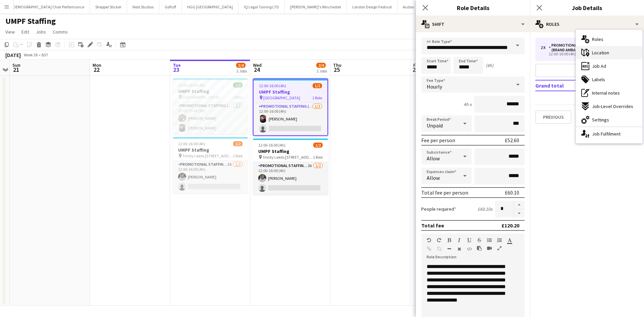
click at [615, 51] on div "maps-pin-1 Location" at bounding box center [609, 52] width 66 height 13
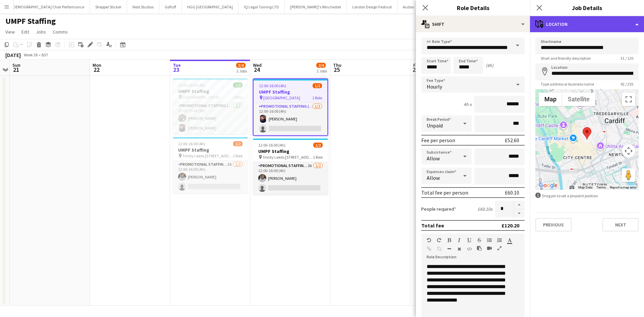
click at [571, 25] on div "maps-pin-1 Location" at bounding box center [587, 24] width 114 height 16
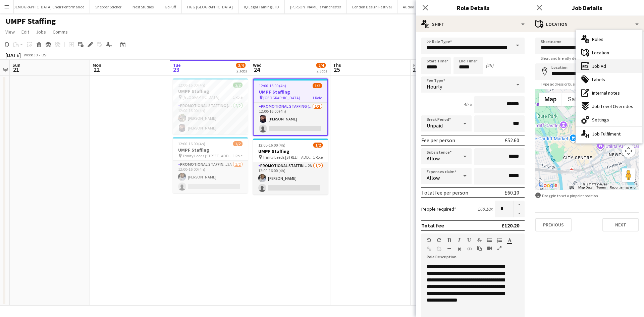
click at [609, 70] on div "ads-window Job Ad" at bounding box center [609, 65] width 66 height 13
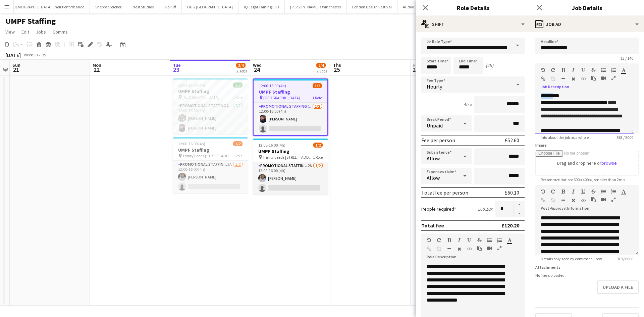
scroll to position [49, 0]
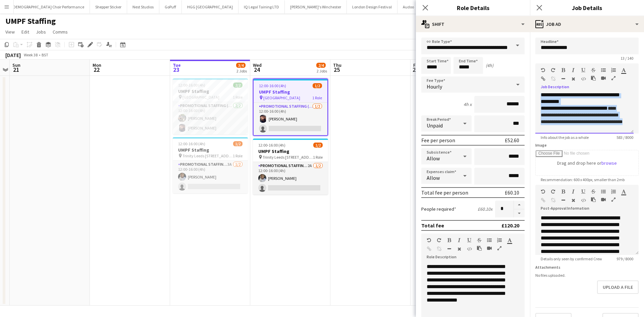
drag, startPoint x: 559, startPoint y: 103, endPoint x: 609, endPoint y: 126, distance: 54.9
click at [609, 126] on div "**********" at bounding box center [584, 113] width 98 height 40
copy div "**********"
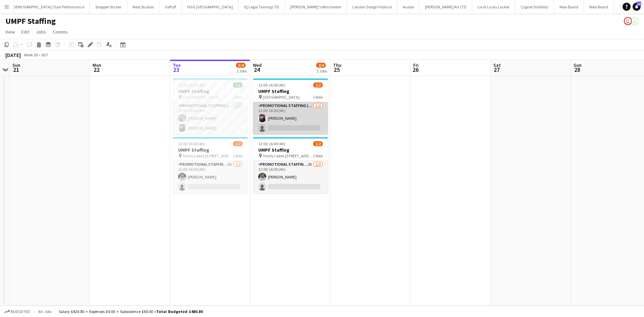
click at [282, 116] on app-card-role "Promotional Staffing (Brand Ambassadors) [DATE] 12:00-16:00 (4h) [PERSON_NAME] …" at bounding box center [290, 118] width 75 height 33
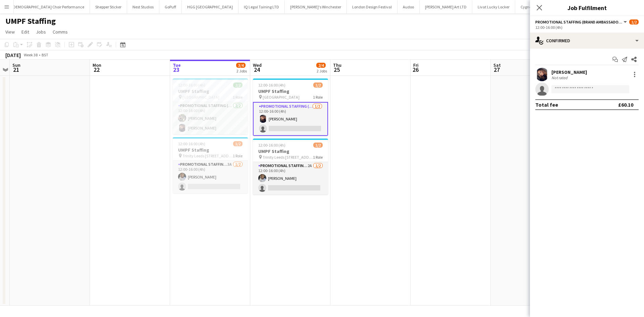
scroll to position [0, 231]
click at [641, 75] on div "[PERSON_NAME] Not rated 1km" at bounding box center [587, 74] width 114 height 13
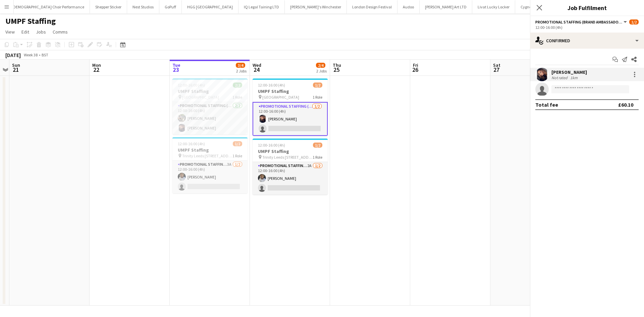
click at [639, 75] on div "[PERSON_NAME] Not rated 1km" at bounding box center [587, 74] width 114 height 13
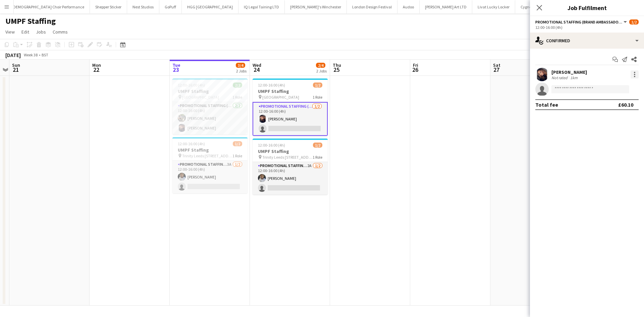
click at [636, 74] on div at bounding box center [635, 74] width 8 height 8
click at [612, 146] on button "Remove" at bounding box center [612, 151] width 52 height 16
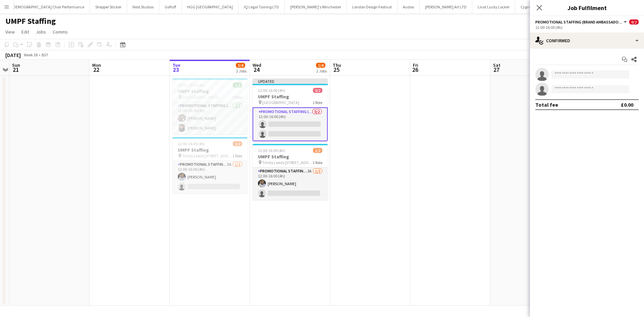
click at [475, 142] on app-date-cell at bounding box center [450, 191] width 80 height 230
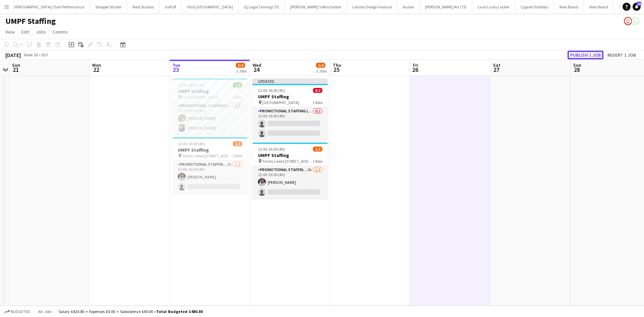
click at [583, 55] on button "Publish 1 job" at bounding box center [586, 55] width 36 height 9
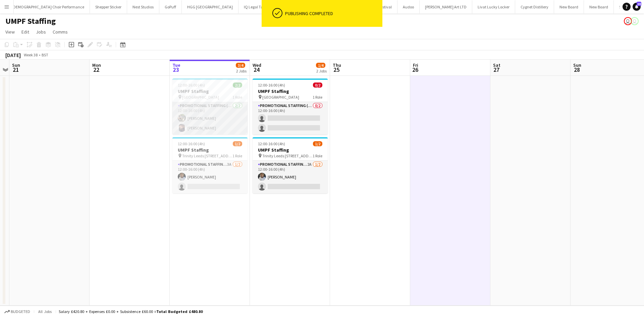
click at [228, 105] on app-card-role "Promotional Staffing (Brand Ambassadors) [DATE] 12:00-16:00 (4h) [PERSON_NAME] …" at bounding box center [209, 118] width 75 height 33
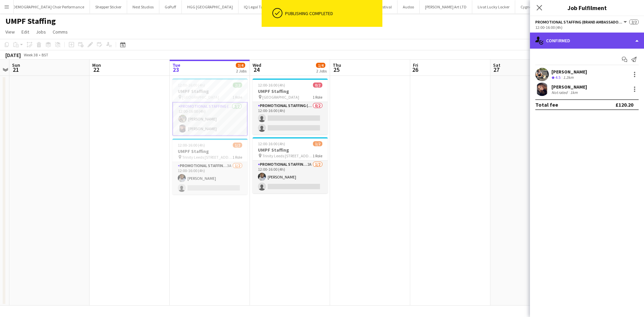
click at [620, 36] on div "single-neutral-actions-check-2 Confirmed" at bounding box center [587, 41] width 114 height 16
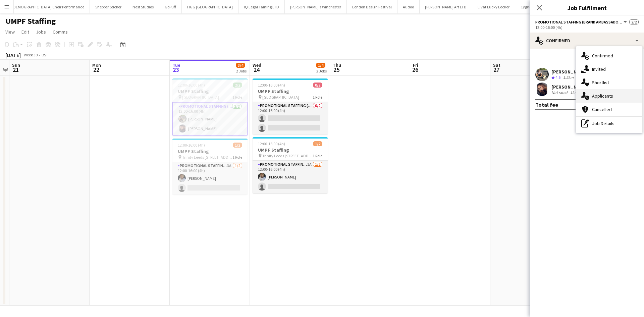
click at [617, 99] on div "single-neutral-actions-information Applicants" at bounding box center [609, 95] width 66 height 13
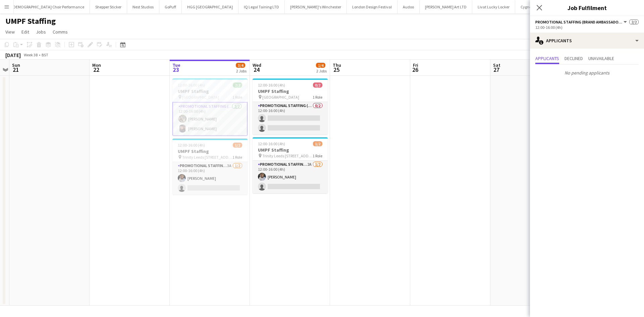
drag, startPoint x: 460, startPoint y: 152, endPoint x: 447, endPoint y: 146, distance: 13.8
click at [458, 151] on app-date-cell at bounding box center [450, 191] width 80 height 230
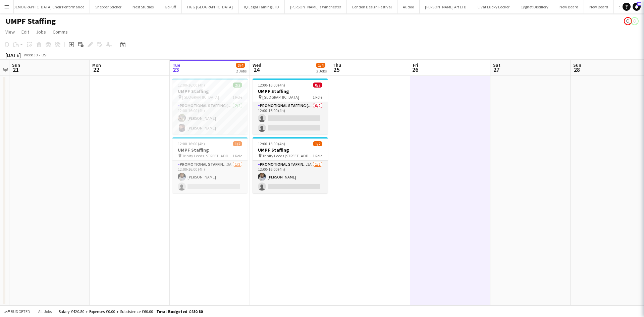
scroll to position [0, 232]
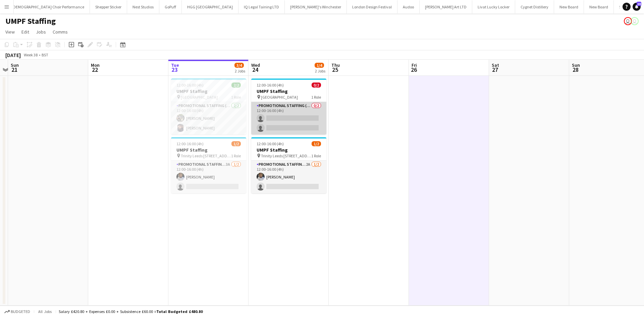
click at [299, 108] on app-card-role "Promotional Staffing (Brand Ambassadors) 0/2 12:00-16:00 (4h) single-neutral-ac…" at bounding box center [288, 118] width 75 height 33
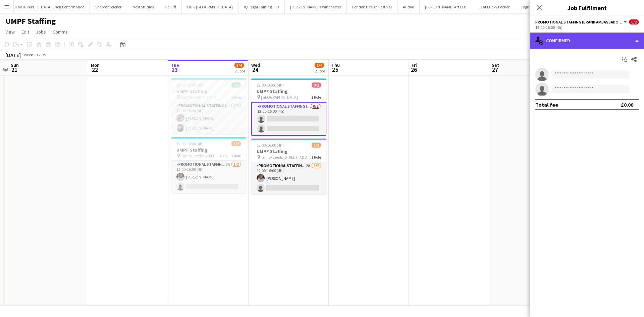
click at [585, 42] on div "single-neutral-actions-check-2 Confirmed" at bounding box center [587, 41] width 114 height 16
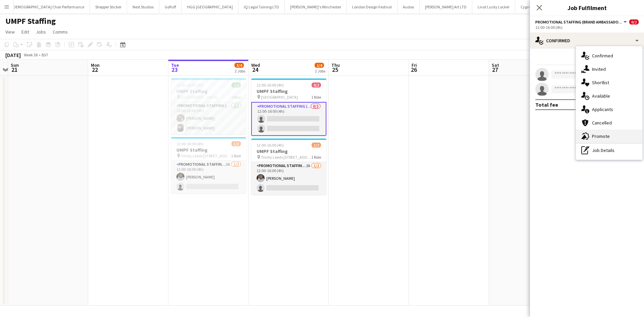
click at [597, 133] on div "advertising-megaphone Promote" at bounding box center [609, 135] width 66 height 13
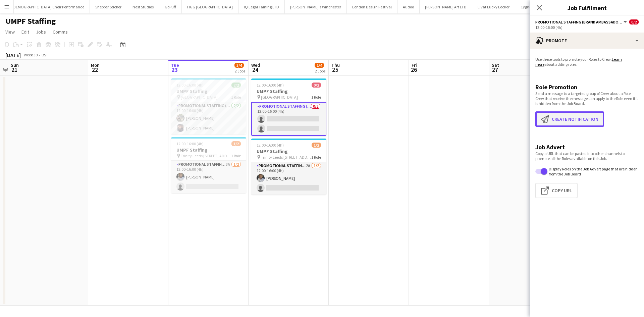
click at [570, 124] on button "Create notification Create notification" at bounding box center [569, 118] width 69 height 15
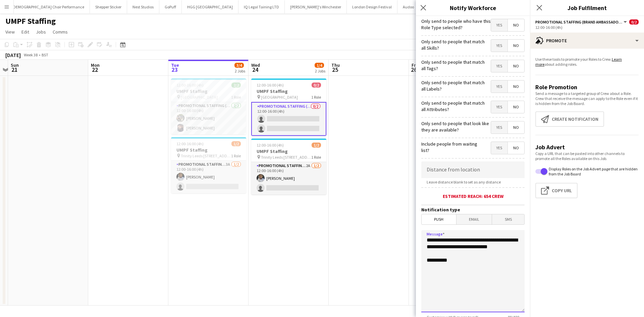
drag, startPoint x: 454, startPoint y: 270, endPoint x: 395, endPoint y: 229, distance: 72.1
click at [393, 231] on body "Menu Boards Boards Boards All jobs Status Workforce Workforce My Workforce Recr…" at bounding box center [322, 158] width 644 height 317
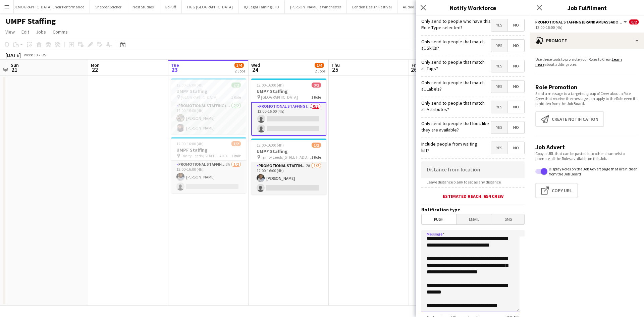
scroll to position [40, 0]
click at [433, 242] on textarea "**********" at bounding box center [470, 271] width 98 height 82
drag, startPoint x: 464, startPoint y: 304, endPoint x: 443, endPoint y: 289, distance: 25.2
click at [443, 289] on textarea "**********" at bounding box center [470, 271] width 98 height 82
click at [458, 307] on textarea "**********" at bounding box center [470, 271] width 98 height 82
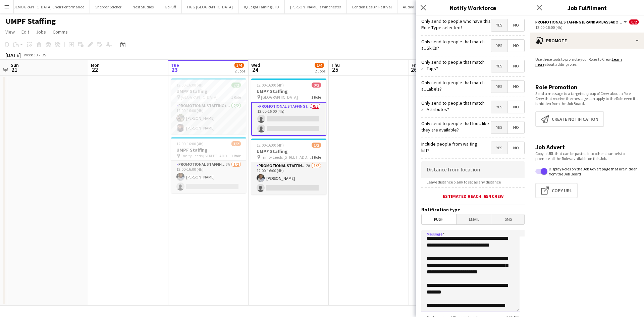
scroll to position [0, 0]
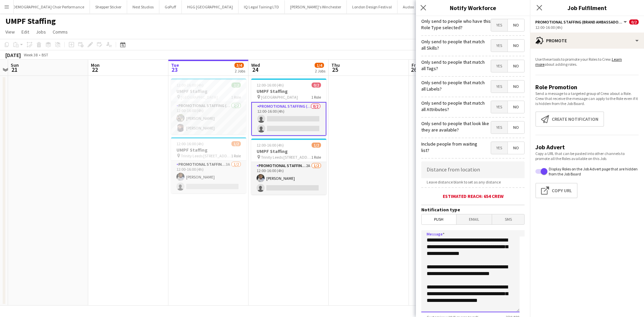
drag, startPoint x: 471, startPoint y: 307, endPoint x: 428, endPoint y: 218, distance: 98.7
click at [428, 218] on form "**********" at bounding box center [473, 192] width 114 height 353
click at [453, 254] on textarea "**********" at bounding box center [470, 271] width 98 height 82
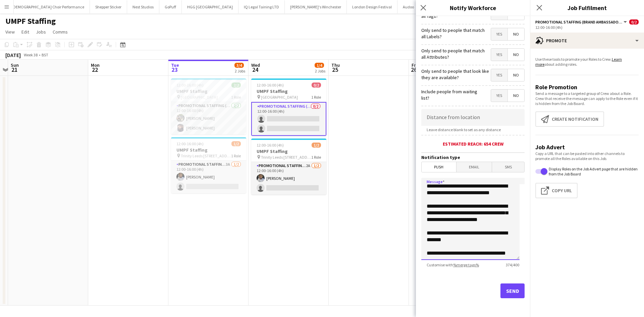
drag, startPoint x: 424, startPoint y: 239, endPoint x: 493, endPoint y: 333, distance: 116.3
click at [493, 317] on html "Menu Boards Boards Boards All jobs Status Workforce Workforce My Workforce Recr…" at bounding box center [322, 158] width 644 height 317
type textarea "**********"
click at [472, 260] on div "**********" at bounding box center [472, 219] width 103 height 83
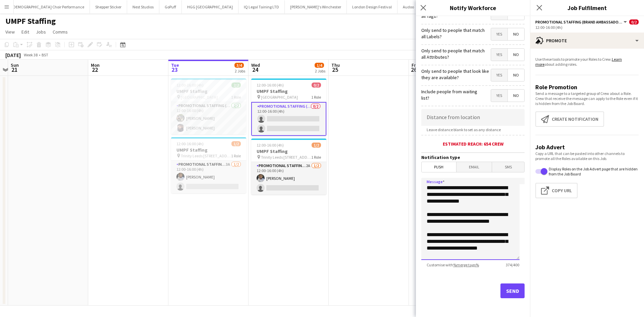
drag, startPoint x: 469, startPoint y: 255, endPoint x: 415, endPoint y: 174, distance: 97.2
click at [415, 174] on body "Menu Boards Boards Boards All jobs Status Workforce Workforce My Workforce Recr…" at bounding box center [322, 158] width 644 height 317
click at [463, 116] on input at bounding box center [472, 117] width 103 height 17
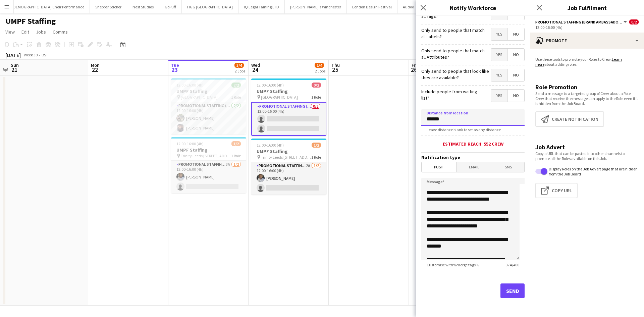
scroll to position [34, 0]
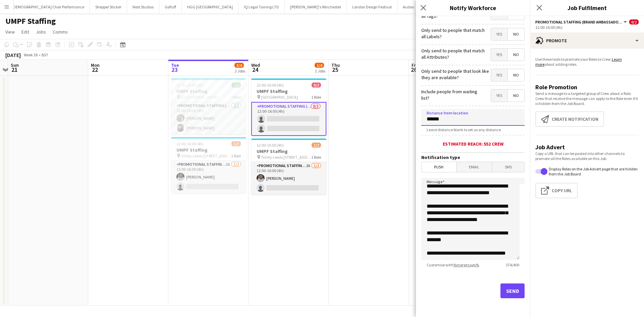
type input "******"
click at [509, 293] on button "Send" at bounding box center [512, 290] width 24 height 15
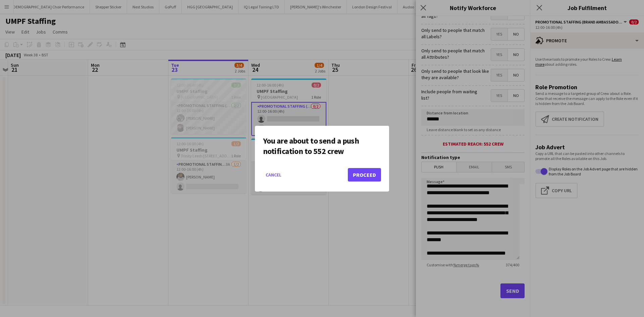
click at [491, 220] on div at bounding box center [322, 158] width 644 height 317
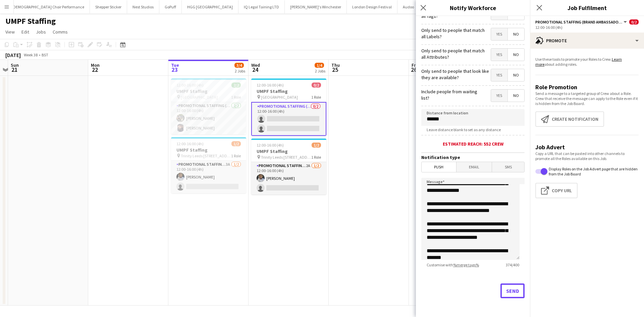
scroll to position [0, 0]
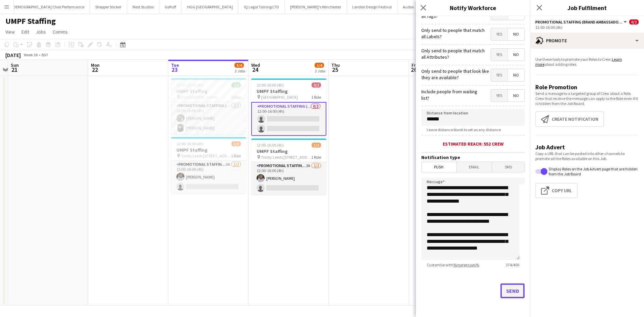
click at [507, 284] on button "Send" at bounding box center [512, 290] width 24 height 15
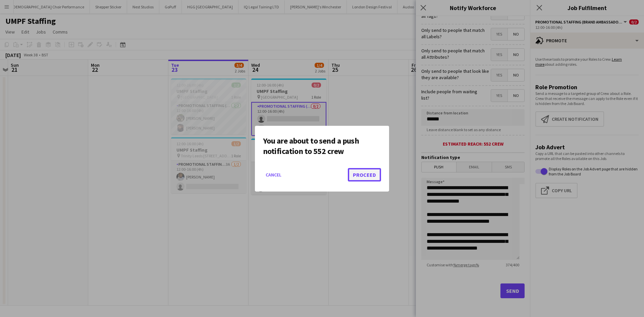
click at [360, 174] on button "Proceed" at bounding box center [364, 174] width 33 height 13
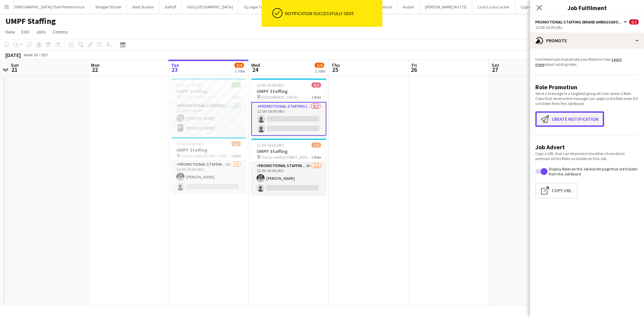
click at [549, 122] on app-icon "Create notification" at bounding box center [546, 119] width 11 height 8
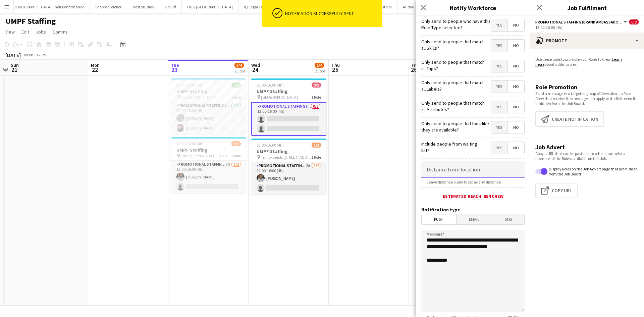
click at [439, 170] on input at bounding box center [472, 169] width 103 height 17
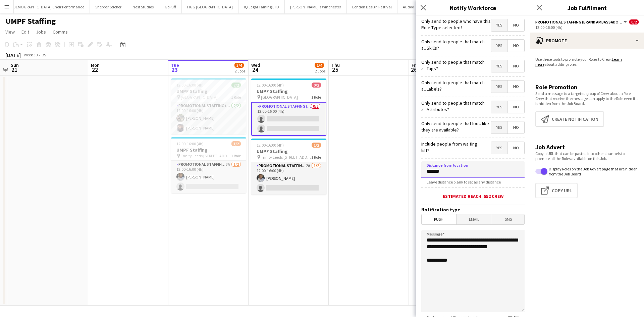
type input "******"
click at [470, 222] on span "Email" at bounding box center [475, 219] width 36 height 10
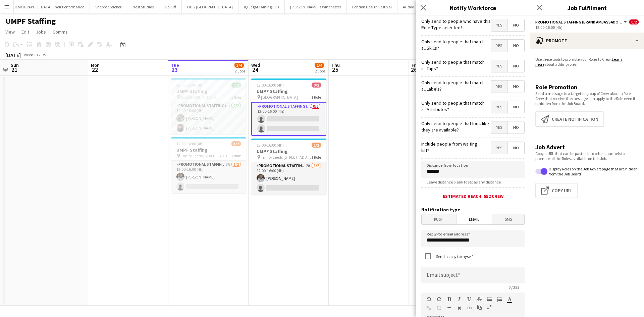
scroll to position [134, 0]
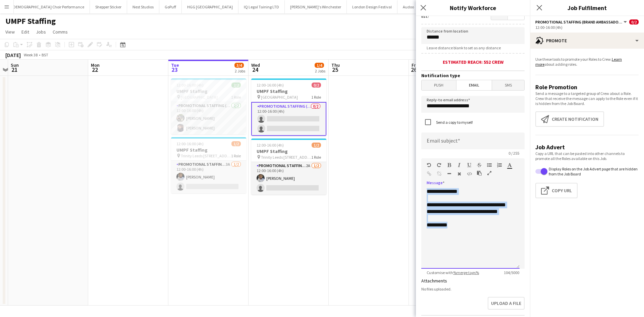
drag, startPoint x: 464, startPoint y: 230, endPoint x: 410, endPoint y: 169, distance: 81.3
click at [410, 169] on body "Menu Boards Boards Boards All jobs Status Workforce Workforce My Workforce Recr…" at bounding box center [322, 158] width 644 height 317
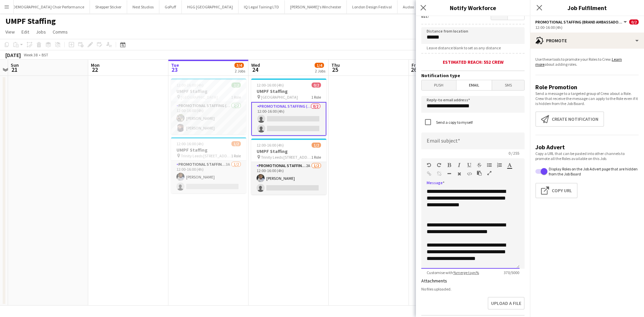
scroll to position [35, 0]
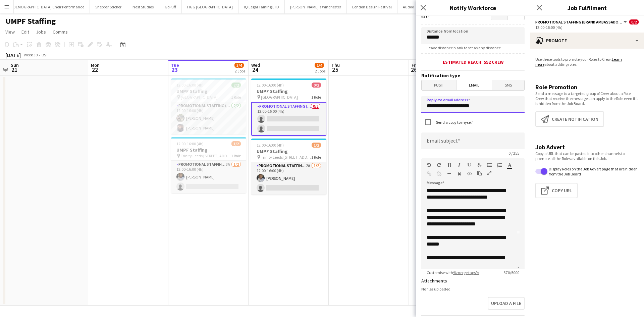
click at [463, 110] on input "**********" at bounding box center [472, 104] width 103 height 17
click at [462, 109] on input "**********" at bounding box center [472, 104] width 103 height 17
type input "**********"
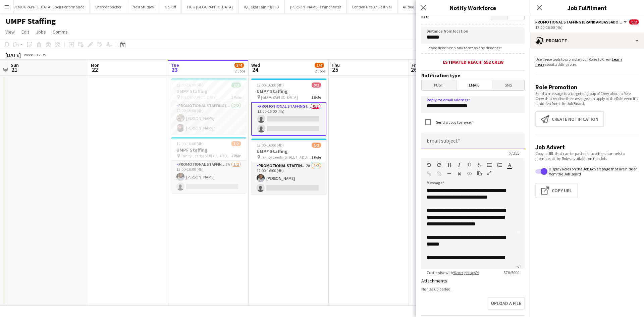
click at [479, 138] on input at bounding box center [472, 140] width 103 height 17
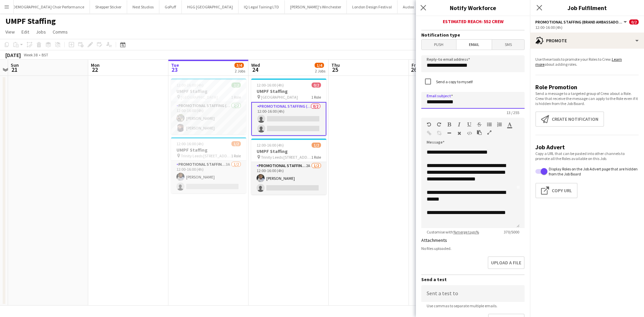
scroll to position [236, 0]
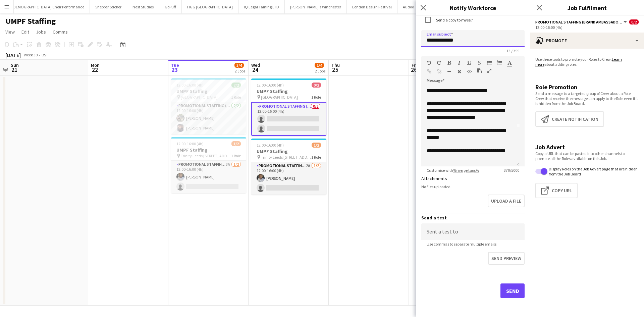
type input "**********"
click at [505, 292] on button "Send" at bounding box center [512, 290] width 24 height 15
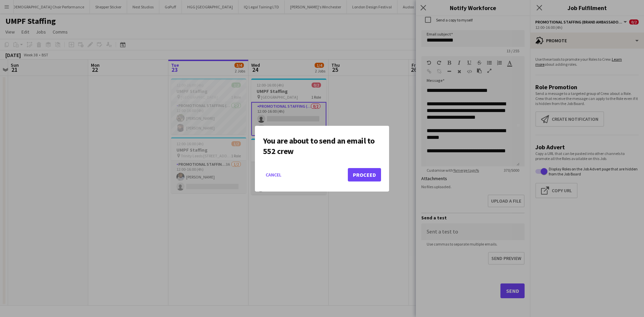
click at [359, 167] on mat-dialog-actions "Cancel Proceed" at bounding box center [322, 177] width 118 height 29
click at [367, 174] on button "Proceed" at bounding box center [364, 174] width 33 height 13
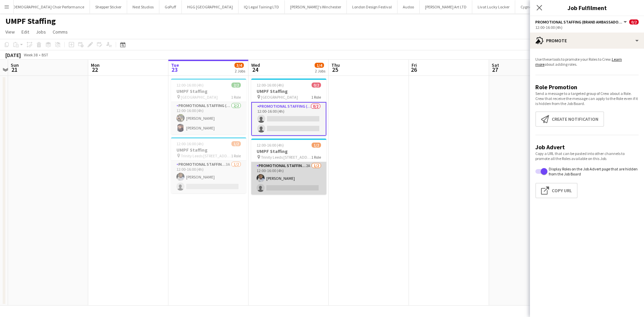
click at [309, 165] on app-card-role "Promotional Staffing (Brand Ambassadors) 2A [DATE] 12:00-16:00 (4h) [PERSON_NAM…" at bounding box center [288, 178] width 75 height 33
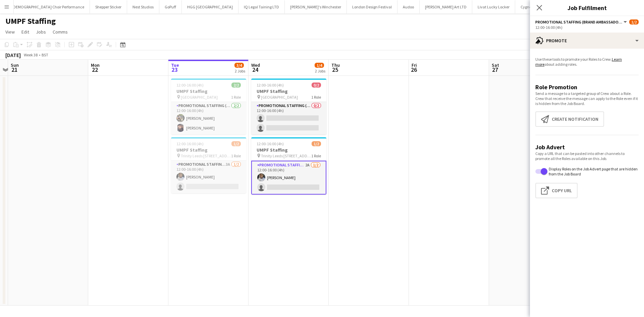
click at [417, 147] on app-date-cell at bounding box center [449, 191] width 80 height 230
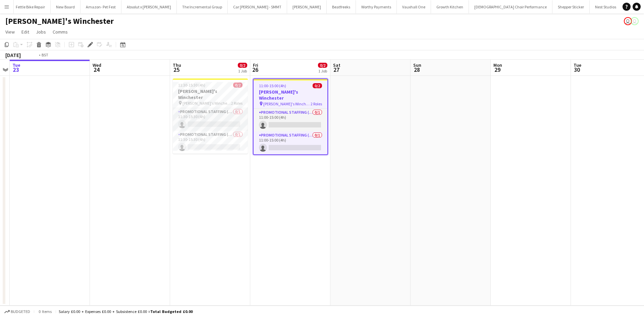
scroll to position [0, 196]
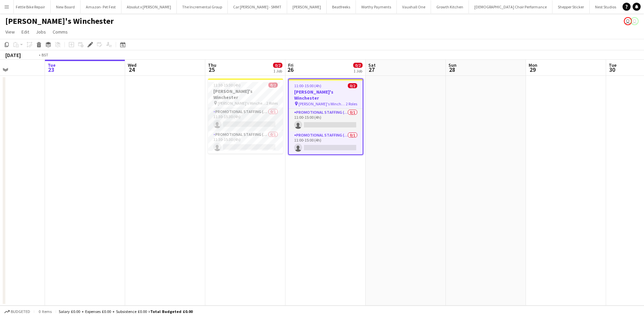
drag, startPoint x: 221, startPoint y: 167, endPoint x: 416, endPoint y: 191, distance: 196.4
click at [436, 192] on app-calendar-viewport "Sat 20 Sun 21 Mon 22 Tue 23 Wed 24 Thu 25 0/2 1 Job Fri 26 0/2 1 Job Sat 27 Sun…" at bounding box center [322, 183] width 644 height 246
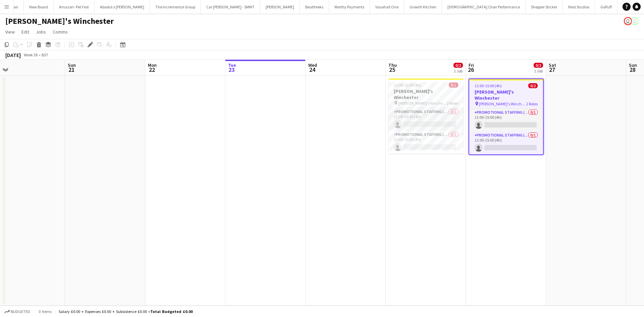
scroll to position [0, 995]
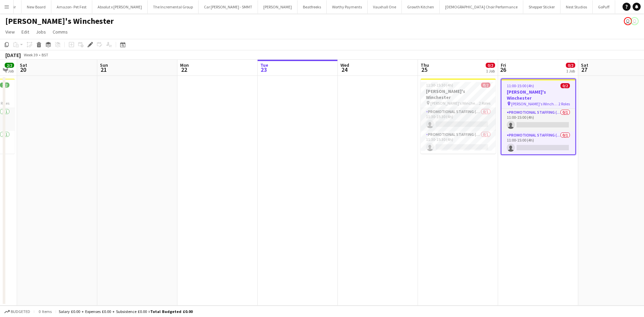
drag, startPoint x: 325, startPoint y: 181, endPoint x: 601, endPoint y: 191, distance: 276.6
click at [610, 190] on app-calendar-viewport "Thu 18 2/2 1 Job Fri 19 2/2 1 Job Sat 20 Sun 21 Mon 22 Tue 23 Wed 24 Thu 25 0/2…" at bounding box center [322, 183] width 644 height 246
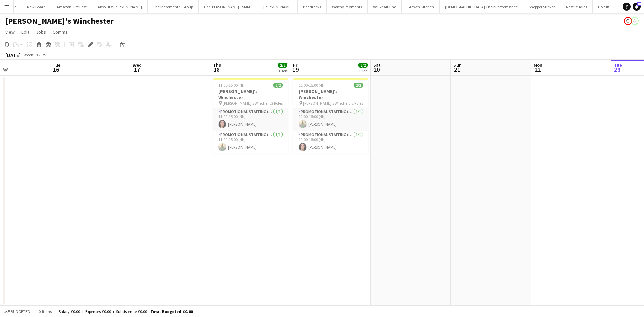
drag, startPoint x: 336, startPoint y: 193, endPoint x: 353, endPoint y: 192, distance: 17.2
click at [353, 192] on app-calendar-viewport "Sat 13 Sun 14 Mon 15 Tue 16 Wed 17 Thu 18 2/2 1 Job Fri 19 2/2 1 Job Sat 20 Sun…" at bounding box center [322, 183] width 644 height 246
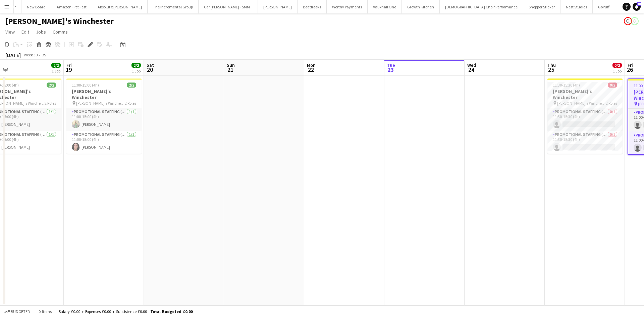
drag, startPoint x: 512, startPoint y: 191, endPoint x: 245, endPoint y: 163, distance: 268.7
click at [235, 163] on app-calendar-viewport "Mon 15 Tue 16 Wed 17 Thu 18 2/2 1 Job Fri 19 2/2 1 Job Sat 20 Sun 21 Mon 22 Tue…" at bounding box center [322, 183] width 644 height 246
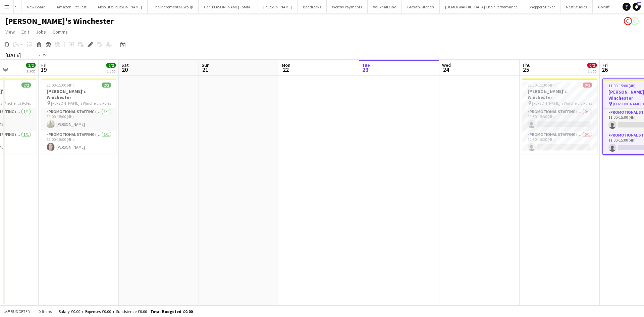
drag, startPoint x: 284, startPoint y: 148, endPoint x: 155, endPoint y: 130, distance: 130.3
click at [155, 130] on app-calendar-viewport "Mon 15 Tue 16 Wed 17 Thu 18 2/2 1 Job Fri 19 2/2 1 Job Sat 20 Sun 21 Mon 22 Tue…" at bounding box center [322, 183] width 644 height 246
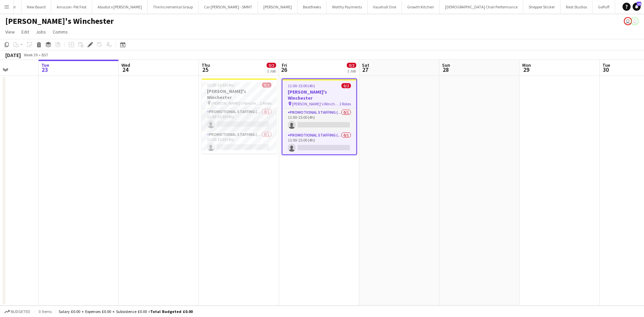
scroll to position [0, 251]
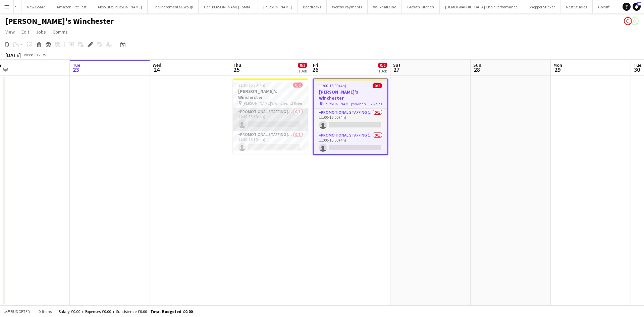
click at [284, 108] on app-card-role "Promotional Staffing (Brand Ambassadors) 0/1 11:30-15:30 (4h) single-neutral-ac…" at bounding box center [270, 119] width 75 height 23
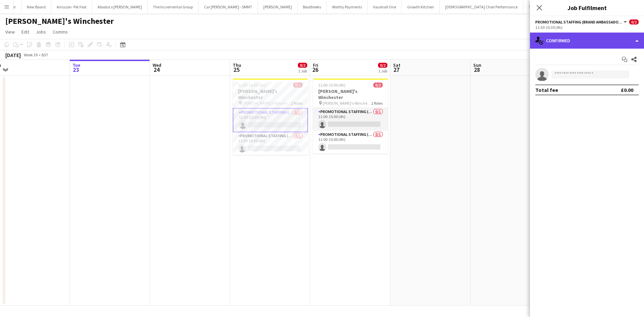
click at [568, 41] on div "single-neutral-actions-check-2 Confirmed" at bounding box center [587, 41] width 114 height 16
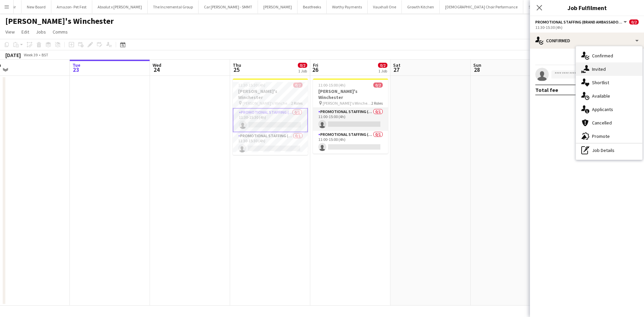
click at [609, 70] on div "single-neutral-actions-share-1 Invited" at bounding box center [609, 68] width 66 height 13
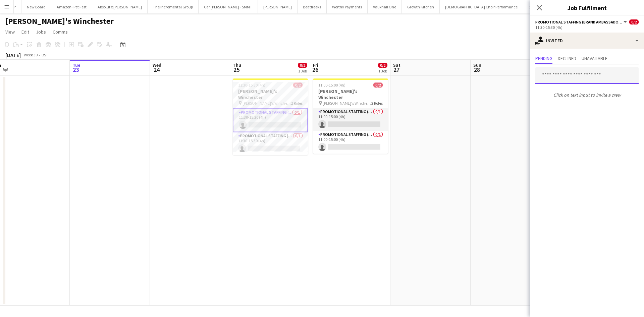
click at [561, 72] on input "text" at bounding box center [586, 75] width 103 height 17
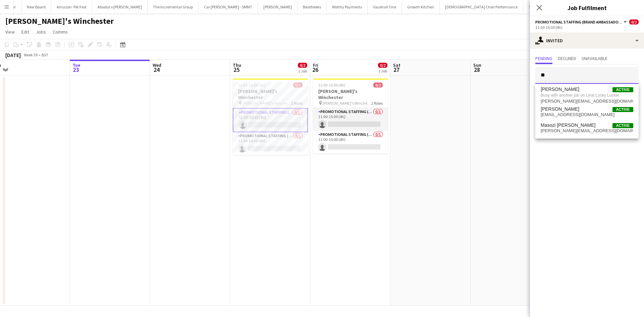
type input "*"
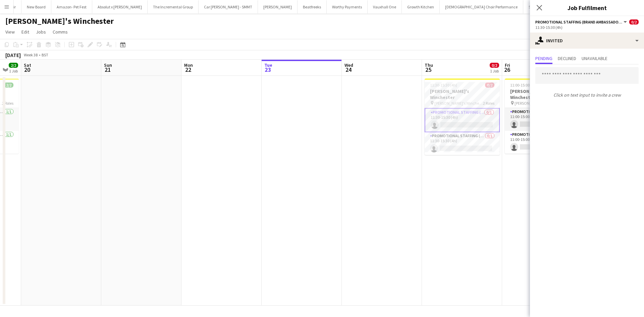
drag, startPoint x: 362, startPoint y: 138, endPoint x: 384, endPoint y: 138, distance: 21.5
click at [504, 138] on app-calendar-viewport "Thu 18 2/2 1 Job Fri 19 2/2 1 Job Sat 20 Sun 21 Mon 22 Tue 23 Wed 24 Thu 25 0/2…" at bounding box center [322, 183] width 644 height 246
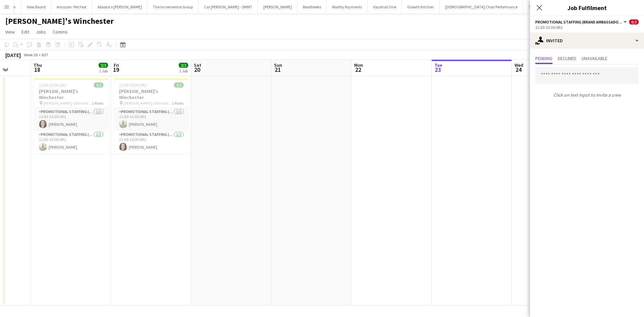
drag, startPoint x: 465, startPoint y: 131, endPoint x: 518, endPoint y: 131, distance: 53.7
click at [518, 131] on app-calendar-viewport "Mon 15 Tue 16 Wed 17 Thu 18 2/2 1 Job Fri 19 2/2 1 Job Sat 20 Sun 21 Mon 22 Tue…" at bounding box center [322, 183] width 644 height 246
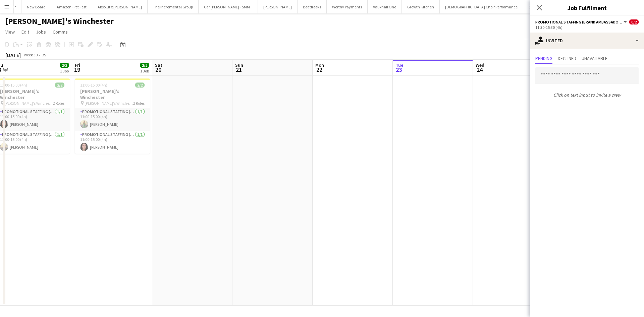
drag, startPoint x: 451, startPoint y: 127, endPoint x: 527, endPoint y: 110, distance: 77.5
click at [411, 126] on app-calendar-viewport "Mon 15 Tue 16 Wed 17 Thu 18 2/2 1 Job Fri 19 2/2 1 Job Sat 20 Sun 21 Mon 22 Tue…" at bounding box center [322, 183] width 644 height 246
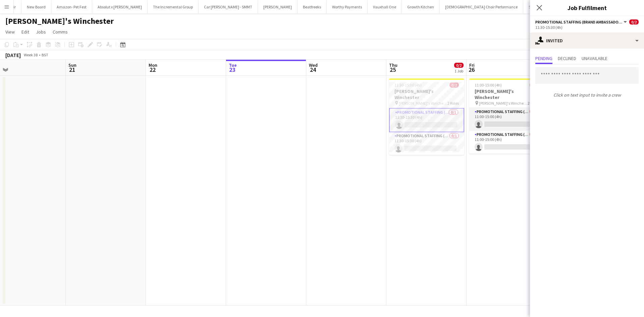
drag, startPoint x: 321, startPoint y: 111, endPoint x: 212, endPoint y: 95, distance: 110.2
click at [204, 95] on app-calendar-viewport "Thu 18 2/2 1 Job Fri 19 2/2 1 Job Sat 20 Sun 21 Mon 22 Tue 23 Wed 24 Thu 25 0/2…" at bounding box center [322, 183] width 644 height 246
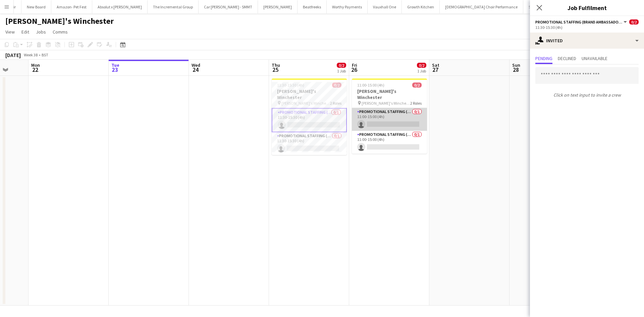
drag, startPoint x: 375, startPoint y: 106, endPoint x: 383, endPoint y: 106, distance: 7.4
click at [375, 108] on app-card-role "Promotional Staffing (Brand Ambassadors) 0/1 11:00-15:00 (4h) single-neutral-ac…" at bounding box center [389, 119] width 75 height 23
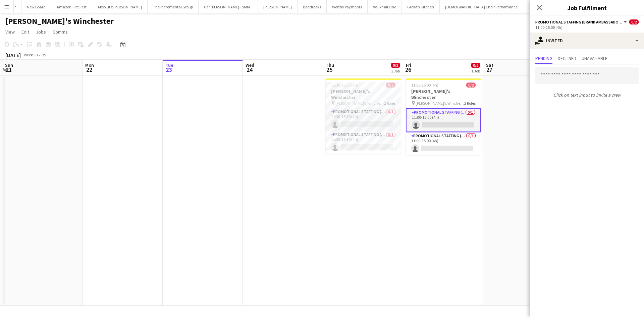
drag, startPoint x: 338, startPoint y: 191, endPoint x: 394, endPoint y: 191, distance: 56.4
click at [394, 191] on app-calendar-viewport "Thu 18 2/2 1 Job Fri 19 2/2 1 Job Sat 20 Sun 21 Mon 22 Tue 23 Wed 24 Thu 25 0/2…" at bounding box center [322, 183] width 644 height 246
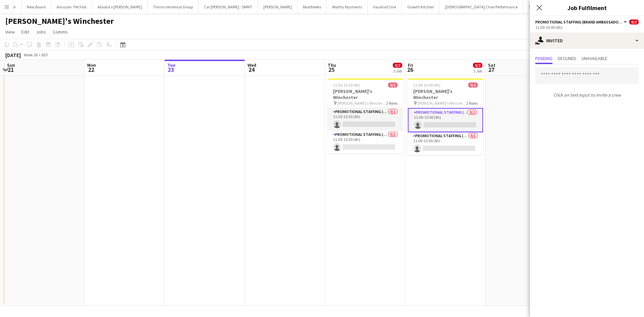
click at [301, 91] on app-date-cell at bounding box center [285, 191] width 80 height 230
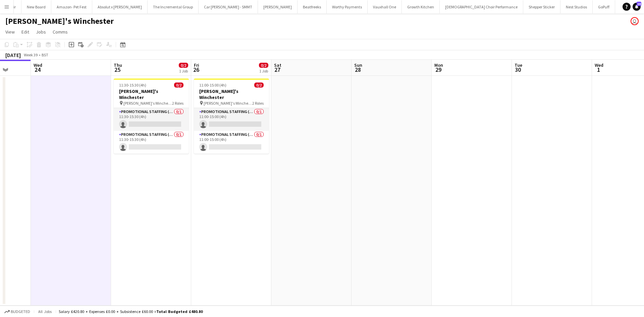
drag, startPoint x: 276, startPoint y: 92, endPoint x: 60, endPoint y: 92, distance: 216.0
click at [60, 92] on app-calendar-viewport "Sat 20 Sun 21 Mon 22 Tue 23 Wed 24 Thu 25 0/2 1 Job Fri 26 0/2 1 Job Sat 27 Sun…" at bounding box center [322, 183] width 644 height 246
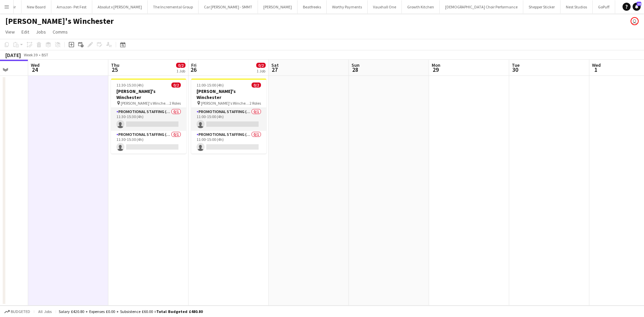
drag, startPoint x: 151, startPoint y: 91, endPoint x: 90, endPoint y: 85, distance: 61.3
click at [151, 91] on h3 "[PERSON_NAME]'s Winchester" at bounding box center [148, 94] width 75 height 12
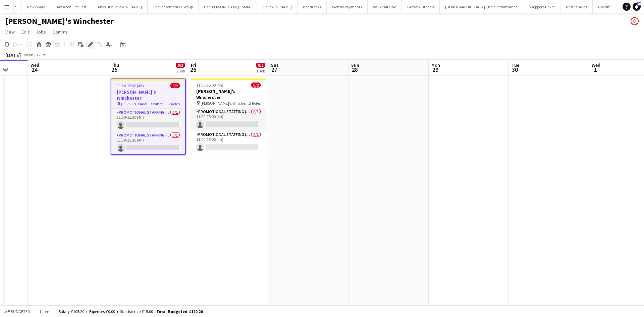
click at [91, 49] on div "Edit" at bounding box center [90, 45] width 8 height 8
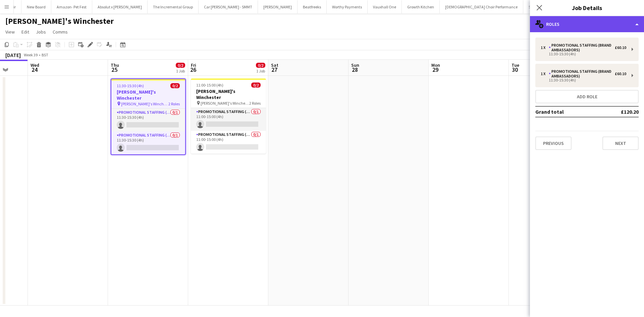
click at [594, 19] on div "multiple-users-add Roles" at bounding box center [587, 24] width 114 height 16
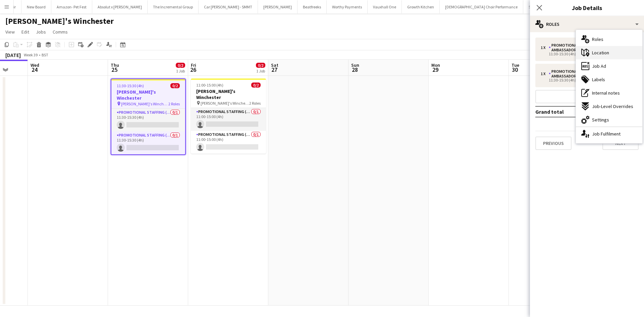
click at [614, 50] on div "maps-pin-1 Location" at bounding box center [609, 52] width 66 height 13
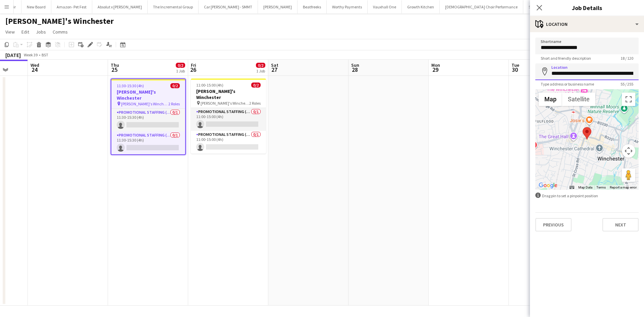
scroll to position [0, 40]
drag, startPoint x: 550, startPoint y: 72, endPoint x: 644, endPoint y: 71, distance: 93.9
click at [644, 71] on form "**********" at bounding box center [587, 135] width 114 height 194
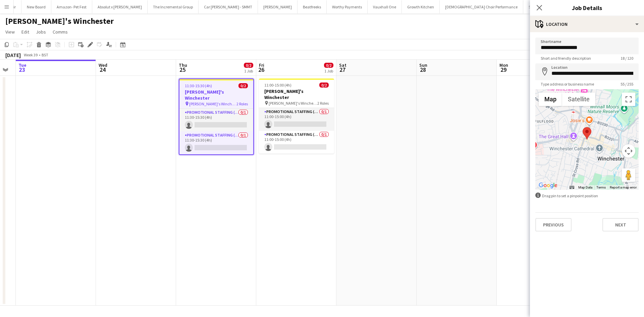
drag, startPoint x: 316, startPoint y: 148, endPoint x: 397, endPoint y: 148, distance: 81.5
click at [397, 148] on app-calendar-viewport "Sat 20 Sun 21 Mon 22 Tue 23 Wed 24 Thu 25 0/2 1 Job Fri 26 0/2 1 Job Sat 27 Sun…" at bounding box center [322, 183] width 644 height 246
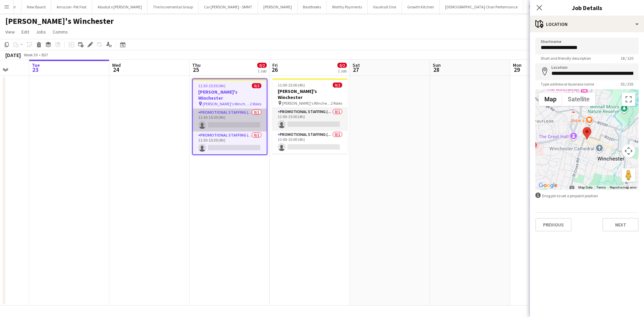
click at [241, 117] on app-card-role "Promotional Staffing (Brand Ambassadors) 0/1 11:30-15:30 (4h) single-neutral-ac…" at bounding box center [230, 120] width 74 height 23
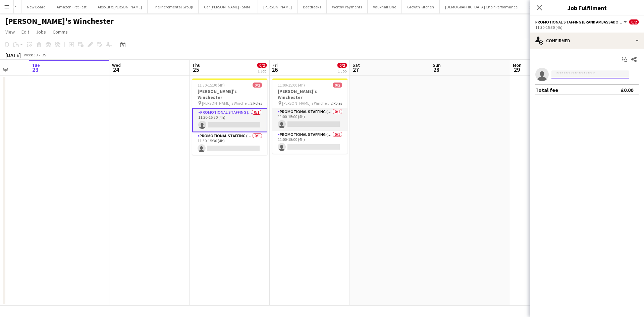
click at [590, 73] on input at bounding box center [590, 74] width 78 height 8
type input "********"
click at [590, 92] on span "[EMAIL_ADDRESS][DOMAIN_NAME]" at bounding box center [590, 89] width 67 height 5
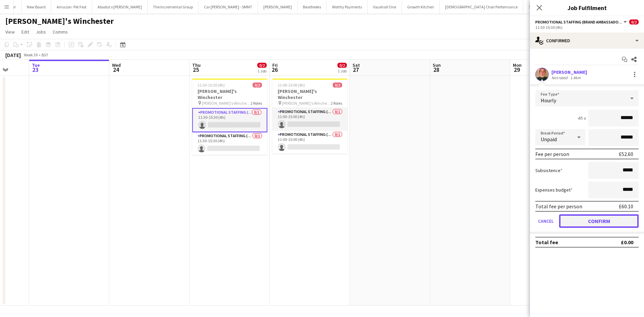
click at [602, 222] on button "Confirm" at bounding box center [598, 220] width 79 height 13
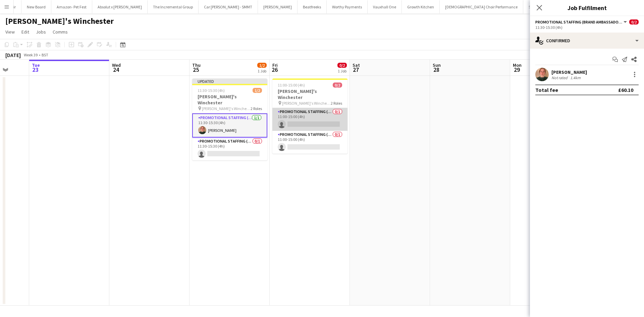
click at [322, 121] on app-card-role "Promotional Staffing (Brand Ambassadors) 0/1 11:00-15:00 (4h) single-neutral-ac…" at bounding box center [309, 119] width 75 height 23
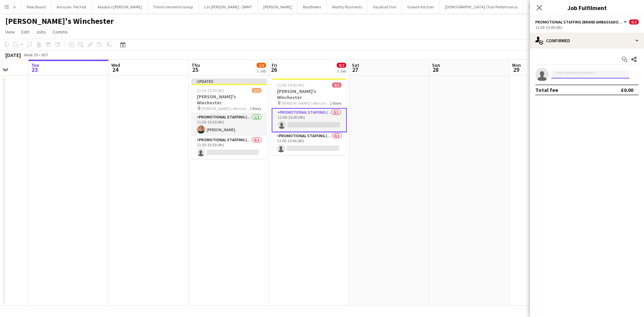
click at [565, 73] on input at bounding box center [590, 74] width 78 height 8
type input "********"
click at [568, 84] on span "[PERSON_NAME]" at bounding box center [576, 84] width 39 height 6
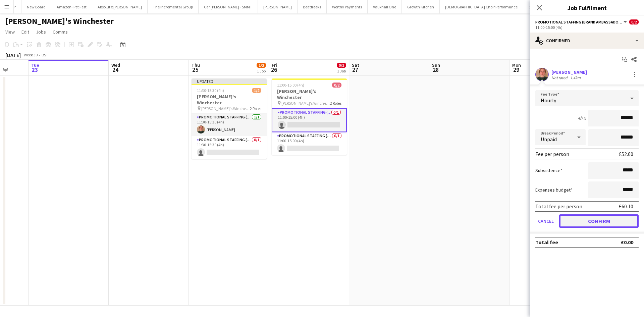
click at [582, 216] on button "Confirm" at bounding box center [598, 220] width 79 height 13
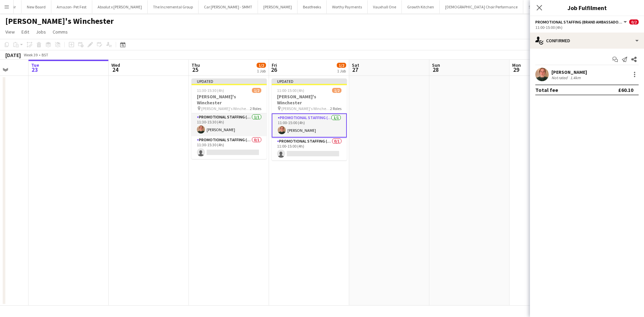
click at [467, 178] on app-date-cell at bounding box center [469, 191] width 80 height 230
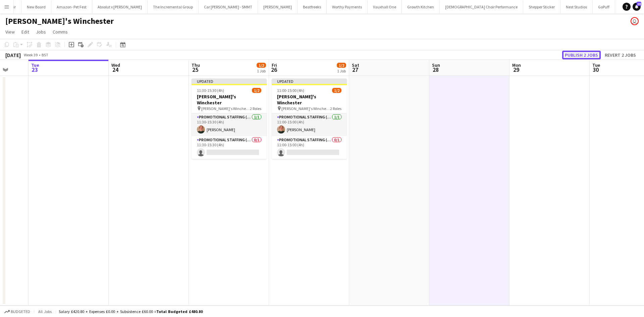
click at [564, 53] on button "Publish 2 jobs" at bounding box center [581, 55] width 39 height 9
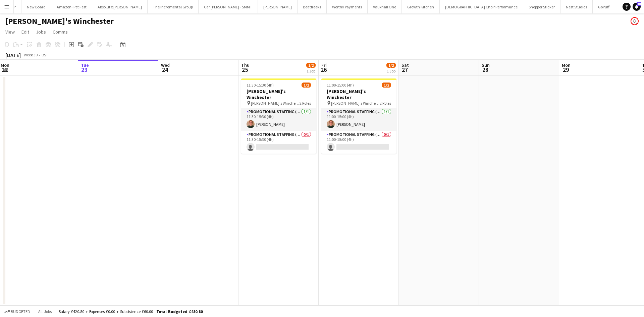
drag, startPoint x: 234, startPoint y: 192, endPoint x: 281, endPoint y: 175, distance: 49.9
click at [286, 188] on app-calendar-viewport "Sat 20 Sun 21 Mon 22 Tue 23 Wed 24 Thu 25 1/2 1 Job Fri 26 1/2 1 Job Sat 27 Sun…" at bounding box center [322, 183] width 644 height 246
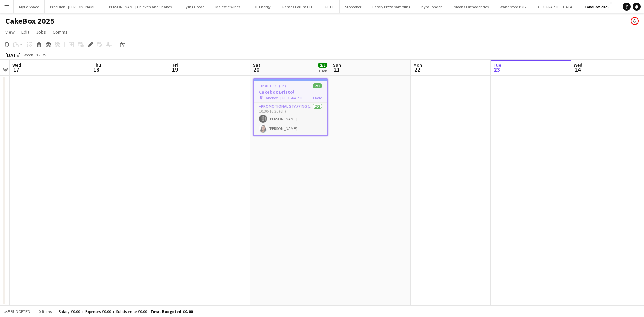
scroll to position [0, 288]
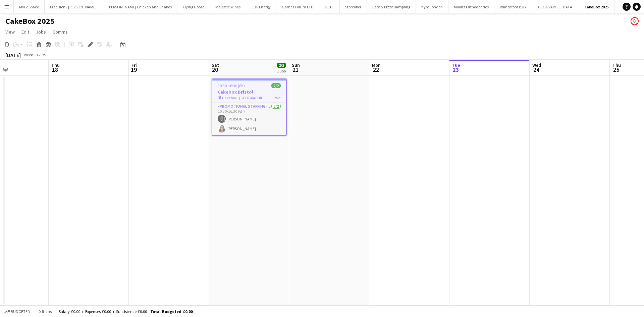
drag, startPoint x: 408, startPoint y: 169, endPoint x: 323, endPoint y: 132, distance: 93.0
click at [373, 156] on app-calendar-viewport "Sun 14 Mon 15 Tue 16 Wed 17 Thu 18 Fri 19 Sat 20 2/2 1 Job Sun 21 Mon 22 Tue 23…" at bounding box center [322, 183] width 644 height 246
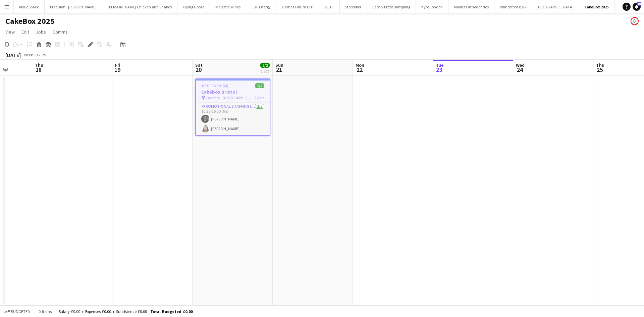
click at [228, 97] on span "Cakebox - [GEOGRAPHIC_DATA]" at bounding box center [230, 97] width 49 height 5
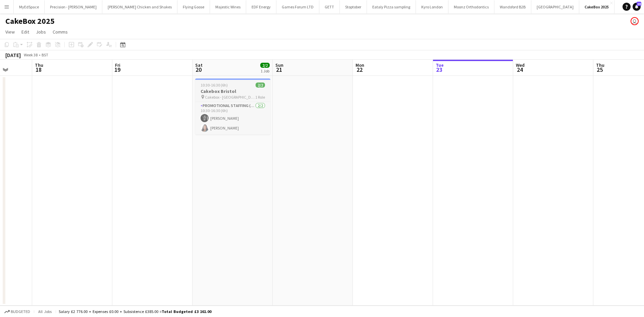
click at [228, 97] on span "Cakebox - [GEOGRAPHIC_DATA]" at bounding box center [230, 97] width 50 height 5
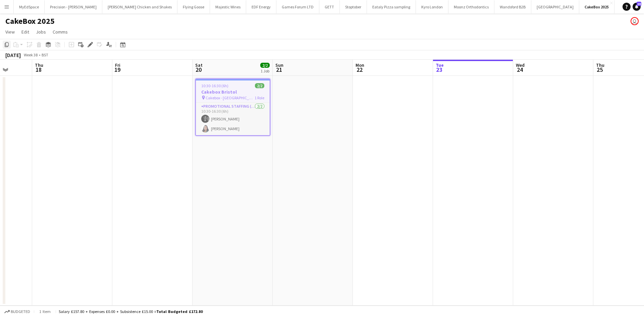
click at [8, 46] on icon at bounding box center [7, 44] width 4 height 5
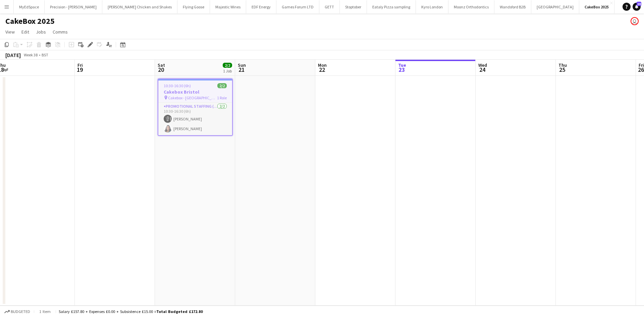
drag, startPoint x: 564, startPoint y: 110, endPoint x: 526, endPoint y: 112, distance: 38.3
click at [526, 113] on app-calendar-viewport "Sun 14 Mon 15 Tue 16 Wed 17 Thu 18 Fri 19 Sat 20 2/2 1 Job Sun 21 Mon 22 Tue 23…" at bounding box center [322, 183] width 644 height 246
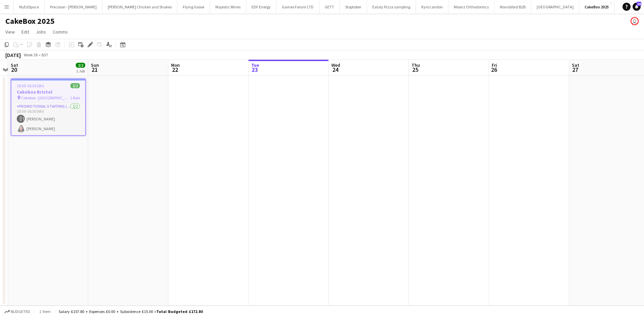
drag, startPoint x: 338, startPoint y: 150, endPoint x: 241, endPoint y: 135, distance: 98.4
click at [238, 135] on app-calendar-viewport "Tue 16 Wed 17 Thu 18 Fri 19 Sat 20 2/2 1 Job Sun 21 Mon 22 Tue 23 Wed 24 Thu 25…" at bounding box center [322, 183] width 644 height 246
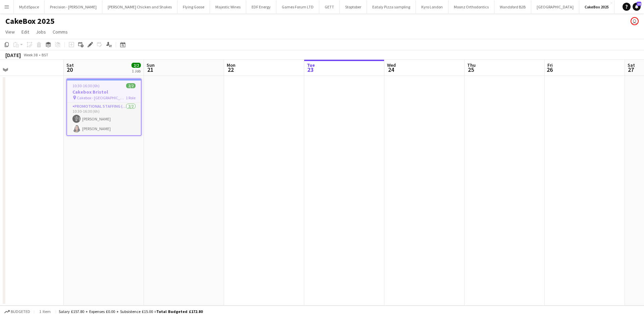
drag, startPoint x: 350, startPoint y: 137, endPoint x: 239, endPoint y: 127, distance: 110.4
click at [230, 125] on app-calendar-viewport "Tue 16 Wed 17 Thu 18 Fri 19 Sat 20 2/2 1 Job Sun 21 Mon 22 Tue 23 Wed 24 Thu 25…" at bounding box center [322, 183] width 644 height 246
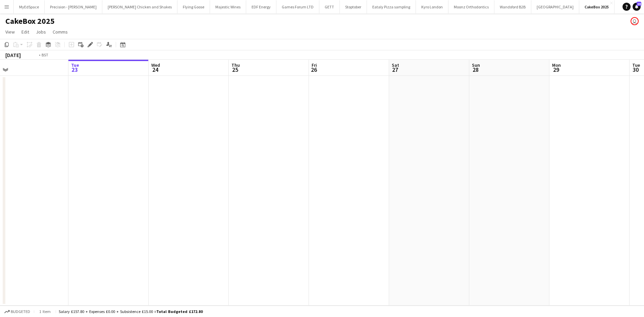
drag, startPoint x: 334, startPoint y: 127, endPoint x: 281, endPoint y: 128, distance: 53.0
click at [281, 128] on app-calendar-viewport "Thu 18 Fri 19 Sat 20 2/2 1 Job Sun 21 Mon 22 Tue 23 Wed 24 Thu 25 Fri 26 Sat 27…" at bounding box center [322, 183] width 644 height 246
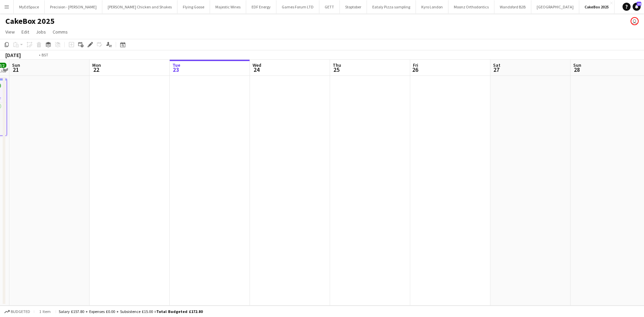
drag, startPoint x: 147, startPoint y: 137, endPoint x: 294, endPoint y: 122, distance: 147.3
click at [294, 122] on app-calendar-viewport "Thu 18 Fri 19 Sat 20 2/2 1 Job Sun 21 Mon 22 Tue 23 Wed 24 Thu 25 Fri 26 Sat 27…" at bounding box center [322, 183] width 644 height 246
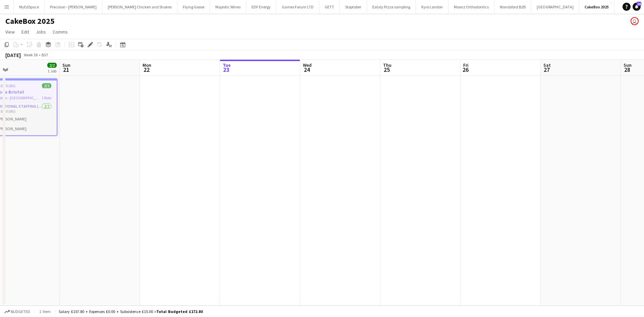
drag, startPoint x: 379, startPoint y: 133, endPoint x: 445, endPoint y: 134, distance: 66.1
click at [496, 140] on app-calendar-viewport "Thu 18 Fri 19 Sat 20 2/2 1 Job Sun 21 Mon 22 Tue 23 Wed 24 Thu 25 Fri 26 Sat 27…" at bounding box center [322, 183] width 644 height 246
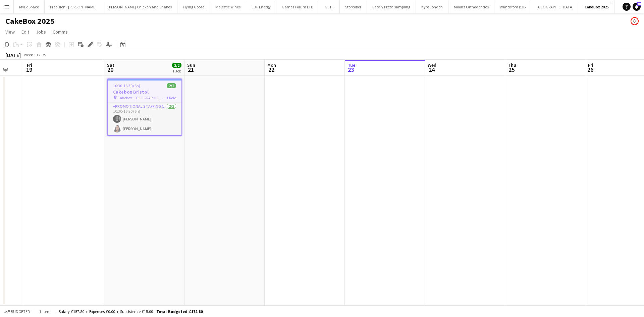
click at [133, 93] on h3 "Cakebox Bristol" at bounding box center [145, 92] width 74 height 6
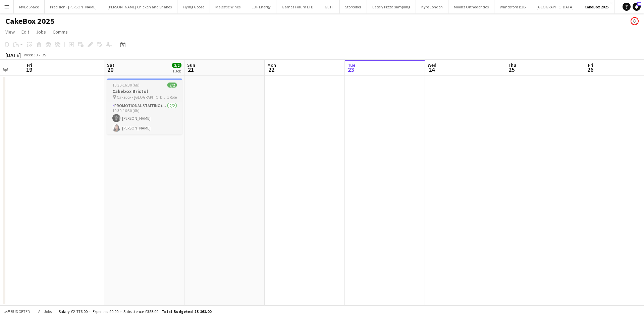
scroll to position [0, 137]
click at [138, 92] on h3 "Cakebox Bristol" at bounding box center [144, 91] width 75 height 6
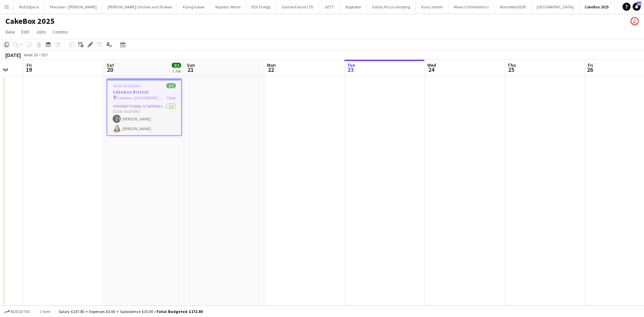
click at [7, 44] on icon "Copy" at bounding box center [6, 44] width 5 height 5
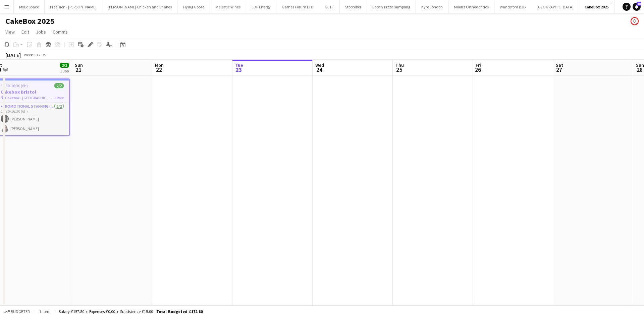
drag, startPoint x: 444, startPoint y: 155, endPoint x: 360, endPoint y: 154, distance: 84.5
click at [374, 154] on app-calendar-viewport "Wed 17 Thu 18 Fri 19 Sat 20 2/2 1 Job Sun 21 Mon 22 Tue 23 Wed 24 Thu 25 Fri 26…" at bounding box center [322, 183] width 644 height 246
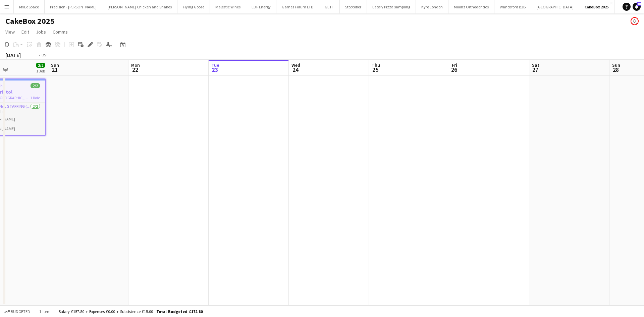
scroll to position [0, 317]
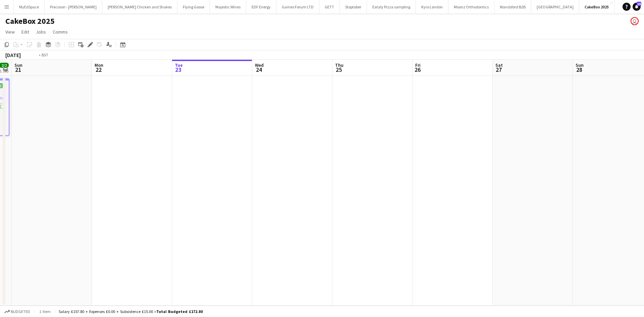
drag, startPoint x: 529, startPoint y: 160, endPoint x: 324, endPoint y: 149, distance: 205.6
click at [324, 149] on app-calendar-viewport "Wed 17 Thu 18 Fri 19 Sat 20 2/2 1 Job Sun 21 Mon 22 Tue 23 Wed 24 Thu 25 Fri 26…" at bounding box center [322, 183] width 644 height 246
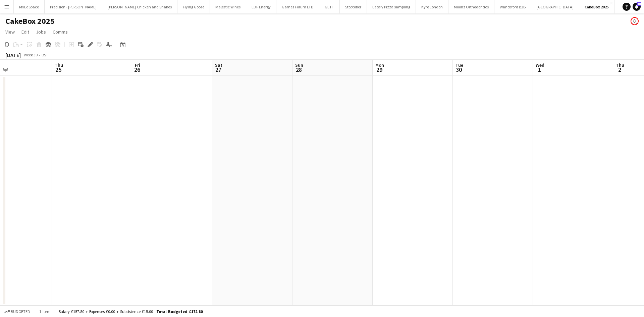
drag, startPoint x: 444, startPoint y: 131, endPoint x: 309, endPoint y: 132, distance: 135.2
click at [309, 132] on app-calendar-viewport "Sun 21 Mon 22 Tue 23 Wed 24 Thu 25 Fri 26 Sat 27 Sun 28 Mon 29 Tue 30 Wed 1 Thu…" at bounding box center [322, 183] width 644 height 246
drag, startPoint x: 522, startPoint y: 139, endPoint x: 325, endPoint y: 139, distance: 196.9
click at [325, 139] on app-calendar-viewport "Sun 21 Mon 22 Tue 23 Wed 24 Thu 25 Fri 26 Sat 27 Sun 28 Mon 29 Tue 30 Wed 1 Thu…" at bounding box center [322, 183] width 644 height 246
drag, startPoint x: 368, startPoint y: 144, endPoint x: 425, endPoint y: 140, distance: 56.5
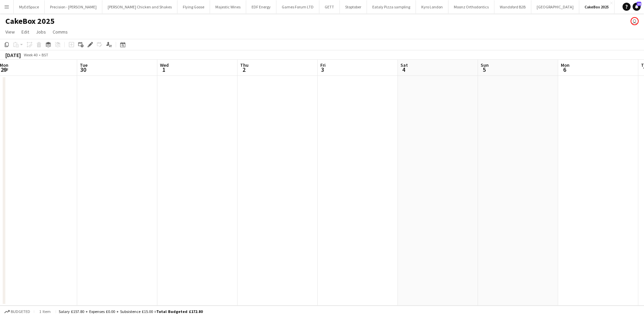
click at [245, 138] on app-calendar-viewport "Thu 25 Fri 26 Sat 27 Sun 28 Mon 29 Tue 30 Wed 1 Thu 2 Fri 3 Sat 4 Sun 5 Mon 6 T…" at bounding box center [322, 183] width 644 height 246
drag, startPoint x: 477, startPoint y: 140, endPoint x: 239, endPoint y: 114, distance: 239.9
click at [239, 114] on app-calendar-viewport "Wed 1 Thu 2 Fri 3 Sat 4 Sun 5 Mon 6 Tue 7 Wed 8 Thu 9 Fri 10 Sat 11 Sun 12 Mon …" at bounding box center [322, 183] width 644 height 246
drag, startPoint x: 358, startPoint y: 127, endPoint x: 294, endPoint y: 121, distance: 64.0
click at [294, 121] on app-calendar-viewport "Fri 3 Sat 4 Sun 5 Mon 6 Tue 7 Wed 8 Thu 9 Fri 10 Sat 11 Sun 12 Mon 13 Tue 14 We…" at bounding box center [322, 183] width 644 height 246
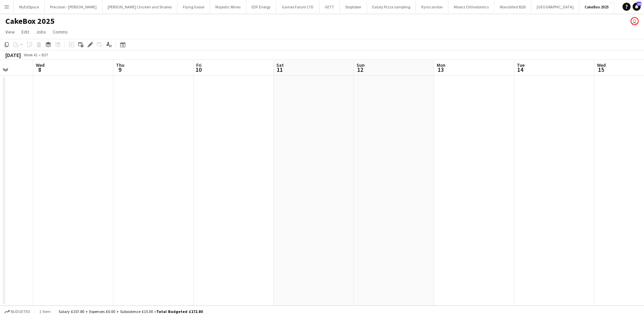
drag, startPoint x: 382, startPoint y: 111, endPoint x: 331, endPoint y: 112, distance: 51.7
click at [331, 112] on app-calendar-viewport "Sun 5 Mon 6 Tue 7 Wed 8 Thu 9 Fri 10 Sat 11 Sun 12 Mon 13 Tue 14 Wed 15 Thu 16 …" at bounding box center [322, 183] width 644 height 246
click at [315, 92] on app-date-cell at bounding box center [314, 191] width 80 height 230
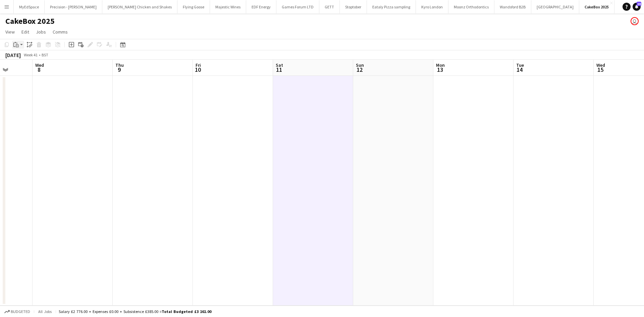
click at [18, 46] on icon "Paste" at bounding box center [15, 44] width 5 height 5
click at [28, 61] on div "Paste Ctrl+V Paste with crew Ctrl+Shift+V" at bounding box center [49, 63] width 74 height 28
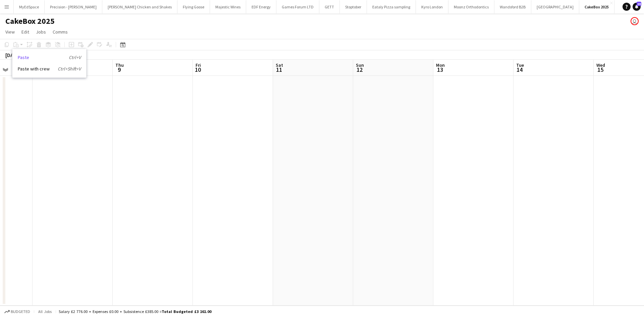
click at [31, 57] on link "Paste Ctrl+V" at bounding box center [49, 57] width 63 height 6
click at [294, 91] on app-date-cell at bounding box center [313, 191] width 80 height 230
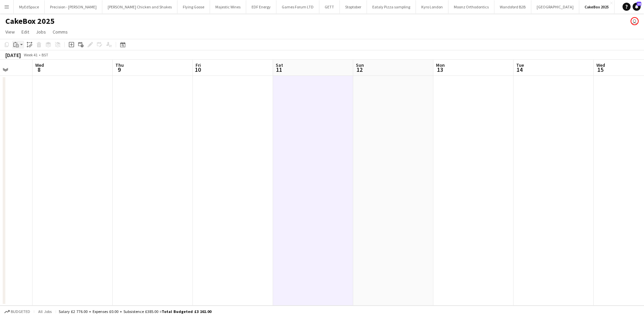
click at [18, 43] on icon "Paste" at bounding box center [15, 44] width 5 height 5
click at [22, 55] on link "Paste Ctrl+V" at bounding box center [49, 57] width 63 height 6
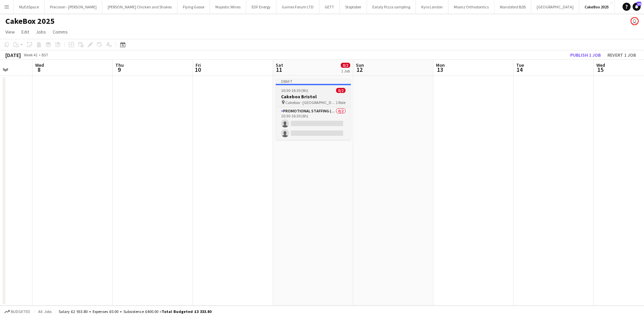
click at [325, 102] on div "pin Cakebox - Bristol 1 Role" at bounding box center [313, 102] width 75 height 5
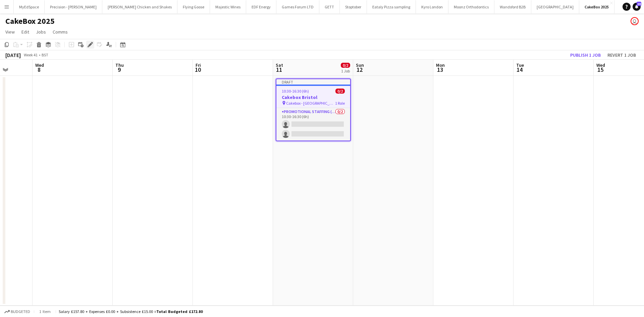
click at [88, 43] on icon "Edit" at bounding box center [90, 44] width 5 height 5
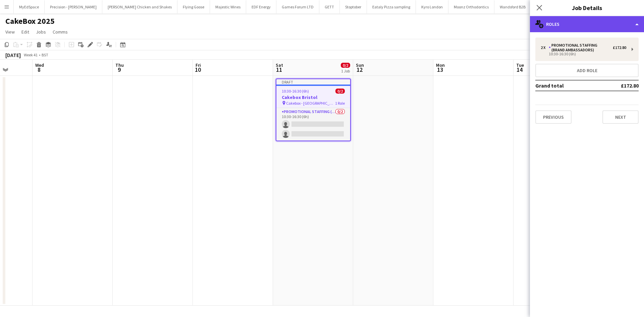
click at [571, 25] on div "multiple-users-add Roles" at bounding box center [587, 24] width 114 height 16
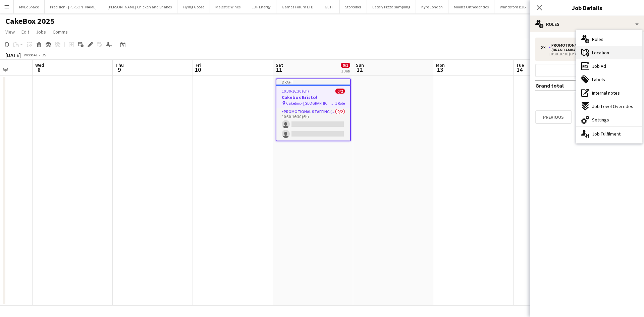
click at [611, 58] on div "maps-pin-1 Location" at bounding box center [609, 52] width 66 height 13
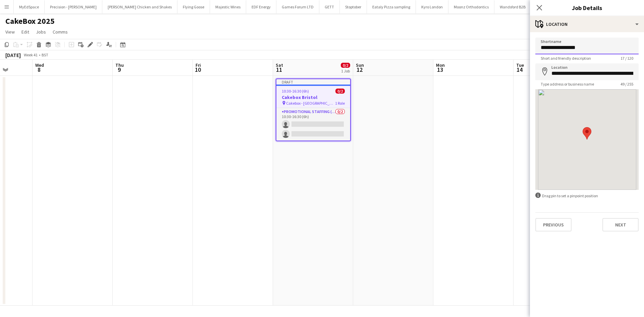
click at [585, 50] on input "**********" at bounding box center [586, 46] width 103 height 17
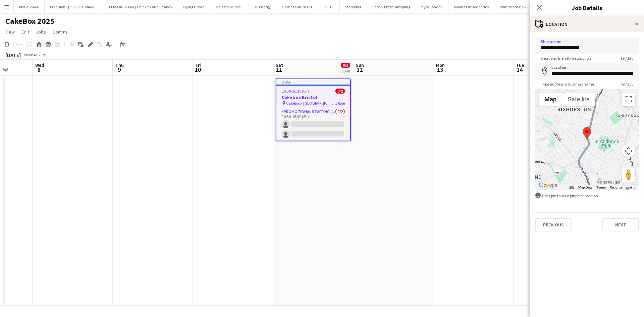
type input "**********"
click at [591, 72] on input "**********" at bounding box center [586, 71] width 103 height 17
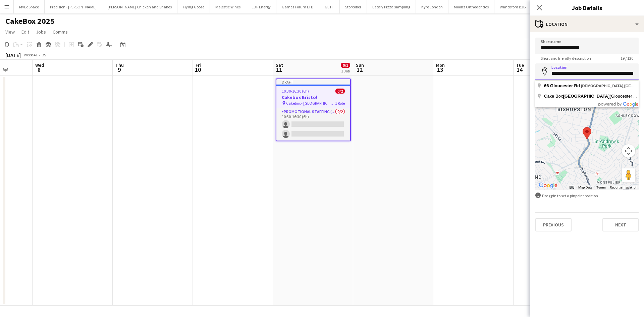
click at [559, 72] on input "**********" at bounding box center [586, 71] width 103 height 17
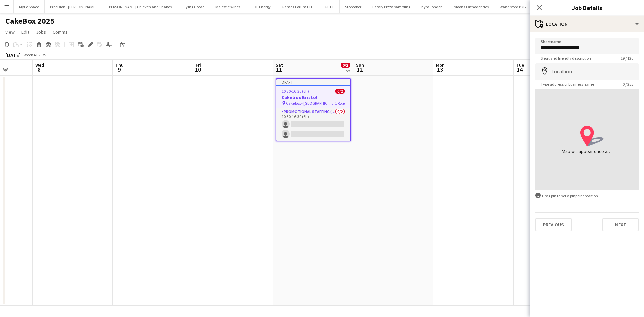
click at [583, 71] on input "Location" at bounding box center [586, 71] width 103 height 17
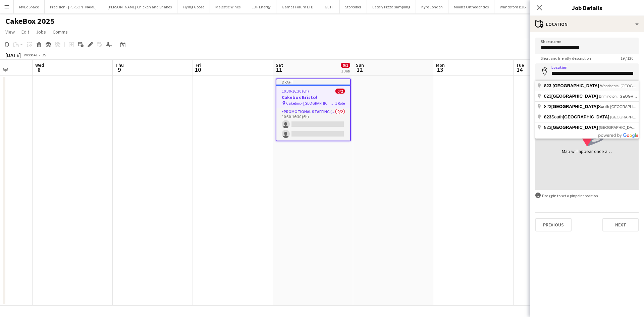
type input "**********"
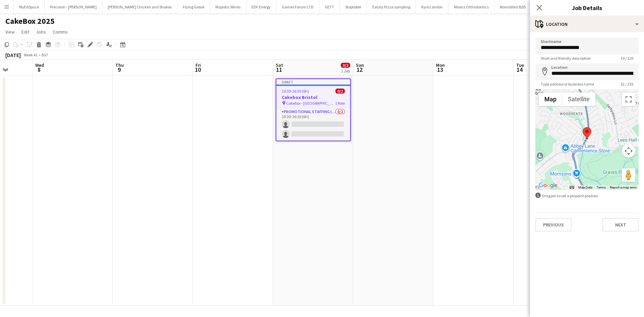
click at [607, 81] on app-form-group "**********" at bounding box center [586, 74] width 103 height 23
click at [611, 76] on input "**********" at bounding box center [586, 71] width 103 height 17
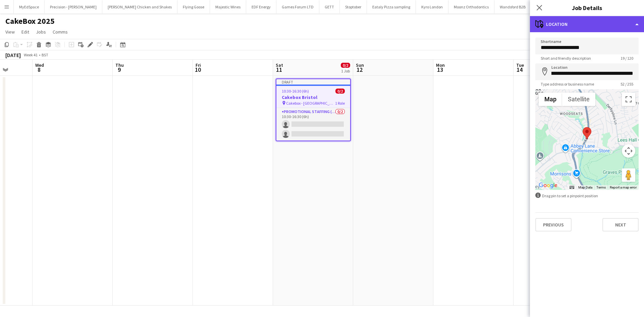
click at [596, 26] on div "maps-pin-1 Location" at bounding box center [587, 24] width 114 height 16
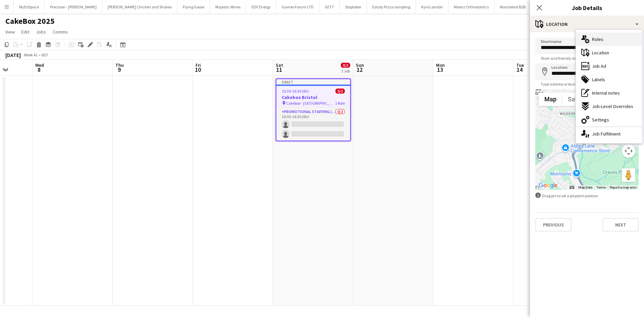
click at [610, 36] on div "multiple-users-add Roles" at bounding box center [609, 39] width 66 height 13
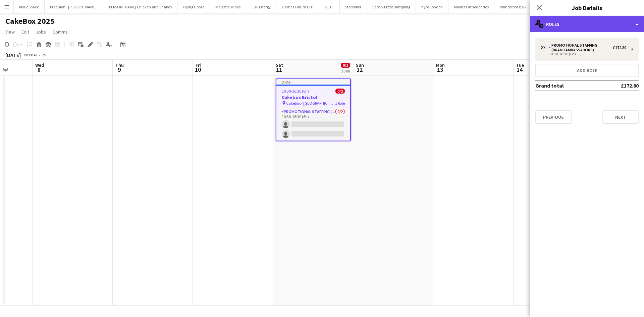
click at [605, 30] on div "multiple-users-add Roles" at bounding box center [587, 24] width 114 height 16
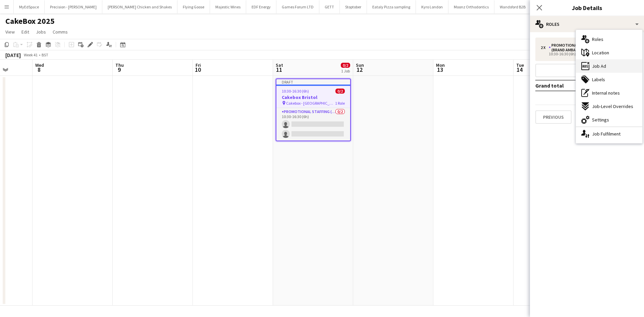
click at [611, 69] on div "ads-window Job Ad" at bounding box center [609, 65] width 66 height 13
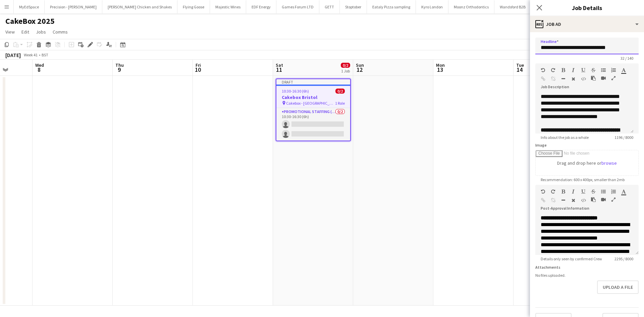
drag, startPoint x: 628, startPoint y: 47, endPoint x: 561, endPoint y: 53, distance: 67.0
click at [561, 53] on input "**********" at bounding box center [586, 46] width 103 height 17
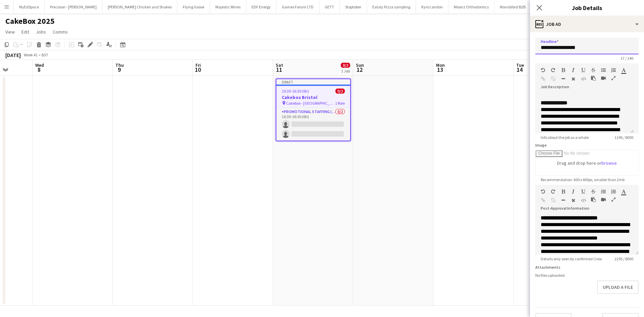
scroll to position [201, 0]
type input "**********"
click at [427, 152] on app-date-cell at bounding box center [393, 191] width 80 height 230
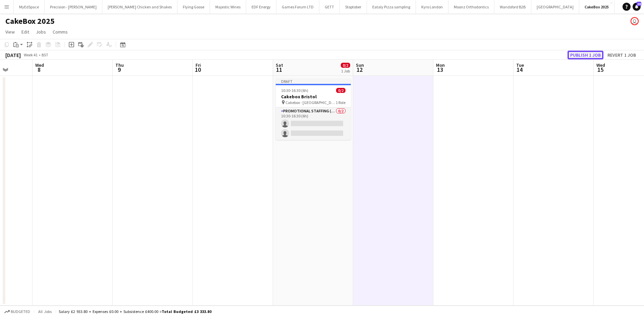
click at [582, 54] on button "Publish 1 job" at bounding box center [586, 55] width 36 height 9
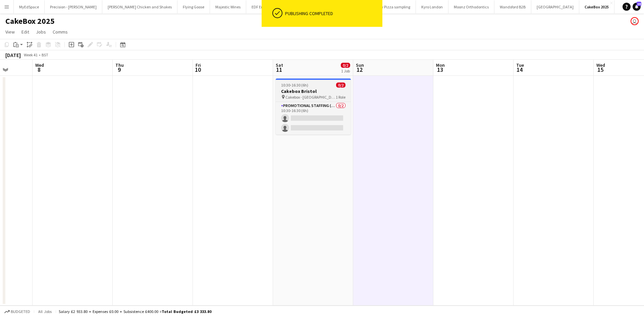
click at [297, 97] on span "Cakebox - [GEOGRAPHIC_DATA]" at bounding box center [310, 97] width 50 height 5
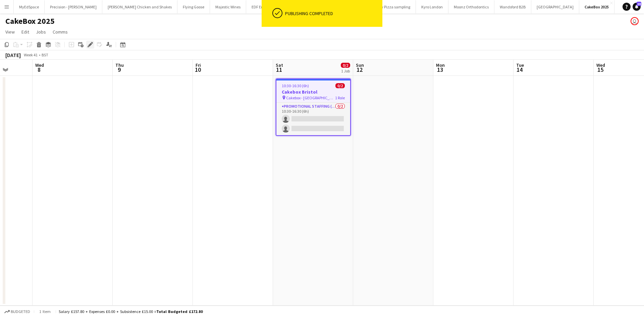
click at [93, 44] on div "Edit" at bounding box center [90, 45] width 8 height 8
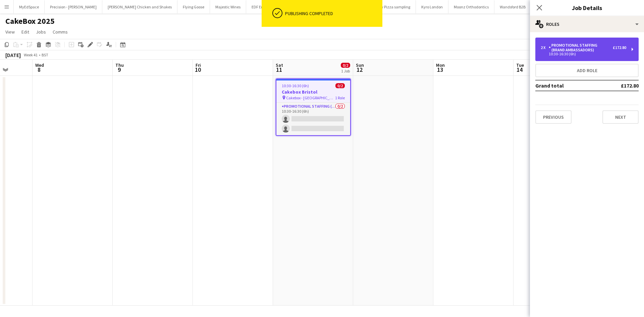
click at [548, 49] on div "2 x" at bounding box center [545, 47] width 8 height 5
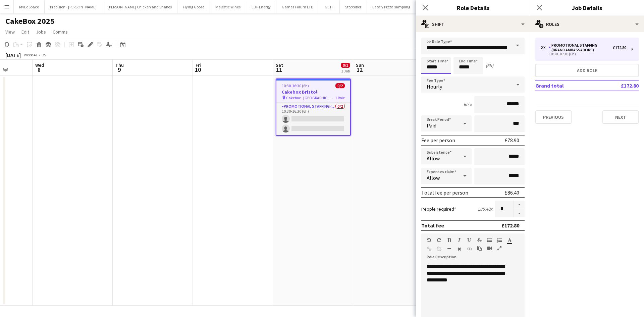
click at [434, 67] on input "*****" at bounding box center [436, 65] width 30 height 17
click at [440, 55] on div at bounding box center [442, 53] width 13 height 7
click at [442, 78] on div at bounding box center [442, 77] width 13 height 7
type input "*****"
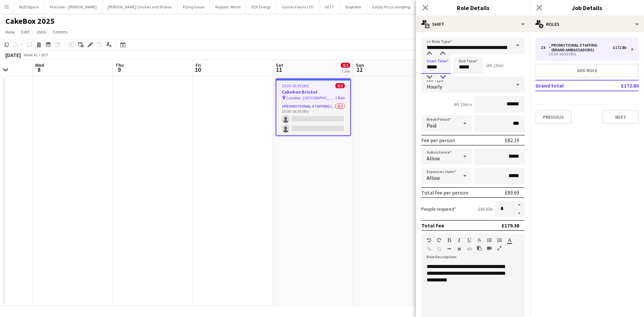
click at [441, 74] on div at bounding box center [442, 77] width 13 height 7
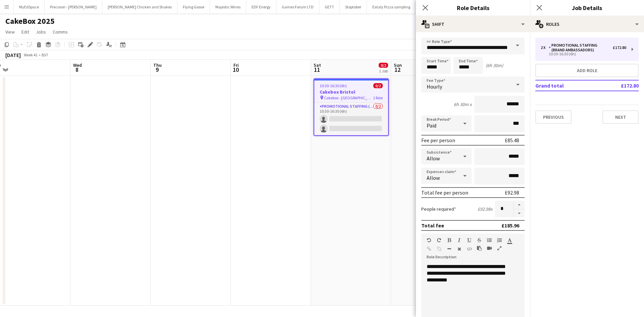
drag, startPoint x: 161, startPoint y: 169, endPoint x: 328, endPoint y: 169, distance: 167.4
click at [330, 169] on app-calendar-viewport "Sun 5 Mon 6 Tue 7 Wed 8 Thu 9 Fri 10 Sat 11 0/2 1 Job Sun 12 Mon 13 Tue 14 Wed …" at bounding box center [322, 183] width 644 height 246
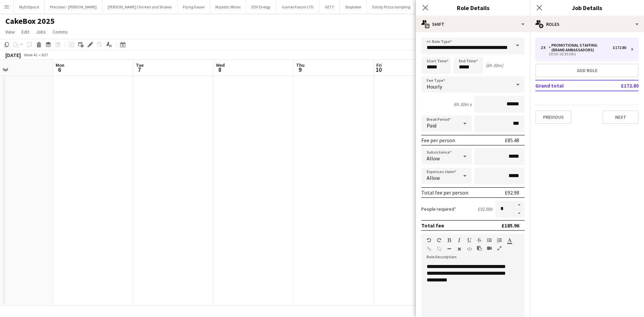
drag, startPoint x: 74, startPoint y: 182, endPoint x: 271, endPoint y: 168, distance: 197.4
click at [269, 168] on app-calendar-viewport "Fri 3 Sat 4 Sun 5 Mon 6 Tue 7 Wed 8 Thu 9 Fri 10 Sat 11 0/2 1 Job Sun 12 Mon 13…" at bounding box center [322, 183] width 644 height 246
drag, startPoint x: 67, startPoint y: 179, endPoint x: 334, endPoint y: 163, distance: 266.8
click at [335, 163] on app-calendar-viewport "Wed 1 Thu 2 Fri 3 Sat 4 Sun 5 Mon 6 Tue 7 Wed 8 Thu 9 Fri 10 Sat 11 0/2 1 Job S…" at bounding box center [322, 183] width 644 height 246
drag, startPoint x: 125, startPoint y: 176, endPoint x: 324, endPoint y: 170, distance: 199.0
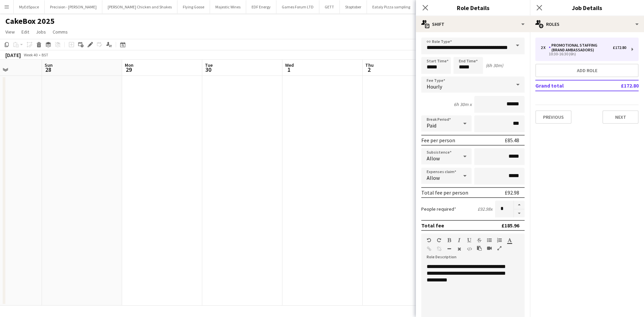
click at [326, 168] on app-calendar-viewport "Thu 25 Fri 26 Sat 27 Sun 28 Mon 29 Tue 30 Wed 1 Thu 2 Fri 3 Sat 4 Sun 5 Mon 6 T…" at bounding box center [322, 183] width 644 height 246
drag, startPoint x: 147, startPoint y: 196, endPoint x: 270, endPoint y: 198, distance: 123.1
click at [332, 196] on app-calendar-viewport "Thu 25 Fri 26 Sat 27 Sun 28 Mon 29 Tue 30 Wed 1 Thu 2 Fri 3 Sat 4 Sun 5 Mon 6 T…" at bounding box center [322, 183] width 644 height 246
drag, startPoint x: 276, startPoint y: 204, endPoint x: 309, endPoint y: 201, distance: 33.3
click at [358, 199] on app-calendar-viewport "Mon 22 Tue 23 Wed 24 Thu 25 Fri 26 Sat 27 Sun 28 Mon 29 Tue 30 Wed 1 Thu 2 Fri …" at bounding box center [322, 183] width 644 height 246
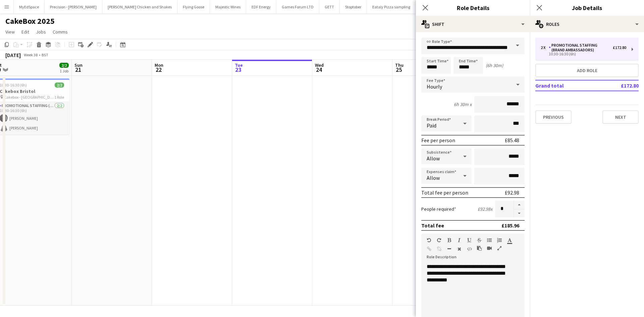
drag, startPoint x: 194, startPoint y: 204, endPoint x: 165, endPoint y: 193, distance: 30.9
click at [165, 193] on app-calendar-viewport "Wed 17 Thu 18 Fri 19 Sat 20 2/2 1 Job Sun 21 Mon 22 Tue 23 Wed 24 Thu 25 Fri 26…" at bounding box center [322, 183] width 644 height 246
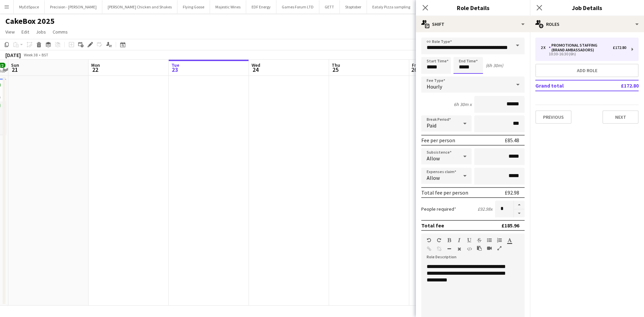
click at [469, 66] on input "*****" at bounding box center [469, 65] width 30 height 17
click at [473, 76] on div at bounding box center [474, 77] width 13 height 7
type input "*****"
click at [472, 77] on div at bounding box center [474, 77] width 13 height 7
click at [375, 132] on app-date-cell at bounding box center [369, 191] width 80 height 230
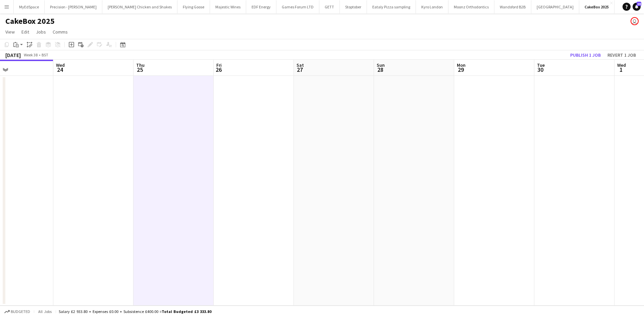
drag, startPoint x: 384, startPoint y: 145, endPoint x: 149, endPoint y: 142, distance: 234.5
click at [150, 142] on app-calendar-viewport "Fri 19 Sat 20 2/2 1 Job Sun 21 Mon 22 Tue 23 Wed 24 Thu 25 Fri 26 Sat 27 Sun 28…" at bounding box center [322, 183] width 644 height 246
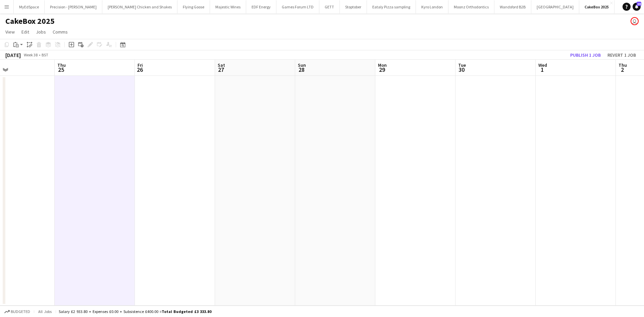
click at [194, 135] on app-calendar-viewport "Sun 21 Mon 22 Tue 23 Wed 24 Thu 25 Fri 26 Sat 27 Sun 28 Mon 29 Tue 30 Wed 1 Thu…" at bounding box center [322, 183] width 644 height 246
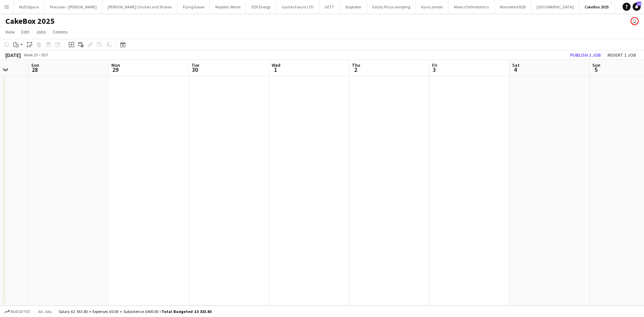
click at [208, 138] on app-calendar-viewport "Wed 24 Thu 25 Fri 26 Sat 27 Sun 28 Mon 29 Tue 30 Wed 1 Thu 2 Fri 3 Sat 4 Sun 5 …" at bounding box center [322, 183] width 644 height 246
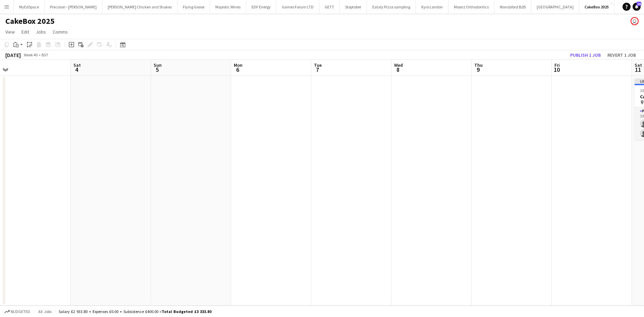
drag, startPoint x: 344, startPoint y: 143, endPoint x: 187, endPoint y: 144, distance: 157.0
click at [187, 144] on app-calendar-viewport "Mon 29 Tue 30 Wed 1 Thu 2 Fri 3 Sat 4 Sun 5 Mon 6 Tue 7 Wed 8 Thu 9 Fri 10 Sat …" at bounding box center [322, 183] width 644 height 246
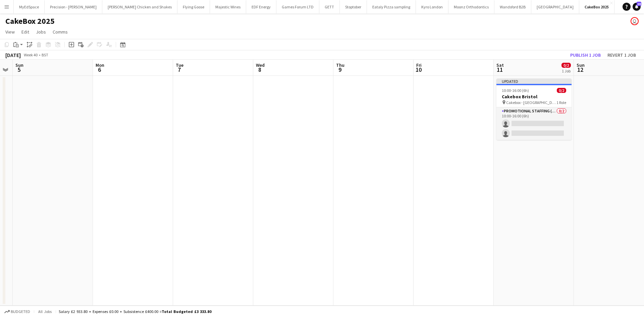
drag, startPoint x: 311, startPoint y: 143, endPoint x: 318, endPoint y: 144, distance: 6.7
click at [229, 143] on app-calendar-viewport "Thu 2 Fri 3 Sat 4 Sun 5 Mon 6 Tue 7 Wed 8 Thu 9 Fri 10 Sat 11 0/2 1 Job Sun 12 …" at bounding box center [322, 183] width 644 height 246
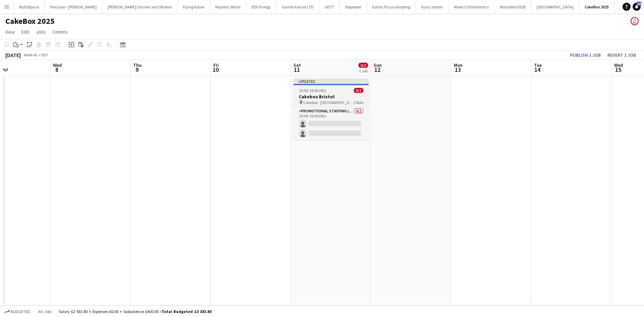
click at [311, 100] on span "Cakebox - [GEOGRAPHIC_DATA]" at bounding box center [328, 102] width 50 height 5
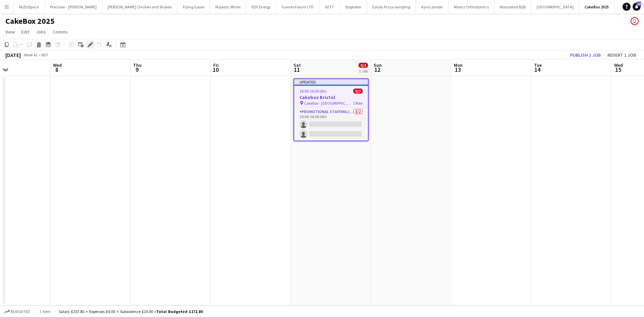
click at [92, 44] on icon "Edit" at bounding box center [90, 44] width 5 height 5
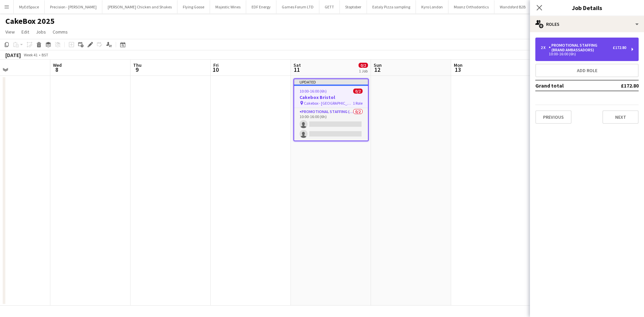
click at [586, 50] on div "Promotional Staffing (Brand Ambassadors)" at bounding box center [581, 47] width 64 height 9
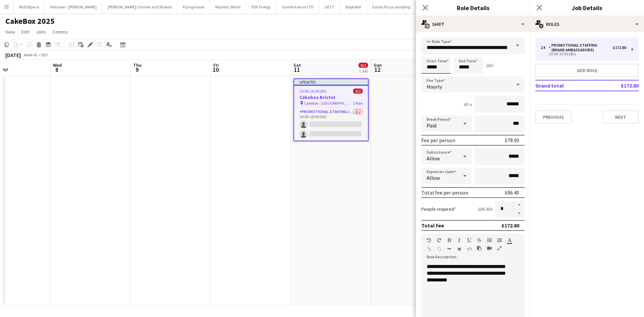
click at [437, 70] on input "*****" at bounding box center [436, 65] width 30 height 17
type input "*****"
click at [431, 55] on div at bounding box center [429, 53] width 13 height 7
click at [468, 65] on input "*****" at bounding box center [469, 65] width 30 height 17
type input "*****"
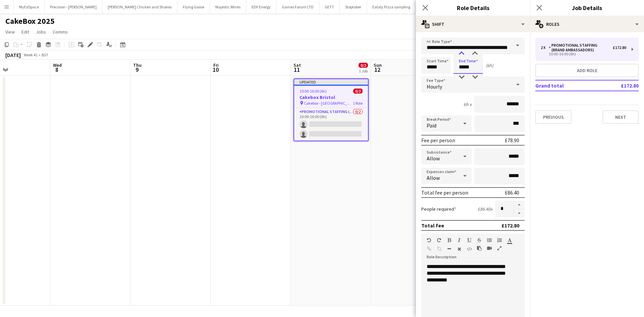
click at [462, 54] on div at bounding box center [461, 53] width 13 height 7
click at [398, 118] on app-date-cell at bounding box center [411, 191] width 80 height 230
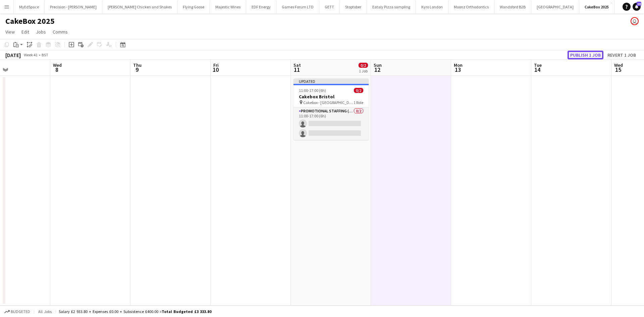
click at [589, 54] on button "Publish 1 job" at bounding box center [586, 55] width 36 height 9
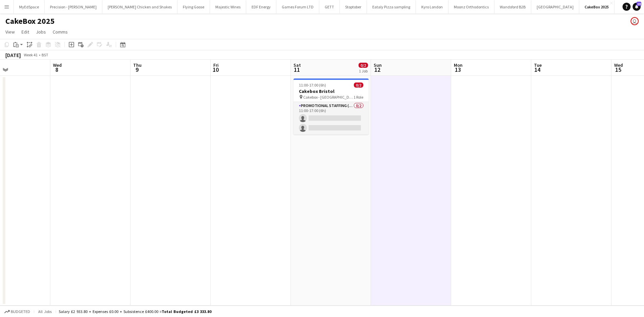
click at [332, 95] on span "Cakebox - [GEOGRAPHIC_DATA]" at bounding box center [328, 97] width 50 height 5
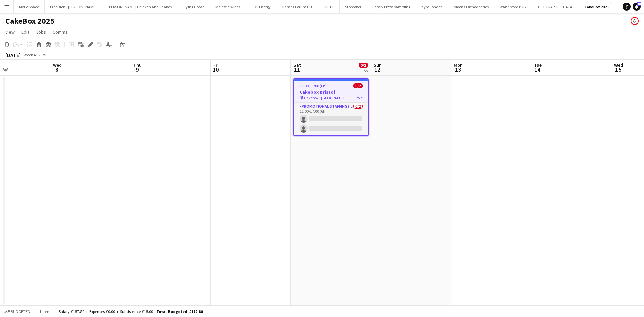
click at [415, 119] on app-date-cell at bounding box center [411, 191] width 80 height 230
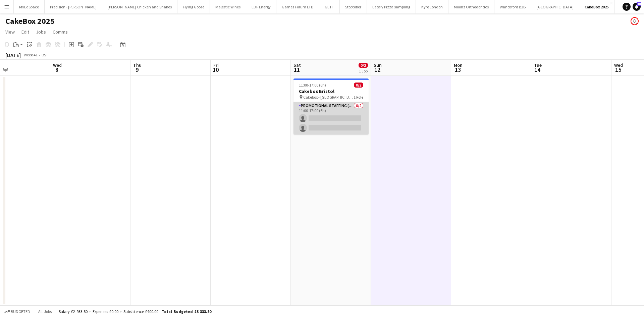
click at [347, 104] on app-card-role "Promotional Staffing (Brand Ambassadors) 0/2 11:00-17:00 (6h) single-neutral-ac…" at bounding box center [331, 118] width 75 height 33
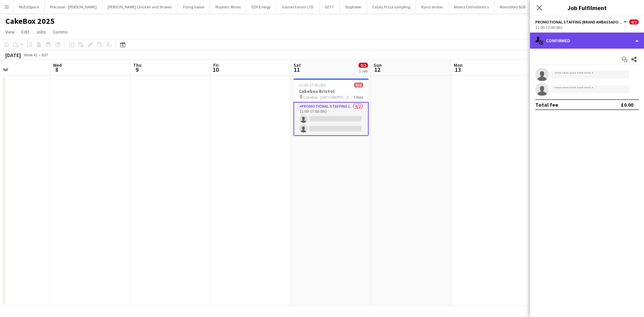
click at [566, 44] on div "single-neutral-actions-check-2 Confirmed" at bounding box center [587, 41] width 114 height 16
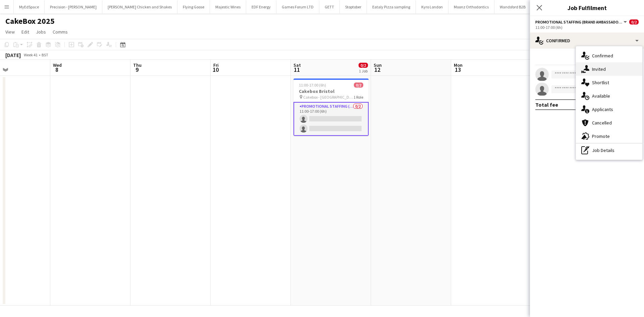
click at [611, 65] on div "single-neutral-actions-share-1 Invited" at bounding box center [609, 68] width 66 height 13
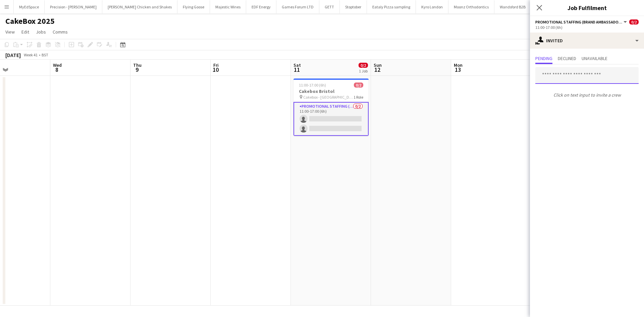
click at [576, 73] on input "text" at bounding box center [586, 75] width 103 height 17
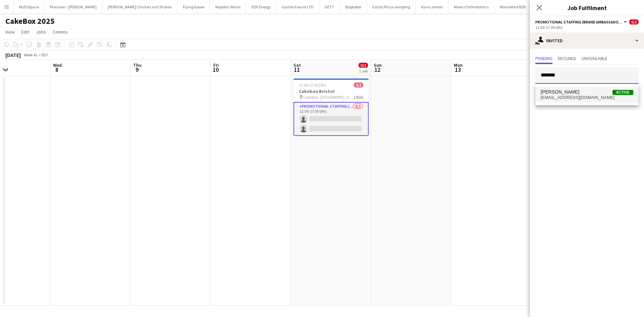
type input "*******"
click at [573, 95] on span "[EMAIL_ADDRESS][DOMAIN_NAME]" at bounding box center [587, 97] width 93 height 5
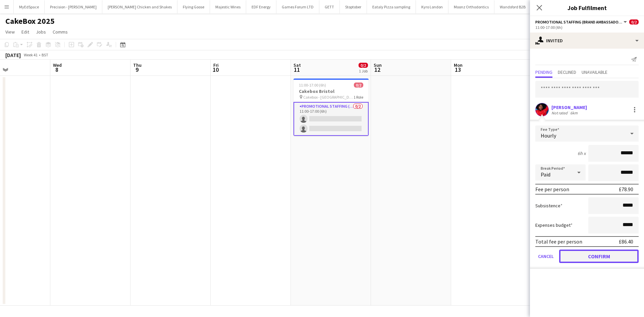
click at [600, 252] on button "Confirm" at bounding box center [598, 256] width 79 height 13
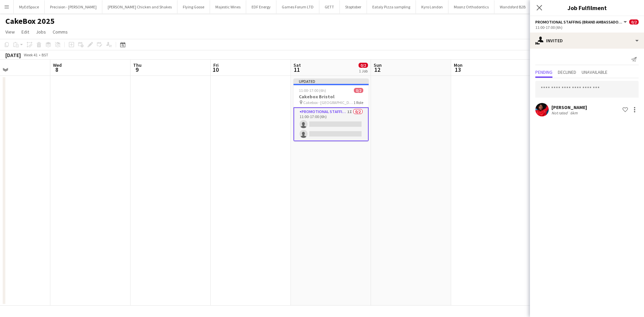
drag, startPoint x: 464, startPoint y: 156, endPoint x: 467, endPoint y: 152, distance: 5.3
click at [464, 154] on app-date-cell at bounding box center [491, 191] width 80 height 230
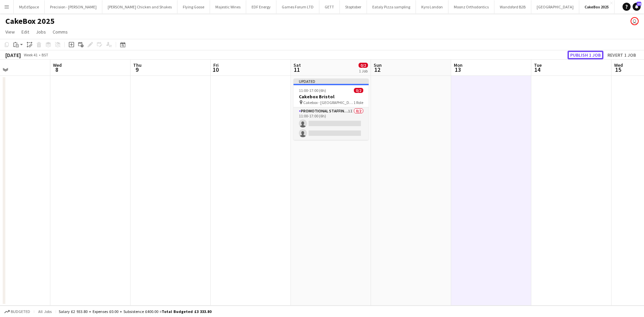
click at [574, 52] on button "Publish 1 job" at bounding box center [586, 55] width 36 height 9
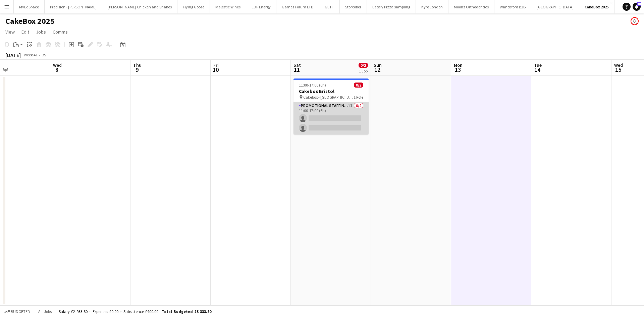
click at [328, 117] on app-card-role "Promotional Staffing (Brand Ambassadors) 1I 0/2 11:00-17:00 (6h) single-neutral…" at bounding box center [331, 118] width 75 height 33
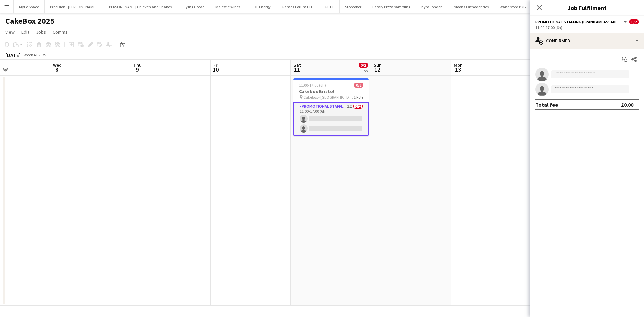
click at [582, 72] on input at bounding box center [590, 74] width 78 height 8
type input "*****"
click at [578, 89] on span "[PERSON_NAME][EMAIL_ADDRESS][PERSON_NAME][DOMAIN_NAME]" at bounding box center [590, 89] width 67 height 5
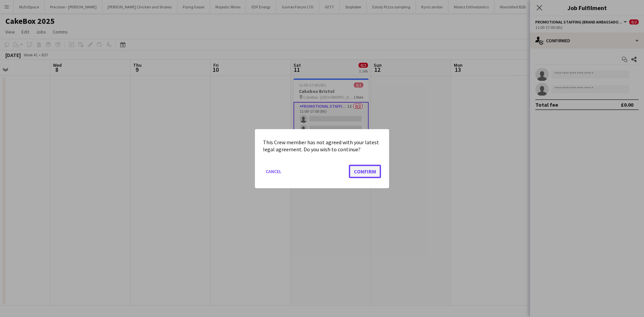
click at [364, 168] on button "Confirm" at bounding box center [365, 170] width 32 height 13
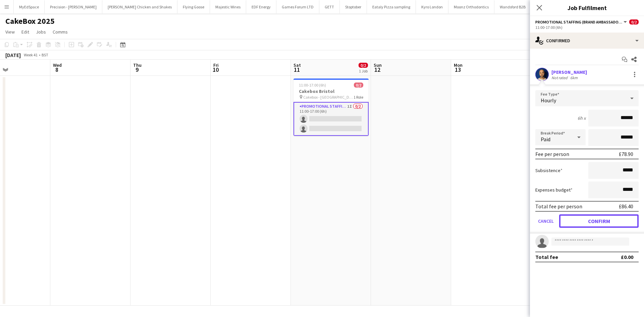
drag, startPoint x: 598, startPoint y: 223, endPoint x: 588, endPoint y: 218, distance: 11.3
click at [598, 222] on button "Confirm" at bounding box center [598, 220] width 79 height 13
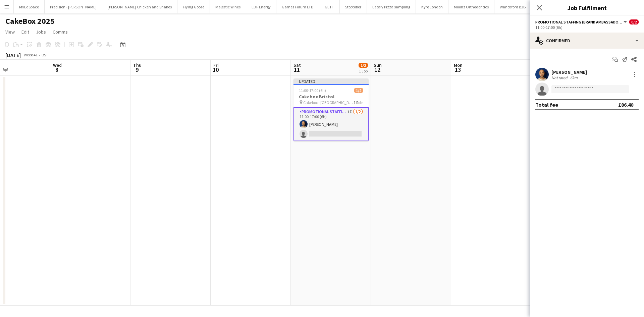
drag, startPoint x: 448, startPoint y: 177, endPoint x: 502, endPoint y: 132, distance: 70.5
click at [449, 176] on app-date-cell at bounding box center [411, 191] width 80 height 230
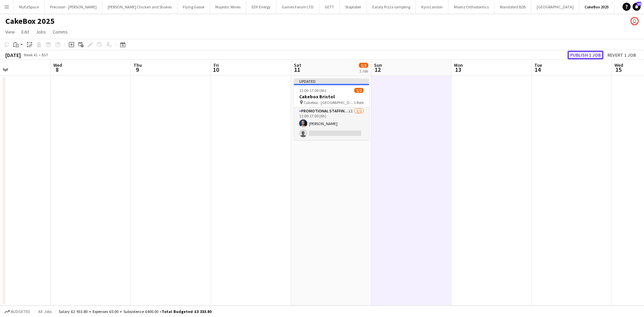
click at [582, 54] on button "Publish 1 job" at bounding box center [586, 55] width 36 height 9
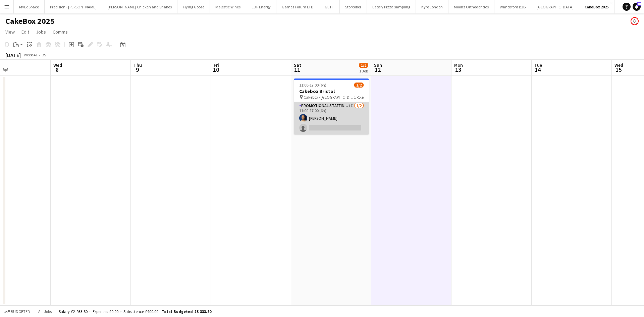
click at [328, 115] on app-card-role "Promotional Staffing (Brand Ambassadors) 1I [DATE] 11:00-17:00 (6h) [PERSON_NAM…" at bounding box center [331, 118] width 75 height 33
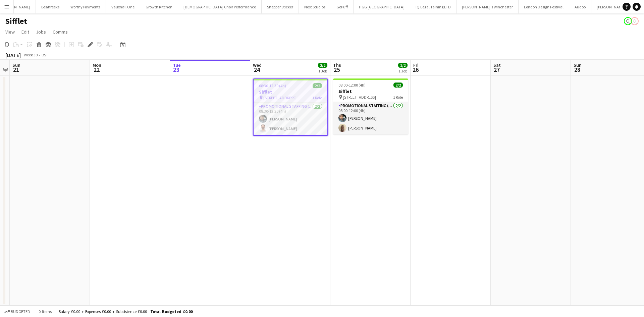
scroll to position [0, 1266]
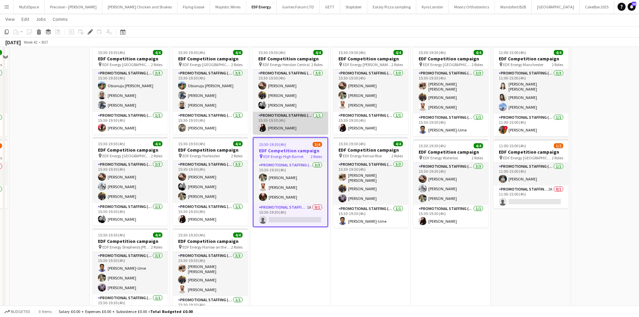
scroll to position [134, 0]
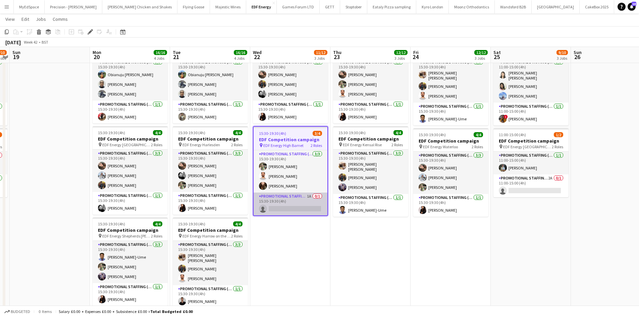
click at [310, 198] on app-card-role "Promotional Staffing (Team Leader) 1A 0/1 15:30-19:30 (4h) single-neutral-actio…" at bounding box center [291, 204] width 74 height 23
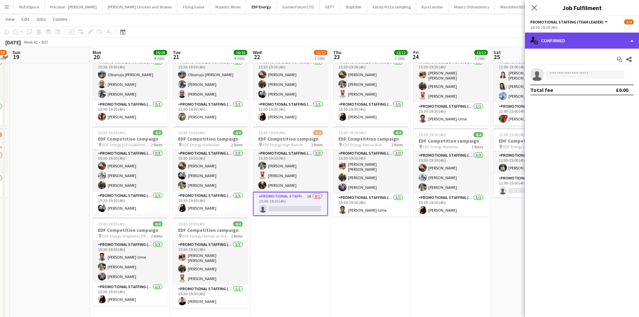
click at [586, 43] on div "single-neutral-actions-check-2 Confirmed" at bounding box center [582, 41] width 114 height 16
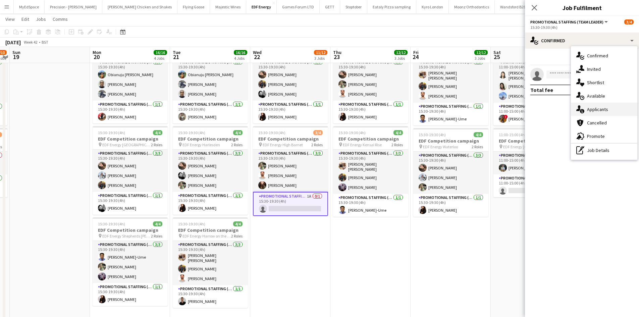
click at [611, 111] on div "single-neutral-actions-information Applicants" at bounding box center [604, 109] width 66 height 13
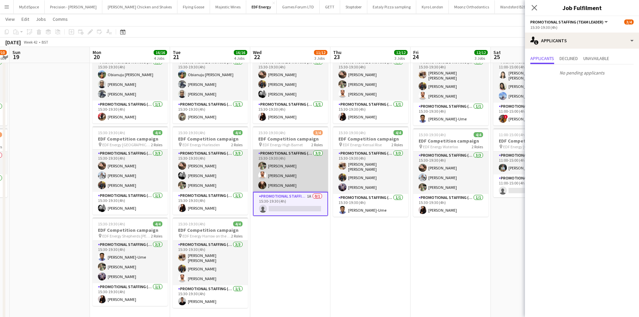
click at [301, 155] on app-card-role "Promotional Staffing (Flyering Staff) 3/3 15:30-19:30 (4h) Aliya Kazmi Arjun Va…" at bounding box center [290, 171] width 75 height 42
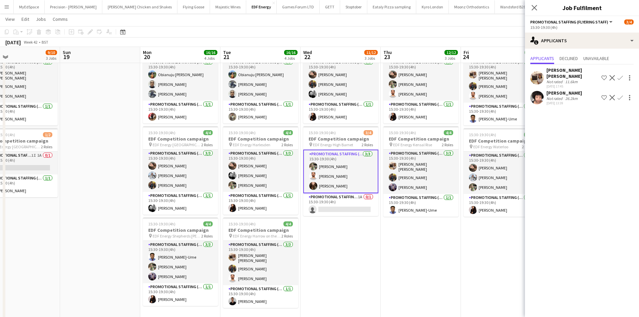
drag, startPoint x: 231, startPoint y: 195, endPoint x: 378, endPoint y: 193, distance: 147.6
click at [378, 193] on app-calendar-viewport "Thu 16 16/16 4 Jobs Fri 17 16/16 4 Jobs Sat 18 9/10 3 Jobs Sun 19 Mon 20 16/16 …" at bounding box center [319, 119] width 639 height 454
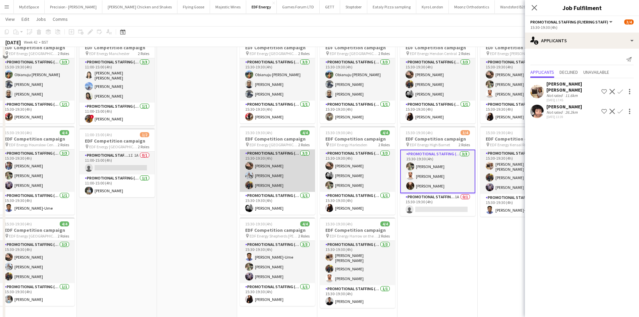
scroll to position [67, 0]
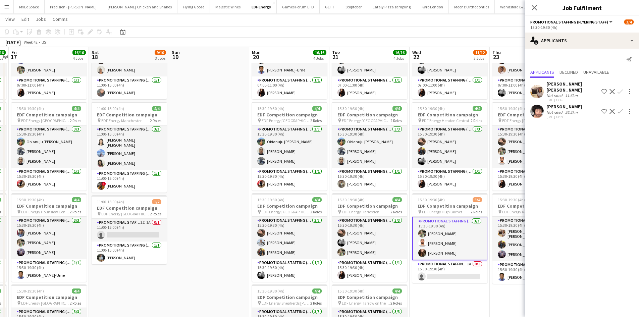
drag, startPoint x: 217, startPoint y: 181, endPoint x: 383, endPoint y: 169, distance: 165.8
click at [391, 168] on app-calendar-viewport "Wed 15 16/16 4 Jobs Thu 16 16/16 4 Jobs Fri 17 16/16 4 Jobs Sat 18 9/10 3 Jobs …" at bounding box center [319, 186] width 639 height 454
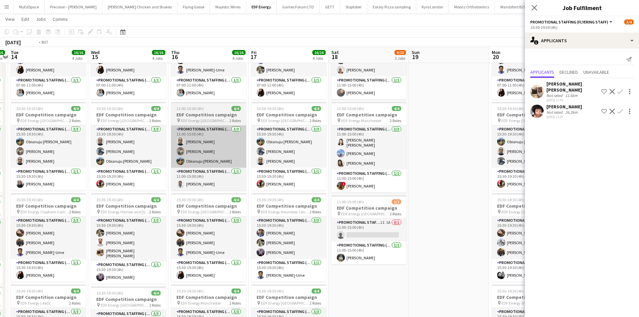
drag, startPoint x: 250, startPoint y: 141, endPoint x: 363, endPoint y: 156, distance: 114.1
click at [485, 141] on app-calendar-viewport "Mon 13 16/16 4 Jobs Tue 14 16/16 4 Jobs Wed 15 16/16 4 Jobs Thu 16 16/16 4 Jobs…" at bounding box center [319, 186] width 639 height 454
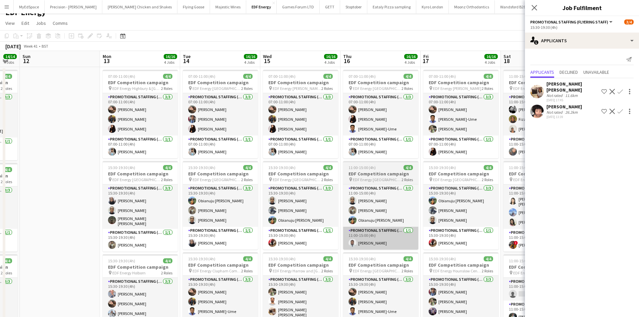
scroll to position [0, 0]
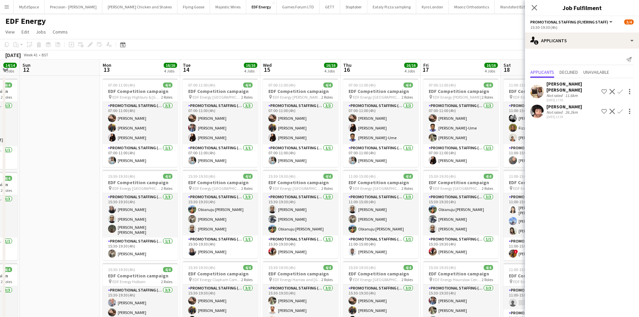
drag, startPoint x: 332, startPoint y: 171, endPoint x: 176, endPoint y: 148, distance: 157.6
click at [186, 149] on app-calendar-viewport "Thu 9 12/12 3 Jobs Fri 10 16/16 4 Jobs Sat 11 14/14 4 Jobs Sun 12 Mon 13 16/16 …" at bounding box center [319, 270] width 639 height 421
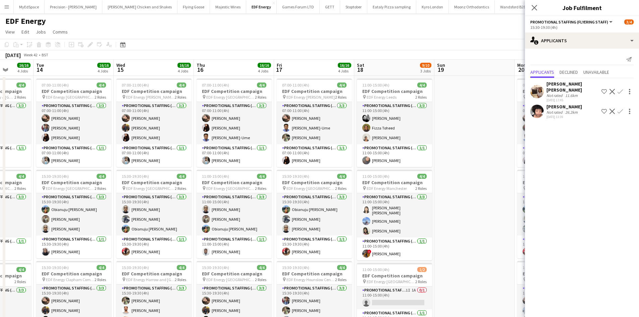
drag, startPoint x: 405, startPoint y: 172, endPoint x: 301, endPoint y: 158, distance: 104.3
click at [269, 155] on app-calendar-viewport "Sat 11 14/14 4 Jobs Sun 12 Mon 13 16/16 4 Jobs Tue 14 16/16 4 Jobs Wed 15 16/16…" at bounding box center [319, 270] width 639 height 421
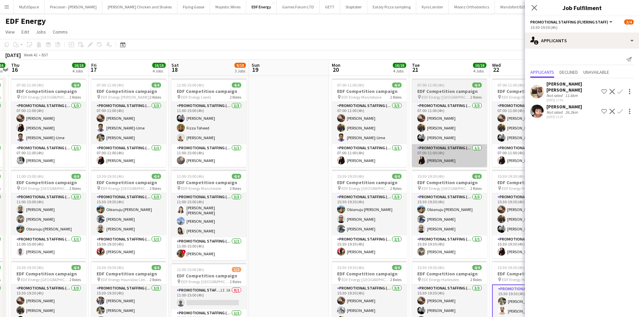
drag, startPoint x: 457, startPoint y: 178, endPoint x: 295, endPoint y: 162, distance: 162.1
click at [282, 161] on app-calendar-viewport "Mon 13 16/16 4 Jobs Tue 14 16/16 4 Jobs Wed 15 16/16 4 Jobs Thu 16 16/16 4 Jobs…" at bounding box center [319, 270] width 639 height 421
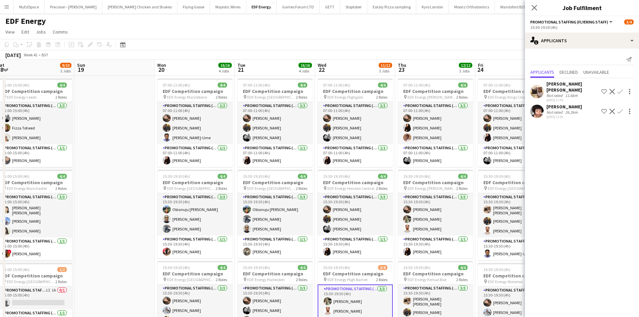
drag, startPoint x: 418, startPoint y: 170, endPoint x: 295, endPoint y: 154, distance: 124.1
click at [298, 154] on app-calendar-viewport "Wed 15 16/16 4 Jobs Thu 16 16/16 4 Jobs Fri 17 16/16 4 Jobs Sat 18 9/10 3 Jobs …" at bounding box center [319, 270] width 639 height 421
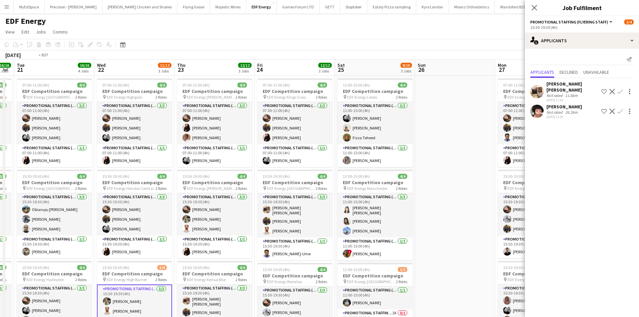
drag, startPoint x: 427, startPoint y: 154, endPoint x: 346, endPoint y: 144, distance: 80.8
click at [348, 144] on app-calendar-viewport "Fri 17 16/16 4 Jobs Sat 18 9/10 3 Jobs Sun 19 Mon 20 16/16 4 Jobs Tue 21 16/16 …" at bounding box center [319, 270] width 639 height 421
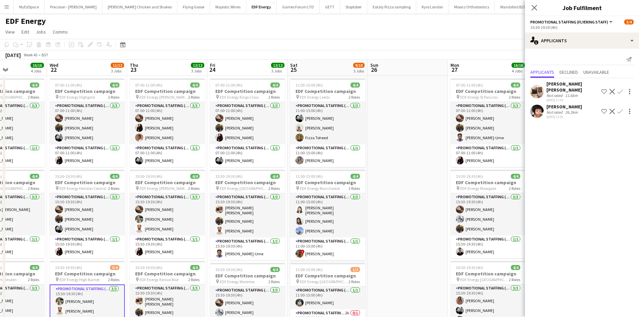
drag, startPoint x: 455, startPoint y: 145, endPoint x: 236, endPoint y: 121, distance: 220.0
click at [237, 121] on app-calendar-viewport "Fri 17 16/16 4 Jobs Sat 18 9/10 3 Jobs Sun 19 Mon 20 16/16 4 Jobs Tue 21 16/16 …" at bounding box center [319, 270] width 639 height 421
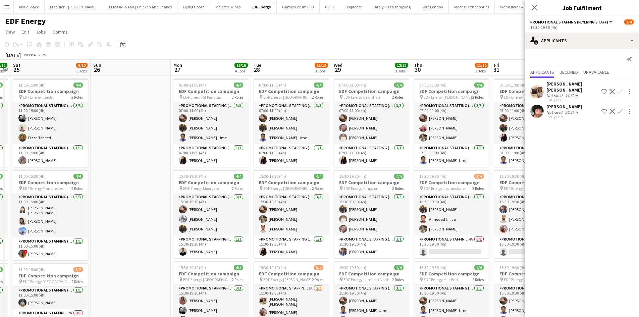
drag, startPoint x: 398, startPoint y: 139, endPoint x: 281, endPoint y: 124, distance: 118.0
click at [281, 124] on app-calendar-viewport "Tue 21 16/16 4 Jobs Wed 22 11/12 3 Jobs Thu 23 12/12 3 Jobs Fri 24 12/12 3 Jobs…" at bounding box center [319, 270] width 639 height 421
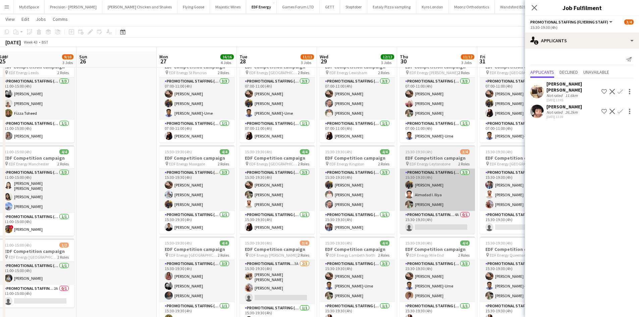
scroll to position [34, 0]
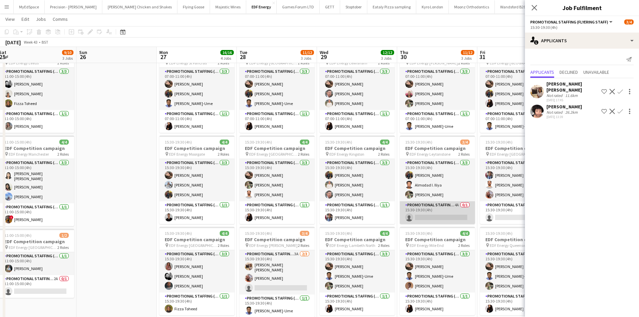
click at [456, 206] on app-card-role "Promotional Staffing (Team Leader) 4A 0/1 15:30-19:30 (4h) single-neutral-actio…" at bounding box center [437, 212] width 75 height 23
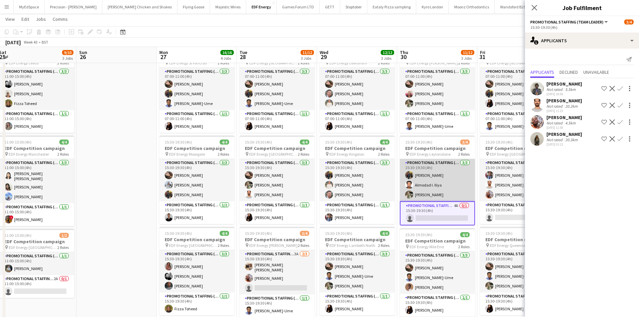
click at [421, 176] on app-card-role "Promotional Staffing (Flyering Staff) 3/3 15:30-19:30 (4h) Martin Brady Almodad…" at bounding box center [437, 180] width 75 height 42
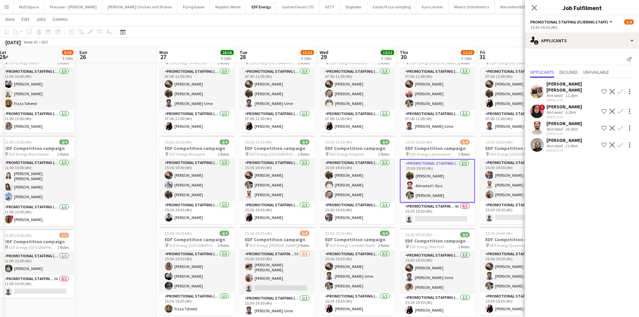
click at [428, 174] on app-card-role "Promotional Staffing (Flyering Staff) 3/3 15:30-19:30 (4h) Martin Brady Almodad…" at bounding box center [437, 181] width 75 height 44
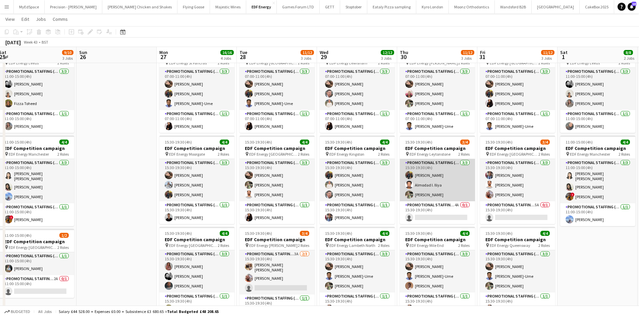
click at [428, 174] on app-card-role "Promotional Staffing (Flyering Staff) 3/3 15:30-19:30 (4h) Martin Brady Almodad…" at bounding box center [437, 180] width 75 height 42
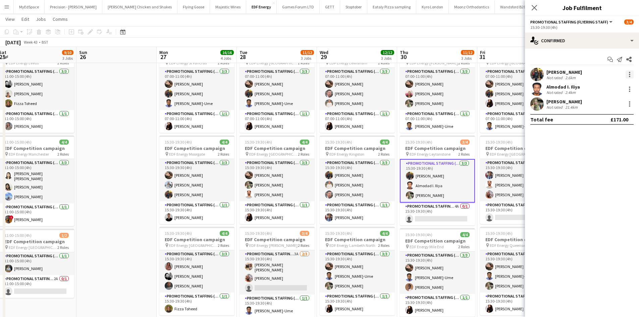
click at [629, 71] on div at bounding box center [630, 74] width 8 height 8
click at [603, 155] on button "Remove" at bounding box center [607, 151] width 52 height 16
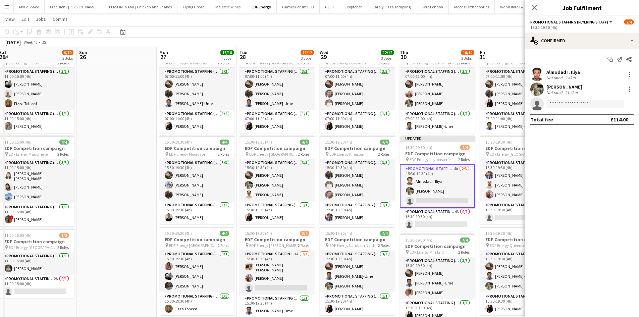
click at [458, 34] on app-toolbar "Copy Paste Paste Ctrl+V Paste with crew Ctrl+Shift+V Paste linked Job Delete Gr…" at bounding box center [319, 31] width 639 height 11
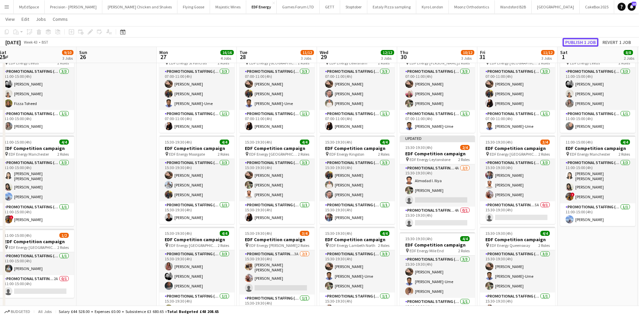
click at [579, 44] on button "Publish 1 job" at bounding box center [581, 42] width 36 height 9
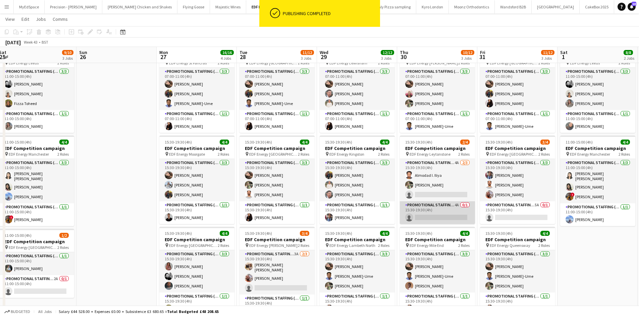
click at [443, 214] on app-card-role "Promotional Staffing (Team Leader) 4A 0/1 15:30-19:30 (4h) single-neutral-actio…" at bounding box center [437, 212] width 75 height 23
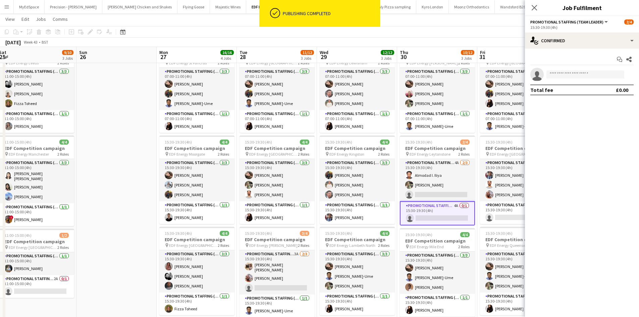
click at [563, 65] on div "Start chat Share" at bounding box center [581, 59] width 103 height 11
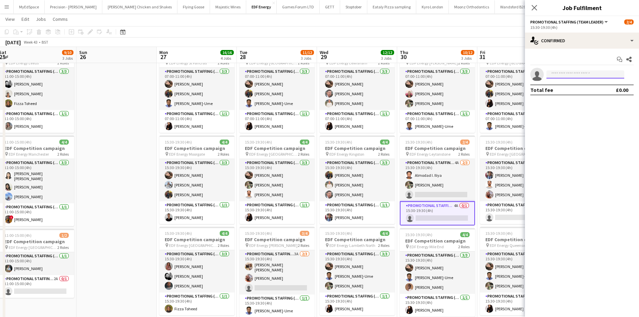
click at [564, 76] on input at bounding box center [585, 74] width 78 height 8
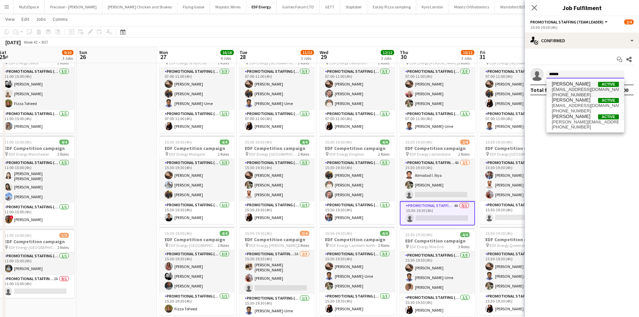
type input "******"
click at [582, 94] on span "+447933807083" at bounding box center [585, 94] width 67 height 5
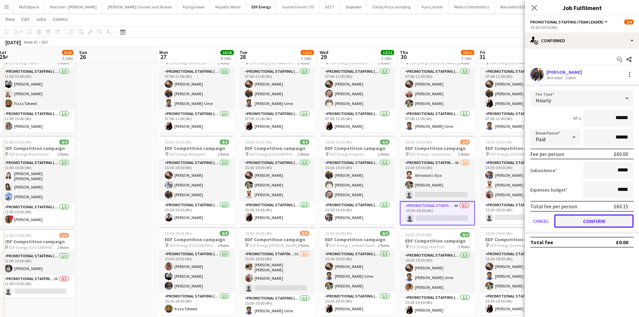
click at [588, 221] on button "Confirm" at bounding box center [593, 220] width 79 height 13
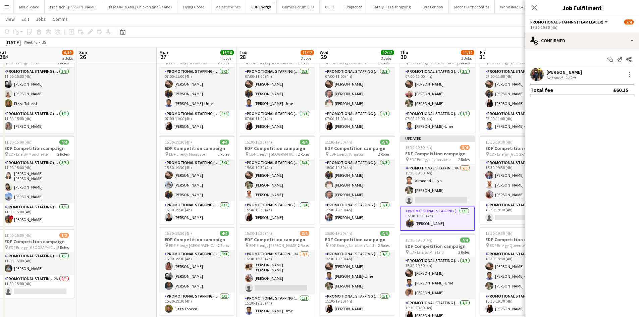
click at [479, 34] on app-toolbar "Copy Paste Paste Ctrl+V Paste with crew Ctrl+Shift+V Paste linked Job Delete Gr…" at bounding box center [319, 31] width 639 height 11
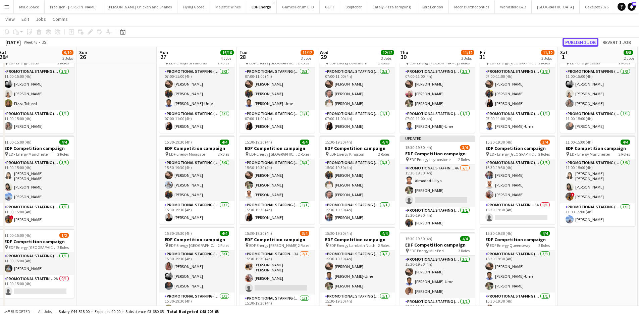
click at [579, 42] on button "Publish 1 job" at bounding box center [581, 42] width 36 height 9
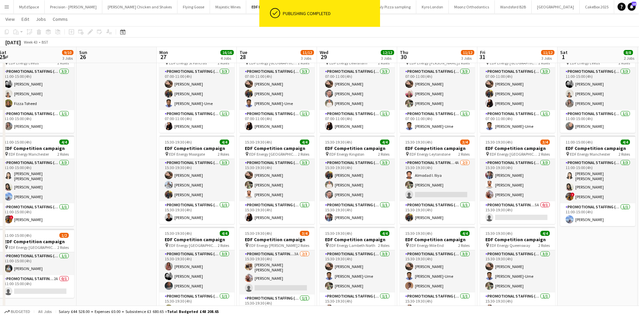
click at [441, 196] on app-card-role "Promotional Staffing (Flyering Staff) 4A 2/3 15:30-19:30 (4h) Almodad I. Iliya …" at bounding box center [437, 180] width 75 height 42
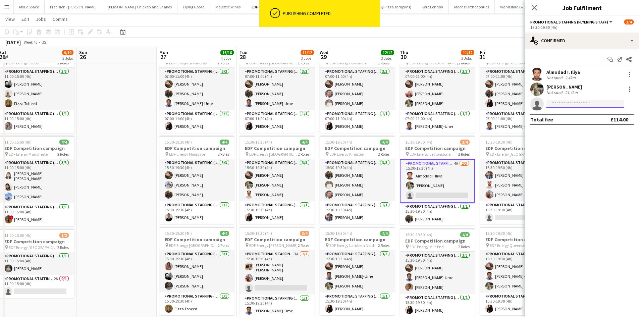
click at [574, 104] on input at bounding box center [585, 104] width 78 height 8
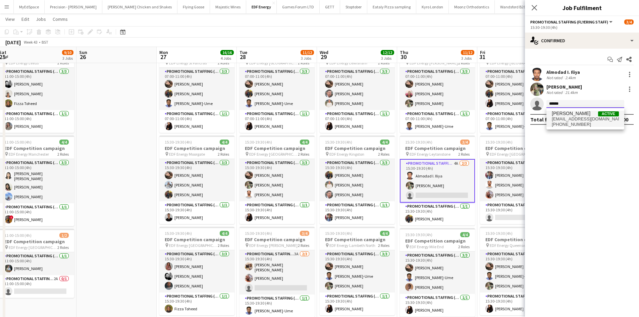
type input "******"
click at [569, 116] on span "Dervin Ebuki" at bounding box center [571, 114] width 39 height 6
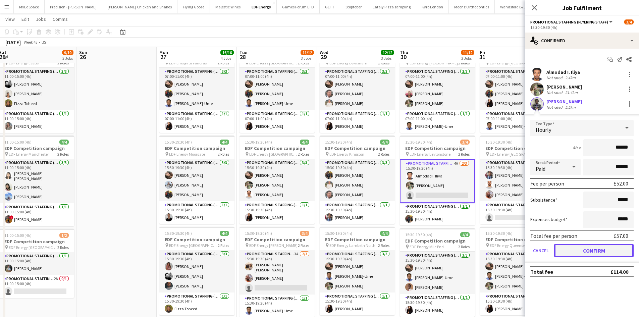
click at [599, 252] on button "Confirm" at bounding box center [593, 250] width 79 height 13
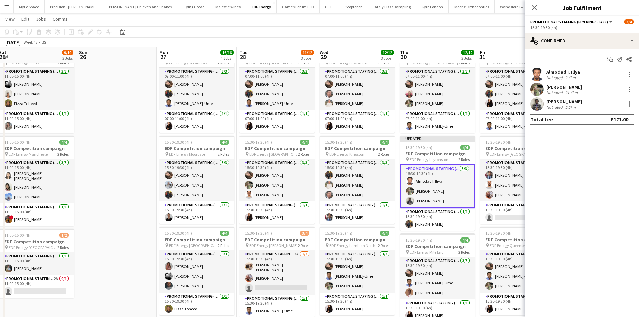
click at [467, 33] on app-toolbar "Copy Paste Paste Ctrl+V Paste with crew Ctrl+Shift+V Paste linked Job Delete Gr…" at bounding box center [319, 31] width 639 height 11
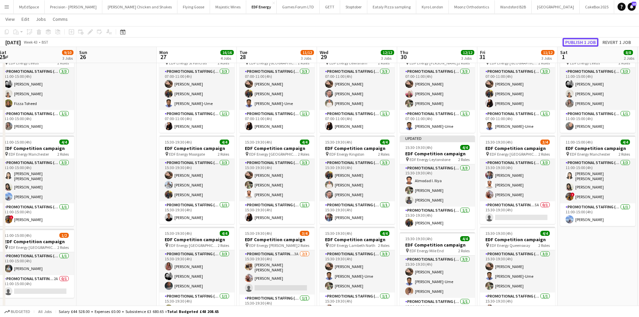
click at [591, 41] on button "Publish 1 job" at bounding box center [581, 42] width 36 height 9
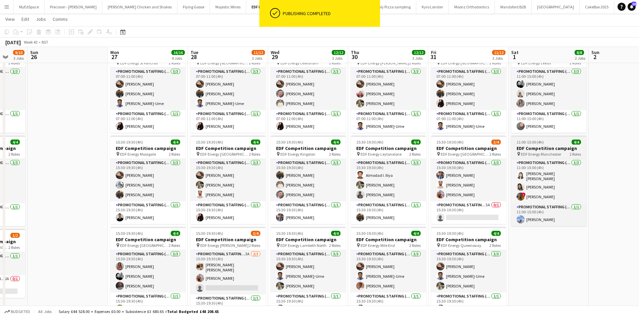
drag, startPoint x: 580, startPoint y: 139, endPoint x: 485, endPoint y: 141, distance: 95.3
click at [482, 141] on app-calendar-viewport "Thu 23 12/12 3 Jobs Fri 24 12/12 3 Jobs Sat 25 9/10 3 Jobs Sun 26 Mon 27 16/16 …" at bounding box center [319, 220] width 639 height 454
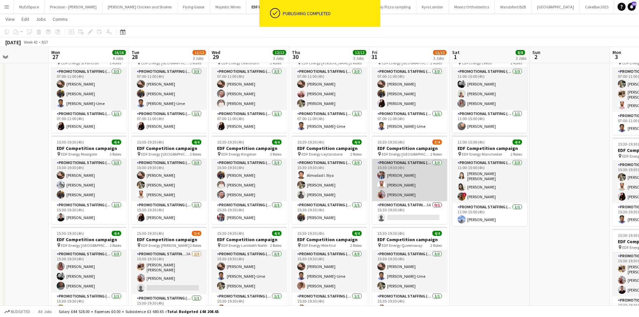
click at [428, 164] on app-card-role "Promotional Staffing (Flyering Staff) 3/3 15:30-19:30 (4h) Seyi Ogunyemi Arjun …" at bounding box center [409, 180] width 75 height 42
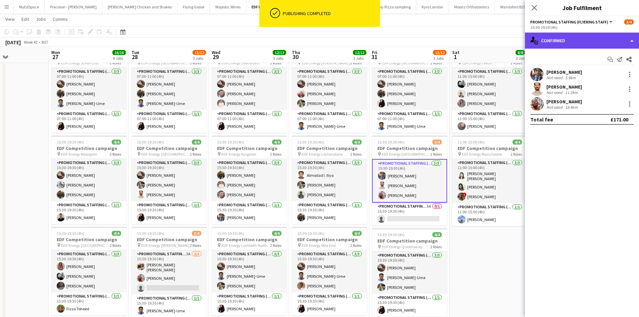
click at [593, 36] on div "single-neutral-actions-check-2 Confirmed" at bounding box center [582, 41] width 114 height 16
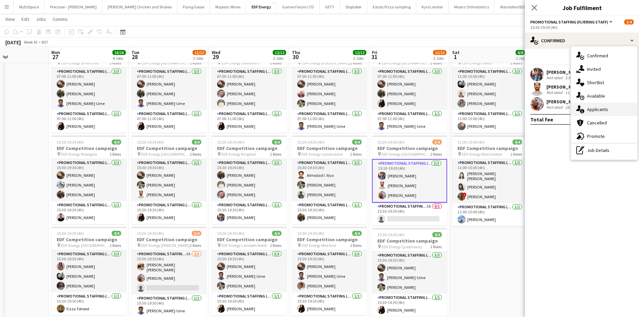
click at [609, 110] on div "single-neutral-actions-information Applicants" at bounding box center [604, 109] width 66 height 13
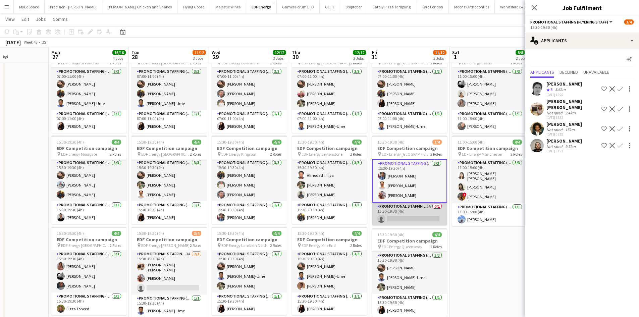
click at [428, 206] on app-card-role "Promotional Staffing (Team Leader) 5A 0/1 15:30-19:30 (4h) single-neutral-actio…" at bounding box center [409, 214] width 75 height 23
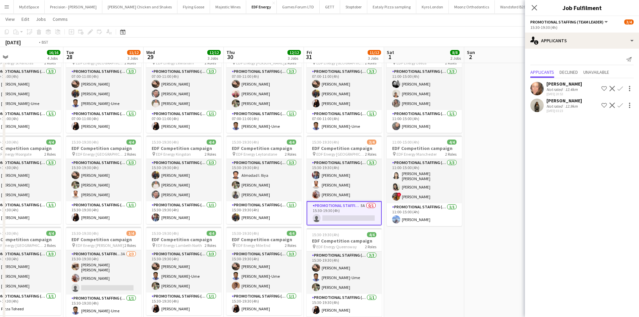
drag, startPoint x: 465, startPoint y: 178, endPoint x: 397, endPoint y: 172, distance: 68.3
click at [397, 172] on app-calendar-viewport "Thu 23 12/12 3 Jobs Fri 24 12/12 3 Jobs Sat 25 9/10 3 Jobs Sun 26 Mon 27 16/16 …" at bounding box center [319, 220] width 639 height 454
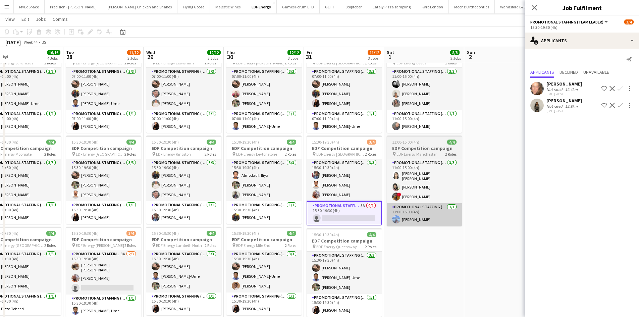
scroll to position [0, 340]
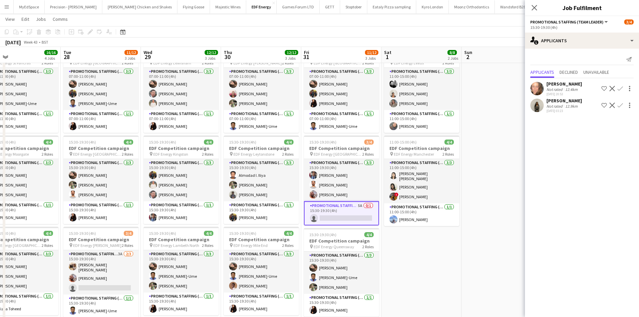
click at [464, 212] on app-date-cell at bounding box center [502, 244] width 80 height 405
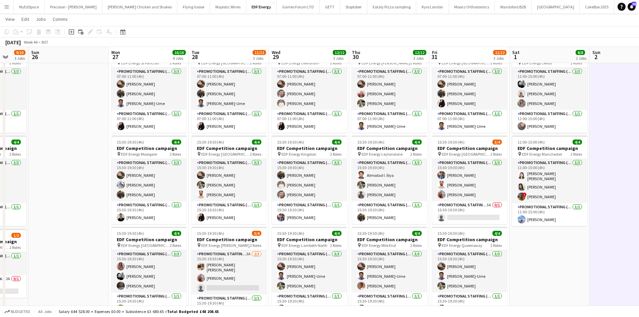
drag, startPoint x: 472, startPoint y: 142, endPoint x: 321, endPoint y: 122, distance: 151.7
click at [320, 121] on app-calendar-viewport "Thu 23 12/12 3 Jobs Fri 24 12/12 3 Jobs Sat 25 9/10 3 Jobs Sun 26 Mon 27 16/16 …" at bounding box center [319, 220] width 639 height 454
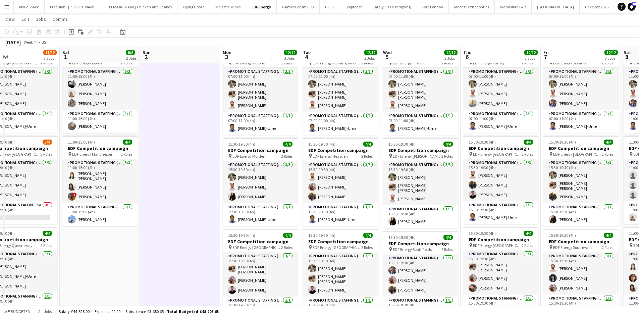
drag, startPoint x: 455, startPoint y: 146, endPoint x: 345, endPoint y: 131, distance: 110.3
click at [345, 131] on app-calendar-viewport "Mon 27 16/16 4 Jobs Tue 28 11/12 3 Jobs Wed 29 12/12 3 Jobs Thu 30 12/12 3 Jobs…" at bounding box center [319, 220] width 639 height 454
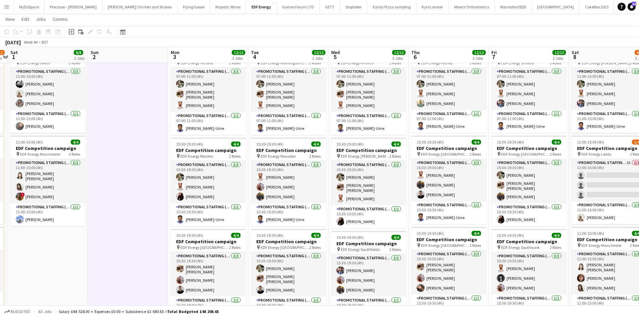
scroll to position [0, 278]
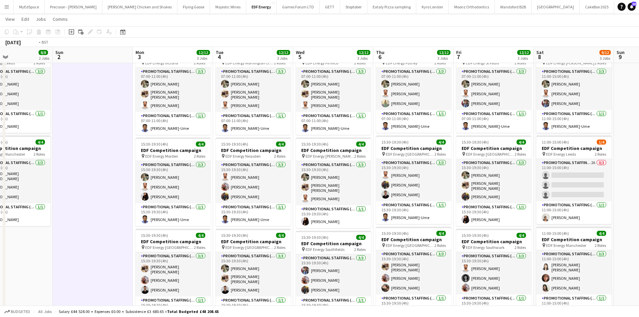
drag, startPoint x: 494, startPoint y: 139, endPoint x: 337, endPoint y: 113, distance: 159.1
click at [337, 113] on app-calendar-viewport "Wed 29 12/12 3 Jobs Thu 30 12/12 3 Jobs Fri 31 11/12 3 Jobs Sat 1 8/8 2 Jobs Su…" at bounding box center [319, 220] width 639 height 454
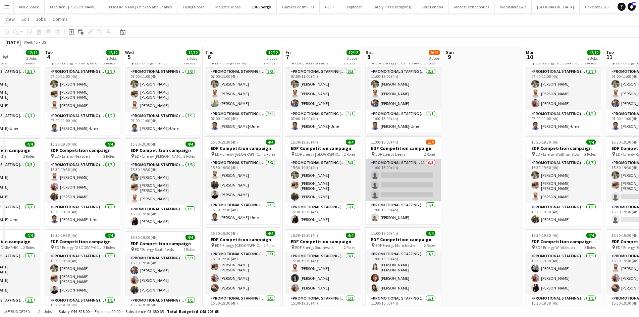
click at [420, 162] on app-card-role "Promotional Staffing (Flyering Staff) 2A 0/3 11:00-15:00 (4h) single-neutral-ac…" at bounding box center [403, 180] width 75 height 42
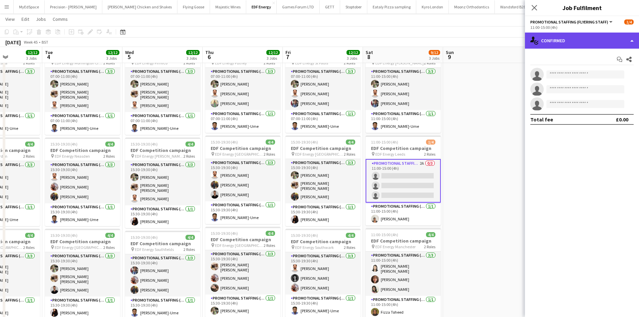
click at [556, 39] on div "single-neutral-actions-check-2 Confirmed" at bounding box center [582, 41] width 114 height 16
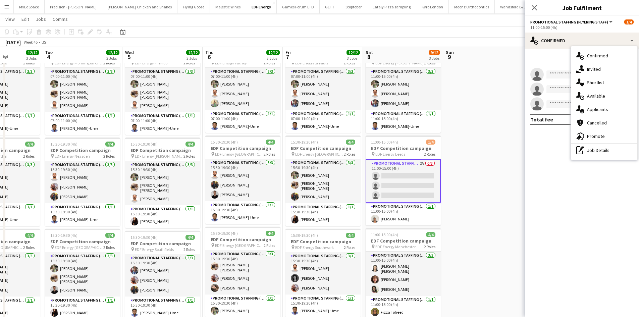
click at [606, 106] on div "single-neutral-actions-information Applicants" at bounding box center [604, 109] width 66 height 13
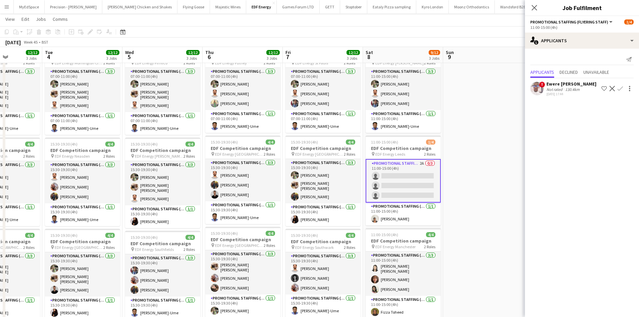
click at [442, 163] on app-date-cell "11:00-15:00 (4h) 4/4 EDF Competition campaign pin EDF Energy Brent Cross 2 Role…" at bounding box center [403, 244] width 80 height 405
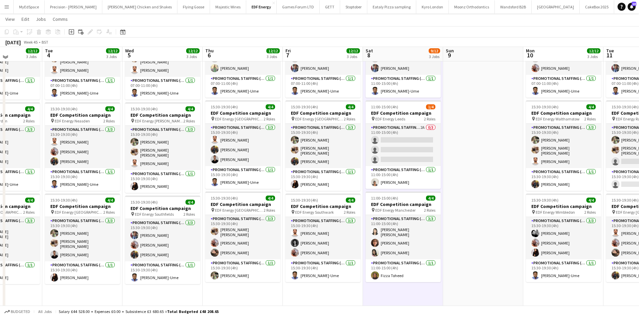
scroll to position [67, 0]
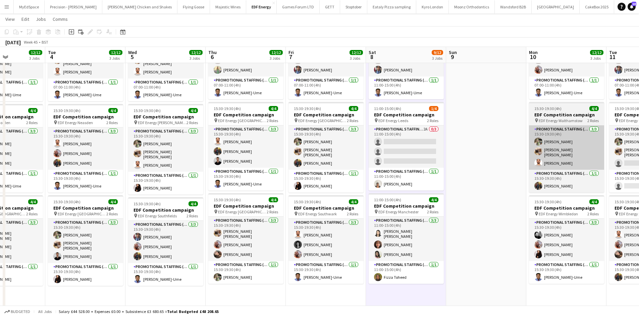
drag, startPoint x: 480, startPoint y: 166, endPoint x: 359, endPoint y: 147, distance: 122.9
click at [247, 132] on app-calendar-viewport "Fri 31 11/12 3 Jobs Sat 1 8/8 2 Jobs Sun 2 Mon 3 12/12 3 Jobs Tue 4 12/12 3 Job…" at bounding box center [319, 186] width 639 height 454
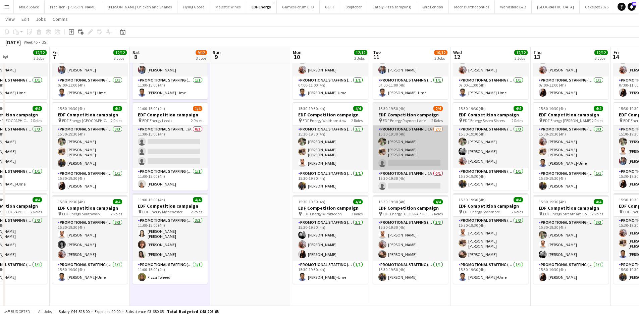
scroll to position [0, 268]
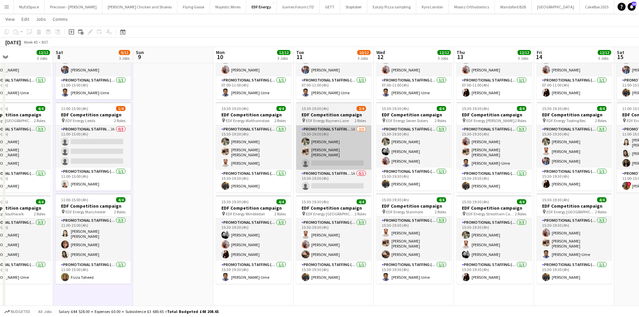
drag, startPoint x: 399, startPoint y: 150, endPoint x: 353, endPoint y: 145, distance: 46.6
click at [353, 145] on app-calendar-viewport "Tue 4 12/12 3 Jobs Wed 5 12/12 3 Jobs Thu 6 12/12 3 Jobs Fri 7 12/12 3 Jobs Sat…" at bounding box center [319, 186] width 639 height 454
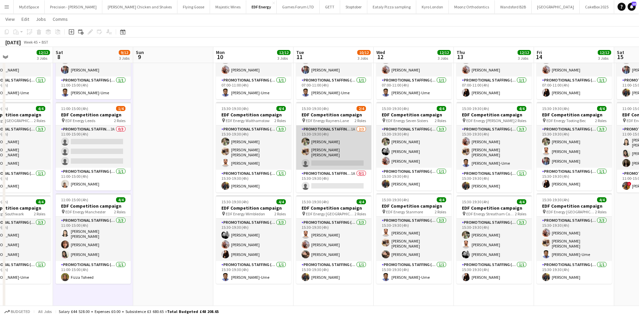
click at [352, 129] on app-card-role "Promotional Staffing (Flyering Staff) 1A 2/3 15:30-19:30 (4h) Aliya Kazmi Annie…" at bounding box center [333, 147] width 75 height 44
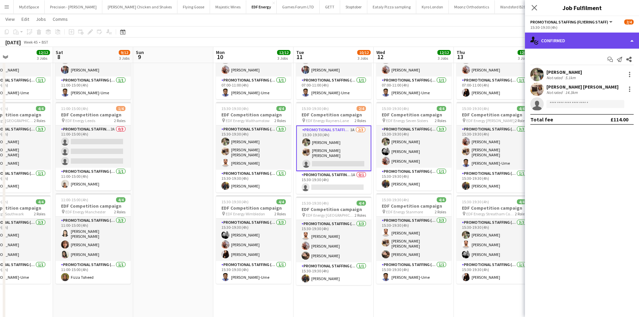
click at [586, 40] on div "single-neutral-actions-check-2 Confirmed" at bounding box center [582, 41] width 114 height 16
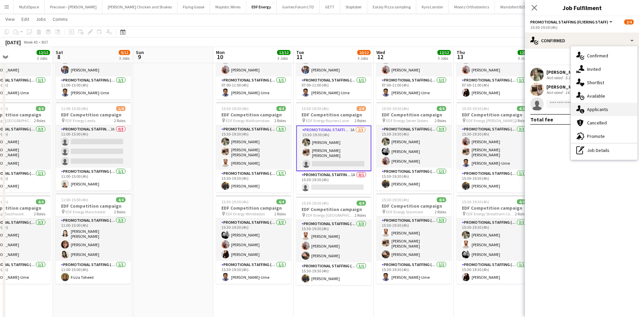
click at [598, 114] on div "single-neutral-actions-information Applicants" at bounding box center [604, 109] width 66 height 13
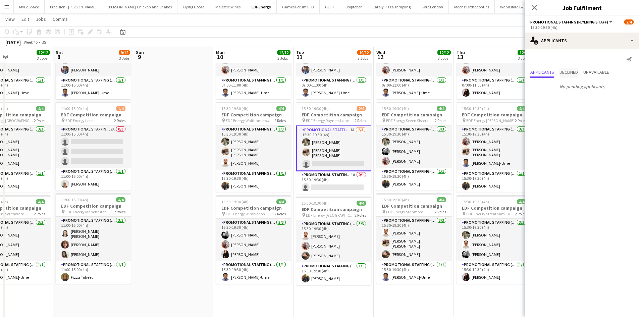
click at [576, 74] on span "Declined" at bounding box center [568, 72] width 18 height 5
click at [601, 58] on span "Unavailable" at bounding box center [596, 58] width 26 height 5
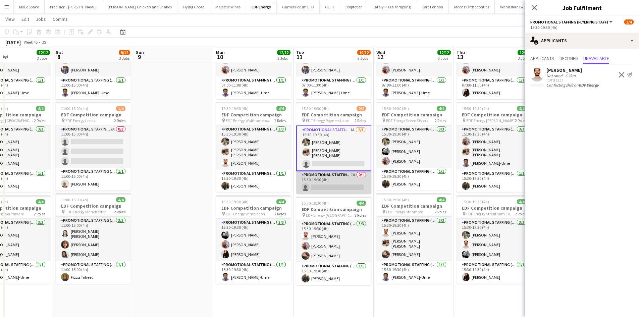
click at [355, 174] on app-card-role "Promotional Staffing (Team Leader) 1A 0/1 15:30-19:30 (4h) single-neutral-actio…" at bounding box center [333, 182] width 75 height 23
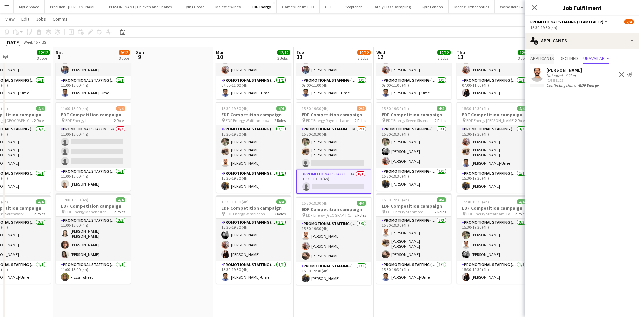
click at [545, 56] on span "Applicants" at bounding box center [542, 58] width 24 height 5
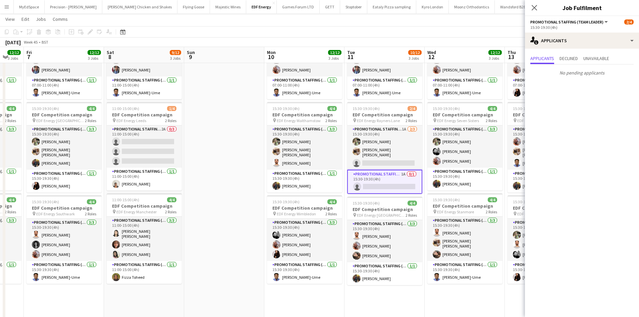
drag, startPoint x: 459, startPoint y: 144, endPoint x: 322, endPoint y: 134, distance: 137.2
click at [326, 132] on app-calendar-viewport "Tue 4 12/12 3 Jobs Wed 5 12/12 3 Jobs Thu 6 12/12 3 Jobs Fri 7 12/12 3 Jobs Sat…" at bounding box center [319, 186] width 639 height 454
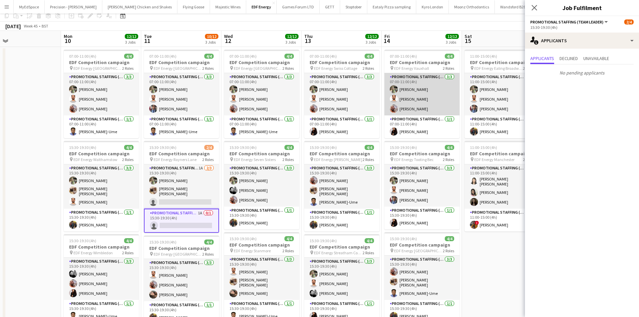
scroll to position [0, 0]
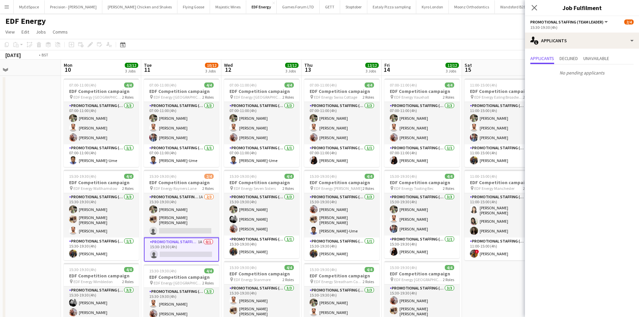
drag, startPoint x: 439, startPoint y: 147, endPoint x: 289, endPoint y: 119, distance: 151.8
click at [291, 119] on app-calendar-viewport "Thu 6 12/12 3 Jobs Fri 7 12/12 3 Jobs Sat 8 9/12 3 Jobs Sun 9 Mon 10 12/12 3 Jo…" at bounding box center [319, 270] width 639 height 421
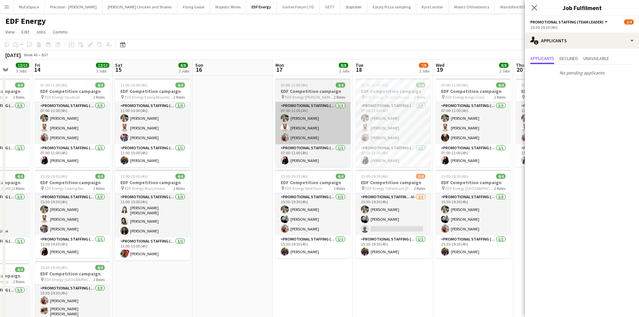
drag, startPoint x: 436, startPoint y: 136, endPoint x: 304, endPoint y: 125, distance: 132.6
click at [225, 125] on app-calendar-viewport "Tue 11 10/12 3 Jobs Wed 12 12/12 3 Jobs Thu 13 12/12 3 Jobs Fri 14 12/12 3 Jobs…" at bounding box center [319, 270] width 639 height 421
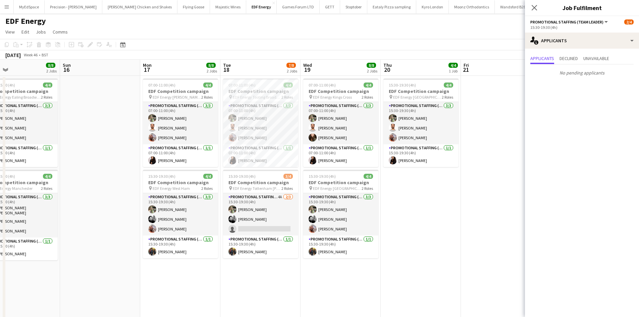
drag, startPoint x: 382, startPoint y: 131, endPoint x: 260, endPoint y: 119, distance: 122.4
click at [260, 119] on app-calendar-viewport "Tue 11 10/12 3 Jobs Wed 12 12/12 3 Jobs Thu 13 12/12 3 Jobs Fri 14 12/12 3 Jobs…" at bounding box center [319, 270] width 639 height 421
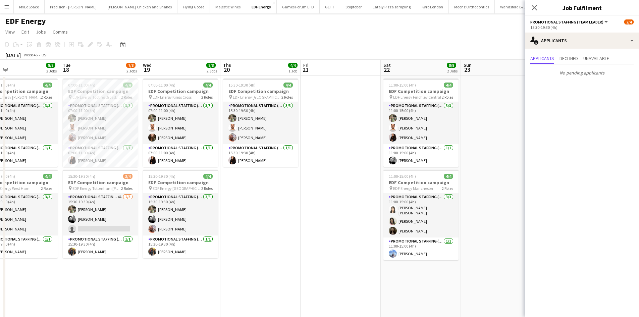
scroll to position [0, 193]
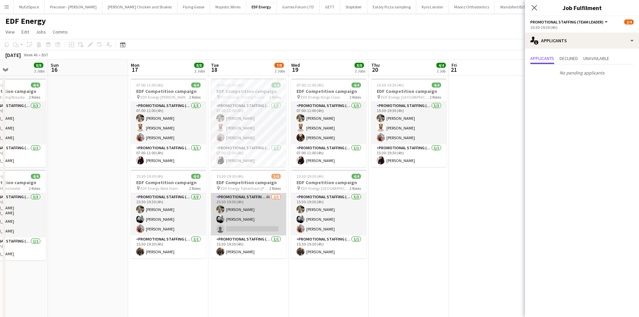
click at [268, 197] on app-card-role "Promotional Staffing (Flyering Staff) 4A 2/3 15:30-19:30 (4h) Aliya Kazmi Dan V…" at bounding box center [248, 214] width 75 height 42
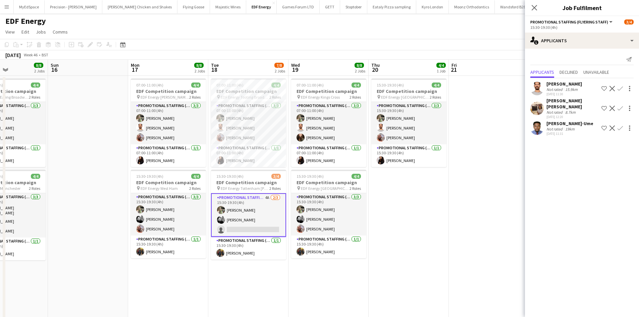
click at [620, 106] on app-icon "Confirm" at bounding box center [620, 108] width 5 height 5
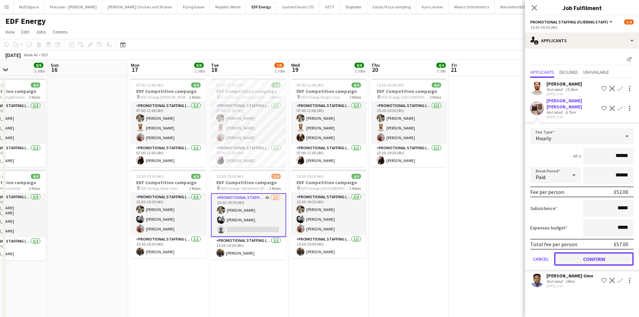
click at [593, 256] on button "Confirm" at bounding box center [593, 258] width 79 height 13
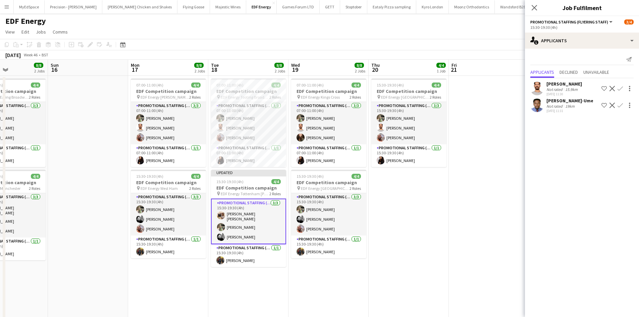
drag, startPoint x: 460, startPoint y: 214, endPoint x: 466, endPoint y: 204, distance: 11.3
click at [460, 213] on app-date-cell at bounding box center [489, 278] width 80 height 405
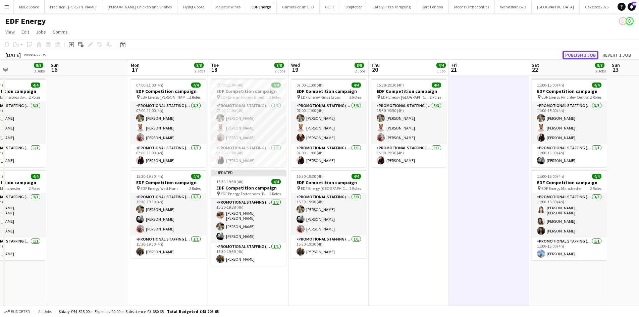
click at [583, 54] on button "Publish 1 job" at bounding box center [581, 55] width 36 height 9
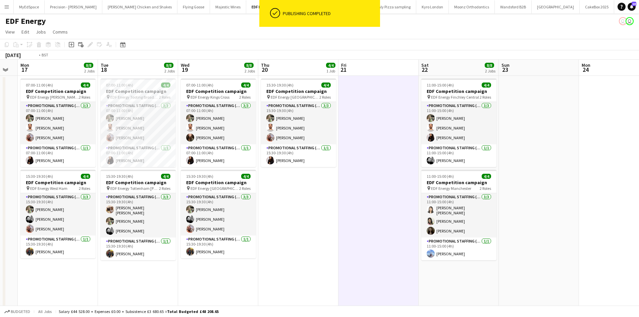
drag, startPoint x: 614, startPoint y: 107, endPoint x: 445, endPoint y: 109, distance: 168.4
click at [446, 109] on app-calendar-viewport "Thu 13 12/12 3 Jobs Fri 14 12/12 3 Jobs Sat 15 8/8 2 Jobs Sun 16 Mon 17 8/8 2 J…" at bounding box center [319, 270] width 639 height 421
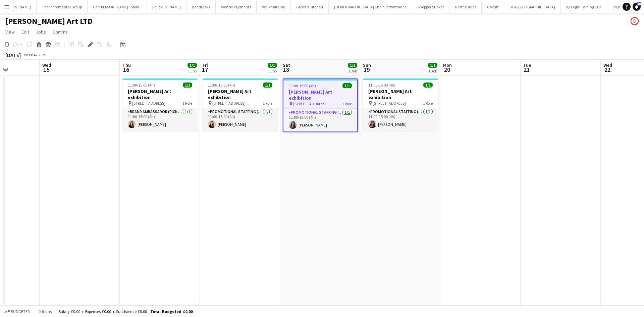
scroll to position [0, 173]
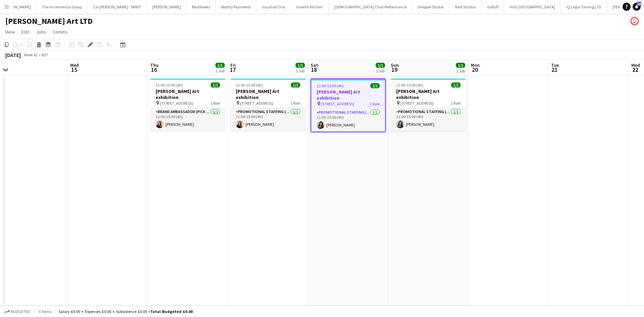
drag, startPoint x: 153, startPoint y: 189, endPoint x: 210, endPoint y: 188, distance: 57.7
click at [210, 188] on app-calendar-viewport "Sun 12 Mon 13 Tue 14 Wed 15 Thu 16 1/1 1 Job Fri 17 1/1 1 Job Sat 18 1/1 1 Job …" at bounding box center [322, 183] width 644 height 246
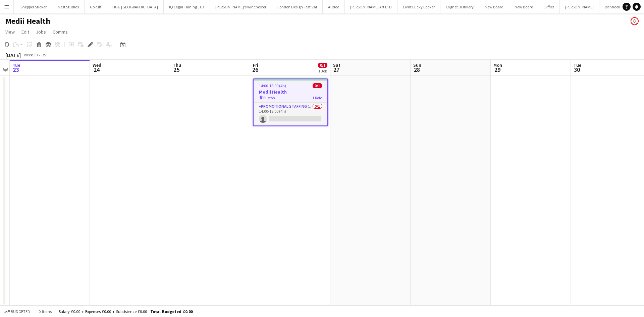
drag, startPoint x: 270, startPoint y: 90, endPoint x: 262, endPoint y: 90, distance: 7.4
click at [270, 89] on h3 "Medii Health" at bounding box center [291, 92] width 74 height 6
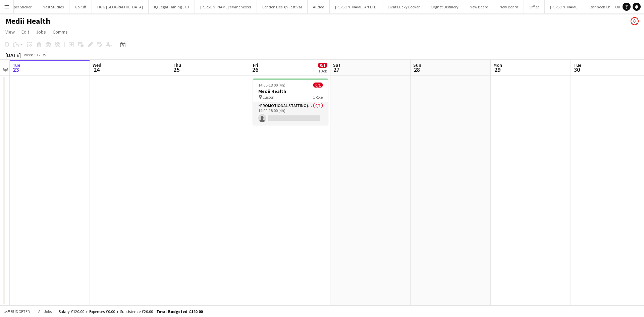
scroll to position [0, 1520]
click at [291, 91] on h3 "Medii Health" at bounding box center [290, 91] width 75 height 6
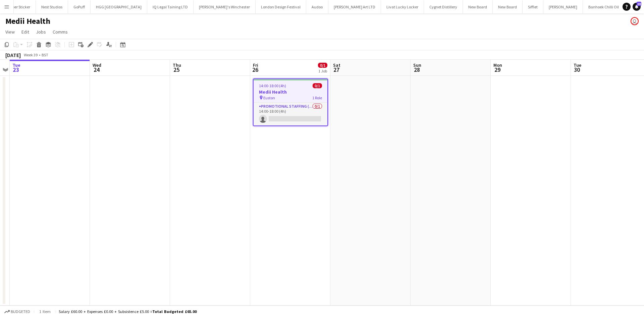
scroll to position [0, 231]
click at [93, 43] on div "Edit" at bounding box center [90, 45] width 8 height 8
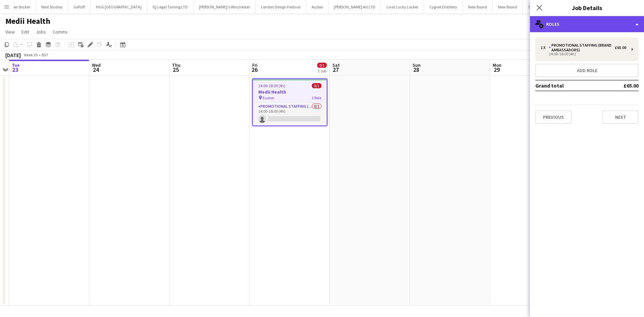
click at [577, 29] on div "multiple-users-add Roles" at bounding box center [587, 24] width 114 height 16
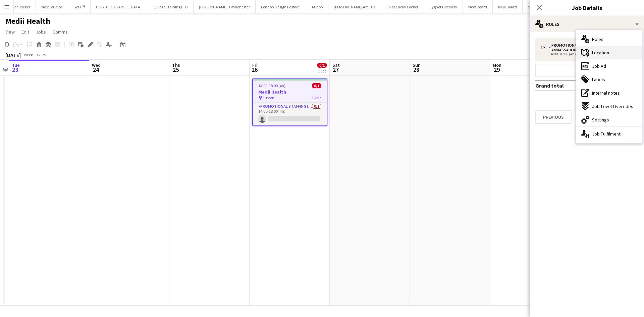
click at [605, 57] on div "maps-pin-1 Location" at bounding box center [609, 52] width 66 height 13
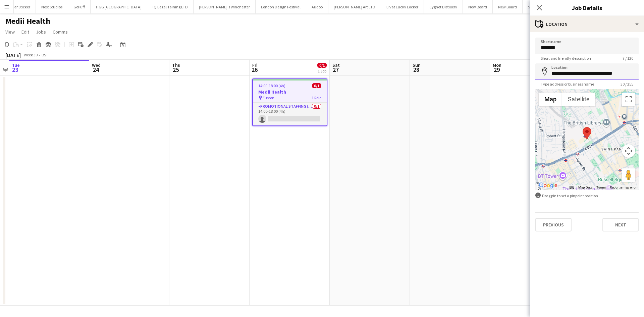
click at [591, 75] on input "**********" at bounding box center [586, 71] width 103 height 17
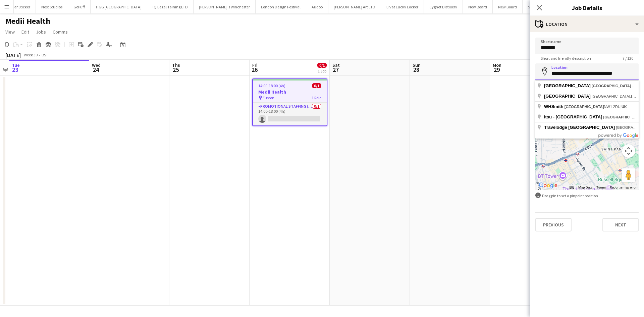
click at [591, 75] on input "**********" at bounding box center [586, 71] width 103 height 17
click at [568, 72] on input "**********" at bounding box center [586, 71] width 103 height 17
type input "**********"
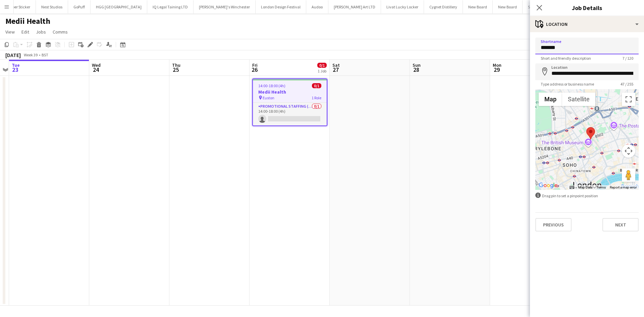
drag, startPoint x: 562, startPoint y: 46, endPoint x: 520, endPoint y: 50, distance: 41.8
click at [520, 50] on body "Menu Boards Boards Boards All jobs Status Workforce Workforce My Workforce Recr…" at bounding box center [322, 158] width 644 height 317
type input "**********"
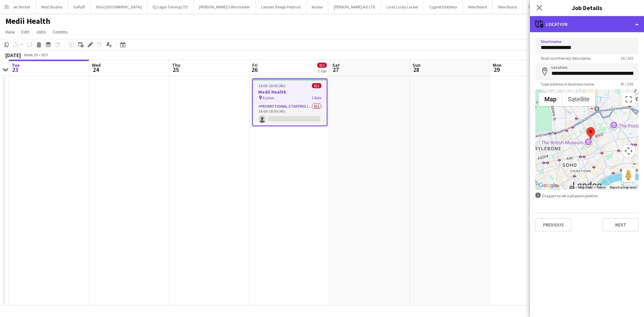
click at [598, 28] on div "maps-pin-1 Location" at bounding box center [587, 24] width 114 height 16
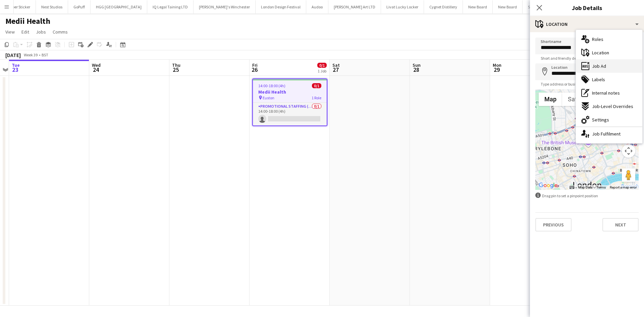
click at [610, 70] on div "ads-window Job Ad" at bounding box center [609, 65] width 66 height 13
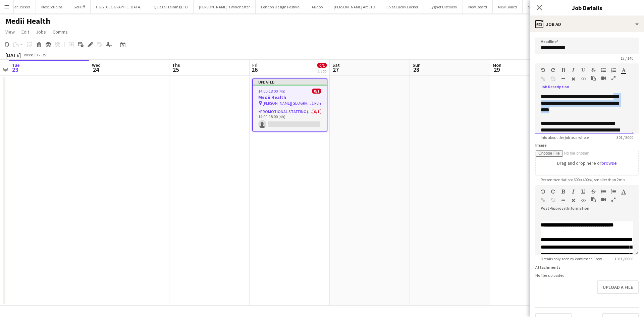
drag, startPoint x: 574, startPoint y: 111, endPoint x: 541, endPoint y: 102, distance: 33.7
click at [541, 102] on div "**********" at bounding box center [584, 113] width 98 height 40
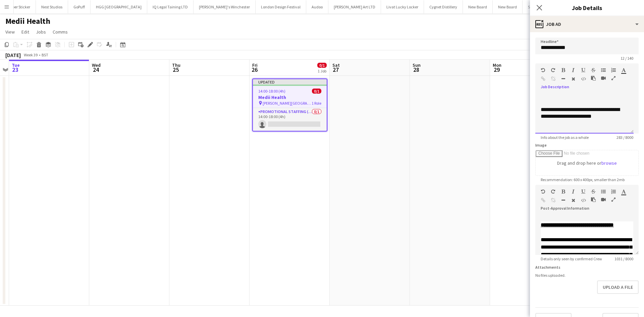
scroll to position [59, 0]
click at [520, 148] on app-date-cell at bounding box center [530, 191] width 80 height 230
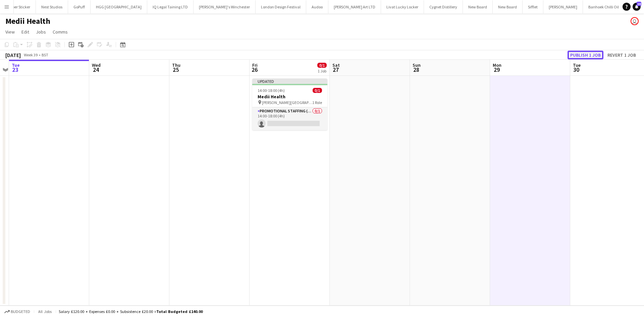
click at [578, 56] on button "Publish 1 job" at bounding box center [586, 55] width 36 height 9
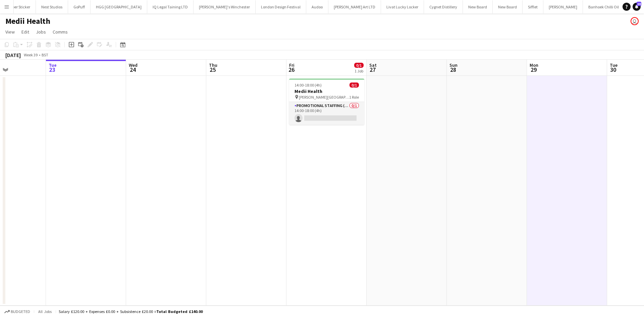
click at [275, 136] on app-calendar-viewport "Sat 20 Sun 21 Mon 22 Tue 23 Wed 24 Thu 25 Fri 26 0/1 1 Job Sat 27 Sun 28 Mon 29…" at bounding box center [322, 183] width 644 height 246
click at [338, 105] on app-card-role "Promotional Staffing (Brand Ambassadors) 0/1 14:00-18:00 (4h) single-neutral-ac…" at bounding box center [325, 113] width 75 height 23
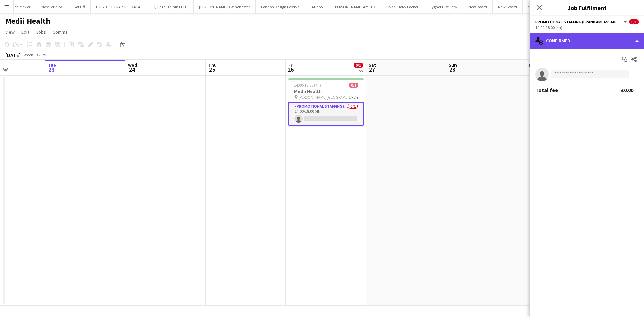
click at [605, 45] on div "single-neutral-actions-check-2 Confirmed" at bounding box center [587, 41] width 114 height 16
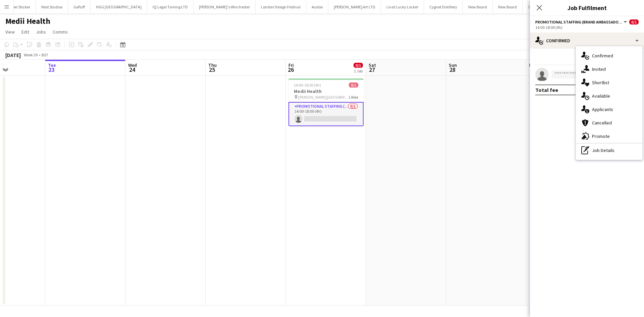
click at [603, 70] on div "single-neutral-actions-share-1 Invited" at bounding box center [609, 68] width 66 height 13
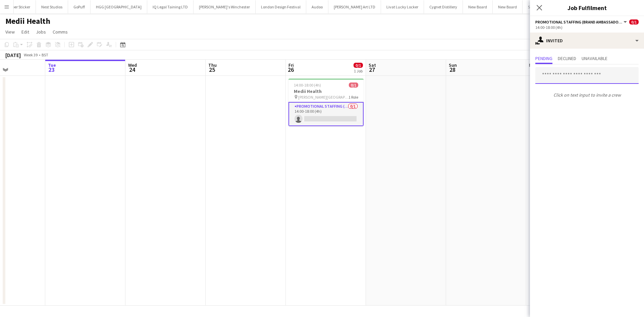
click at [567, 78] on input "text" at bounding box center [586, 75] width 103 height 17
type input "*"
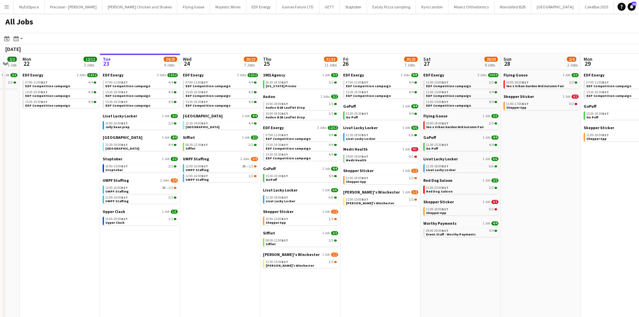
drag, startPoint x: 382, startPoint y: 260, endPoint x: 425, endPoint y: 263, distance: 42.8
click at [412, 263] on app-calendar-viewport "Sat 20 20/21 9 Jobs Sun 21 2/2 1 Job Mon 22 12/12 3 Jobs Tue 23 24/25 9 Jobs We…" at bounding box center [319, 203] width 639 height 299
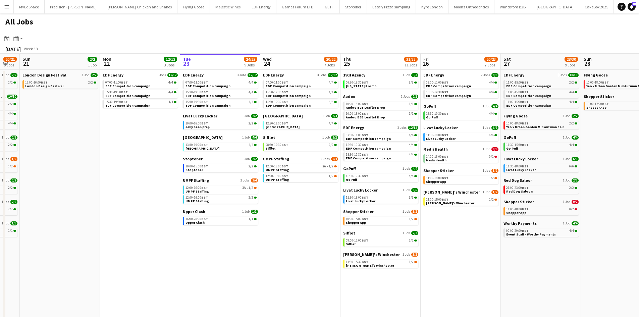
scroll to position [0, 211]
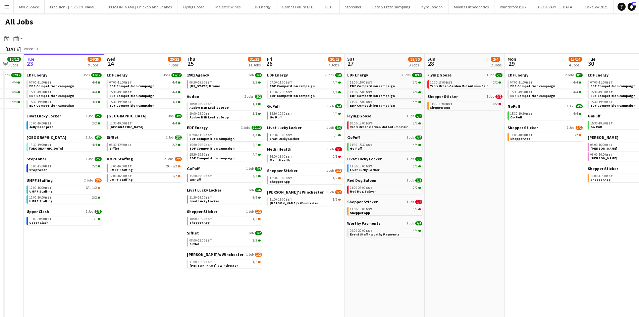
drag, startPoint x: 440, startPoint y: 251, endPoint x: 298, endPoint y: 253, distance: 142.6
click at [298, 253] on app-calendar-viewport "Fri 19 22/22 9 Jobs Sat 20 20/21 9 Jobs Sun 21 2/2 1 Job Mon 22 12/12 3 Jobs Tu…" at bounding box center [319, 203] width 639 height 299
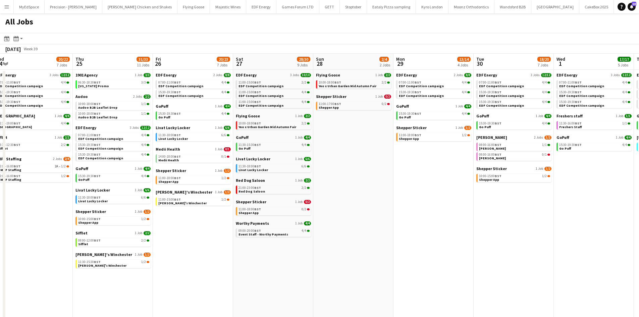
scroll to position [0, 249]
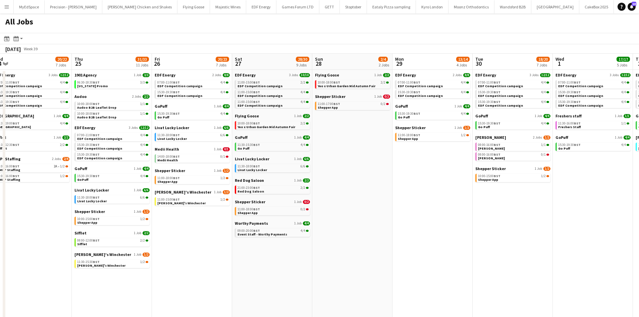
drag, startPoint x: 456, startPoint y: 249, endPoint x: 406, endPoint y: 244, distance: 50.6
click at [406, 244] on app-calendar-viewport "Sun 21 2/2 1 Job Mon 22 12/12 3 Jobs Tue 23 24/25 9 Jobs Wed 24 20/22 7 Jobs Th…" at bounding box center [319, 203] width 639 height 299
click at [532, 157] on link "08:00-16:00 BST 0/1 [PERSON_NAME]" at bounding box center [513, 156] width 71 height 8
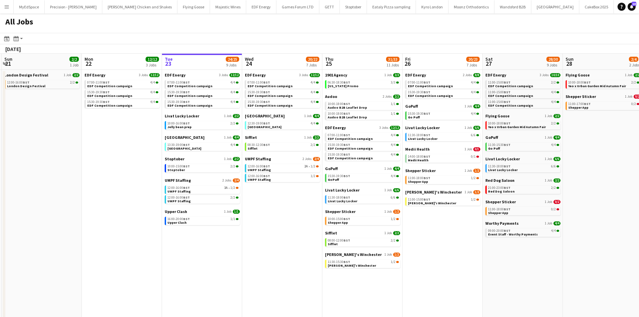
drag, startPoint x: 257, startPoint y: 270, endPoint x: 496, endPoint y: 272, distance: 239.8
click at [496, 272] on app-calendar-viewport "Sat 20 20/21 9 Jobs Sun 21 2/2 1 Job Mon 22 12/12 3 Jobs Tue 23 24/25 9 Jobs We…" at bounding box center [319, 203] width 639 height 299
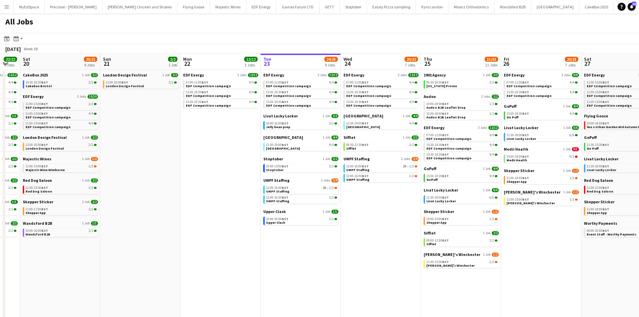
click at [485, 251] on app-all-jobs "All Jobs Date picker [DATE] [DATE] [DATE] M [DATE] T [DATE] W [DATE] T [DATE] F…" at bounding box center [319, 182] width 639 height 339
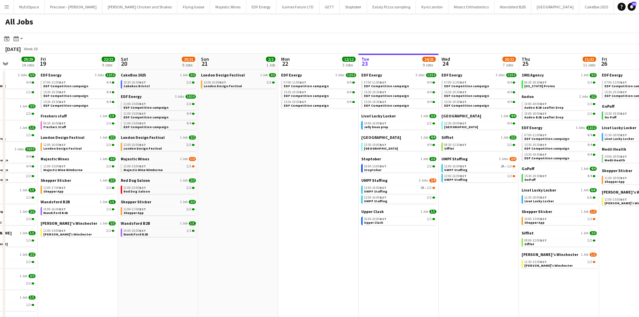
drag, startPoint x: 467, startPoint y: 248, endPoint x: 216, endPoint y: 214, distance: 253.2
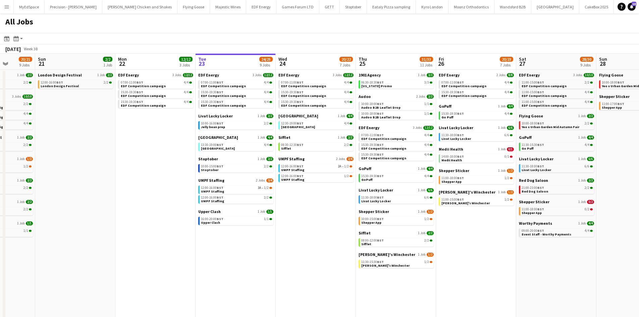
drag, startPoint x: 430, startPoint y: 259, endPoint x: 304, endPoint y: 241, distance: 126.8
click at [304, 241] on app-calendar-viewport "Thu 18 29/29 14 Jobs Fri 19 22/22 9 Jobs Sat 20 20/21 9 Jobs Sun 21 2/2 1 Job M…" at bounding box center [319, 203] width 639 height 299
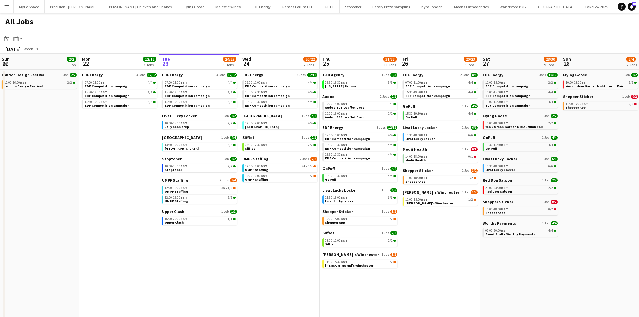
scroll to position [0, 257]
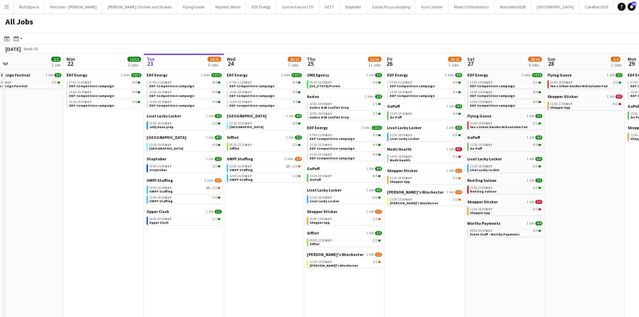
drag, startPoint x: 487, startPoint y: 226, endPoint x: 471, endPoint y: 228, distance: 15.6
click at [471, 228] on app-calendar-viewport "Thu 18 29/29 14 Jobs Fri 19 22/22 9 Jobs Sat 20 20/21 9 Jobs Sun 21 2/2 1 Job M…" at bounding box center [319, 203] width 639 height 299
click at [408, 158] on span "BST" at bounding box center [409, 156] width 7 height 4
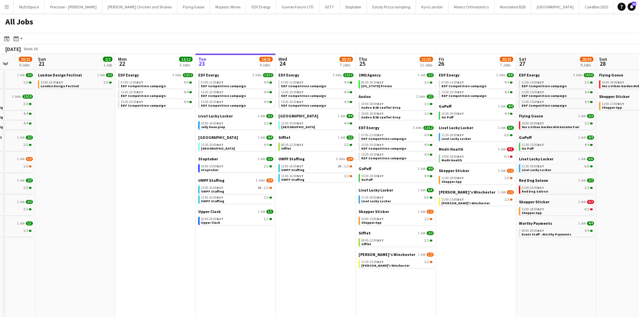
click at [291, 271] on app-calendar-viewport "Thu 18 29/29 14 Jobs Fri 19 22/22 9 Jobs Sat 20 20/21 9 Jobs Sun 21 2/2 1 Job M…" at bounding box center [319, 203] width 639 height 299
click at [303, 174] on span "BST" at bounding box center [300, 176] width 7 height 4
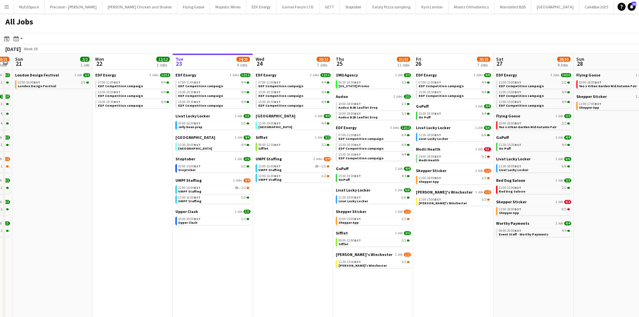
drag, startPoint x: 563, startPoint y: 252, endPoint x: 542, endPoint y: 255, distance: 21.3
click at [542, 255] on app-calendar-viewport "Thu 18 29/29 14 Jobs Fri 19 22/22 9 Jobs Sat 20 20/21 9 Jobs Sun 21 2/2 1 Job M…" at bounding box center [319, 203] width 639 height 299
click at [374, 83] on div "06:30-18:30 BST 3/3" at bounding box center [373, 82] width 71 height 3
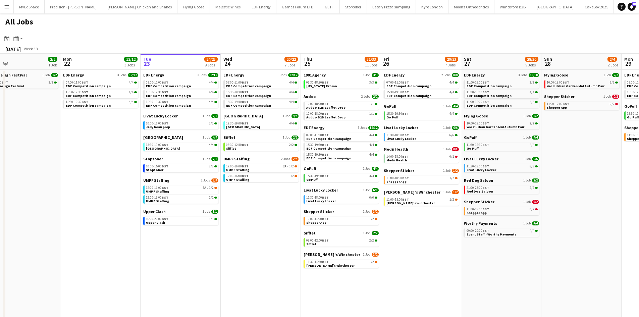
drag, startPoint x: 495, startPoint y: 271, endPoint x: 462, endPoint y: 278, distance: 33.3
click at [462, 278] on app-calendar-viewport "Thu 18 29/29 14 Jobs Fri 19 22/22 9 Jobs Sat 20 20/21 9 Jobs Sun 21 2/2 1 Job M…" at bounding box center [319, 203] width 639 height 299
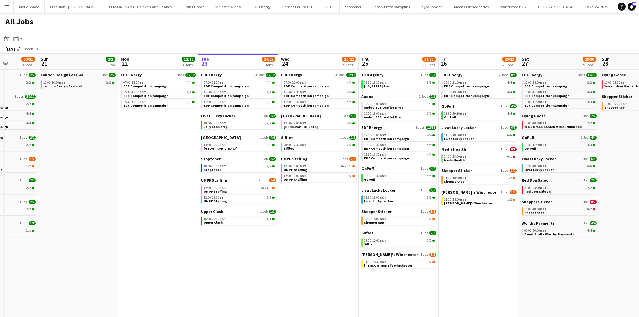
scroll to position [0, 187]
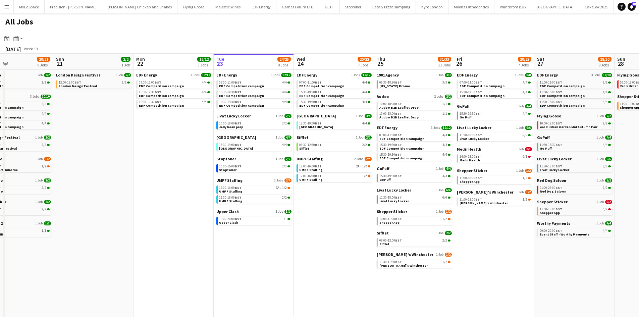
drag, startPoint x: 243, startPoint y: 252, endPoint x: 317, endPoint y: 252, distance: 73.5
click at [317, 252] on app-calendar-viewport "Thu 18 29/29 14 Jobs Fri 19 22/22 9 Jobs Sat 20 20/21 9 Jobs Sun 21 2/2 1 Job M…" at bounding box center [319, 203] width 639 height 299
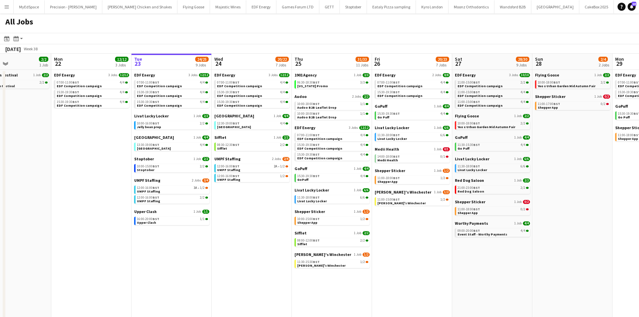
scroll to position [0, 305]
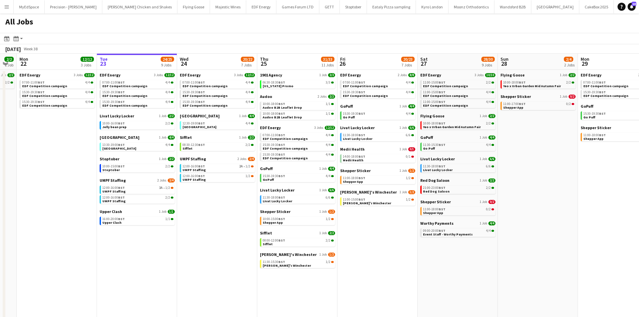
drag, startPoint x: 553, startPoint y: 286, endPoint x: 438, endPoint y: 275, distance: 115.2
click at [438, 275] on app-calendar-viewport "Thu 18 29/29 14 Jobs Fri 19 22/22 9 Jobs Sat 20 20/21 9 Jobs Sun 21 2/2 1 Job M…" at bounding box center [319, 203] width 639 height 299
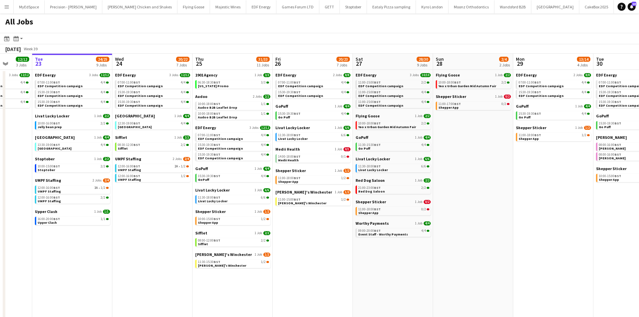
drag, startPoint x: 580, startPoint y: 199, endPoint x: 446, endPoint y: 205, distance: 134.7
click at [484, 205] on app-calendar-viewport "Sat 20 20/21 9 Jobs Sun 21 2/2 1 Job Mon 22 12/12 3 Jobs Tue 23 24/25 9 Jobs We…" at bounding box center [319, 203] width 639 height 299
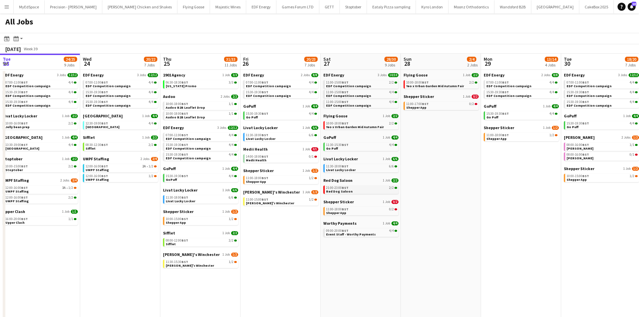
click at [376, 190] on link "21:00-23:00 BST 2/2 Red Dog Saloon" at bounding box center [361, 189] width 71 height 8
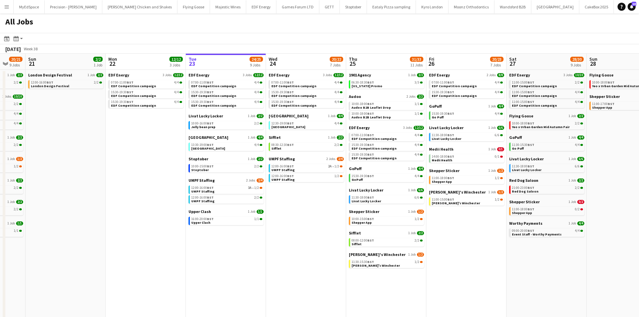
drag, startPoint x: 573, startPoint y: 244, endPoint x: 581, endPoint y: 243, distance: 8.1
click at [581, 243] on app-calendar-viewport "Fri 19 22/22 9 Jobs Sat 20 20/21 9 Jobs Sun 21 2/2 1 Job Mon 22 12/12 3 Jobs Tu…" at bounding box center [319, 203] width 639 height 299
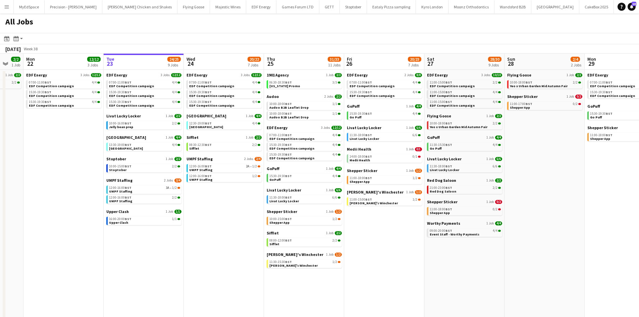
drag, startPoint x: 577, startPoint y: 245, endPoint x: 495, endPoint y: 244, distance: 81.5
click at [495, 244] on app-calendar-viewport "Fri 19 22/22 9 Jobs Sat 20 20/21 9 Jobs Sun 21 2/2 1 Job Mon 22 12/12 3 Jobs Tu…" at bounding box center [319, 203] width 639 height 299
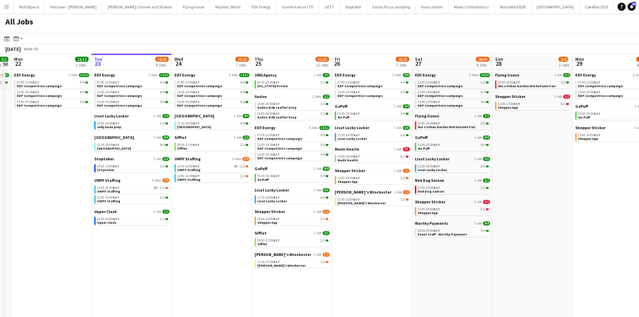
drag, startPoint x: 616, startPoint y: 269, endPoint x: 603, endPoint y: 269, distance: 12.1
click at [603, 269] on app-calendar-viewport "Fri 19 22/22 9 Jobs Sat 20 20/21 9 Jobs Sun 21 2/2 1 Job Mon 22 12/12 3 Jobs Tu…" at bounding box center [319, 203] width 639 height 299
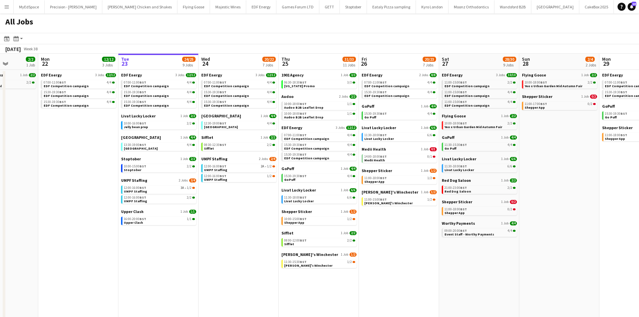
scroll to position [0, 187]
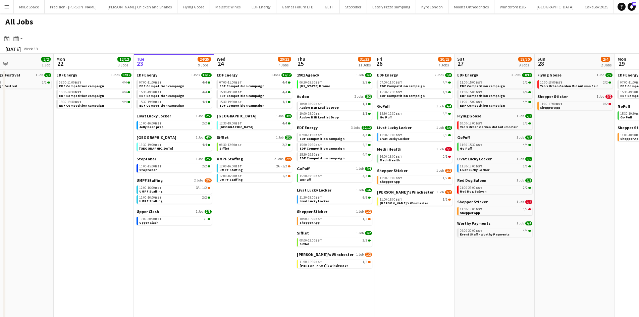
drag, startPoint x: 404, startPoint y: 292, endPoint x: 443, endPoint y: 290, distance: 38.9
click at [443, 290] on app-calendar-viewport "Fri 19 22/22 9 Jobs Sat 20 20/21 9 Jobs Sun 21 2/2 1 Job Mon 22 12/12 3 Jobs Tu…" at bounding box center [319, 203] width 639 height 299
click at [248, 84] on div "07:00-11:00 BST 4/4" at bounding box center [254, 82] width 71 height 3
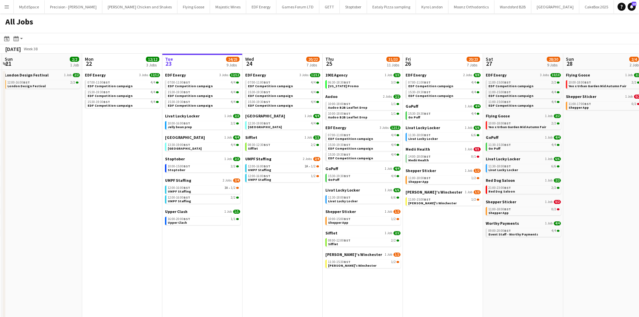
drag, startPoint x: 275, startPoint y: 270, endPoint x: 307, endPoint y: 270, distance: 31.9
click at [307, 270] on app-calendar-viewport "Fri 19 22/22 9 Jobs Sat 20 20/21 9 Jobs Sun 21 2/2 1 Job Mon 22 12/12 3 Jobs Tu…" at bounding box center [319, 203] width 639 height 299
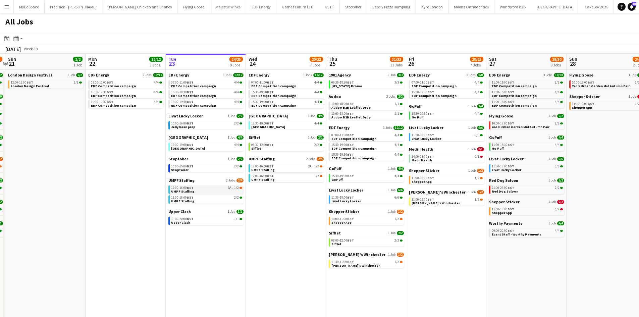
click at [229, 193] on link "12:00-16:00 BST 3A • 1/2 UMPF Staffing" at bounding box center [206, 189] width 71 height 8
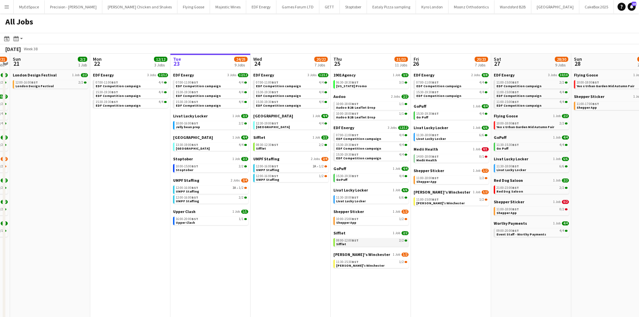
drag, startPoint x: 307, startPoint y: 237, endPoint x: 375, endPoint y: 243, distance: 69.0
click at [324, 237] on app-calendar-viewport "Fri 19 22/22 9 Jobs Sat 20 20/21 9 Jobs Sun 21 2/2 1 Job Mon 22 12/12 3 Jobs Tu…" at bounding box center [319, 203] width 639 height 299
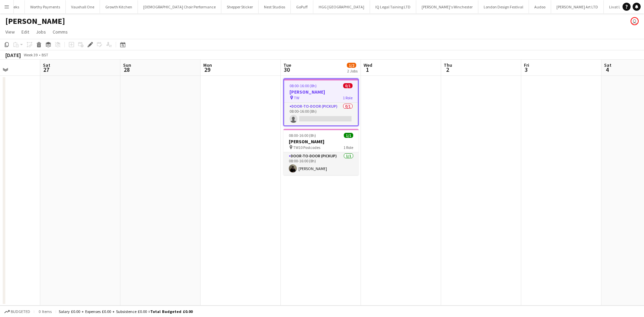
scroll to position [0, 197]
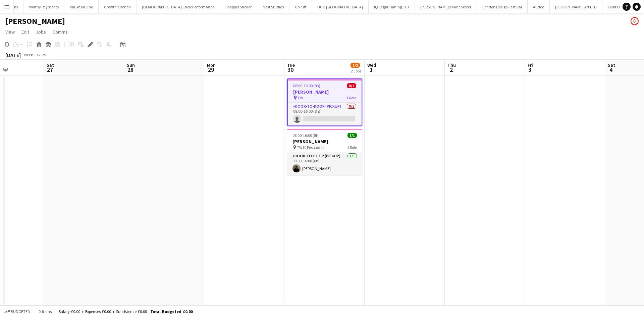
drag, startPoint x: 359, startPoint y: 207, endPoint x: 393, endPoint y: 207, distance: 34.2
click at [393, 207] on app-calendar-viewport "Wed 24 Thu 25 Fri 26 Sat 27 Sun 28 Mon 29 Tue 30 1/2 2 Jobs Wed 1 Thu 2 Fri 3 S…" at bounding box center [322, 183] width 644 height 246
click at [340, 114] on app-card-role "Door-to-Door (Pickup) 0/1 08:00-16:00 (8h) single-neutral-actions" at bounding box center [325, 114] width 74 height 23
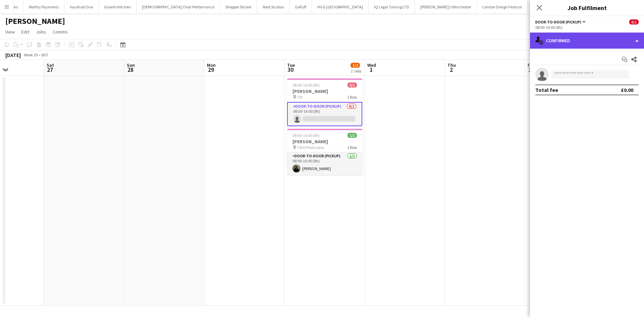
click at [563, 42] on div "single-neutral-actions-check-2 Confirmed" at bounding box center [587, 41] width 114 height 16
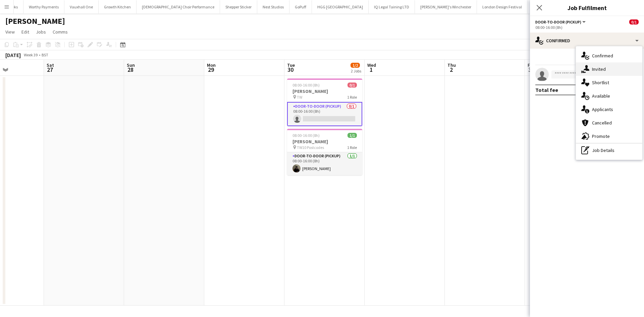
click at [612, 69] on div "single-neutral-actions-share-1 Invited" at bounding box center [609, 68] width 66 height 13
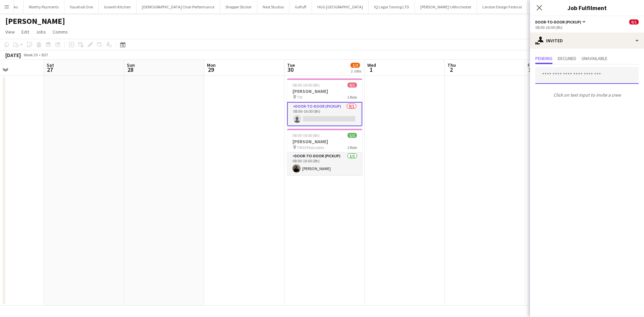
click at [560, 76] on input "text" at bounding box center [586, 75] width 103 height 17
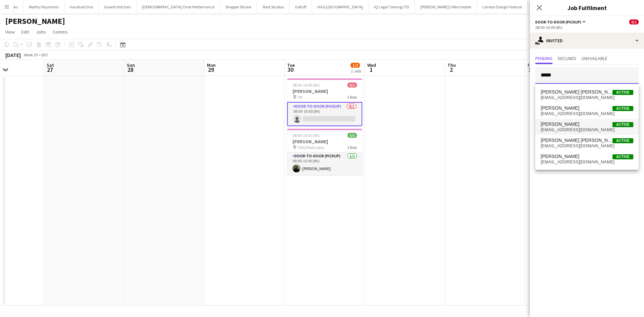
type input "*****"
click at [572, 131] on span "[EMAIL_ADDRESS][DOMAIN_NAME]" at bounding box center [587, 129] width 93 height 5
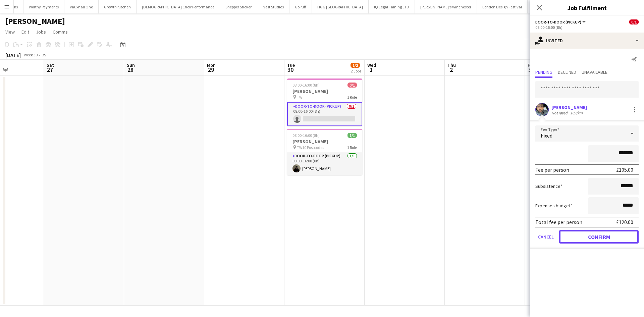
click at [597, 240] on button "Confirm" at bounding box center [598, 236] width 79 height 13
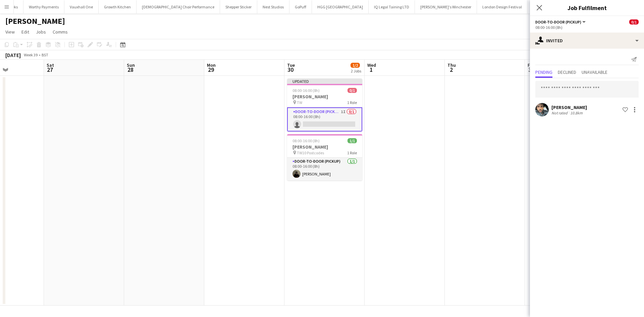
drag, startPoint x: 487, startPoint y: 169, endPoint x: 511, endPoint y: 127, distance: 48.3
click at [487, 168] on app-date-cell at bounding box center [485, 191] width 80 height 230
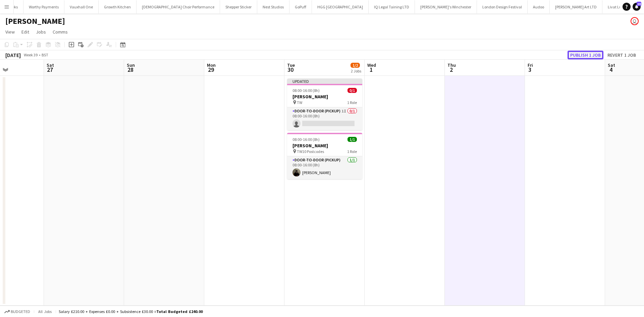
click at [579, 58] on button "Publish 1 job" at bounding box center [586, 55] width 36 height 9
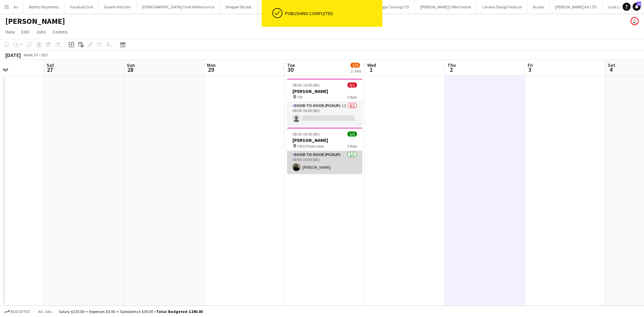
click at [338, 155] on app-card-role "Door-to-Door (Pickup) [DATE] 08:00-16:00 (8h) [PERSON_NAME]" at bounding box center [324, 162] width 75 height 23
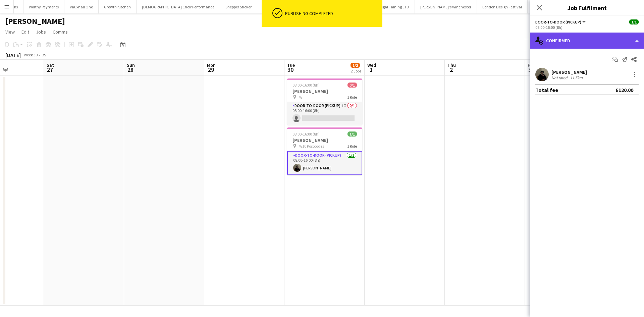
click at [602, 40] on div "single-neutral-actions-check-2 Confirmed" at bounding box center [587, 41] width 114 height 16
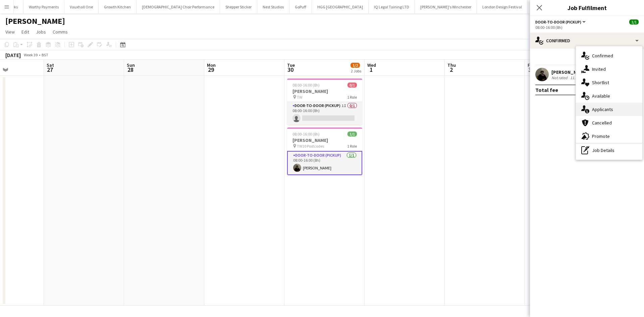
click at [611, 110] on span "Applicants" at bounding box center [602, 109] width 21 height 6
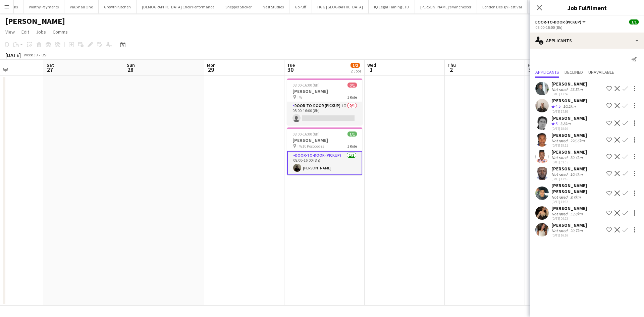
click at [556, 222] on div "[PERSON_NAME]" at bounding box center [569, 225] width 36 height 6
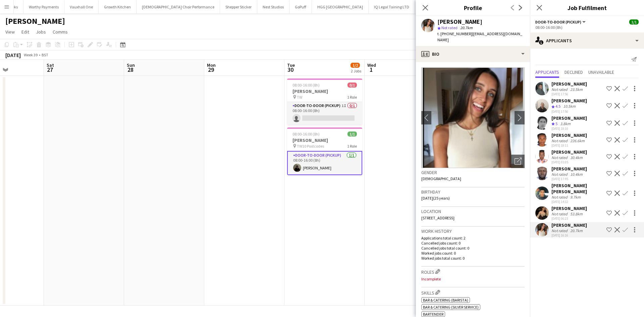
click at [559, 216] on div "[DATE] 06:23" at bounding box center [569, 218] width 36 height 4
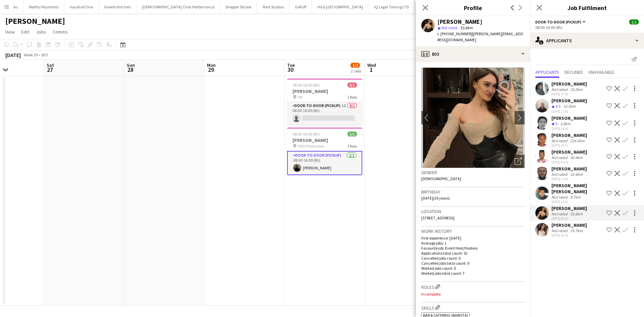
click at [558, 195] on div "Not rated" at bounding box center [559, 197] width 17 height 5
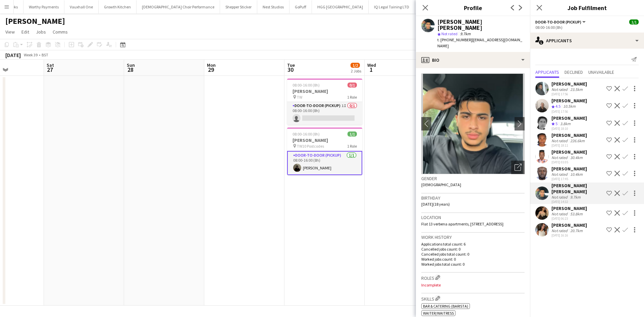
click at [561, 171] on div "[PERSON_NAME]" at bounding box center [569, 169] width 36 height 6
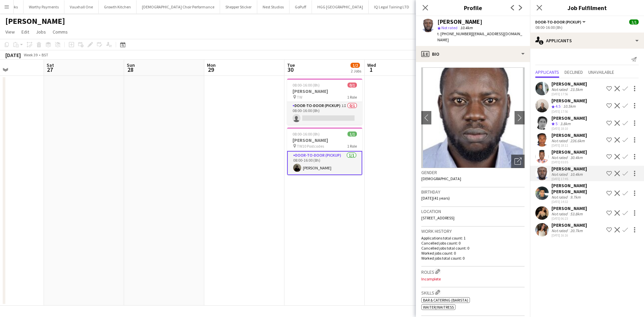
click at [564, 163] on div "[DATE] 03:05" at bounding box center [569, 162] width 36 height 4
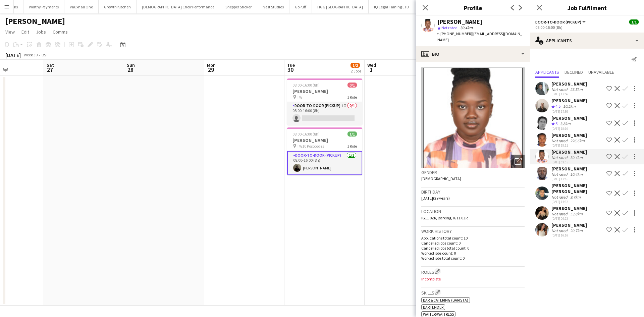
click at [568, 144] on div "[DATE] 18:11" at bounding box center [569, 145] width 36 height 4
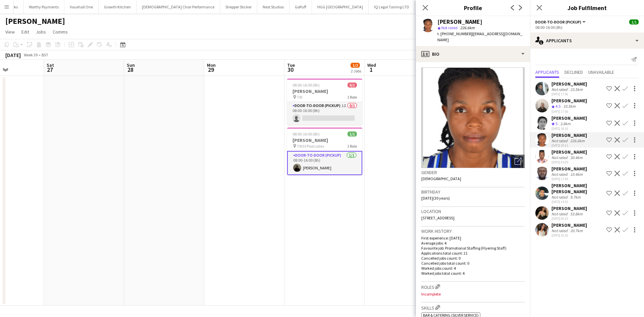
click at [566, 124] on div "3.8km" at bounding box center [565, 124] width 13 height 6
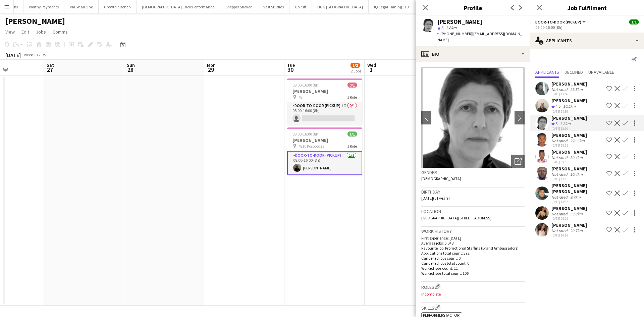
click at [561, 99] on div "[PERSON_NAME]" at bounding box center [569, 101] width 36 height 6
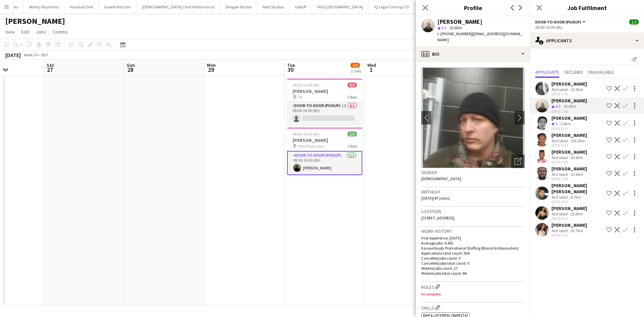
click at [562, 83] on div "[PERSON_NAME]" at bounding box center [569, 84] width 36 height 6
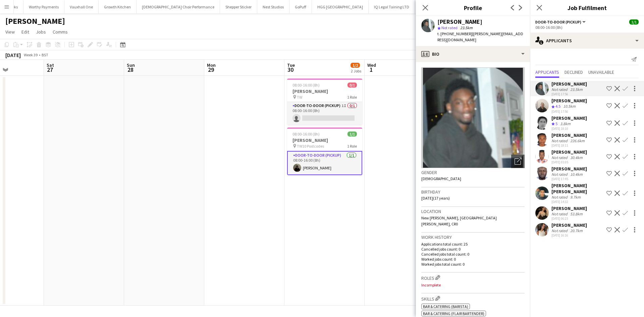
click at [384, 126] on app-date-cell at bounding box center [405, 191] width 80 height 230
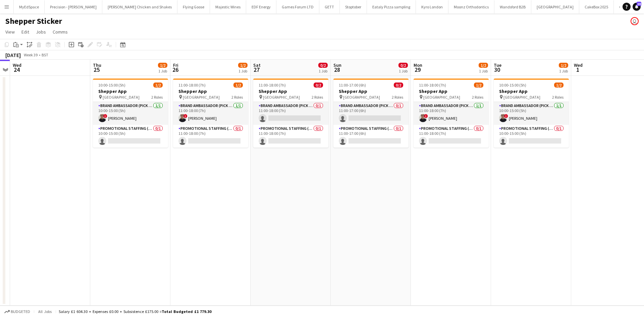
click at [338, 185] on app-calendar-viewport "Sun 21 Mon 22 Tue 23 Wed 24 Thu 25 1/2 1 Job Fri 26 1/2 1 Job Sat 27 0/2 1 Job …" at bounding box center [322, 183] width 644 height 246
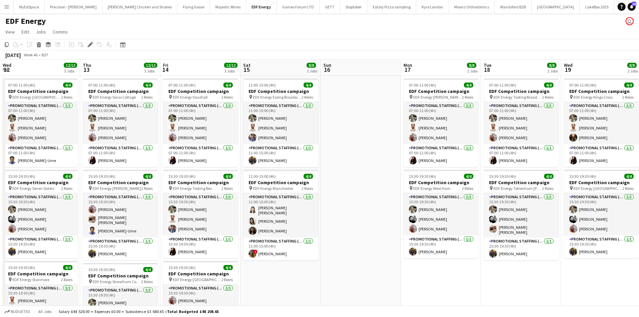
scroll to position [0, 231]
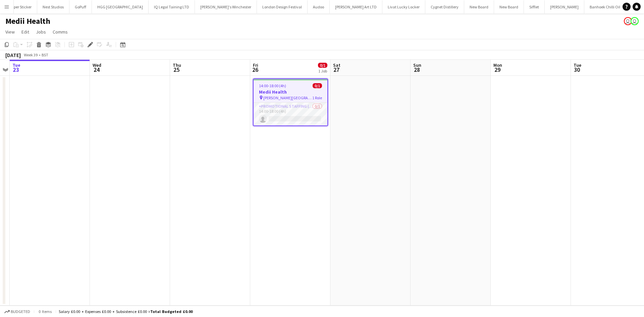
scroll to position [0, 1520]
click at [302, 106] on app-card-role "Promotional Staffing (Brand Ambassadors) 0/1 14:00-18:00 (4h) single-neutral-ac…" at bounding box center [291, 114] width 74 height 23
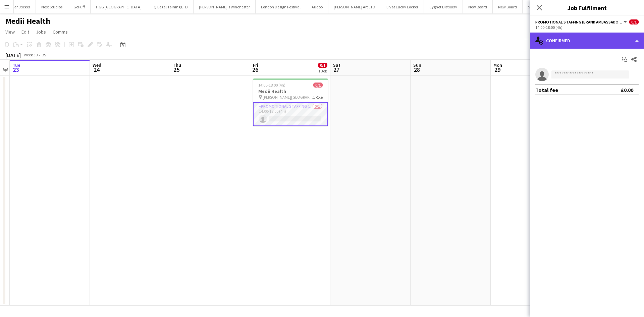
click at [585, 43] on div "single-neutral-actions-check-2 Confirmed" at bounding box center [587, 41] width 114 height 16
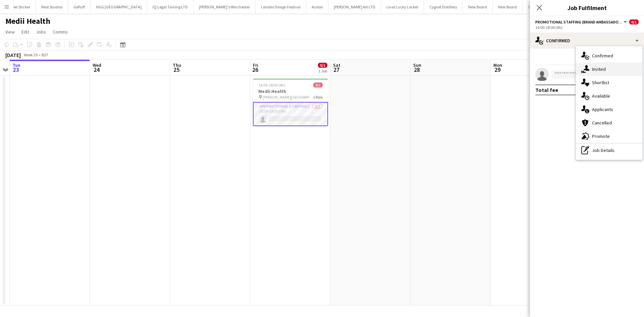
click at [605, 70] on span "Invited" at bounding box center [599, 69] width 14 height 6
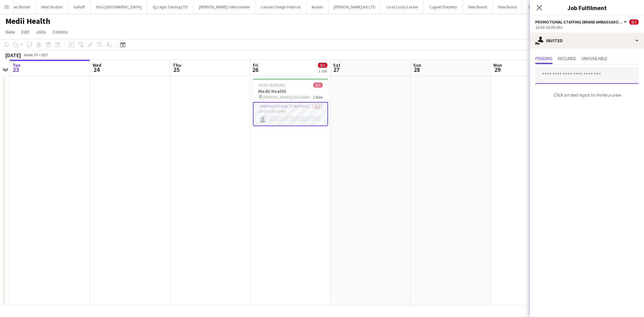
click at [569, 77] on input "text" at bounding box center [586, 75] width 103 height 17
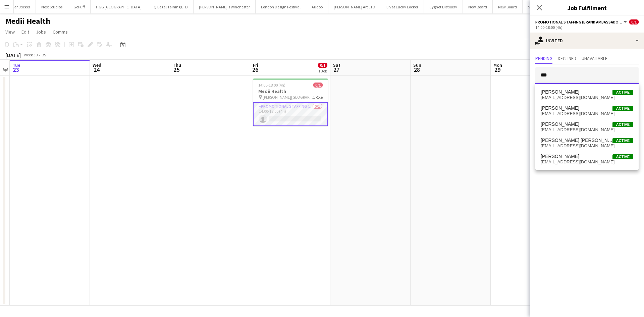
type input "***"
click at [599, 122] on span "Dan Castagno Active" at bounding box center [587, 124] width 93 height 6
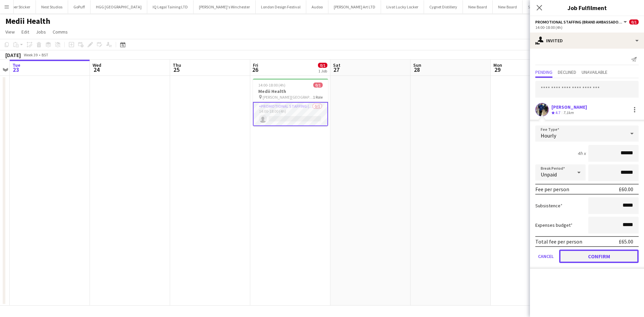
click at [595, 257] on button "Confirm" at bounding box center [598, 256] width 79 height 13
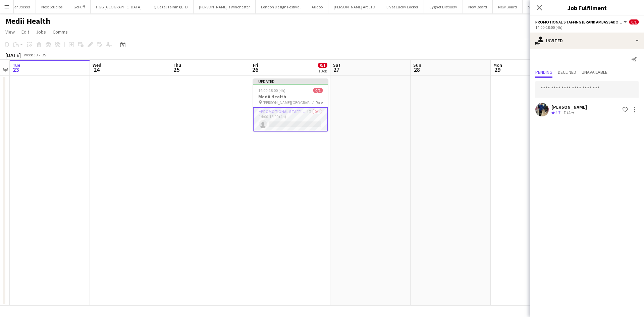
click at [379, 117] on app-date-cell at bounding box center [370, 191] width 80 height 230
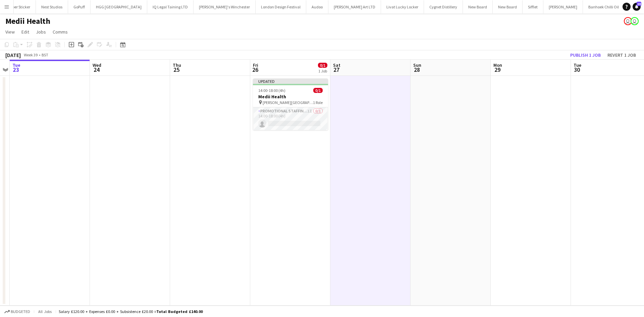
scroll to position [0, 230]
click at [596, 51] on button "Publish 1 job" at bounding box center [586, 55] width 36 height 9
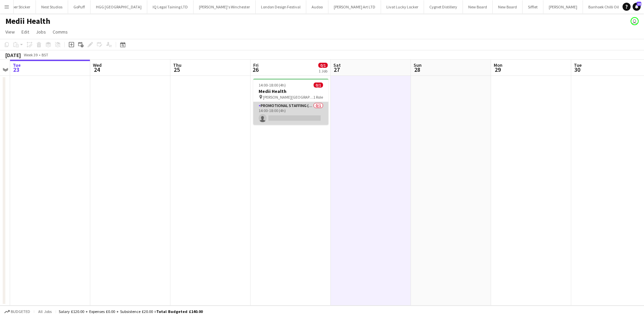
click at [304, 104] on app-card-role "Promotional Staffing (Brand Ambassadors) 0/1 14:00-18:00 (4h) single-neutral-ac…" at bounding box center [290, 113] width 75 height 23
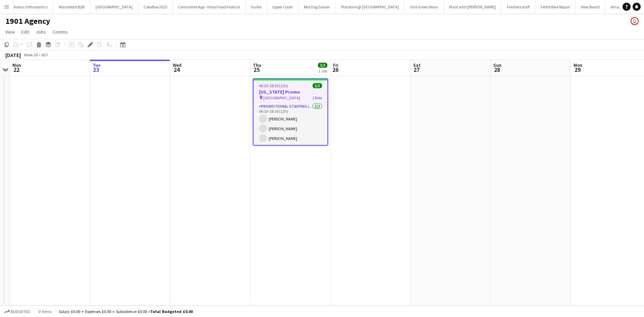
scroll to position [0, 441]
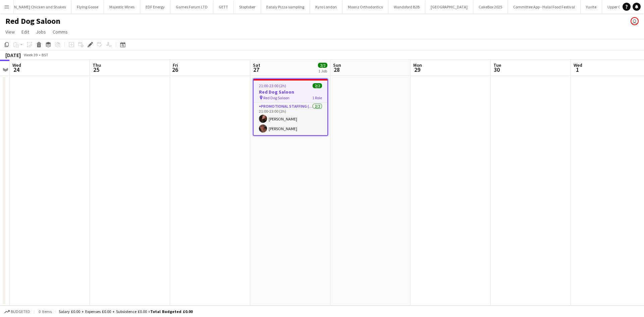
scroll to position [0, 143]
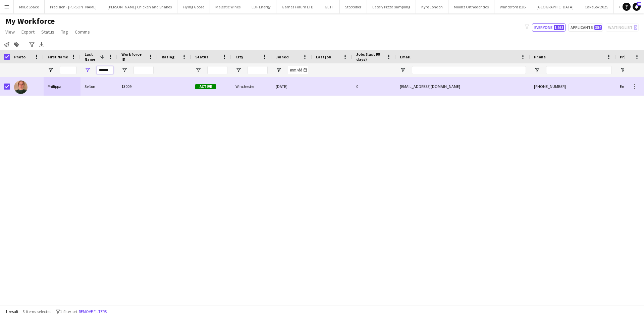
click at [102, 69] on input "******" at bounding box center [105, 70] width 17 height 8
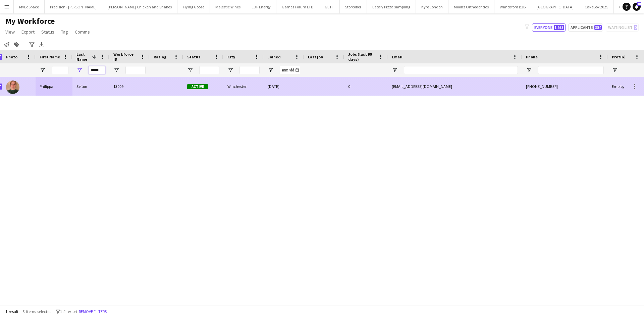
type input "******"
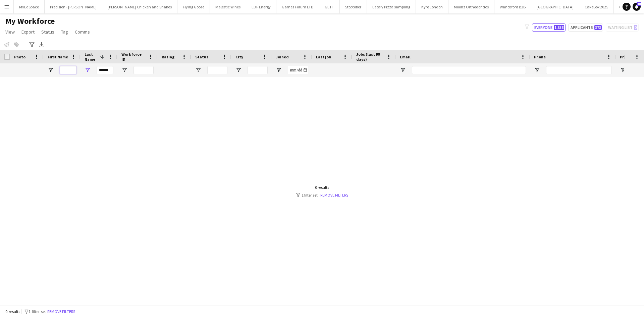
click at [68, 67] on input "First Name Filter Input" at bounding box center [68, 70] width 17 height 8
type input "****"
click at [105, 68] on input "******" at bounding box center [105, 70] width 17 height 8
type input "*"
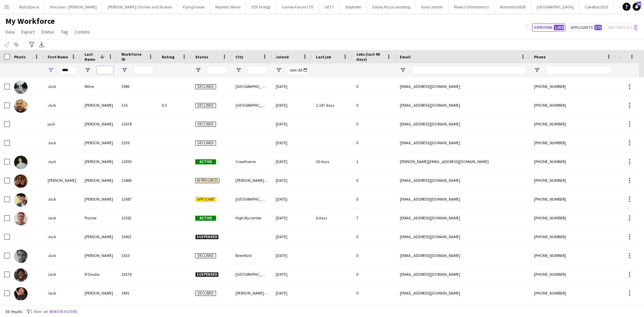
click at [108, 70] on input "Last Name Filter Input" at bounding box center [105, 70] width 17 height 8
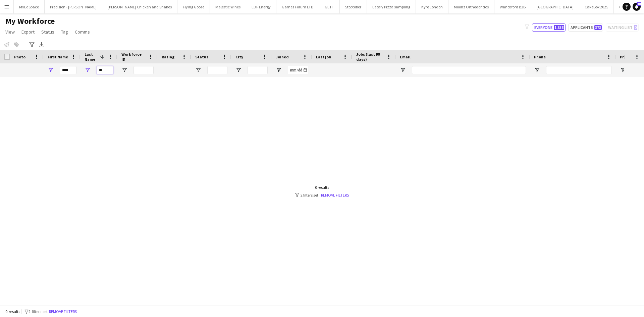
type input "*"
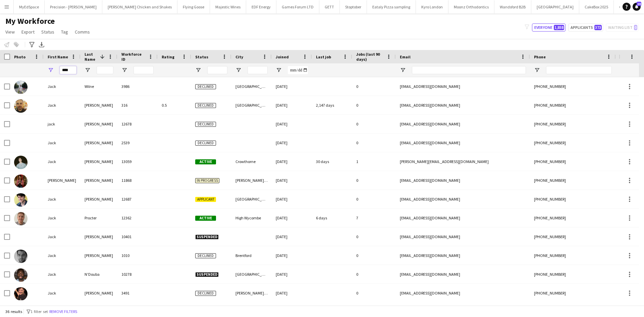
click at [71, 71] on input "****" at bounding box center [68, 70] width 17 height 8
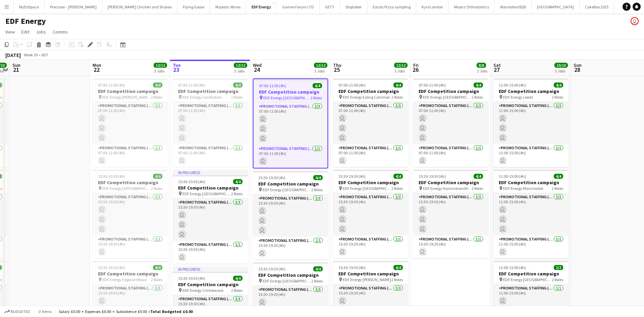
click at [289, 180] on app-calendar-viewport "Thu 18 10/10 3 Jobs Fri 19 12/12 3 Jobs Sat 20 10/10 3 Jobs Sun 21 Mon 22 12/12…" at bounding box center [322, 225] width 644 height 331
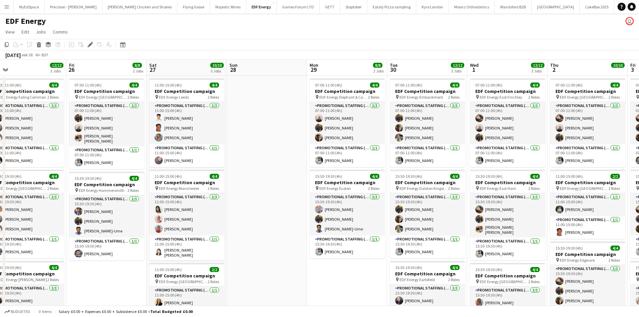
drag, startPoint x: 327, startPoint y: 182, endPoint x: 356, endPoint y: 176, distance: 28.7
click at [278, 177] on app-calendar-viewport "Tue 23 12/12 3 Jobs Wed 24 12/12 3 Jobs Thu 25 12/12 3 Jobs Fri 26 8/8 2 Jobs S…" at bounding box center [319, 225] width 639 height 331
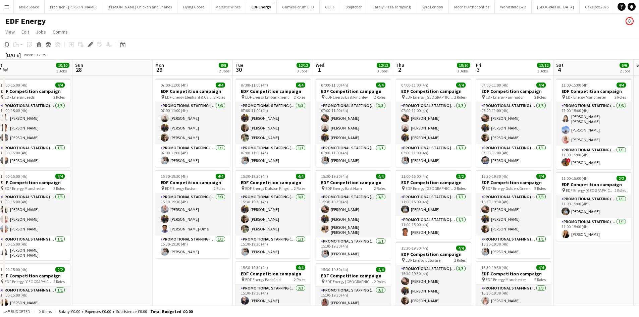
drag, startPoint x: 394, startPoint y: 176, endPoint x: 248, endPoint y: 167, distance: 146.9
click at [248, 167] on app-calendar-viewport "Tue 23 12/12 3 Jobs Wed 24 12/12 3 Jobs Thu 25 12/12 3 Jobs Fri 26 8/8 2 Jobs S…" at bounding box center [319, 225] width 639 height 331
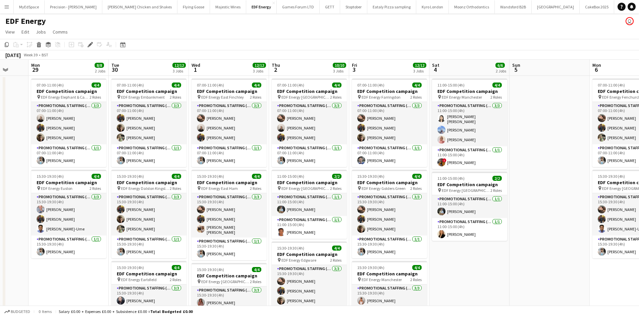
drag, startPoint x: 460, startPoint y: 182, endPoint x: 348, endPoint y: 167, distance: 113.0
click at [348, 167] on app-calendar-viewport "Thu 25 12/12 3 Jobs Fri 26 8/8 2 Jobs Sat 27 10/10 3 Jobs Sun 28 Mon 29 8/8 2 J…" at bounding box center [319, 225] width 639 height 331
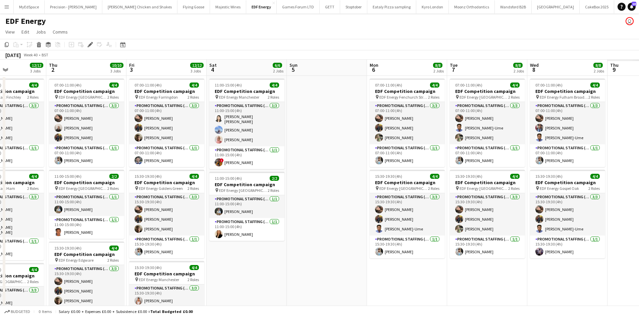
drag, startPoint x: 396, startPoint y: 152, endPoint x: 321, endPoint y: 142, distance: 75.6
click at [264, 133] on app-calendar-viewport "Sat 27 10/10 3 Jobs Sun 28 Mon 29 8/8 2 Jobs Tue 30 12/12 3 Jobs Wed 1 12/12 3 …" at bounding box center [319, 225] width 639 height 331
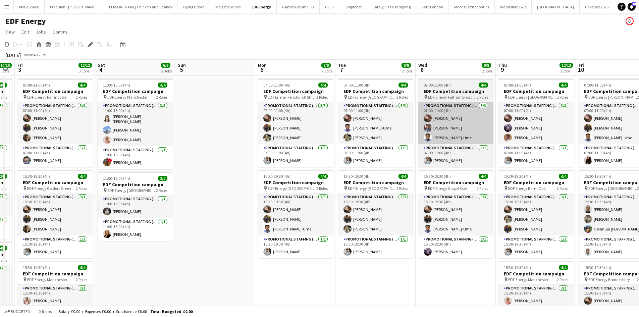
drag, startPoint x: 533, startPoint y: 158, endPoint x: 281, endPoint y: 135, distance: 252.7
click at [303, 138] on app-calendar-viewport "Mon 29 8/8 2 Jobs Tue 30 12/12 3 Jobs Wed 1 12/12 3 Jobs Thu 2 10/10 3 Jobs Fri…" at bounding box center [319, 270] width 639 height 421
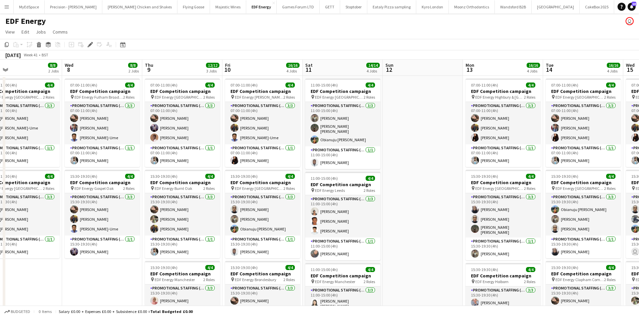
drag, startPoint x: 362, startPoint y: 119, endPoint x: 309, endPoint y: 115, distance: 52.8
click at [309, 115] on app-calendar-viewport "Fri 3 12/12 3 Jobs Sat 4 6/6 2 Jobs Sun 5 Mon 6 8/8 2 Jobs Tue 7 8/8 2 Jobs Wed…" at bounding box center [319, 270] width 639 height 421
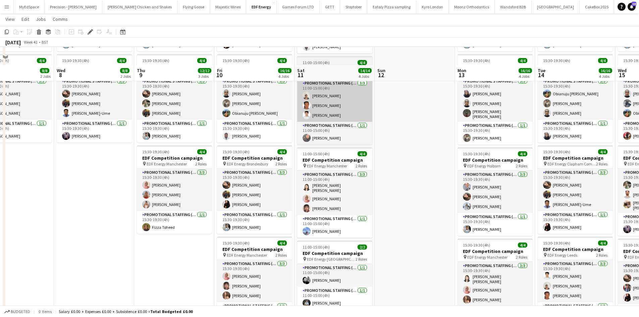
scroll to position [134, 0]
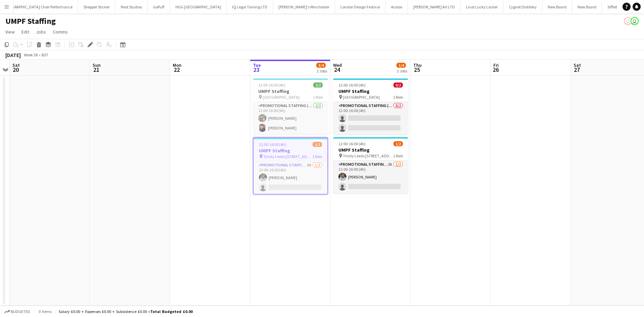
scroll to position [0, 1422]
click at [307, 151] on h3 "UMPF Staffing" at bounding box center [291, 151] width 74 height 6
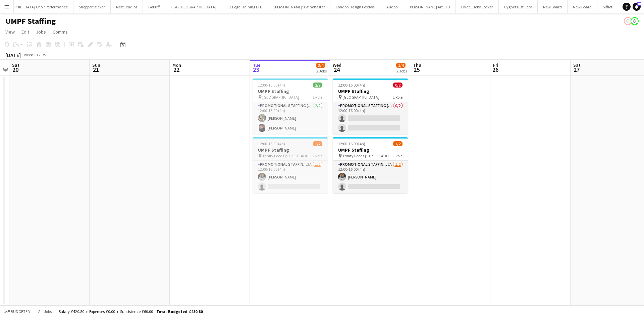
click at [276, 153] on h3 "UMPF Staffing" at bounding box center [290, 150] width 75 height 6
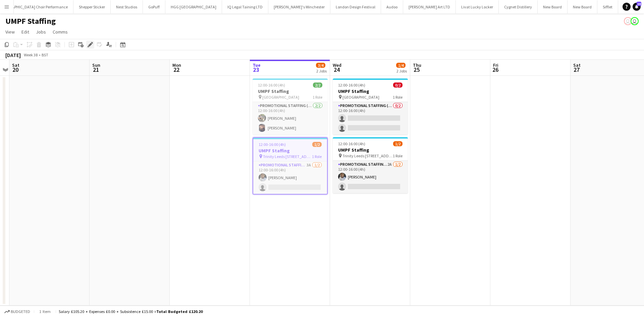
click at [92, 45] on icon "Edit" at bounding box center [90, 44] width 5 height 5
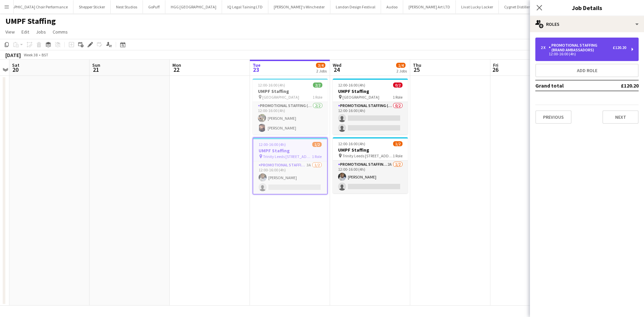
click at [606, 45] on div "Promotional Staffing (Brand Ambassadors)" at bounding box center [581, 47] width 64 height 9
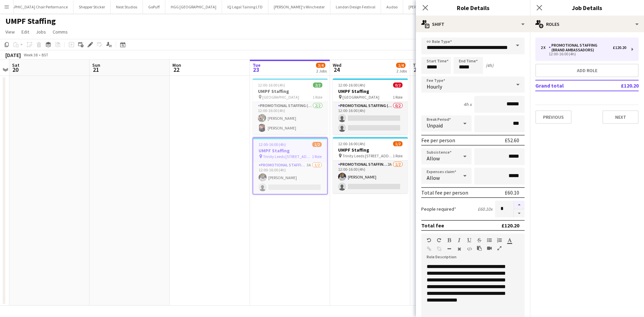
click at [514, 206] on button "button" at bounding box center [519, 205] width 11 height 9
click at [514, 216] on button "button" at bounding box center [519, 213] width 11 height 8
drag, startPoint x: 513, startPoint y: 216, endPoint x: 481, endPoint y: 216, distance: 32.5
click at [514, 216] on button "button" at bounding box center [519, 213] width 11 height 8
type input "*"
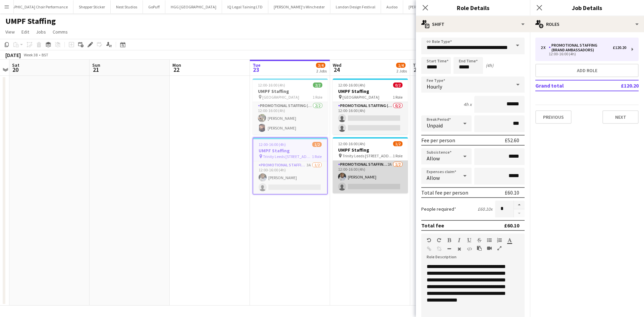
click at [382, 162] on app-card-role "Promotional Staffing (Brand Ambassadors) 2A 1/2 12:00-16:00 (4h) Sanjie Trimm s…" at bounding box center [370, 177] width 75 height 33
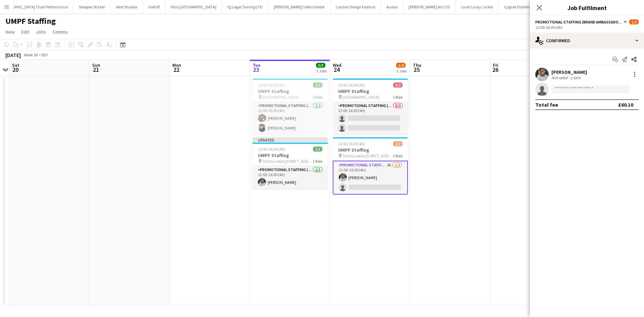
click at [365, 157] on span "Trinity Leeds 27 Ablion Street" at bounding box center [367, 155] width 50 height 5
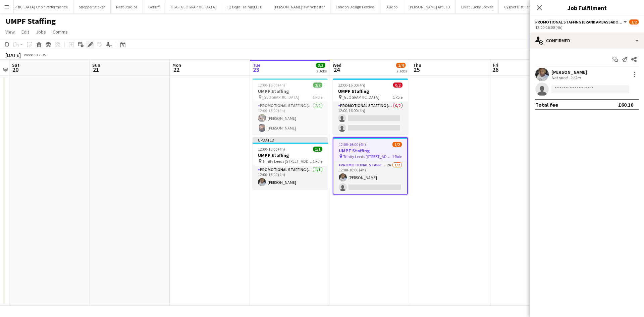
click at [90, 45] on icon at bounding box center [90, 45] width 4 height 4
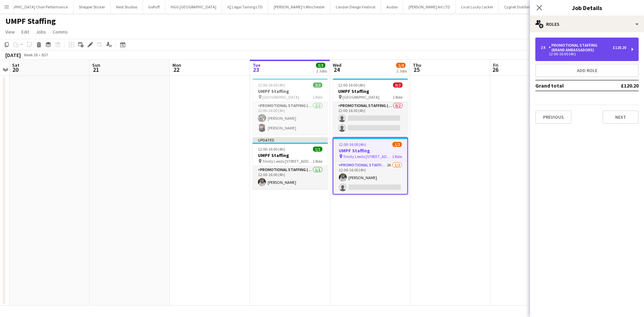
click at [618, 43] on div "2 x Promotional Staffing (Brand Ambassadors) £120.20" at bounding box center [584, 47] width 86 height 9
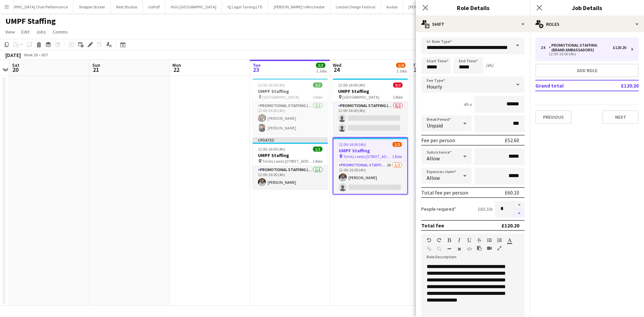
click at [514, 215] on button "button" at bounding box center [519, 213] width 11 height 8
type input "*"
click at [387, 230] on app-date-cell "12:00-16:00 (4h) 0/2 UMPF Staffing pin St Davids Bridge Street Cardiff 1 Role P…" at bounding box center [370, 191] width 80 height 230
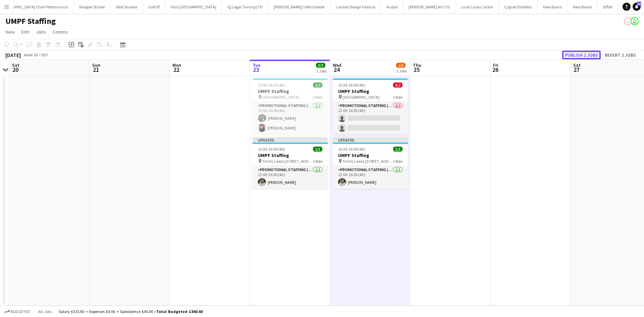
click at [582, 55] on button "Publish 2 jobs" at bounding box center [581, 55] width 39 height 9
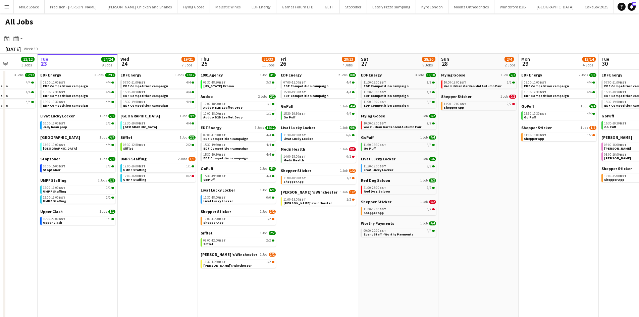
drag, startPoint x: 526, startPoint y: 250, endPoint x: 515, endPoint y: 246, distance: 11.9
click at [515, 246] on app-calendar-viewport "Sat 20 20/21 9 Jobs Sun 21 2/2 1 Job Mon 22 12/12 3 Jobs Tue 23 24/24 9 Jobs We…" at bounding box center [319, 203] width 639 height 299
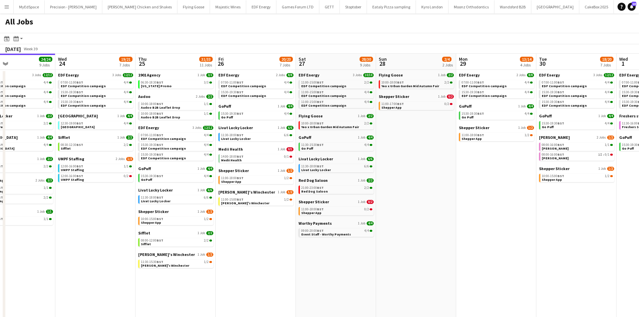
drag, startPoint x: 544, startPoint y: 247, endPoint x: 525, endPoint y: 244, distance: 18.7
click at [525, 244] on app-calendar-viewport "Sat 20 20/21 9 Jobs Sun 21 2/2 1 Job Mon 22 12/12 3 Jobs Tue 23 24/24 9 Jobs We…" at bounding box center [319, 203] width 639 height 299
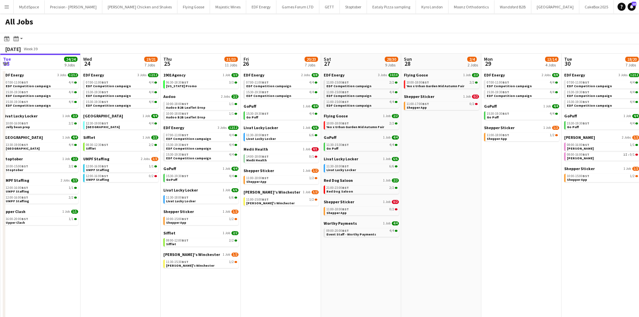
drag, startPoint x: 611, startPoint y: 253, endPoint x: 485, endPoint y: 231, distance: 128.4
click at [485, 231] on app-calendar-viewport "Sat 20 20/21 9 Jobs Sun 21 2/2 1 Job Mon 22 12/12 3 Jobs Tue 23 24/24 9 Jobs We…" at bounding box center [319, 203] width 639 height 299
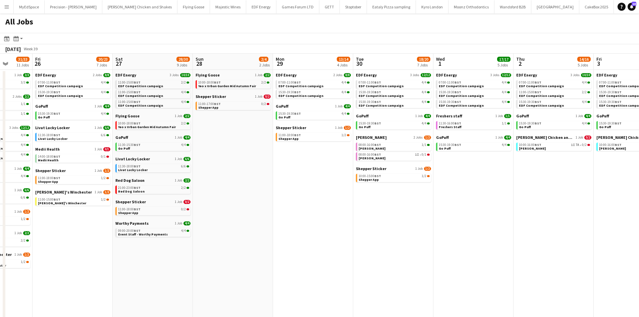
scroll to position [0, 194]
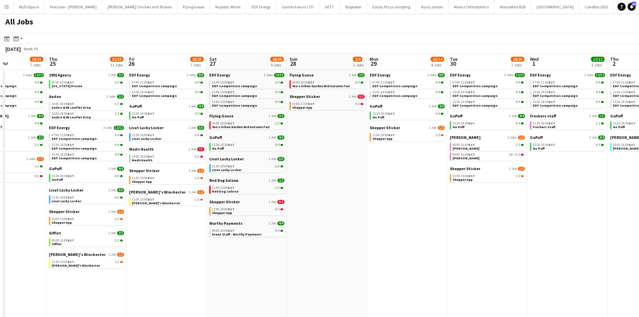
click at [390, 185] on app-all-jobs "All Jobs Date picker [DATE] [DATE] [DATE] M [DATE] T [DATE] W [DATE] T [DATE] F…" at bounding box center [319, 182] width 639 height 339
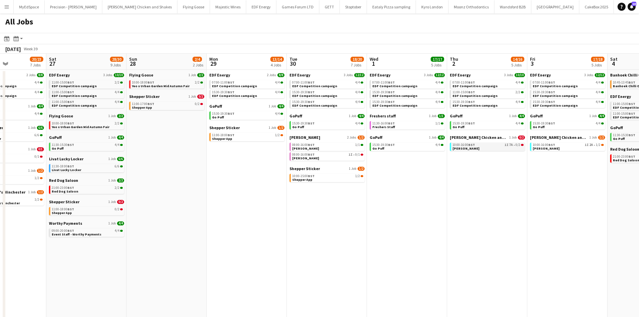
click at [491, 146] on div "10:00-16:00 BST 1I 7A • 0/2" at bounding box center [487, 144] width 71 height 3
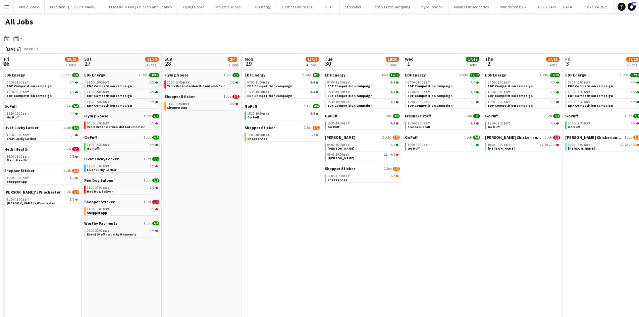
drag, startPoint x: 273, startPoint y: 245, endPoint x: 480, endPoint y: 274, distance: 208.7
click at [477, 274] on app-calendar-viewport "Wed 24 19/21 7 Jobs Thu 25 31/33 11 Jobs Fri 26 20/23 7 Jobs Sat 27 28/30 9 Job…" at bounding box center [319, 203] width 639 height 299
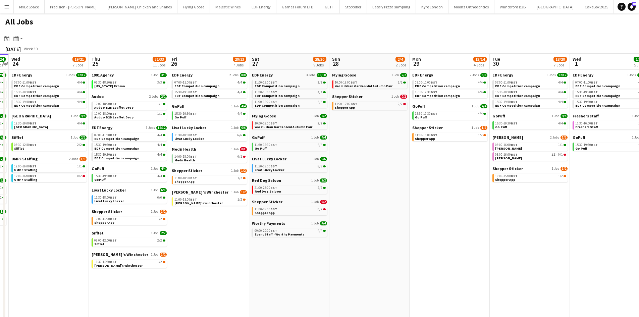
drag, startPoint x: 276, startPoint y: 237, endPoint x: 456, endPoint y: 272, distance: 183.1
click at [489, 266] on app-calendar-viewport "Mon 22 12/12 3 Jobs Tue 23 24/24 9 Jobs Wed 24 19/21 7 Jobs Thu 25 31/33 11 Job…" at bounding box center [319, 203] width 639 height 299
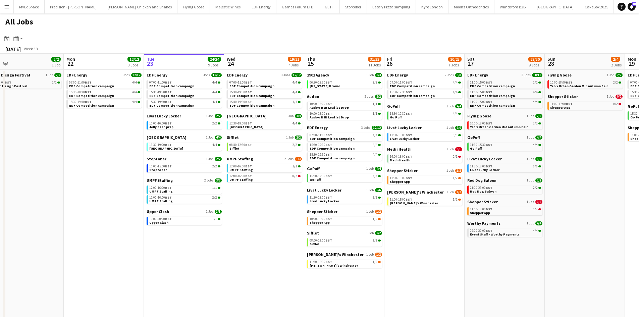
scroll to position [0, 142]
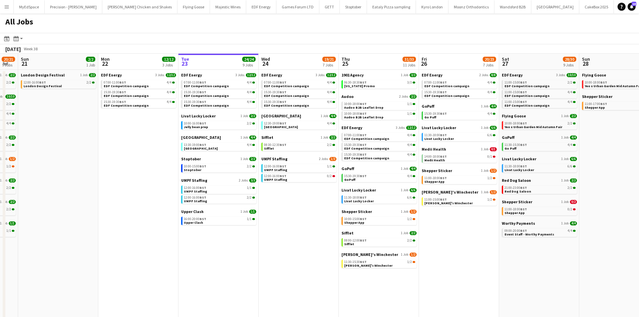
drag, startPoint x: 456, startPoint y: 306, endPoint x: 491, endPoint y: 307, distance: 34.6
click at [491, 307] on app-calendar-viewport "Fri 19 22/22 9 Jobs Sat 20 20/21 9 Jobs Sun 21 2/2 1 Job Mon 22 12/12 3 Jobs Tu…" at bounding box center [319, 203] width 639 height 299
click at [471, 281] on app-date-cell "EDF Energy 2 Jobs [DATE] 07:00-11:00 BST 4/4 EDF Competition campaign 15:30-19:…" at bounding box center [459, 211] width 80 height 283
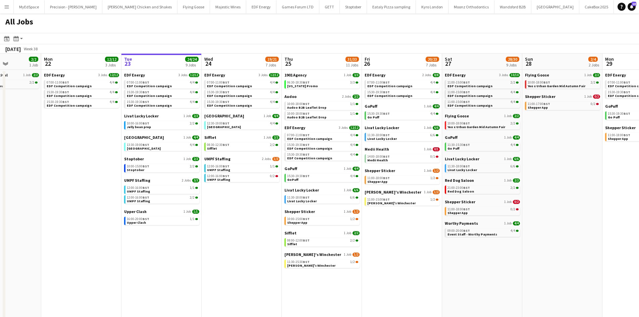
drag, startPoint x: 389, startPoint y: 237, endPoint x: 412, endPoint y: 239, distance: 23.2
click at [412, 239] on app-calendar-viewport "Fri 19 22/22 9 Jobs Sat 20 20/21 9 Jobs Sun 21 2/2 1 Job Mon 22 12/12 3 Jobs Tu…" at bounding box center [319, 203] width 639 height 299
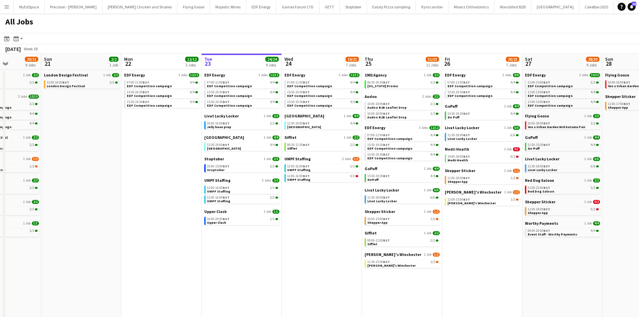
click at [483, 154] on app-calendar-brief-board "Medii Health 1 Job 0/1 14:00-18:00 BST 0/1 Medii Health" at bounding box center [482, 155] width 75 height 16
click at [495, 159] on link "14:00-18:00 BST 0/1 Medii Health" at bounding box center [482, 158] width 71 height 8
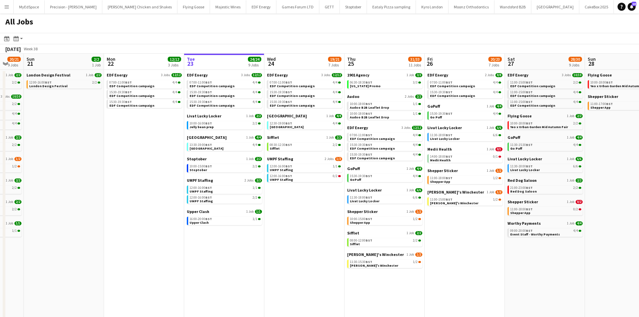
scroll to position [0, 266]
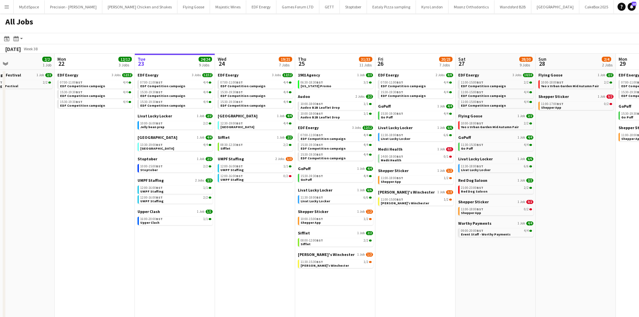
drag, startPoint x: 517, startPoint y: 291, endPoint x: 452, endPoint y: 281, distance: 65.2
click at [452, 281] on app-calendar-viewport "Thu 18 29/29 14 Jobs Fri 19 22/22 9 Jobs Sat 20 20/21 9 Jobs Sun 21 2/2 1 Job M…" at bounding box center [319, 203] width 639 height 299
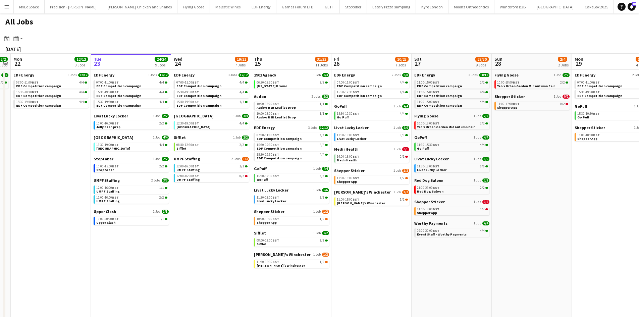
drag, startPoint x: 588, startPoint y: 159, endPoint x: 383, endPoint y: 160, distance: 204.9
click at [383, 160] on app-calendar-viewport "Thu 18 29/29 14 Jobs Fri 19 22/22 9 Jobs Sat 20 20/21 9 Jobs Sun 21 2/2 1 Job M…" at bounding box center [319, 203] width 639 height 299
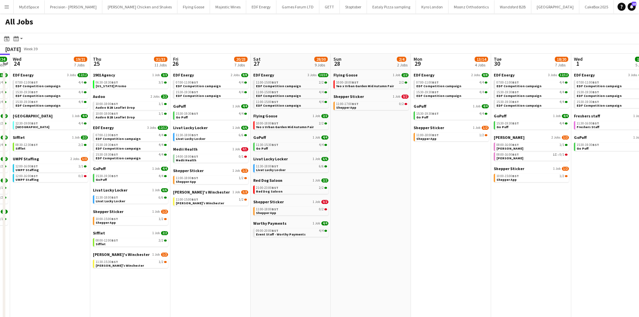
click at [288, 138] on app-calendar-viewport "Sat 20 20/21 9 Jobs Sun 21 2/2 1 Job Mon 22 12/12 3 Jobs Tue 23 24/24 9 Jobs We…" at bounding box center [319, 203] width 639 height 299
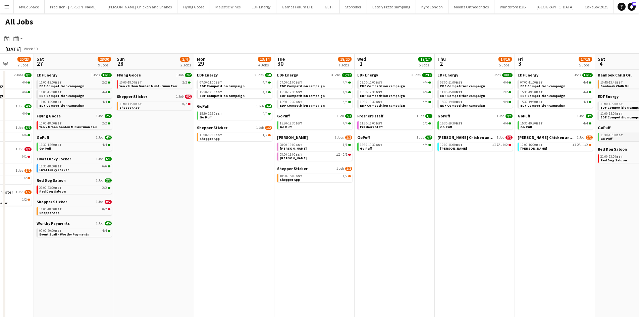
drag, startPoint x: 519, startPoint y: 171, endPoint x: 470, endPoint y: 135, distance: 61.3
click at [417, 167] on app-calendar-viewport "Tue 23 24/24 9 Jobs Wed 24 19/21 7 Jobs Thu 25 31/33 11 Jobs Fri 26 20/23 7 Job…" at bounding box center [319, 203] width 639 height 299
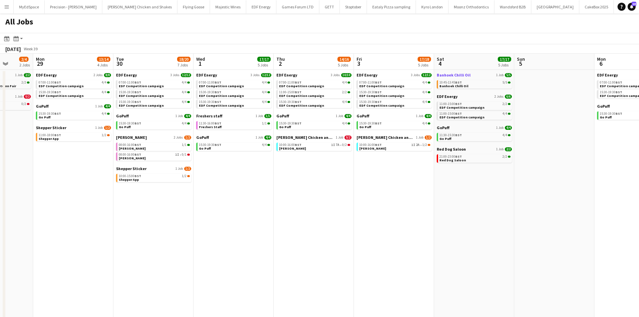
click at [469, 73] on link "Banhoek Chilli Oil 1 Job 5/5" at bounding box center [474, 74] width 75 height 5
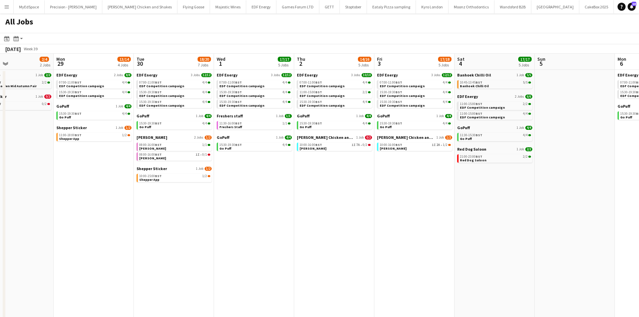
drag, startPoint x: 253, startPoint y: 209, endPoint x: 322, endPoint y: 211, distance: 69.1
click at [479, 209] on app-calendar-viewport "Thu 25 31/33 11 Jobs Fri 26 20/23 7 Jobs Sat 27 28/30 9 Jobs Sun 28 2/4 2 Jobs …" at bounding box center [319, 203] width 639 height 299
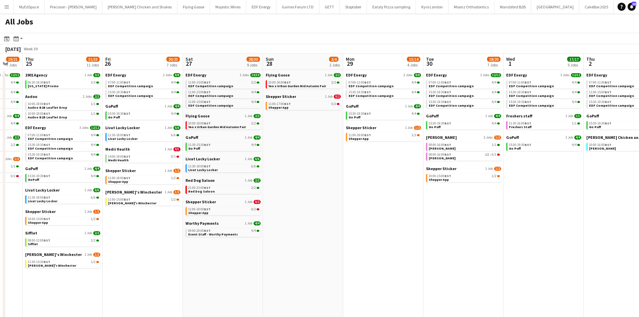
drag, startPoint x: 333, startPoint y: 211, endPoint x: 389, endPoint y: 211, distance: 56.0
click at [388, 211] on app-calendar-viewport "Tue 23 24/24 9 Jobs Wed 24 19/21 7 Jobs Thu 25 31/33 11 Jobs Fri 26 20/23 7 Job…" at bounding box center [319, 203] width 639 height 299
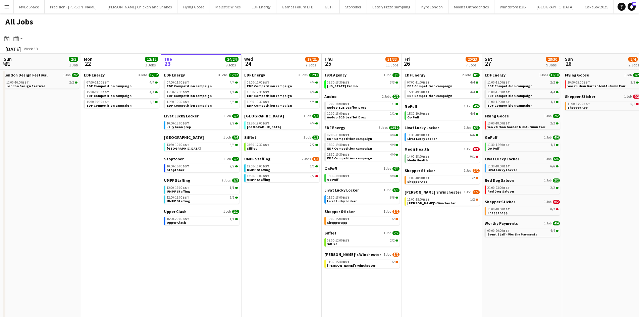
drag, startPoint x: 303, startPoint y: 210, endPoint x: 406, endPoint y: 209, distance: 103.7
click at [408, 209] on app-calendar-viewport "Fri 19 22/22 9 Jobs Sat 20 20/21 9 Jobs Sun 21 2/2 1 Job Mon 22 12/12 3 Jobs Tu…" at bounding box center [319, 203] width 639 height 299
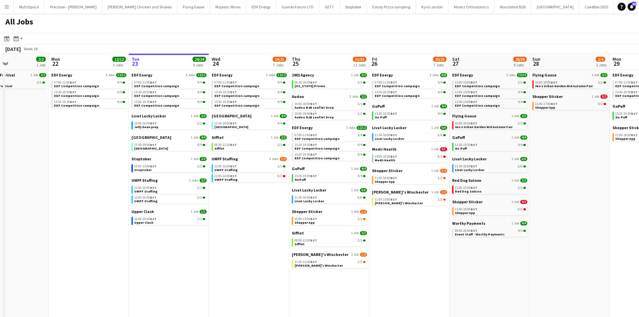
drag, startPoint x: 290, startPoint y: 236, endPoint x: 258, endPoint y: 231, distance: 32.8
click at [259, 231] on app-calendar-viewport "Fri 19 22/22 9 Jobs Sat 20 20/21 9 Jobs Sun 21 2/2 1 Job Mon 22 12/12 3 Jobs Tu…" at bounding box center [319, 203] width 639 height 299
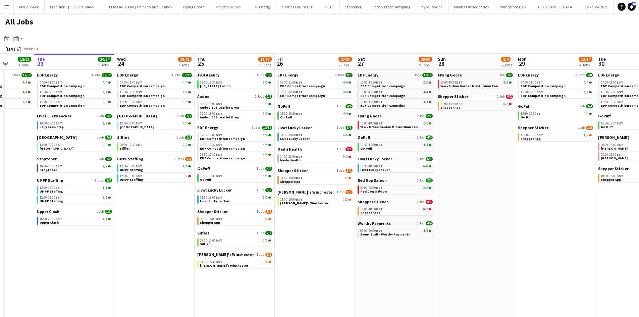
scroll to position [0, 301]
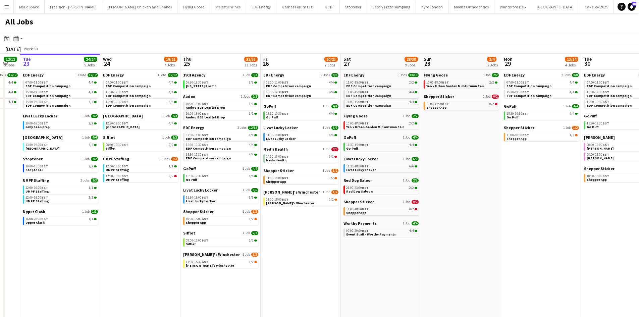
drag, startPoint x: 624, startPoint y: 254, endPoint x: 531, endPoint y: 245, distance: 93.4
click at [531, 245] on app-calendar-viewport "Fri 19 22/22 9 Jobs Sat 20 20/21 9 Jobs Sun 21 2/2 1 Job Mon 22 12/12 3 Jobs Tu…" at bounding box center [319, 203] width 639 height 299
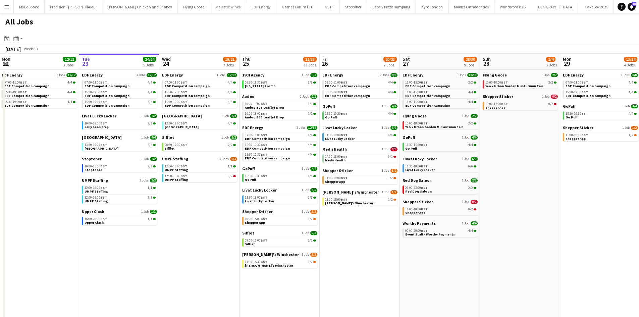
drag, startPoint x: 587, startPoint y: 232, endPoint x: 449, endPoint y: 237, distance: 138.6
click at [449, 237] on app-calendar-viewport "Fri 19 22/22 9 Jobs Sat 20 20/21 9 Jobs Sun 21 2/2 1 Job Mon 22 12/12 3 Jobs Tu…" at bounding box center [319, 203] width 639 height 299
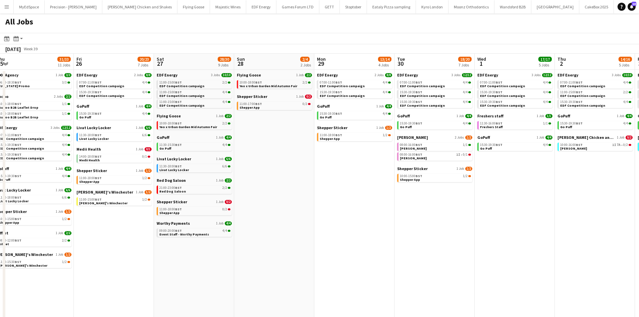
click at [498, 242] on app-calendar-viewport "Sun 21 2/2 1 Job Mon 22 12/12 3 Jobs Tue 23 24/24 9 Jobs Wed 24 19/21 7 Jobs Th…" at bounding box center [319, 203] width 639 height 299
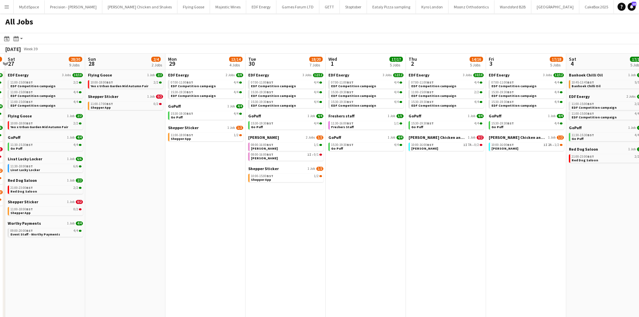
drag, startPoint x: 352, startPoint y: 200, endPoint x: 206, endPoint y: 193, distance: 146.4
click at [206, 193] on app-calendar-viewport "Tue 23 24/24 9 Jobs Wed 24 19/21 7 Jobs Thu 25 31/33 11 Jobs Fri 26 20/23 7 Job…" at bounding box center [319, 203] width 639 height 299
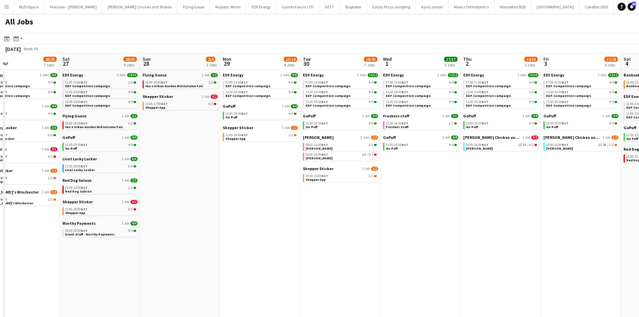
drag, startPoint x: 365, startPoint y: 226, endPoint x: 254, endPoint y: 211, distance: 111.8
click at [254, 211] on app-calendar-viewport "Tue 23 24/24 9 Jobs Wed 24 19/21 7 Jobs Thu 25 31/33 11 Jobs Fri 26 20/23 7 Job…" at bounding box center [319, 203] width 639 height 299
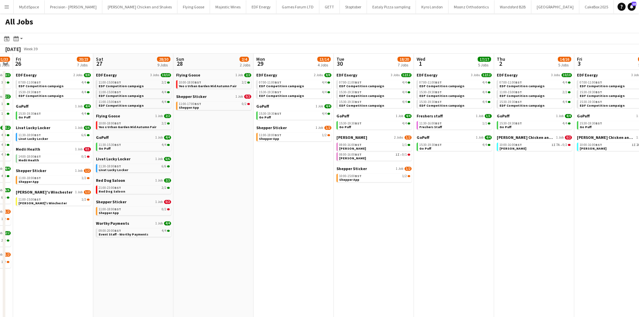
drag, startPoint x: 253, startPoint y: 211, endPoint x: 472, endPoint y: 225, distance: 219.5
click at [472, 225] on app-calendar-viewport "Wed 24 19/21 7 Jobs Thu 25 31/33 11 Jobs Fri 26 20/23 7 Jobs Sat 27 28/30 9 Job…" at bounding box center [319, 203] width 639 height 299
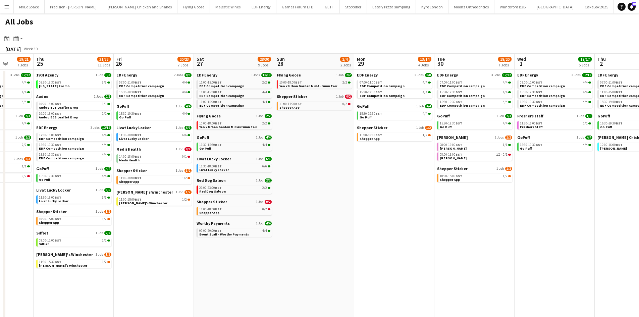
drag, startPoint x: 327, startPoint y: 228, endPoint x: 417, endPoint y: 227, distance: 89.2
click at [419, 227] on app-calendar-viewport "Mon 22 12/12 3 Jobs Tue 23 24/24 9 Jobs Wed 24 19/21 7 Jobs Thu 25 31/33 11 Job…" at bounding box center [319, 203] width 639 height 299
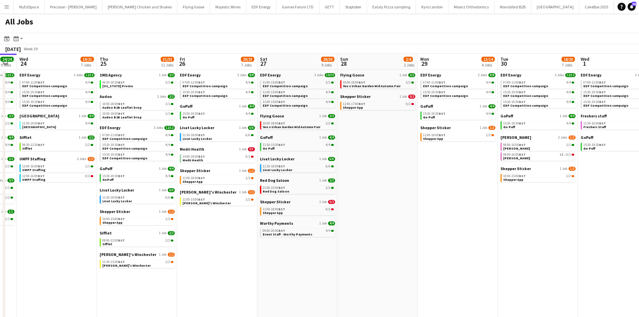
drag, startPoint x: 319, startPoint y: 221, endPoint x: 368, endPoint y: 222, distance: 48.3
click at [375, 221] on app-calendar-viewport "Mon 22 12/12 3 Jobs Tue 23 24/24 9 Jobs Wed 24 19/21 7 Jobs Thu 25 31/33 11 Job…" at bounding box center [319, 203] width 639 height 299
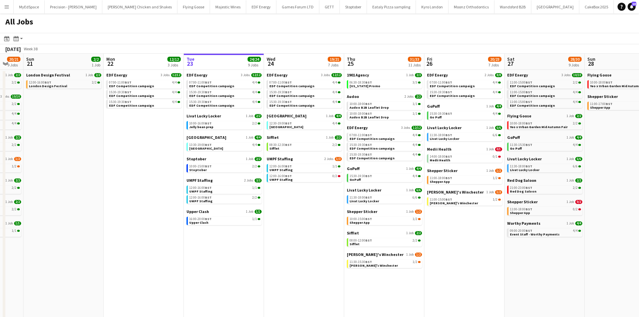
drag, startPoint x: 247, startPoint y: 222, endPoint x: 391, endPoint y: 224, distance: 144.3
click at [391, 224] on app-calendar-viewport "Fri 19 22/22 9 Jobs Sat 20 20/21 9 Jobs Sun 21 2/2 1 Job Mon 22 12/12 3 Jobs Tu…" at bounding box center [319, 203] width 639 height 299
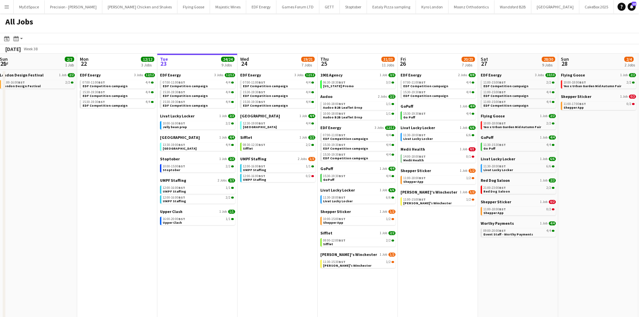
scroll to position [0, 165]
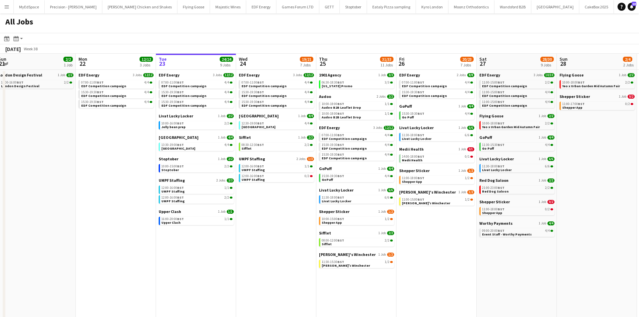
drag, startPoint x: 508, startPoint y: 242, endPoint x: 495, endPoint y: 242, distance: 13.1
click at [495, 242] on app-calendar-viewport "Fri 19 22/22 9 Jobs Sat 20 20/21 9 Jobs Sun 21 2/2 1 Job Mon 22 12/12 3 Jobs Tu…" at bounding box center [319, 203] width 639 height 299
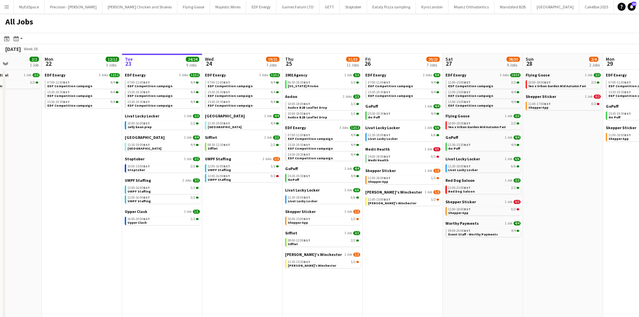
drag, startPoint x: 568, startPoint y: 196, endPoint x: 535, endPoint y: 211, distance: 35.9
click at [535, 211] on app-calendar-viewport "Fri 19 22/22 9 Jobs Sat 20 20/21 9 Jobs Sun 21 2/2 1 Job Mon 22 12/12 3 Jobs Tu…" at bounding box center [319, 203] width 639 height 299
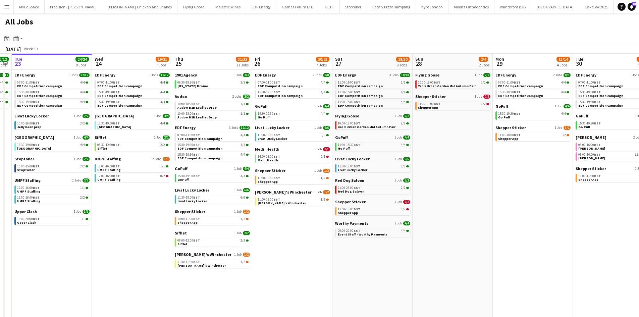
drag, startPoint x: 576, startPoint y: 229, endPoint x: 466, endPoint y: 253, distance: 112.9
click at [466, 253] on app-calendar-viewport "Fri 19 22/22 9 Jobs Sat 20 20/21 9 Jobs Sun 21 2/2 1 Job Mon 22 12/12 3 Jobs Tu…" at bounding box center [319, 203] width 639 height 299
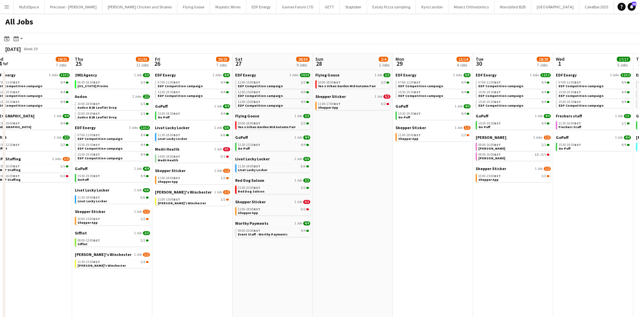
drag, startPoint x: 540, startPoint y: 246, endPoint x: 447, endPoint y: 228, distance: 94.1
click at [447, 228] on app-calendar-viewport "Sun 21 2/2 1 Job Mon 22 12/12 3 Jobs Tue 23 24/24 9 Jobs Wed 24 19/21 7 Jobs Th…" at bounding box center [319, 203] width 639 height 299
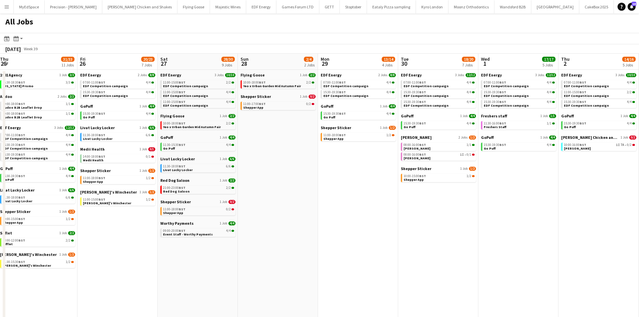
drag, startPoint x: 600, startPoint y: 246, endPoint x: 533, endPoint y: 246, distance: 67.1
click at [533, 246] on app-calendar-viewport "Sun 21 2/2 1 Job Mon 22 12/12 3 Jobs Tue 23 24/24 9 Jobs Wed 24 19/21 7 Jobs Th…" at bounding box center [319, 203] width 639 height 299
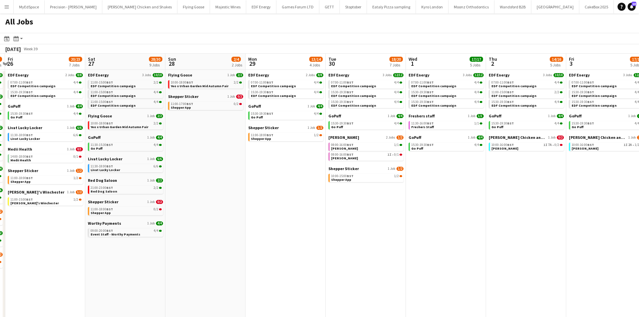
drag, startPoint x: 571, startPoint y: 232, endPoint x: 501, endPoint y: 220, distance: 70.9
click at [501, 220] on app-calendar-viewport "Tue 23 24/24 9 Jobs Wed 24 19/21 7 Jobs Thu 25 31/33 11 Jobs Fri 26 20/23 7 Job…" at bounding box center [319, 203] width 639 height 299
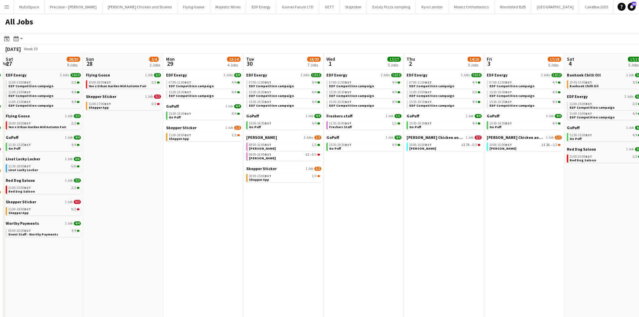
drag, startPoint x: 575, startPoint y: 156, endPoint x: 514, endPoint y: 150, distance: 60.9
click at [514, 150] on app-calendar-viewport "Tue 23 24/24 9 Jobs Wed 24 19/21 7 Jobs Thu 25 31/33 11 Jobs Fri 26 20/23 7 Job…" at bounding box center [319, 203] width 639 height 299
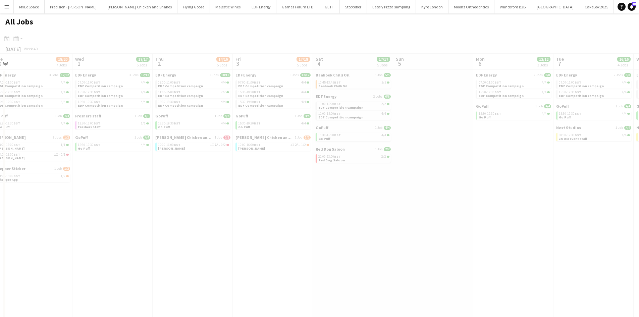
drag, startPoint x: 528, startPoint y: 172, endPoint x: 276, endPoint y: 136, distance: 253.8
click at [261, 132] on app-all-jobs "All Jobs Date picker [DATE] [DATE] [DATE] M [DATE] T [DATE] W [DATE] T [DATE] F…" at bounding box center [319, 182] width 639 height 339
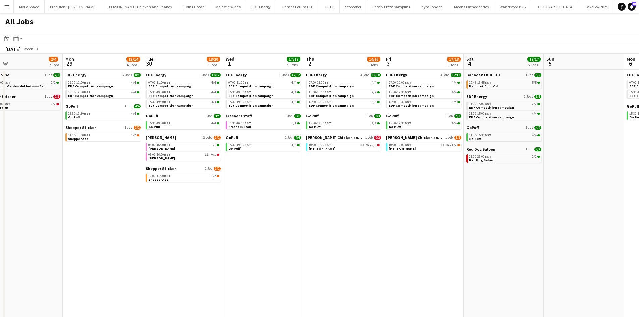
drag, startPoint x: 289, startPoint y: 224, endPoint x: 430, endPoint y: 239, distance: 141.0
click at [430, 239] on app-calendar-viewport "Fri 26 20/23 7 Jobs Sat 27 28/30 9 Jobs Sun 28 2/4 2 Jobs Mon 29 13/14 4 Jobs T…" at bounding box center [319, 203] width 639 height 299
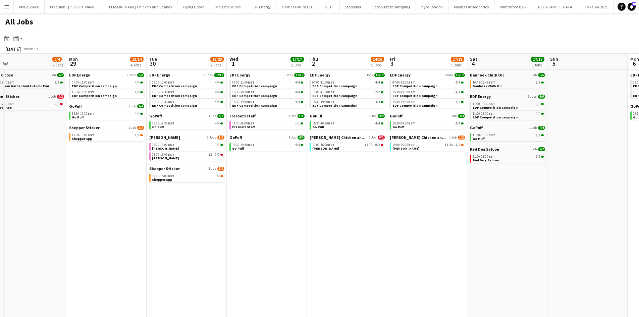
drag, startPoint x: 194, startPoint y: 214, endPoint x: 261, endPoint y: 233, distance: 69.1
click at [261, 233] on app-calendar-viewport "Fri 26 20/23 7 Jobs Sat 27 28/30 9 Jobs Sun 28 2/4 2 Jobs Mon 29 13/14 4 Jobs T…" at bounding box center [319, 203] width 639 height 299
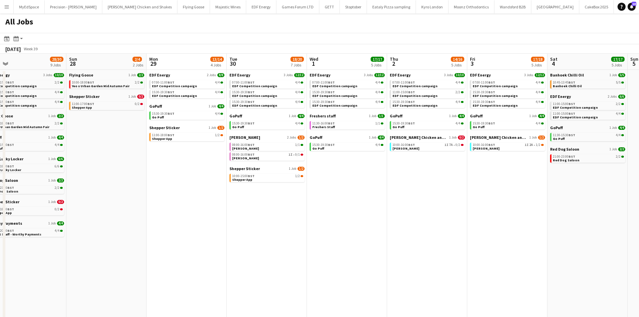
scroll to position [0, 173]
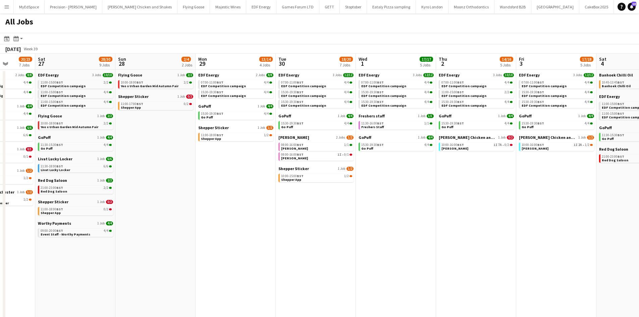
drag, startPoint x: 331, startPoint y: 204, endPoint x: 460, endPoint y: 207, distance: 128.5
click at [460, 207] on app-calendar-viewport "Wed 24 19/21 7 Jobs Thu 25 31/33 11 Jobs Fri 26 20/23 7 Jobs Sat 27 28/30 9 Job…" at bounding box center [319, 203] width 639 height 299
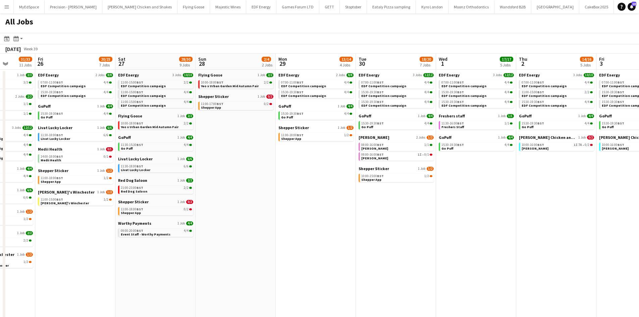
drag, startPoint x: 347, startPoint y: 235, endPoint x: 527, endPoint y: 226, distance: 180.0
click at [510, 228] on app-calendar-viewport "Tue 23 24/24 9 Jobs Wed 24 19/21 7 Jobs Thu 25 31/33 11 Jobs Fri 26 20/23 7 Job…" at bounding box center [319, 203] width 639 height 299
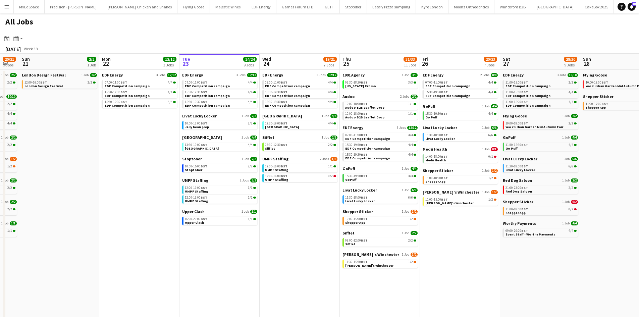
drag, startPoint x: 288, startPoint y: 232, endPoint x: 467, endPoint y: 230, distance: 179.1
click at [466, 230] on app-calendar-viewport "Fri 19 22/22 9 Jobs Sat 20 20/21 9 Jobs Sun 21 2/2 1 Job Mon 22 12/12 3 Jobs Tu…" at bounding box center [319, 203] width 639 height 299
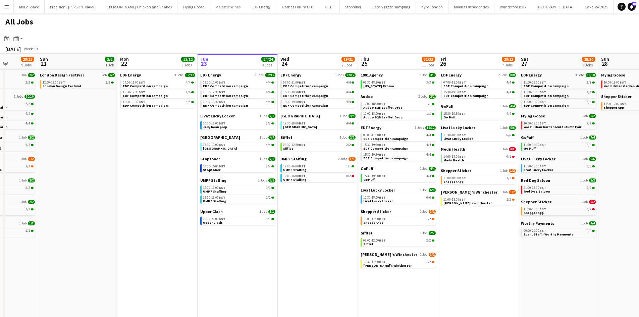
drag, startPoint x: 522, startPoint y: 235, endPoint x: 463, endPoint y: 228, distance: 59.5
click at [463, 228] on app-calendar-viewport "Thu 18 29/29 14 Jobs Fri 19 22/22 9 Jobs Sat 20 20/21 9 Jobs Sun 21 2/2 1 Job M…" at bounding box center [319, 203] width 639 height 299
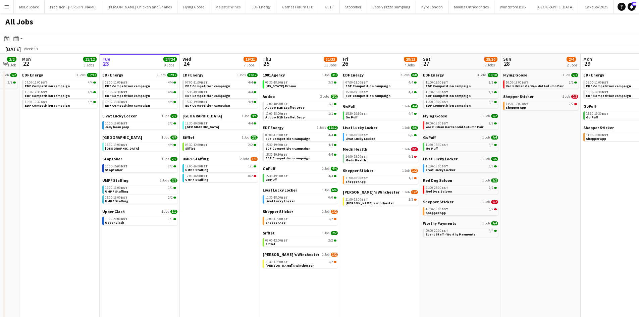
drag, startPoint x: 538, startPoint y: 231, endPoint x: 531, endPoint y: 230, distance: 7.2
click at [531, 230] on app-calendar-viewport "Thu 18 29/29 14 Jobs Fri 19 22/22 9 Jobs Sat 20 20/21 9 Jobs Sun 21 2/2 1 Job M…" at bounding box center [319, 203] width 639 height 299
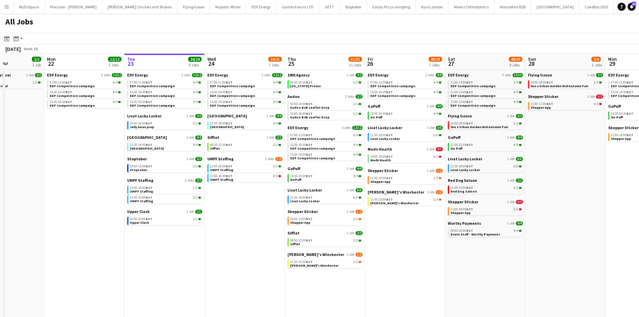
scroll to position [0, 277]
drag, startPoint x: 531, startPoint y: 230, endPoint x: 573, endPoint y: 220, distance: 43.1
click at [573, 220] on app-calendar-viewport "Thu 18 29/29 14 Jobs Fri 19 22/22 9 Jobs Sat 20 20/21 9 Jobs Sun 21 2/2 1 Job M…" at bounding box center [319, 203] width 639 height 299
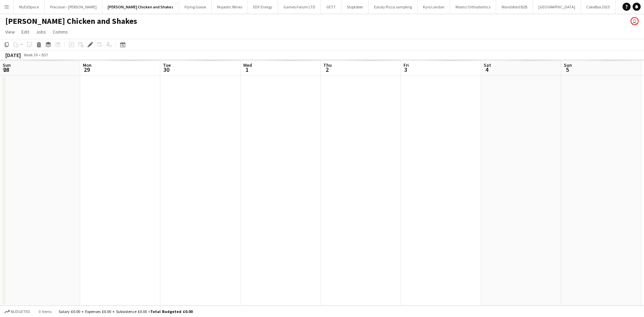
scroll to position [0, 231]
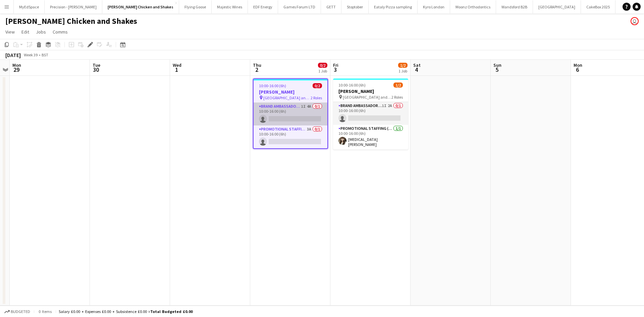
click at [308, 106] on app-card-role "Brand Ambassador (Pick up) 1I 4A 0/1 10:00-16:00 (6h) single-neutral-actions" at bounding box center [291, 114] width 74 height 23
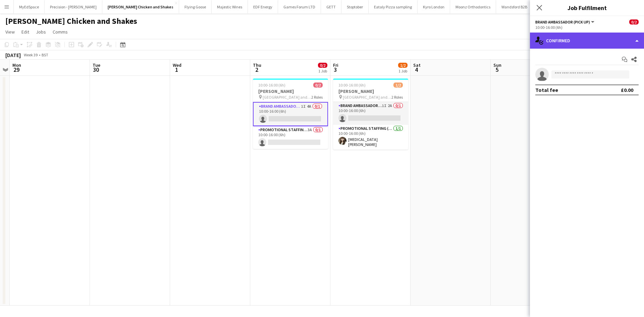
click at [606, 48] on div "single-neutral-actions-check-2 Confirmed" at bounding box center [587, 41] width 114 height 16
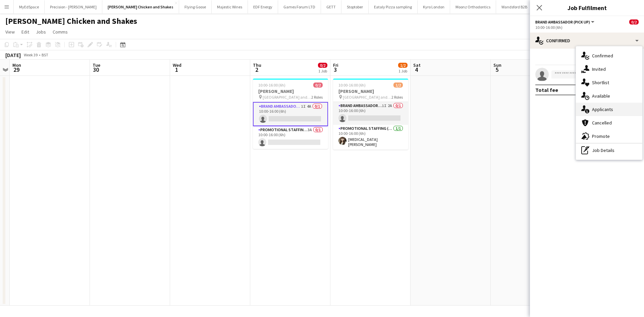
click at [614, 105] on div "single-neutral-actions-information Applicants" at bounding box center [609, 109] width 66 height 13
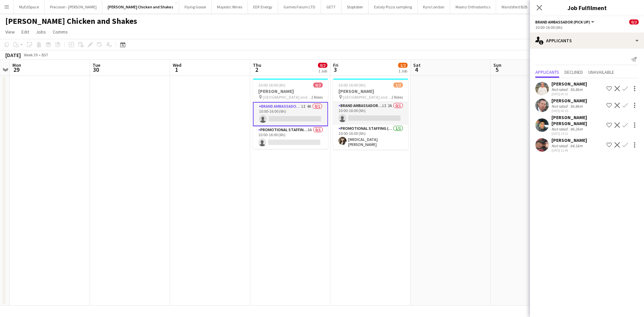
click at [550, 138] on div "[PERSON_NAME] Not rated 64.1km [DATE] 11:49 Shortlist crew Decline Confirm" at bounding box center [587, 144] width 114 height 15
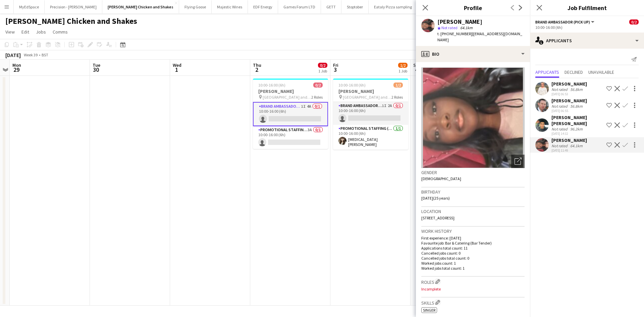
click at [561, 119] on div "[PERSON_NAME] [PERSON_NAME]" at bounding box center [577, 120] width 52 height 12
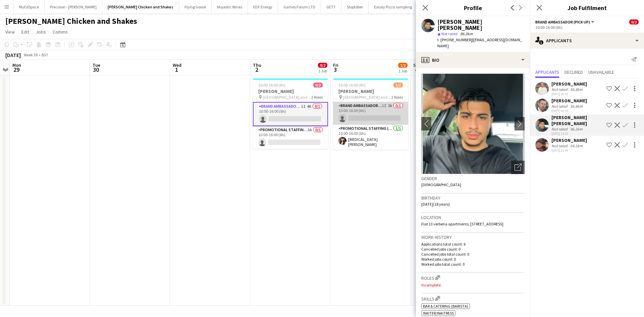
click at [388, 105] on app-card-role "Brand Ambassador (Pick up) 1I 2A 0/1 10:00-16:00 (6h) single-neutral-actions" at bounding box center [370, 113] width 75 height 23
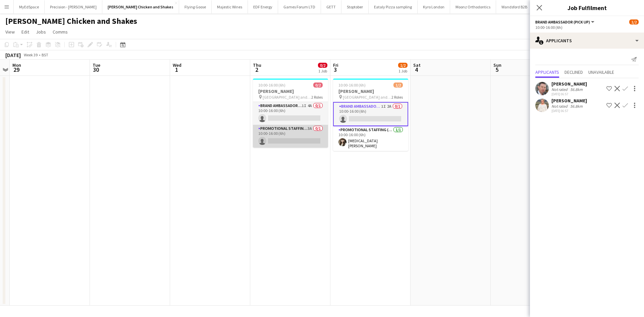
click at [308, 126] on app-card-role "Promotional Staffing (Brand Ambassadors) 3A 0/1 10:00-16:00 (6h) single-neutral…" at bounding box center [290, 136] width 75 height 23
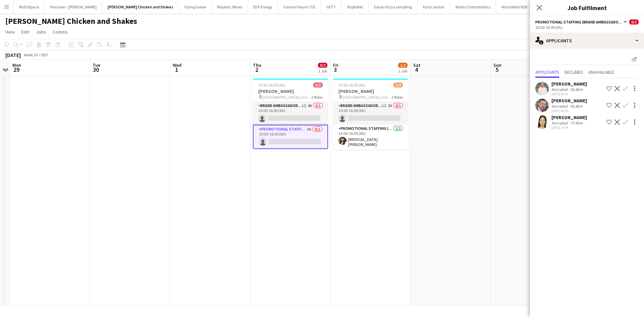
click at [566, 125] on div "Not rated" at bounding box center [559, 122] width 17 height 5
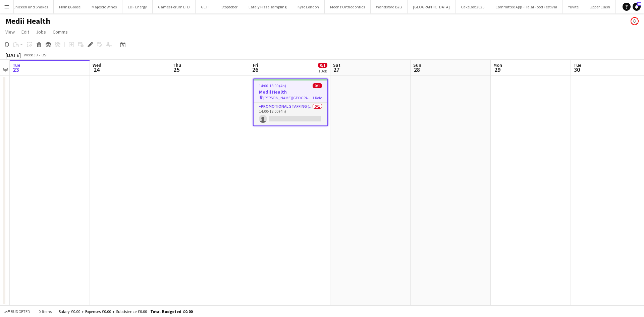
scroll to position [0, 1513]
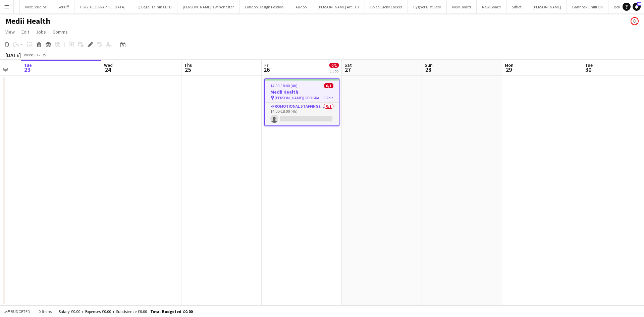
click at [258, 152] on app-calendar-viewport "Sat 20 Sun 21 Mon 22 Tue 23 Wed 24 Thu 25 Fri 26 0/1 1 Job Sat 27 Sun 28 Mon 29…" at bounding box center [322, 183] width 644 height 246
click at [289, 114] on app-card-role "Promotional Staffing (Brand Ambassadors) 0/1 14:00-18:00 (4h) single-neutral-ac…" at bounding box center [303, 114] width 74 height 23
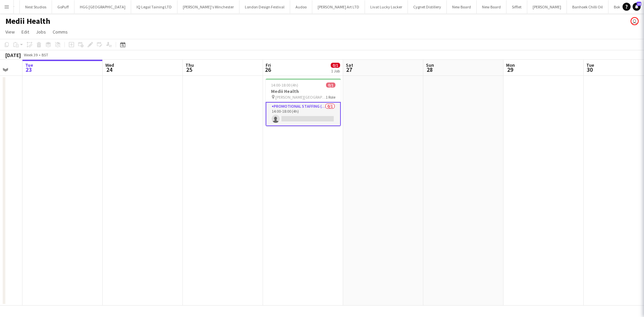
click at [288, 114] on app-card-role "Promotional Staffing (Brand Ambassadors) 0/1 14:00-18:00 (4h) single-neutral-ac…" at bounding box center [303, 114] width 75 height 24
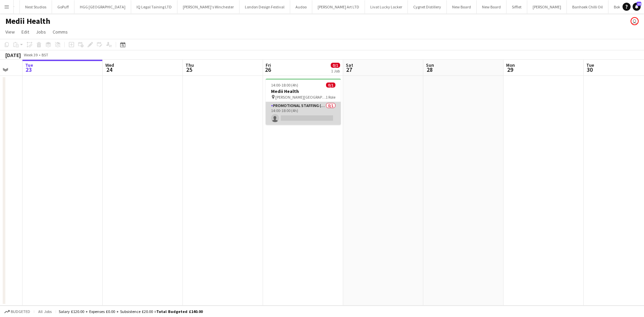
click at [287, 115] on app-card-role "Promotional Staffing (Brand Ambassadors) 0/1 14:00-18:00 (4h) single-neutral-ac…" at bounding box center [303, 113] width 75 height 23
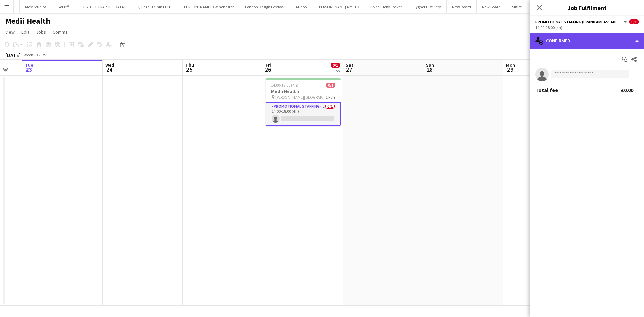
click at [540, 35] on div "single-neutral-actions-check-2 Confirmed" at bounding box center [587, 41] width 114 height 16
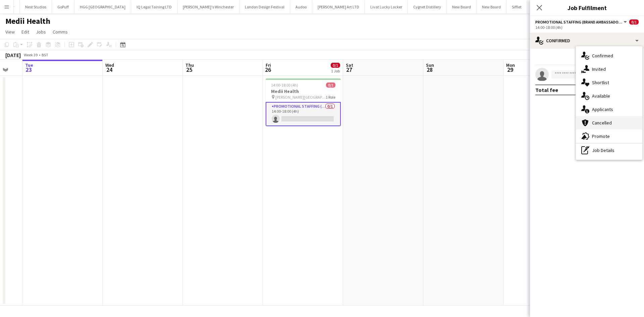
click at [615, 127] on div "cancellation Cancelled" at bounding box center [609, 122] width 66 height 13
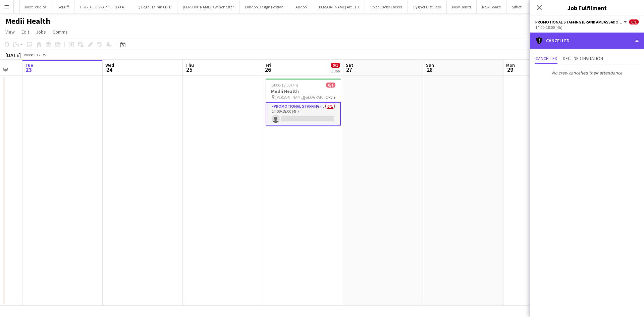
click at [578, 41] on div "cancellation Cancelled" at bounding box center [587, 41] width 114 height 16
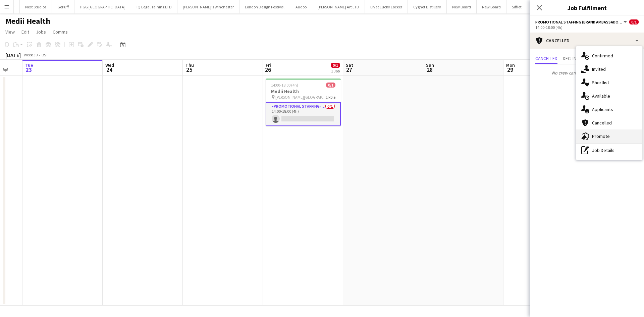
click at [612, 133] on div "advertising-megaphone Promote" at bounding box center [609, 135] width 66 height 13
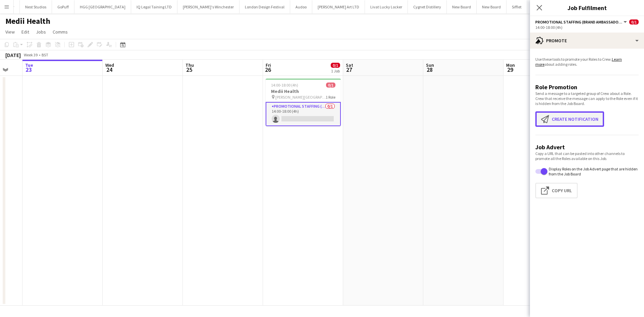
click at [588, 121] on button "Create notification Create notification" at bounding box center [569, 118] width 69 height 15
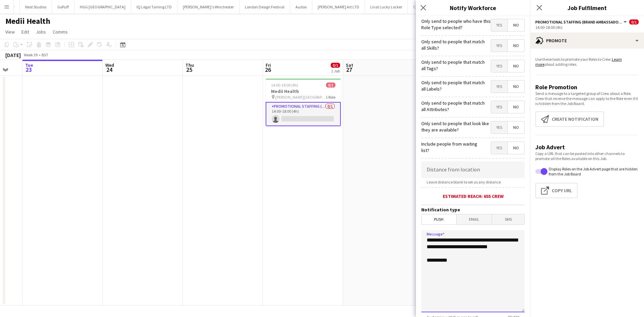
drag, startPoint x: 471, startPoint y: 271, endPoint x: 391, endPoint y: 226, distance: 91.5
click at [391, 226] on body "Menu Boards Boards Boards All jobs Status Workforce Workforce My Workforce Recr…" at bounding box center [322, 158] width 644 height 317
drag, startPoint x: 482, startPoint y: 265, endPoint x: 500, endPoint y: 270, distance: 18.8
click at [482, 265] on textarea "**********" at bounding box center [470, 271] width 98 height 82
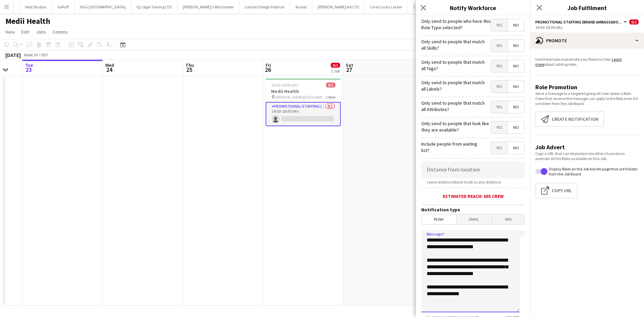
scroll to position [0, 0]
type textarea "**********"
click at [449, 172] on input at bounding box center [472, 169] width 103 height 17
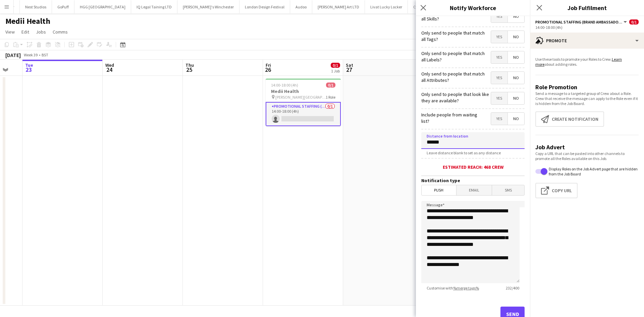
scroll to position [52, 0]
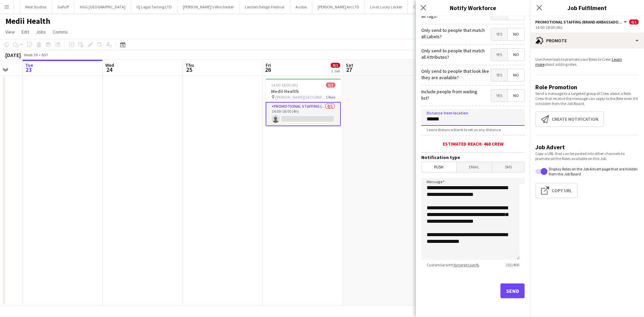
type input "******"
click at [511, 289] on button "Send" at bounding box center [512, 290] width 24 height 15
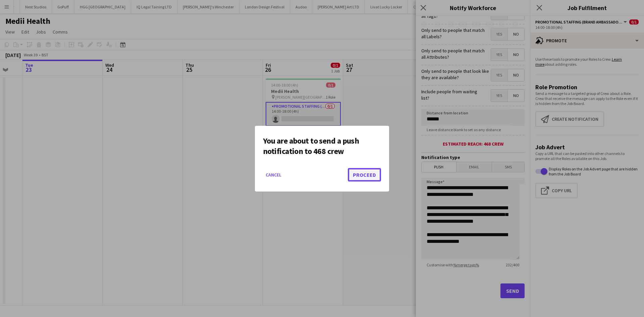
click at [373, 170] on button "Proceed" at bounding box center [364, 174] width 33 height 13
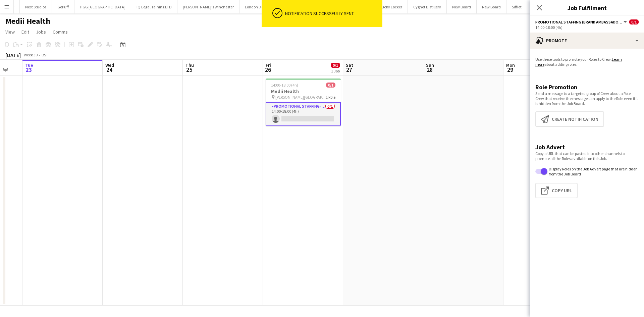
click at [374, 170] on app-date-cell at bounding box center [383, 191] width 80 height 230
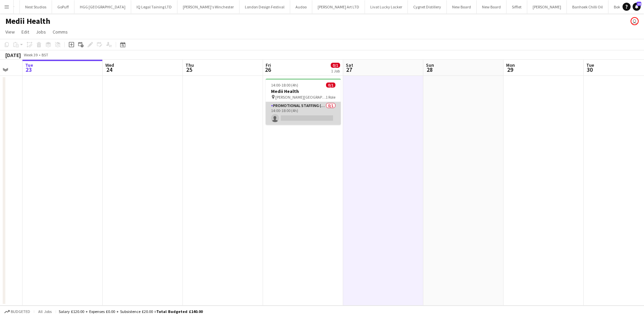
click at [324, 108] on app-card-role "Promotional Staffing (Brand Ambassadors) 0/1 14:00-18:00 (4h) single-neutral-ac…" at bounding box center [303, 113] width 75 height 23
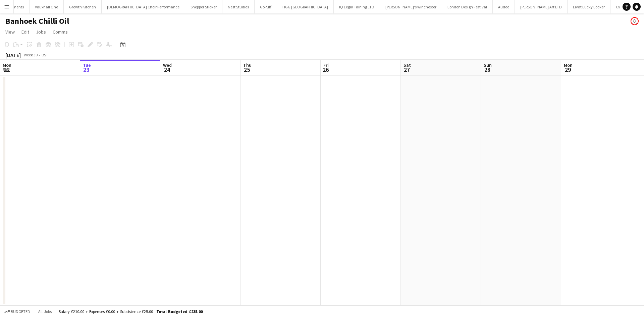
scroll to position [0, 1333]
drag, startPoint x: 392, startPoint y: 191, endPoint x: 259, endPoint y: 178, distance: 133.0
click at [226, 182] on app-calendar-viewport "Sat 20 Sun 21 Mon 22 Tue 23 Wed 24 Thu 25 Fri 26 Sat 27 Sun 28 Mon 29 Tue 30 We…" at bounding box center [322, 183] width 644 height 246
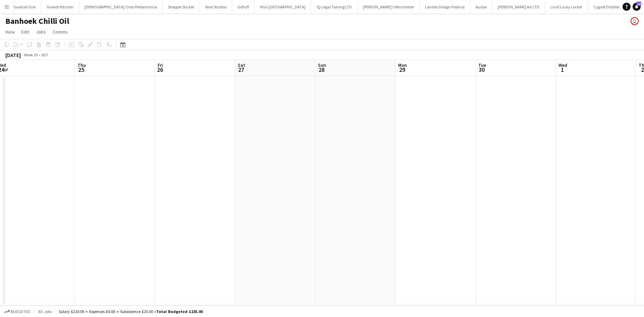
drag, startPoint x: 356, startPoint y: 174, endPoint x: 332, endPoint y: 173, distance: 23.5
click at [231, 161] on app-calendar-viewport "Sat 20 Sun 21 Mon 22 Tue 23 Wed 24 Thu 25 Fri 26 Sat 27 Sun 28 Mon 29 Tue 30 We…" at bounding box center [322, 183] width 644 height 246
click at [272, 166] on app-calendar-viewport "Tue 23 Wed 24 Thu 25 Fri 26 Sat 27 Sun 28 Mon 29 Tue 30 Wed 1 Thu 2 Fri 3 Sat 4…" at bounding box center [322, 183] width 644 height 246
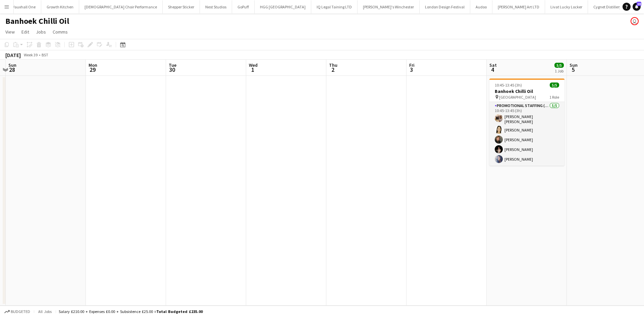
drag, startPoint x: 405, startPoint y: 171, endPoint x: 333, endPoint y: 161, distance: 72.9
click at [304, 159] on app-calendar-viewport "Thu 25 Fri 26 Sat 27 Sun 28 Mon 29 Tue 30 Wed 1 Thu 2 Fri 3 Sat 4 5/5 1 Job Sun…" at bounding box center [322, 183] width 644 height 246
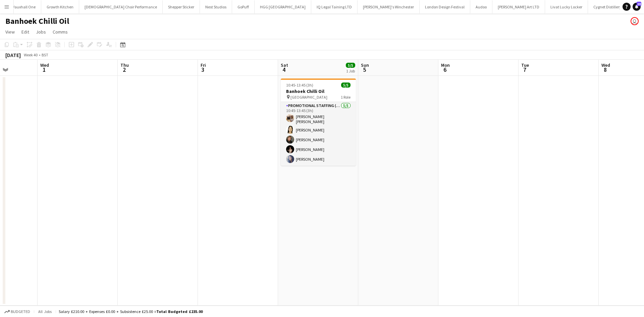
drag, startPoint x: 307, startPoint y: 159, endPoint x: 261, endPoint y: 153, distance: 46.4
click at [261, 153] on app-calendar-viewport "Sat 27 Sun 28 Mon 29 Tue 30 Wed 1 Thu 2 Fri 3 Sat 4 5/5 1 Job Sun 5 Mon 6 Tue 7…" at bounding box center [322, 183] width 644 height 246
